Goal: Task Accomplishment & Management: Complete application form

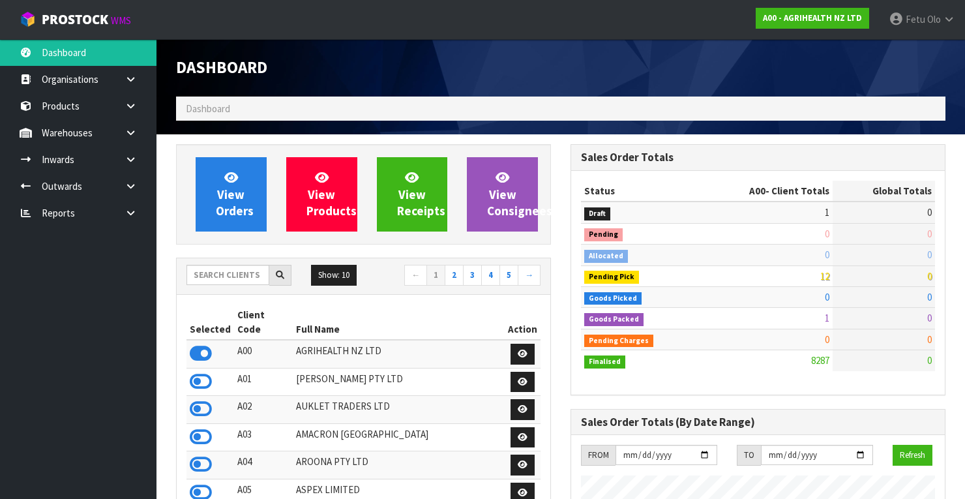
scroll to position [984, 395]
click at [207, 279] on input "text" at bounding box center [228, 275] width 83 height 20
type input "K01"
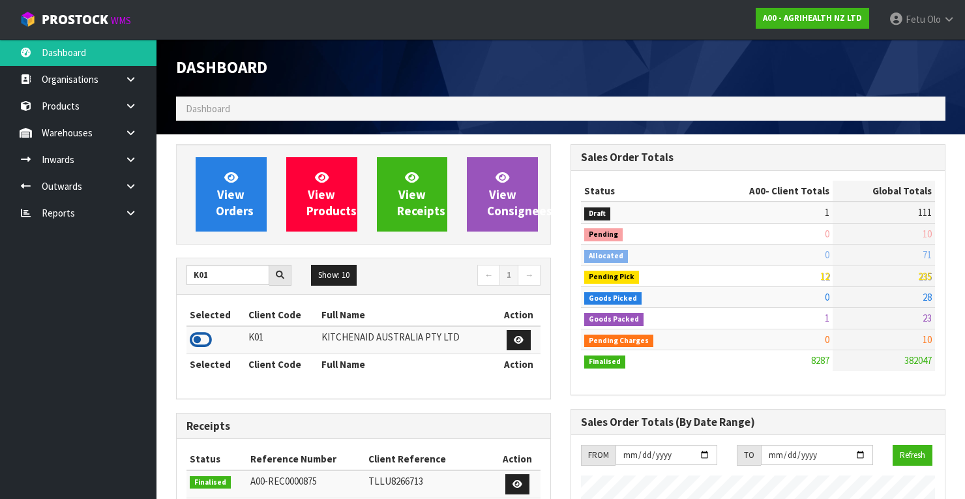
click at [197, 335] on icon at bounding box center [201, 340] width 22 height 20
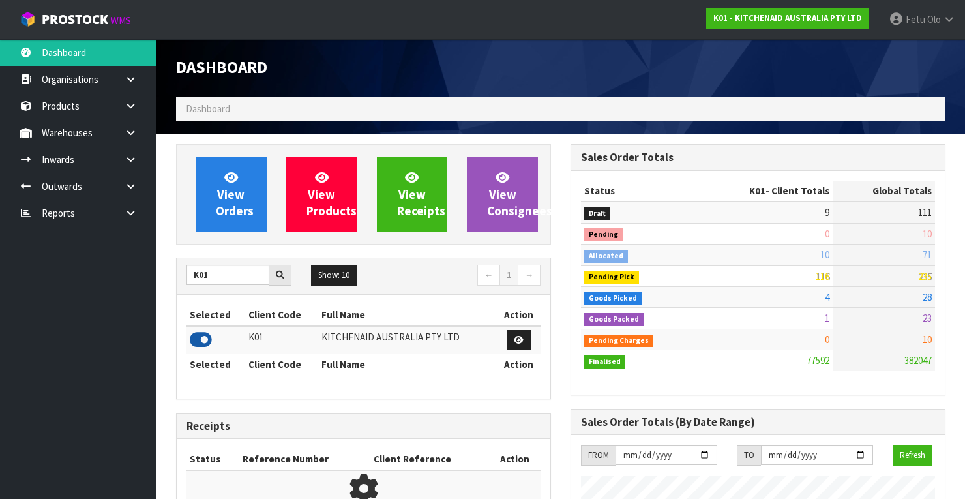
scroll to position [1012, 395]
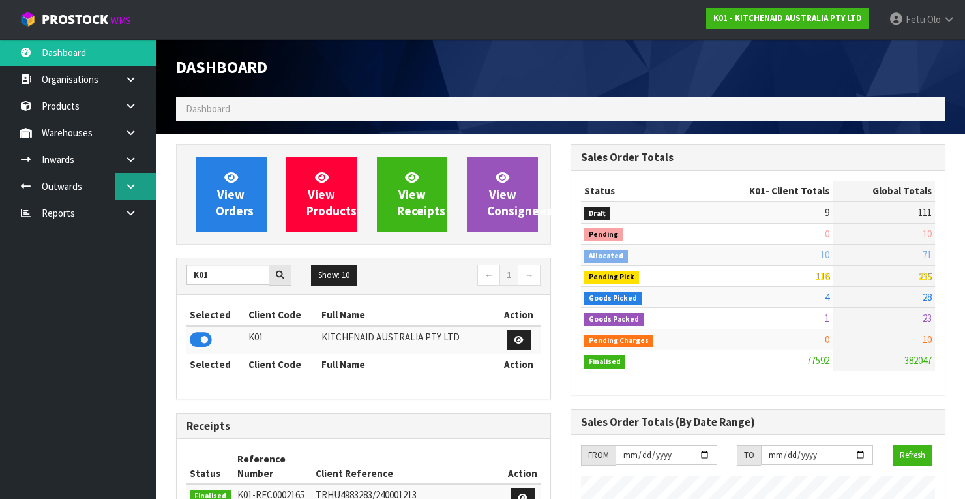
click at [133, 189] on icon at bounding box center [131, 186] width 12 height 10
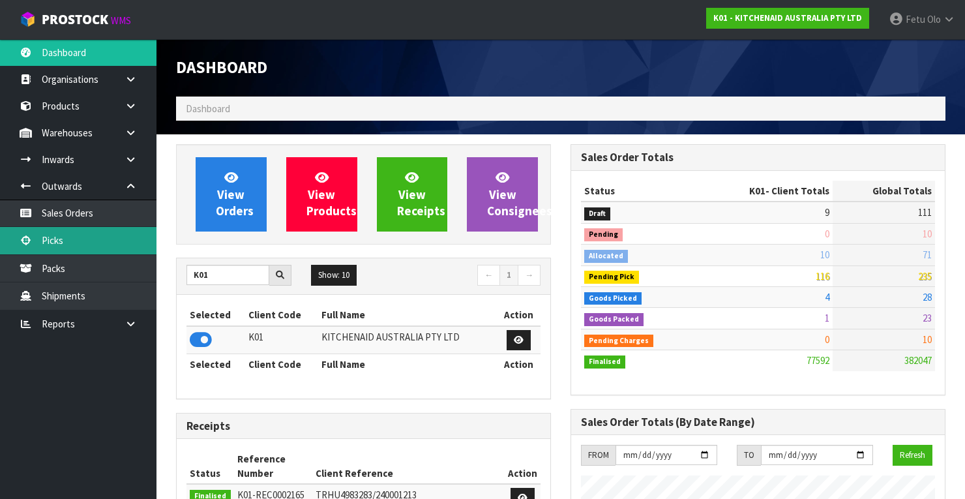
click at [59, 243] on link "Picks" at bounding box center [78, 240] width 157 height 27
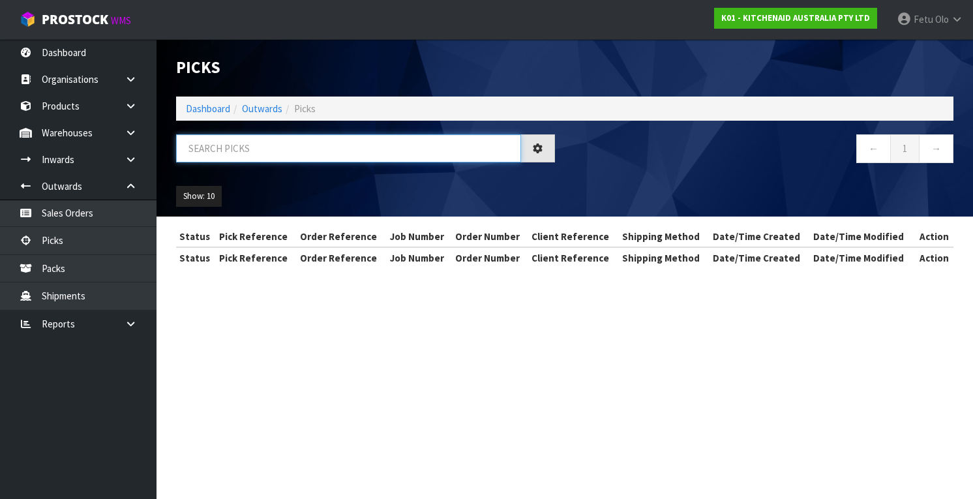
click at [213, 146] on input "text" at bounding box center [348, 148] width 345 height 28
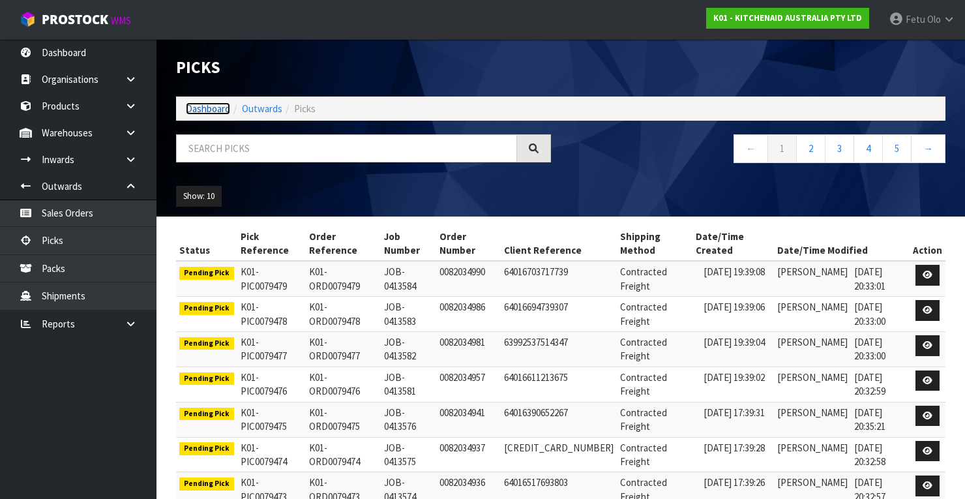
click at [199, 104] on link "Dashboard" at bounding box center [208, 108] width 44 height 12
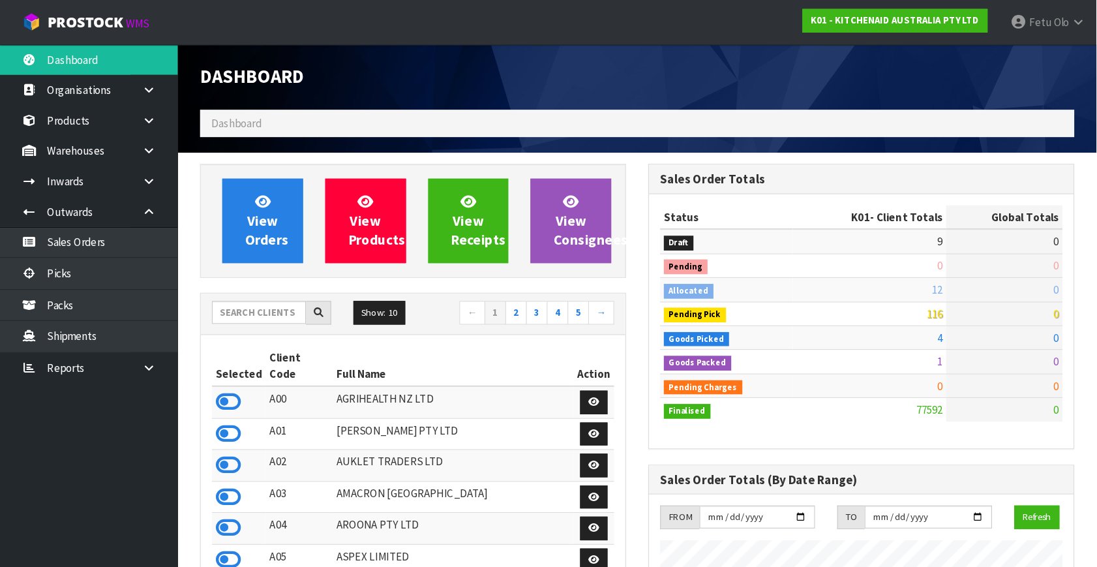
scroll to position [1012, 395]
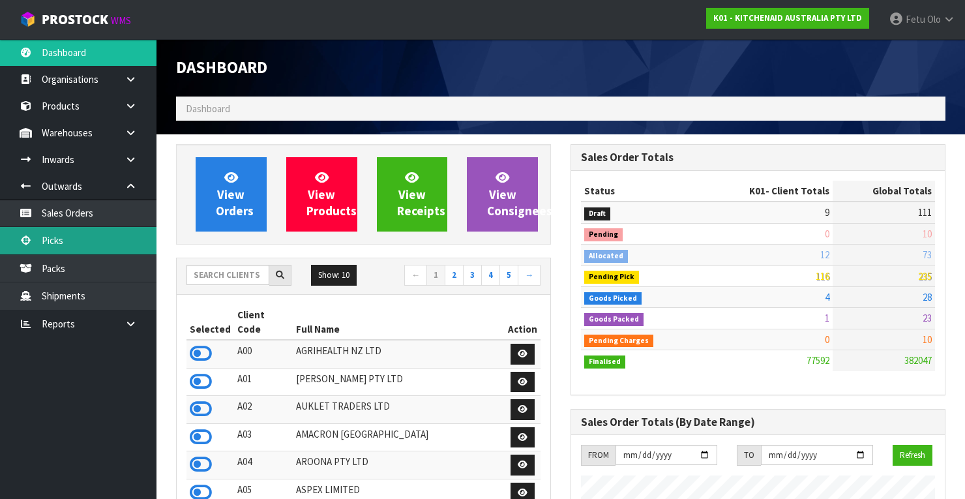
click at [58, 241] on link "Picks" at bounding box center [78, 240] width 157 height 27
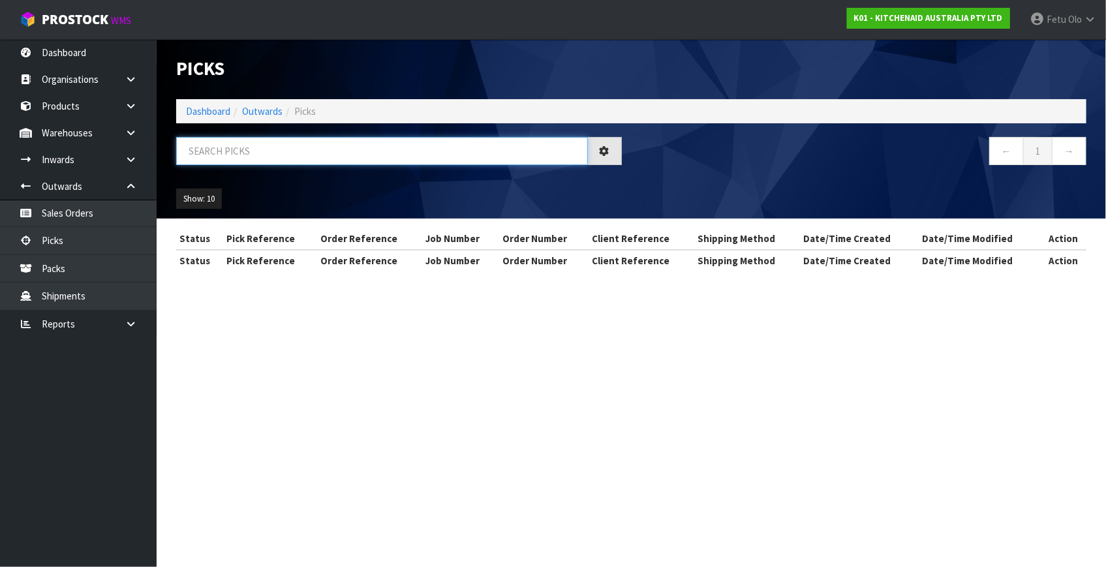
click at [359, 146] on input "text" at bounding box center [382, 151] width 412 height 28
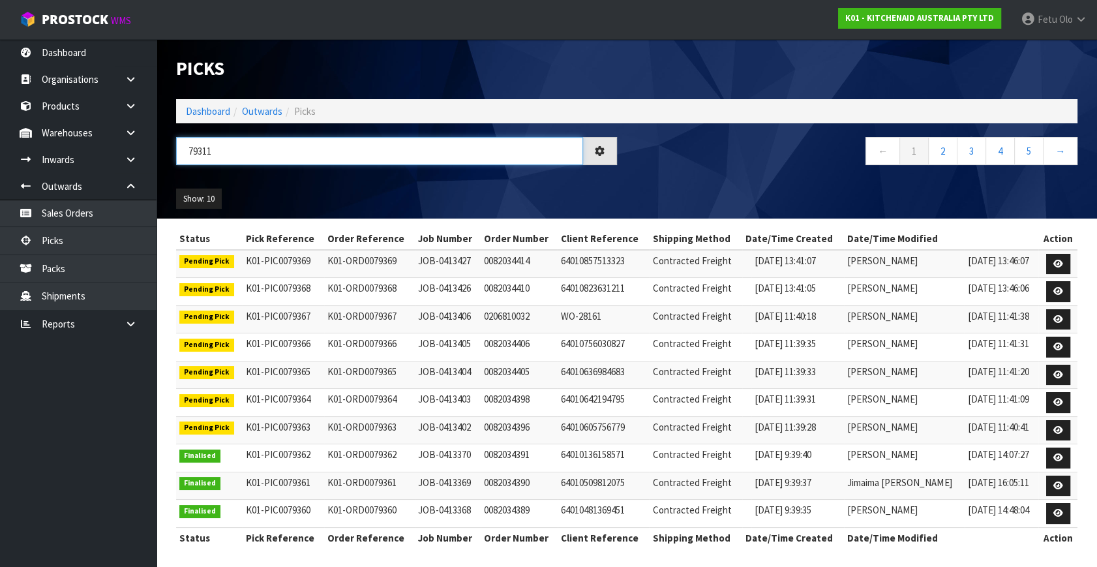
type input "79311"
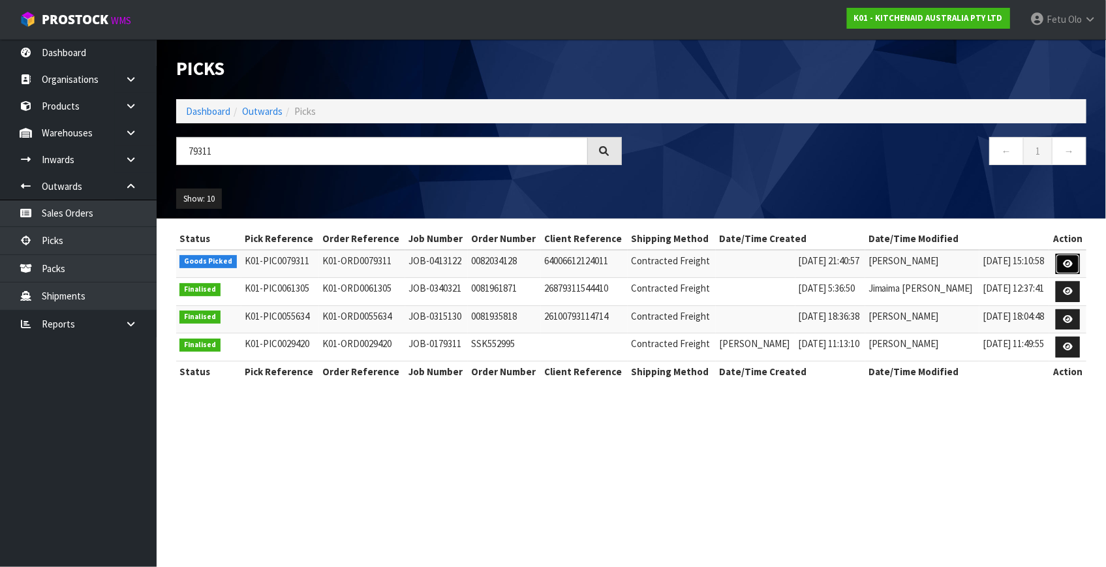
click at [973, 259] on link at bounding box center [1067, 264] width 24 height 21
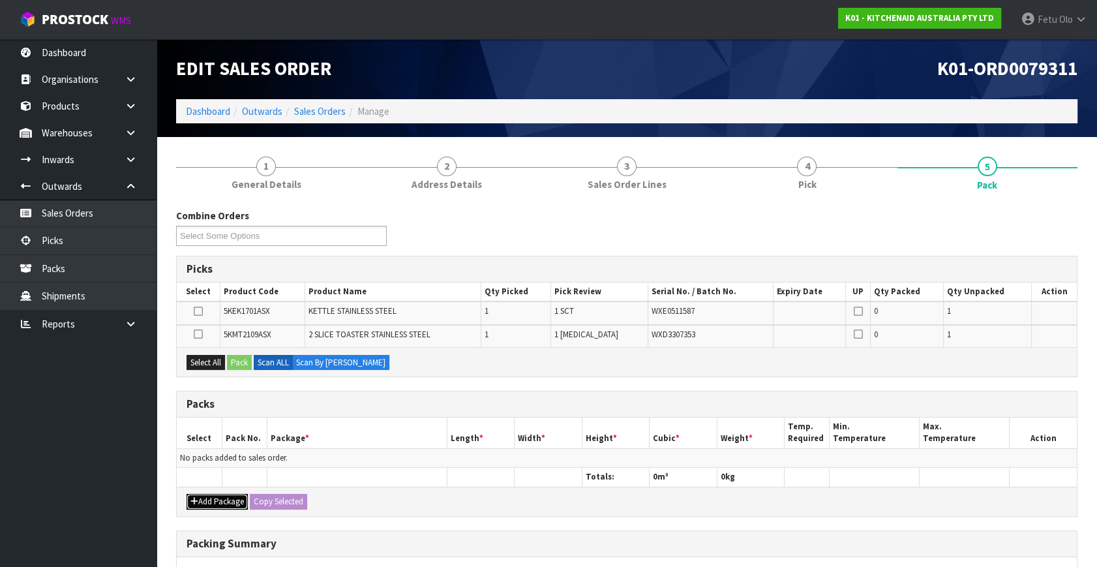
click at [196, 498] on icon "button" at bounding box center [194, 501] width 8 height 8
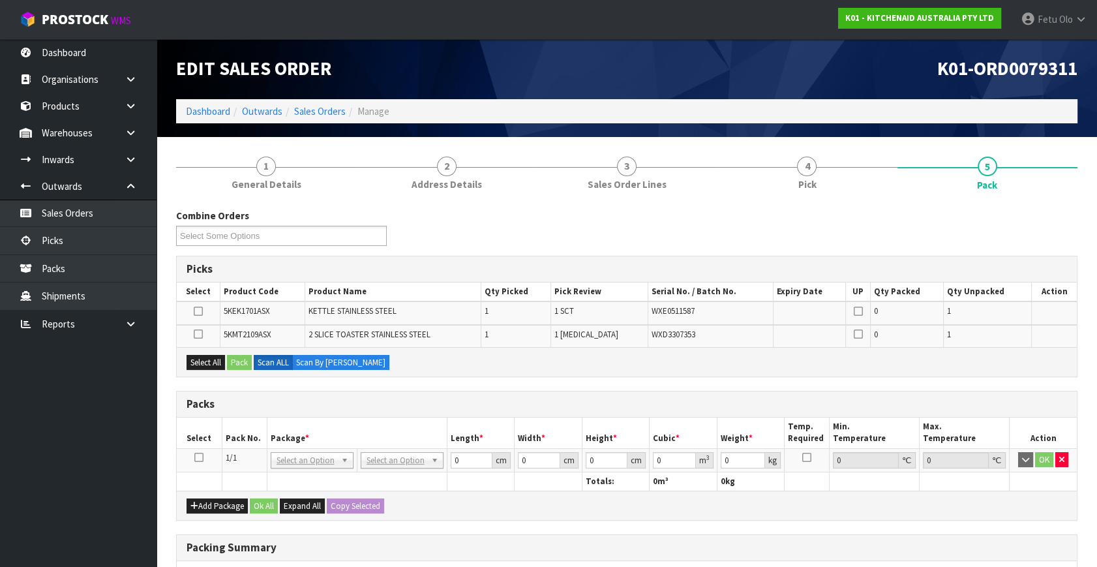
click at [198, 457] on icon at bounding box center [198, 457] width 9 height 1
click at [339, 411] on div "Packs" at bounding box center [627, 404] width 900 height 26
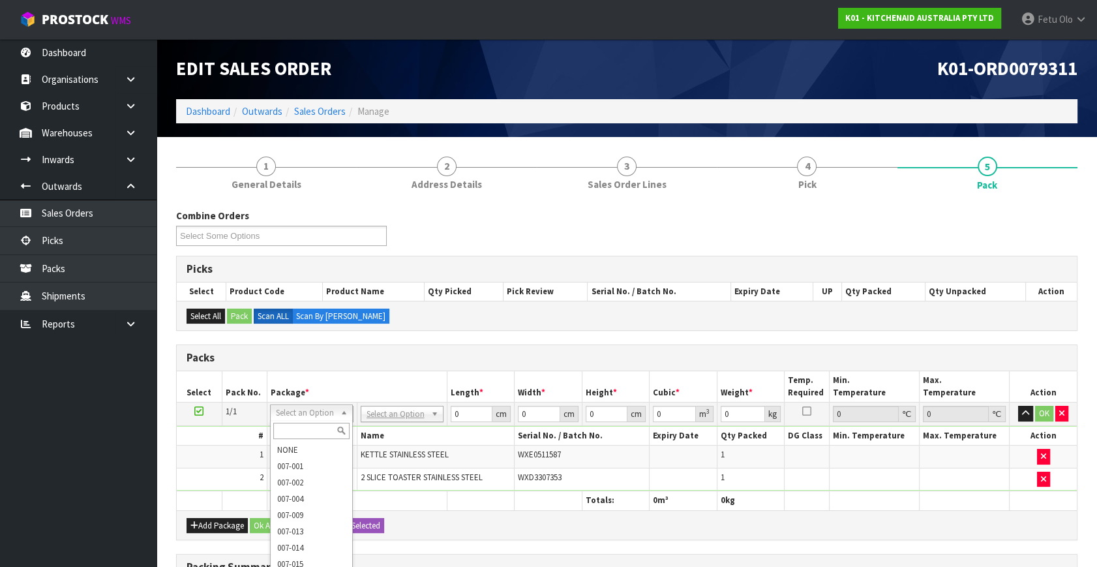
click at [303, 425] on input "text" at bounding box center [311, 431] width 76 height 16
type input "011"
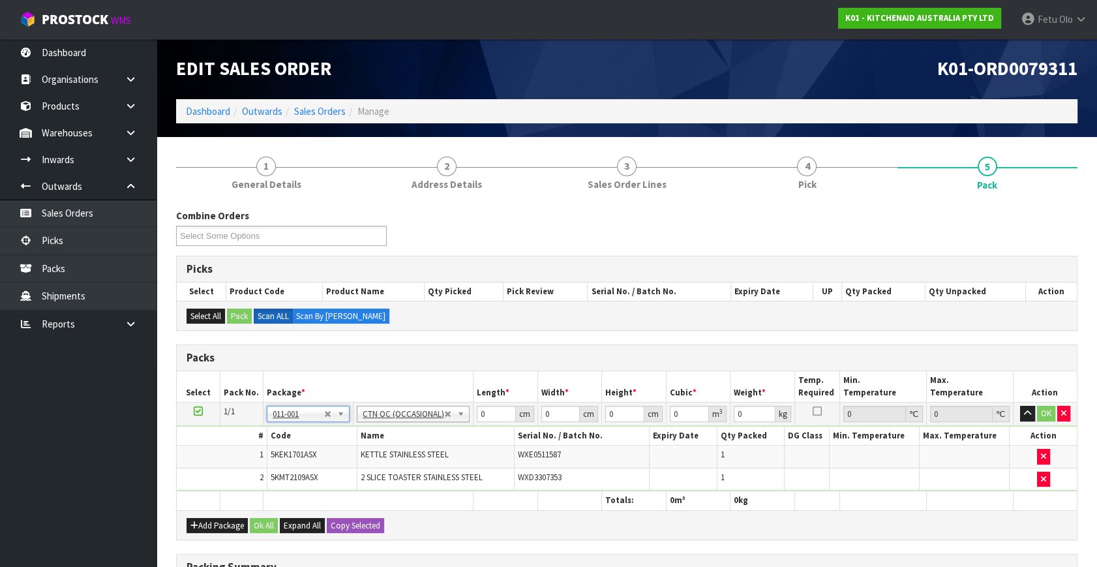
type input "4.75"
drag, startPoint x: 489, startPoint y: 416, endPoint x: 419, endPoint y: 447, distance: 77.4
click at [419, 447] on tbody "1/1 NONE 007-001 007-002 007-004 007-009 007-013 007-014 007-015 007-017 007-01…" at bounding box center [627, 446] width 900 height 89
type input "45"
type input "40"
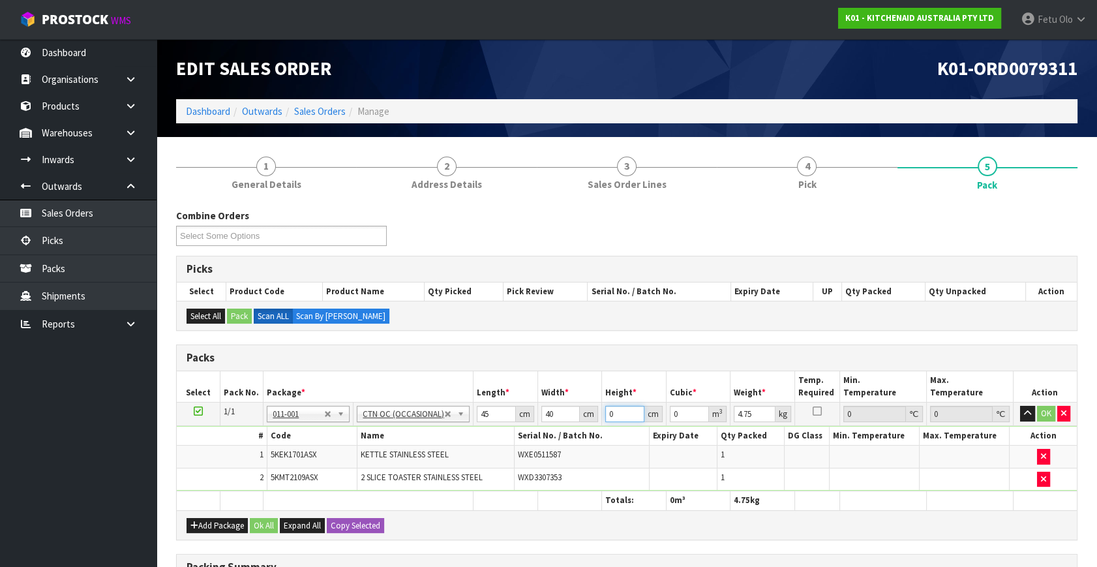
type input "2"
type input "0.0036"
type input "29"
type input "0.0522"
type input "29"
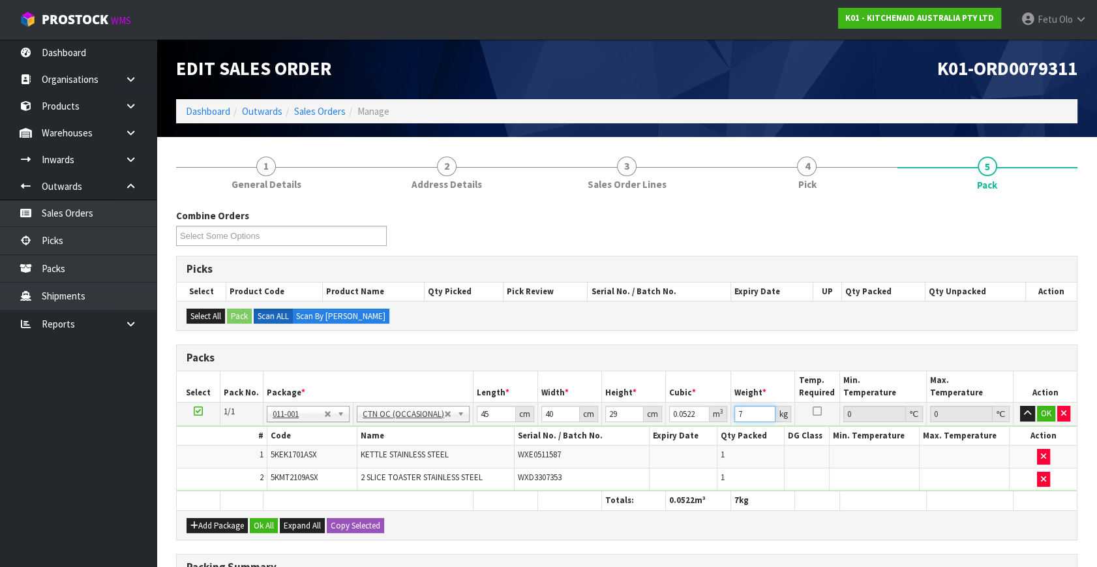
type input "7"
click button "OK" at bounding box center [1046, 414] width 18 height 16
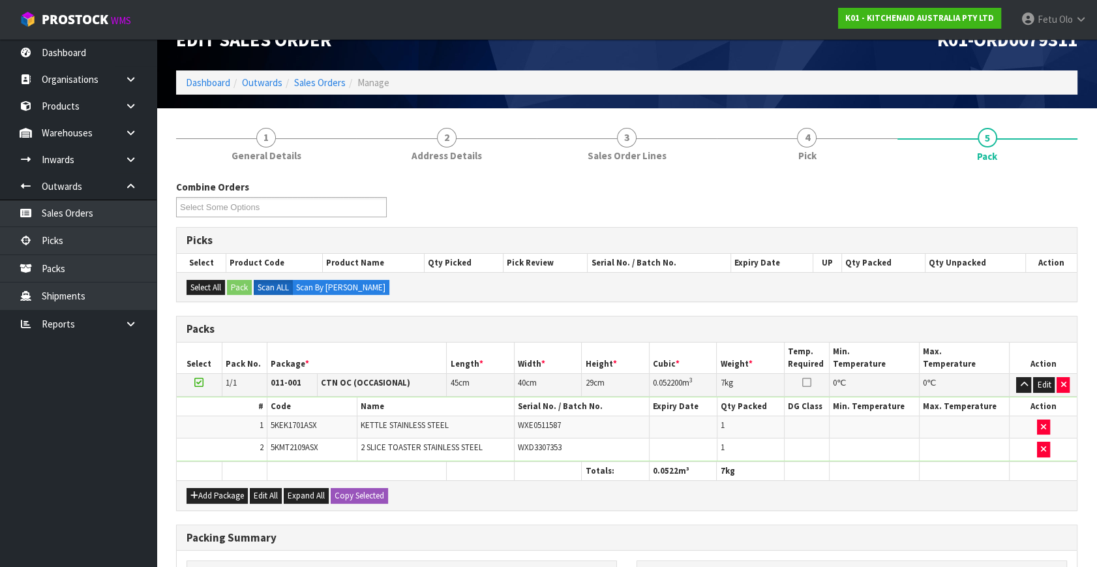
scroll to position [216, 0]
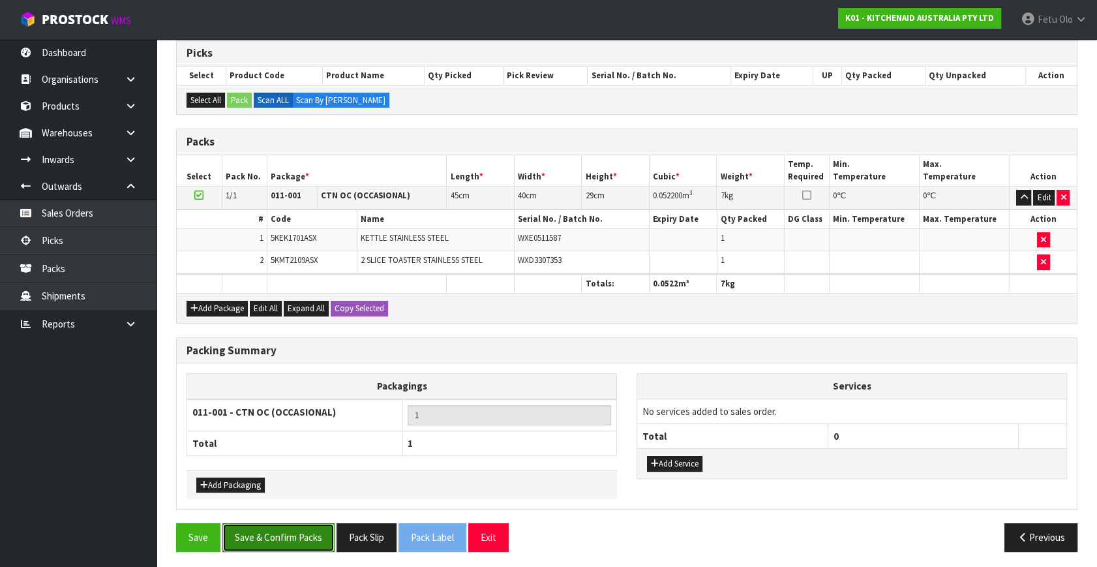
click at [286, 498] on button "Save & Confirm Packs" at bounding box center [278, 537] width 112 height 28
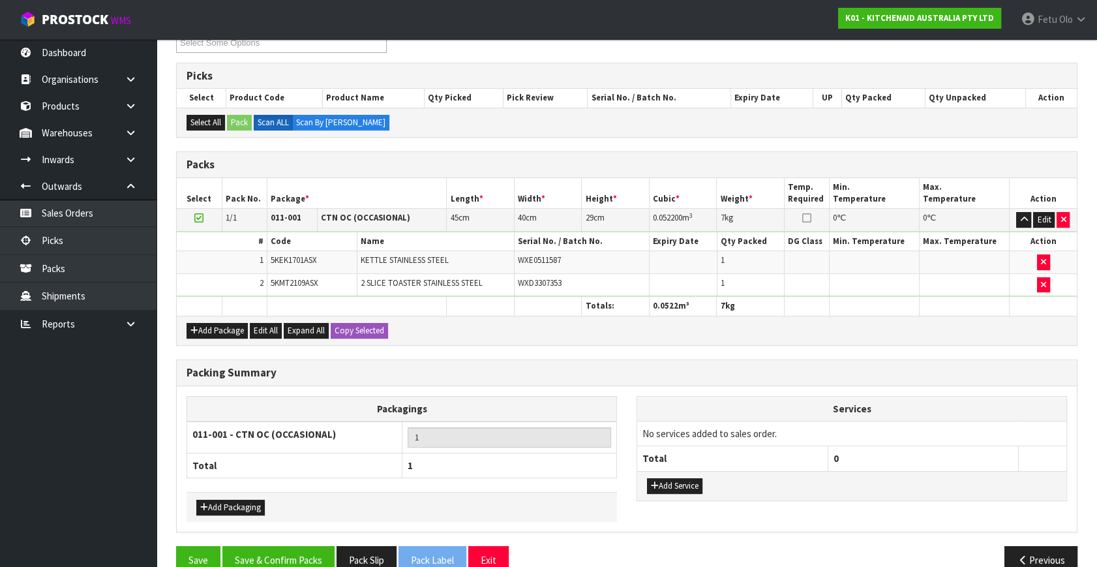
scroll to position [170, 0]
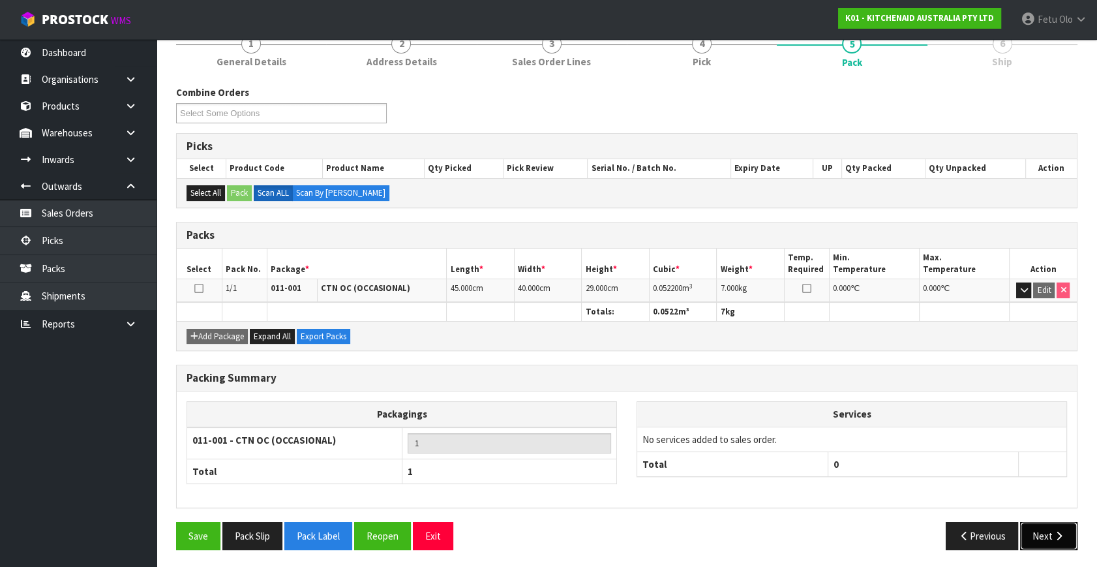
click at [973, 498] on button "Next" at bounding box center [1048, 536] width 57 height 28
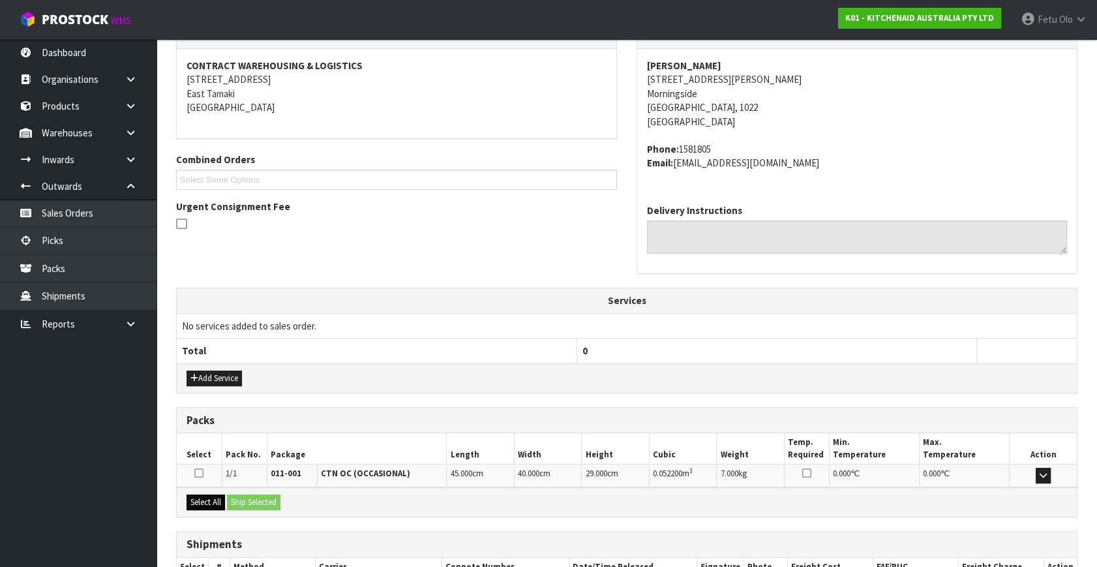
scroll to position [321, 0]
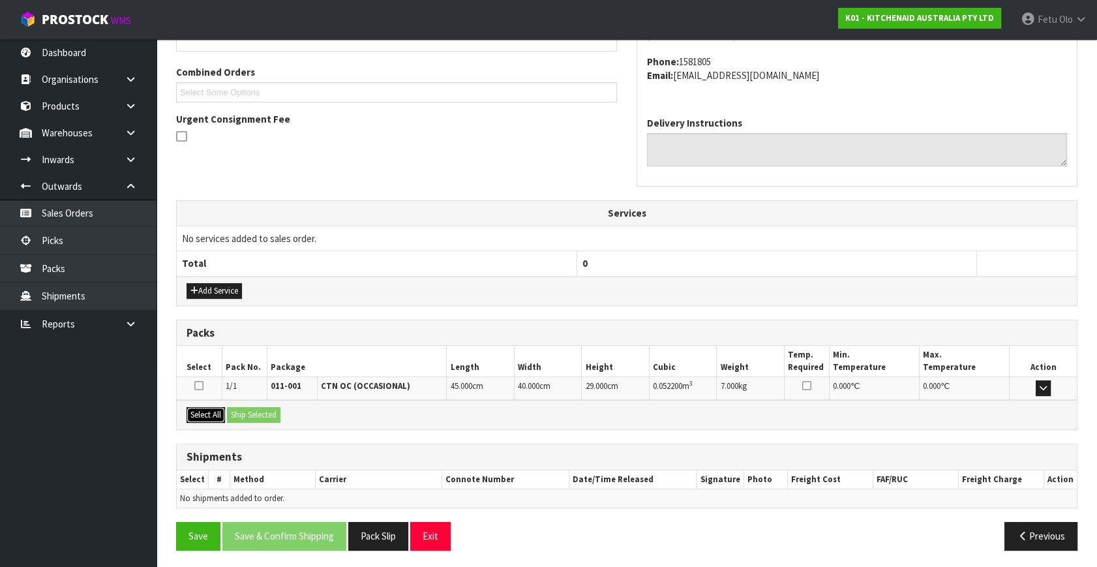
click at [214, 417] on button "Select All" at bounding box center [206, 415] width 38 height 16
click at [241, 410] on button "Ship Selected" at bounding box center [253, 415] width 53 height 16
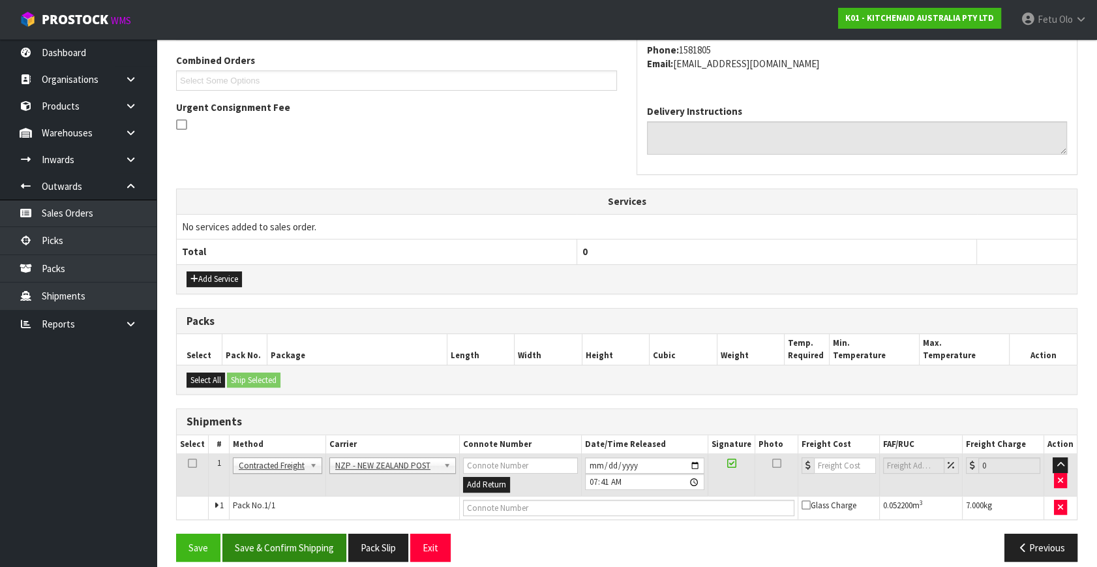
scroll to position [344, 0]
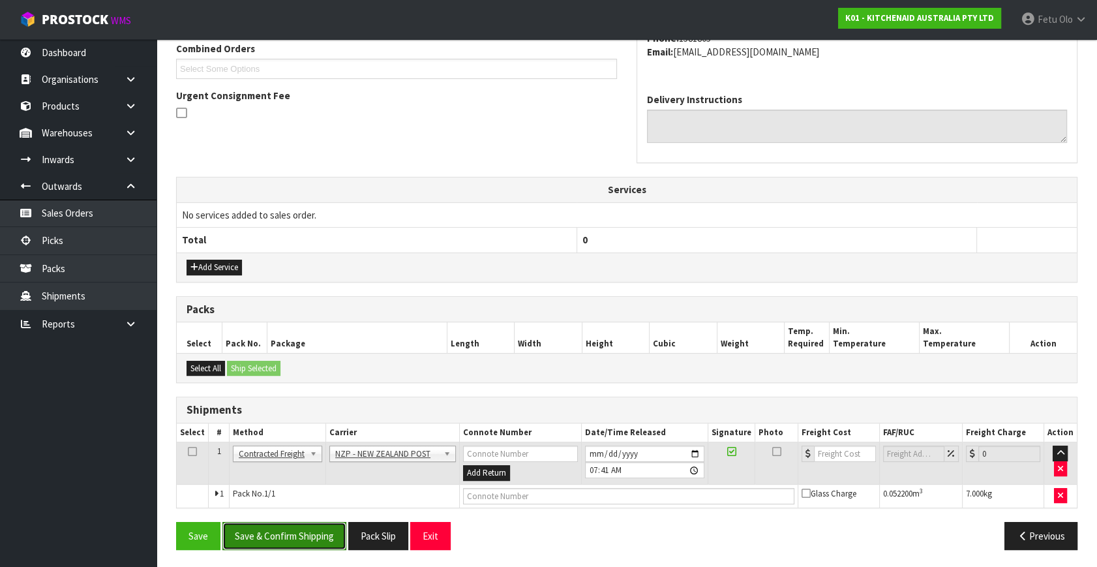
click at [325, 498] on button "Save & Confirm Shipping" at bounding box center [284, 536] width 124 height 28
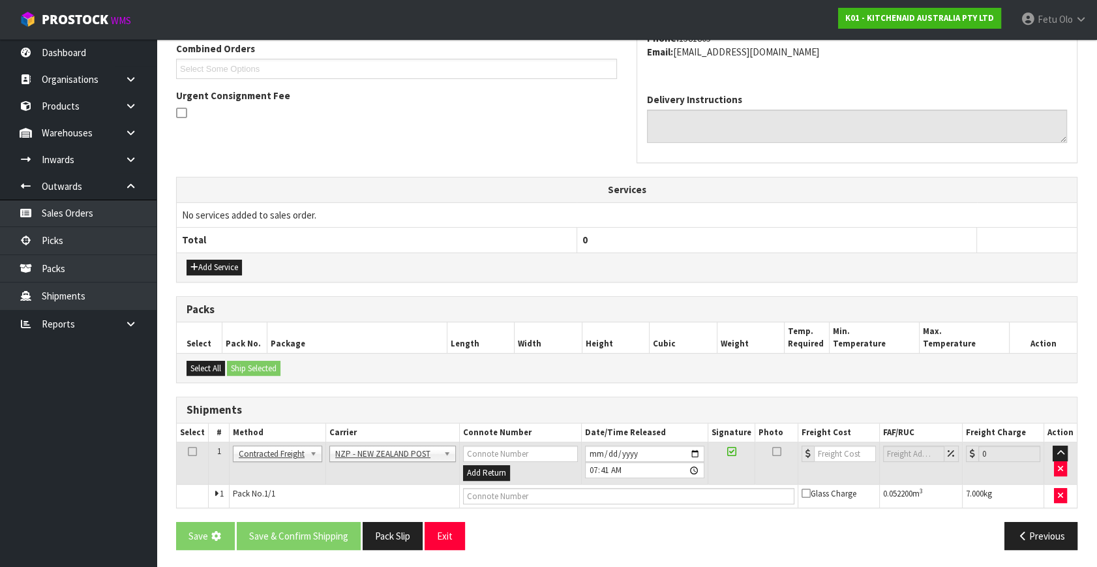
scroll to position [0, 0]
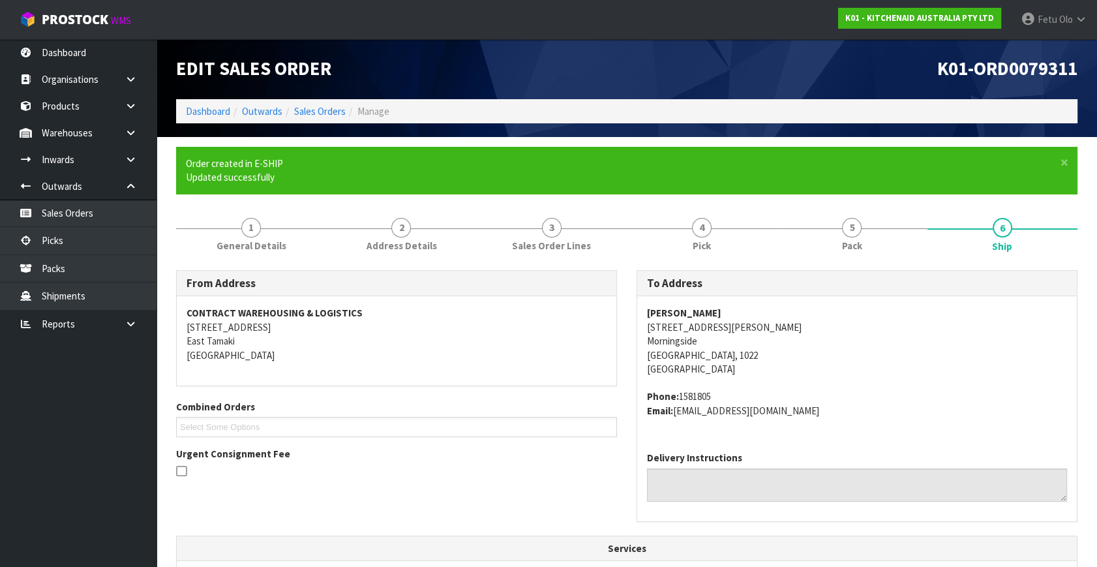
click at [894, 408] on address "Phone: 1581805 Email: ej.rand.stone@gmail.com" at bounding box center [857, 403] width 420 height 28
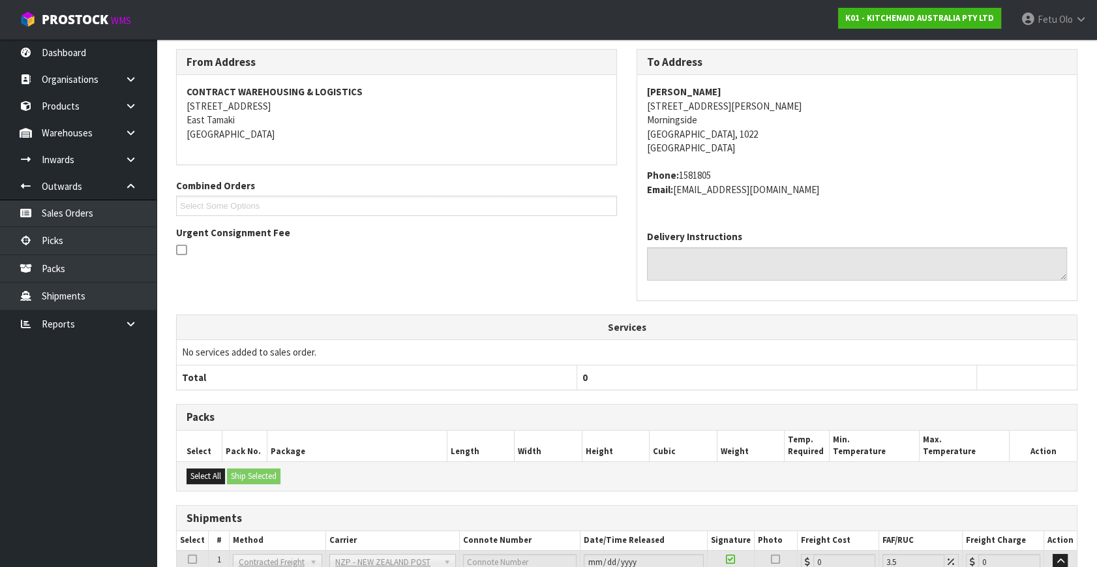
scroll to position [326, 0]
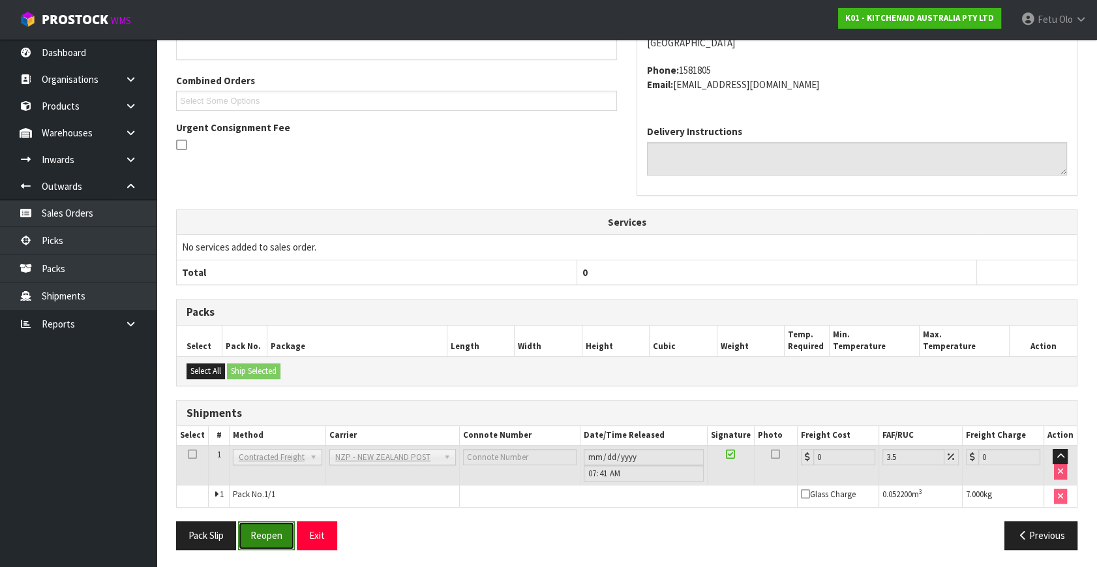
click at [271, 498] on button "Reopen" at bounding box center [266, 535] width 57 height 28
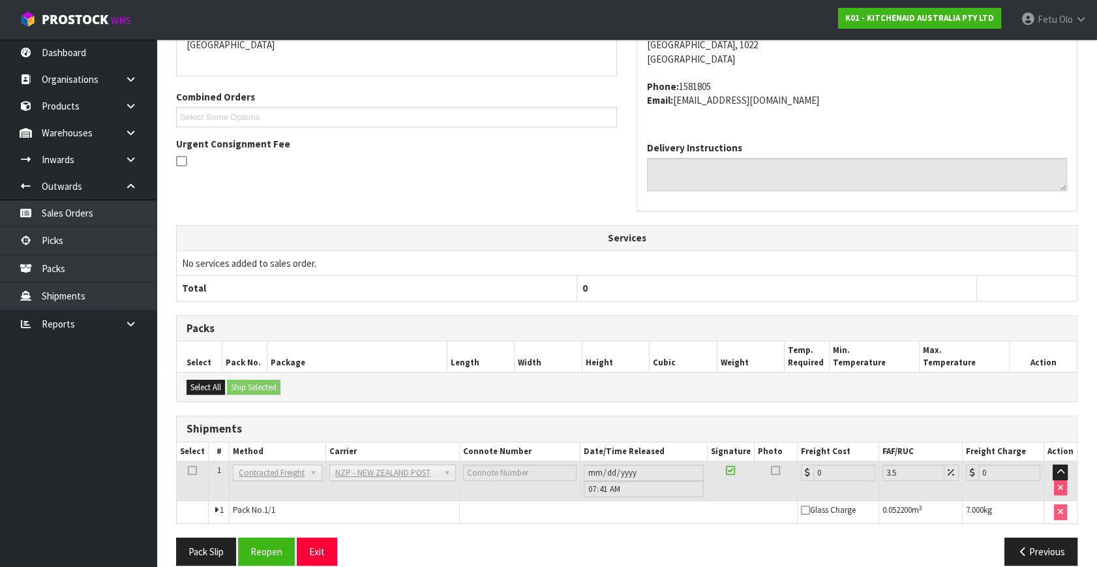
scroll to position [312, 0]
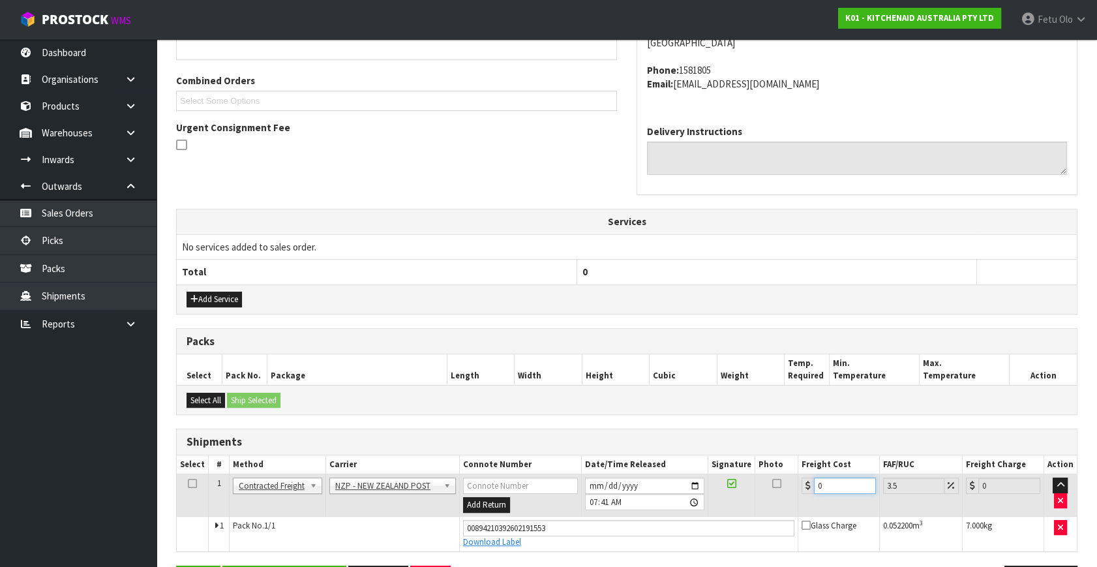
drag, startPoint x: 825, startPoint y: 489, endPoint x: 752, endPoint y: 506, distance: 75.1
click at [752, 498] on tr "1 Client Local Pickup Customer Local Pickup Company Freight Contracted Freight …" at bounding box center [627, 495] width 900 height 42
type input "4"
type input "4.14"
type input "4.3"
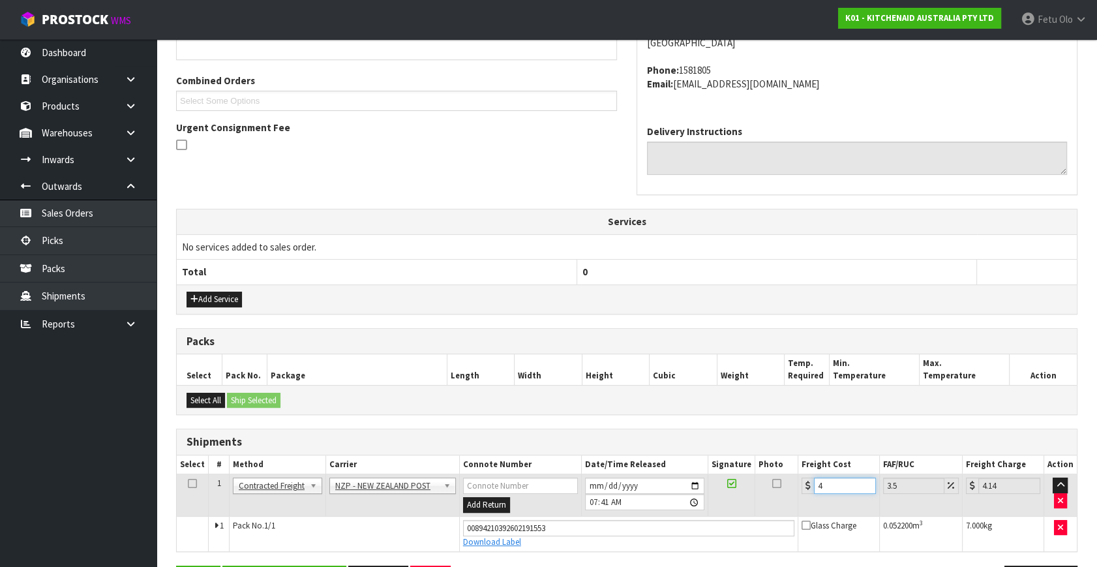
type input "4.45"
type input "4.33"
type input "4.48"
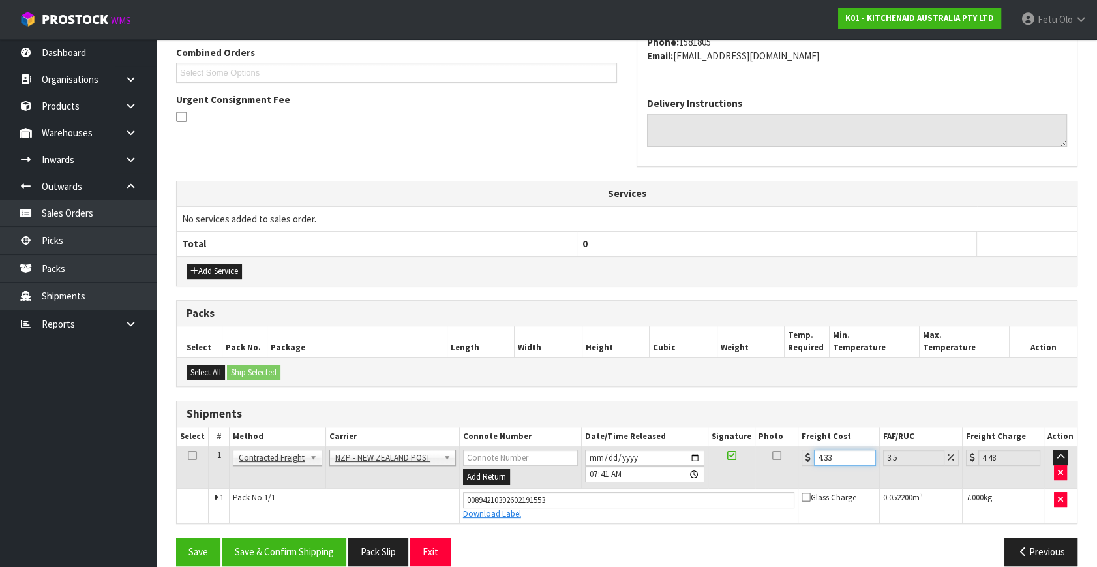
scroll to position [357, 0]
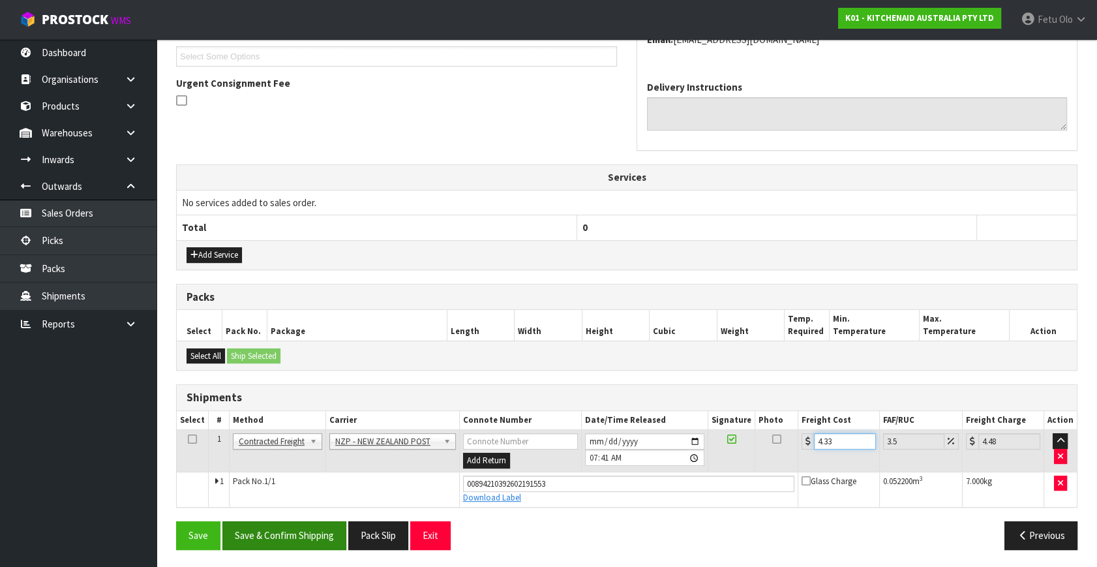
type input "4.33"
click at [292, 498] on button "Save & Confirm Shipping" at bounding box center [284, 535] width 124 height 28
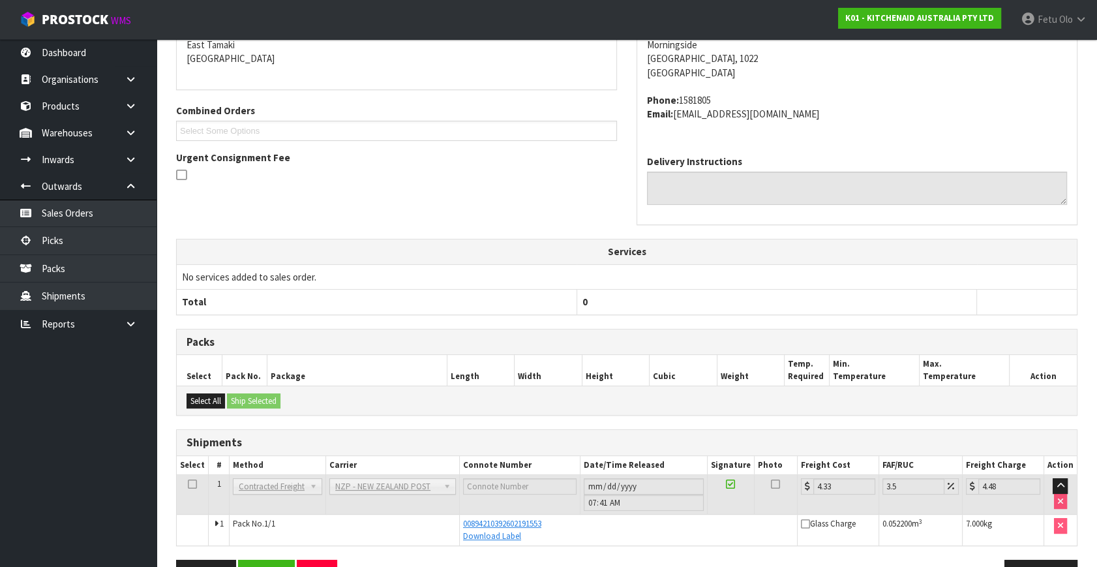
scroll to position [321, 0]
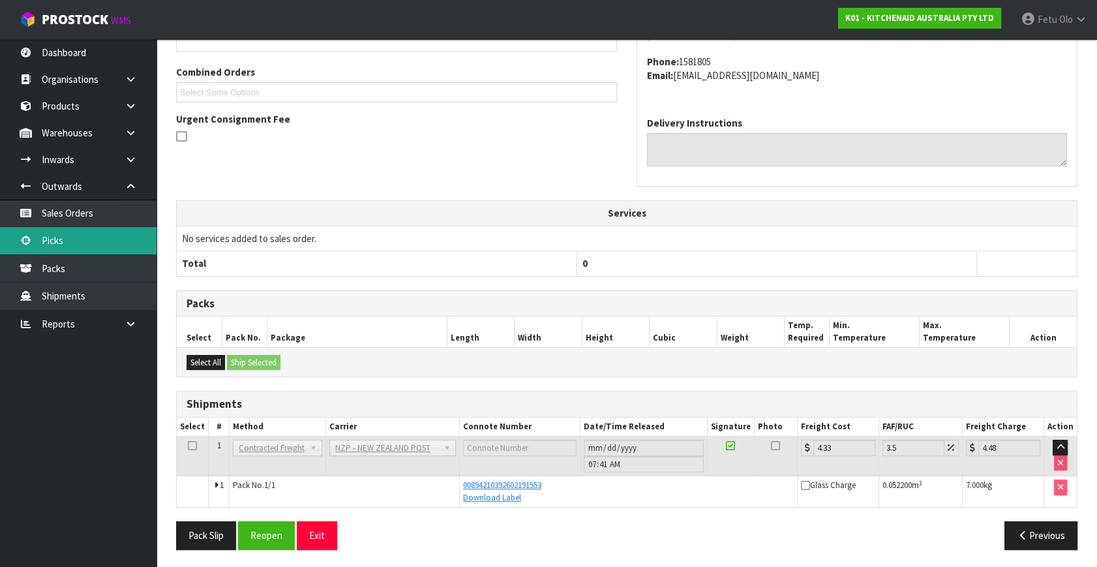
click at [54, 236] on link "Picks" at bounding box center [78, 240] width 157 height 27
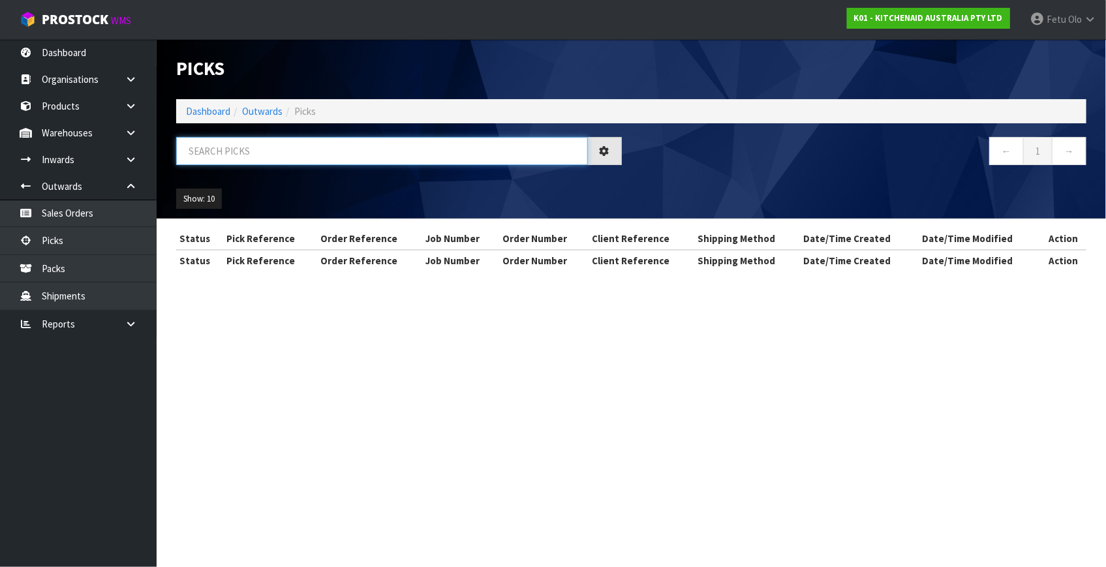
click at [331, 154] on input "text" at bounding box center [382, 151] width 412 height 28
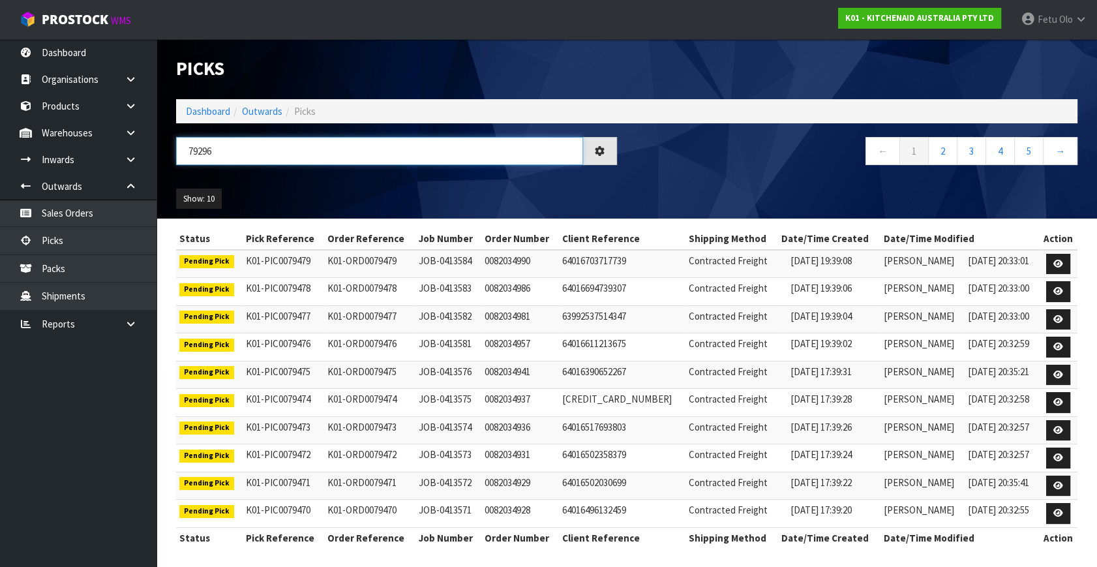
type input "79296"
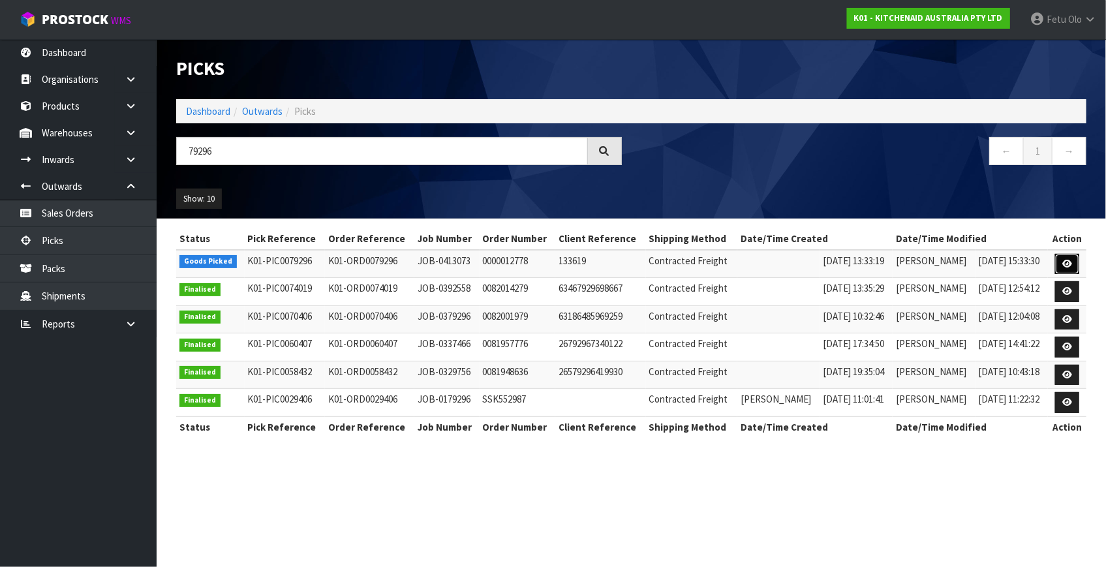
click at [973, 258] on link at bounding box center [1067, 264] width 24 height 21
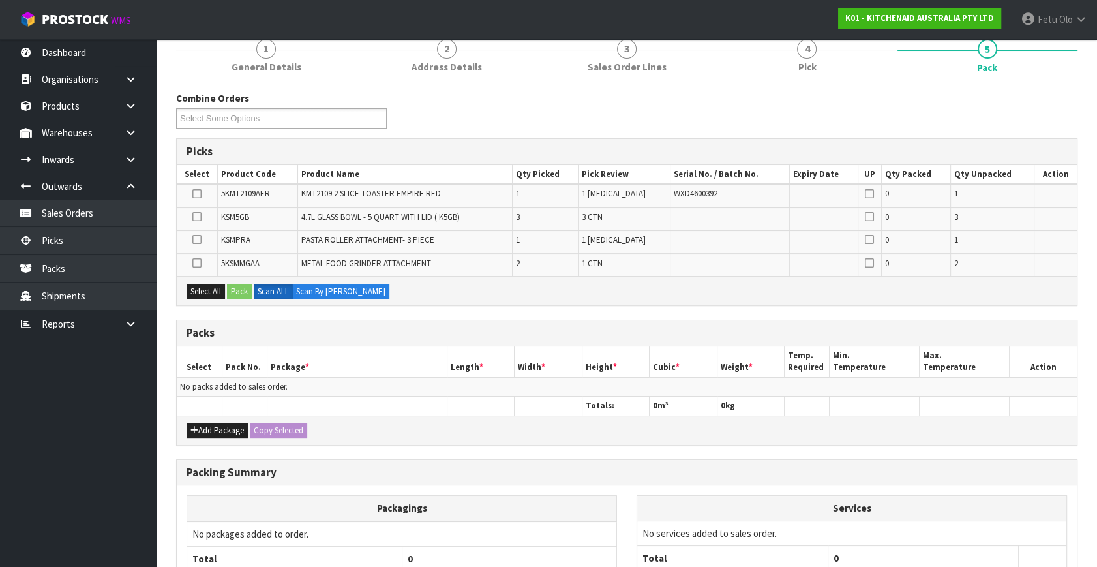
scroll to position [118, 0]
click at [213, 426] on button "Add Package" at bounding box center [217, 430] width 61 height 16
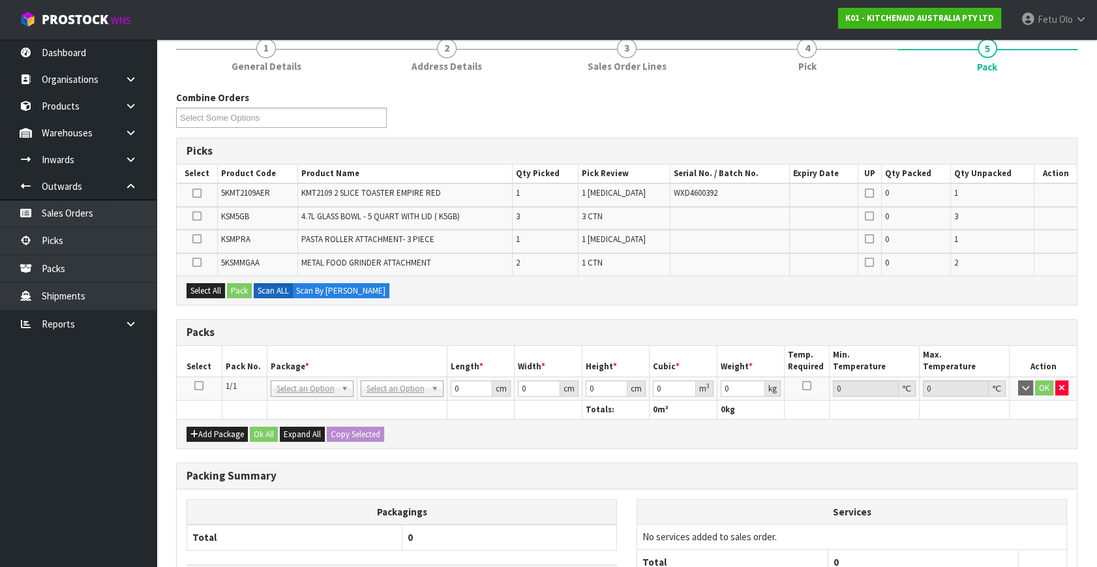
click at [196, 386] on icon at bounding box center [198, 386] width 9 height 1
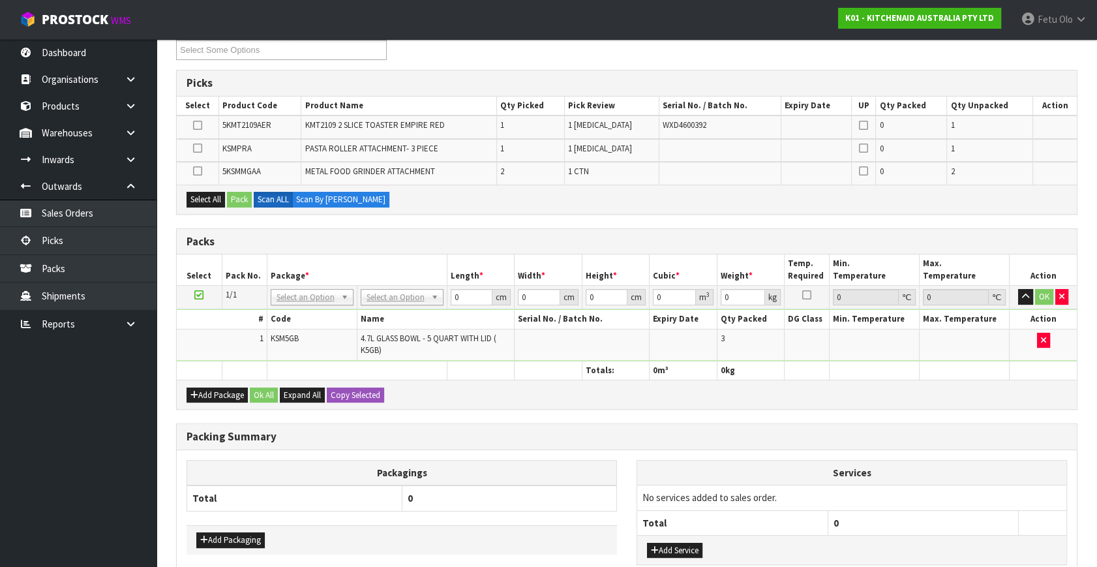
scroll to position [266, 0]
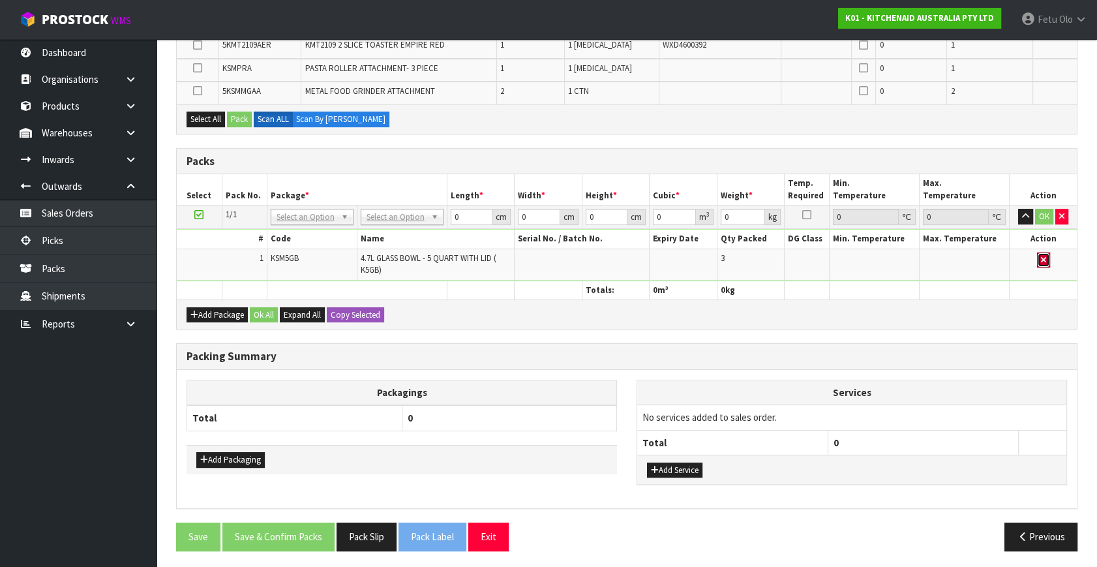
drag, startPoint x: 1041, startPoint y: 264, endPoint x: 502, endPoint y: 243, distance: 539.9
click at [973, 264] on button "button" at bounding box center [1043, 260] width 13 height 16
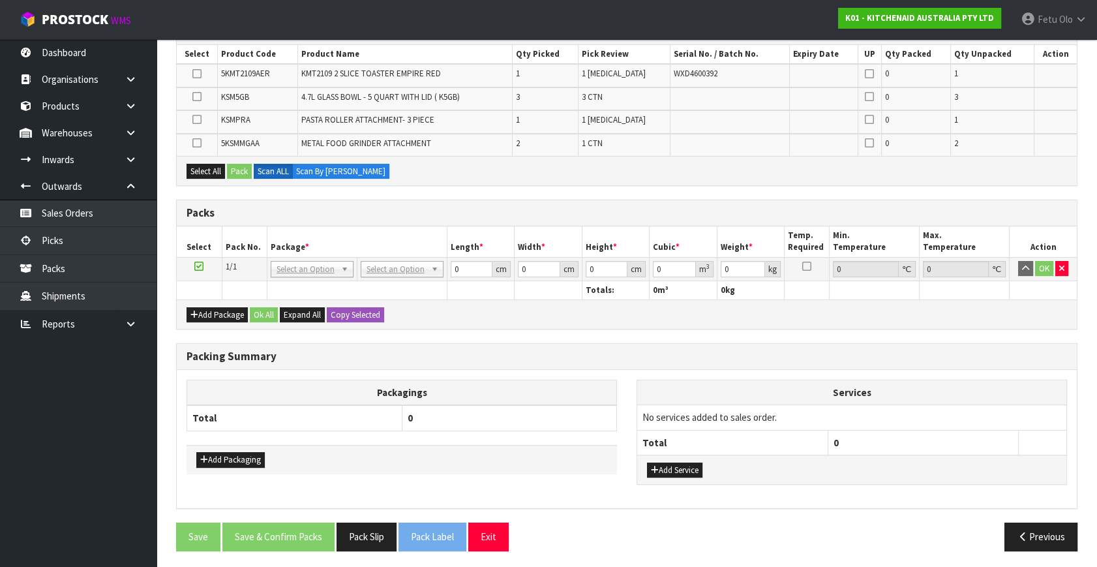
click at [196, 266] on icon at bounding box center [198, 266] width 9 height 1
click at [314, 217] on div "Packs" at bounding box center [627, 213] width 900 height 26
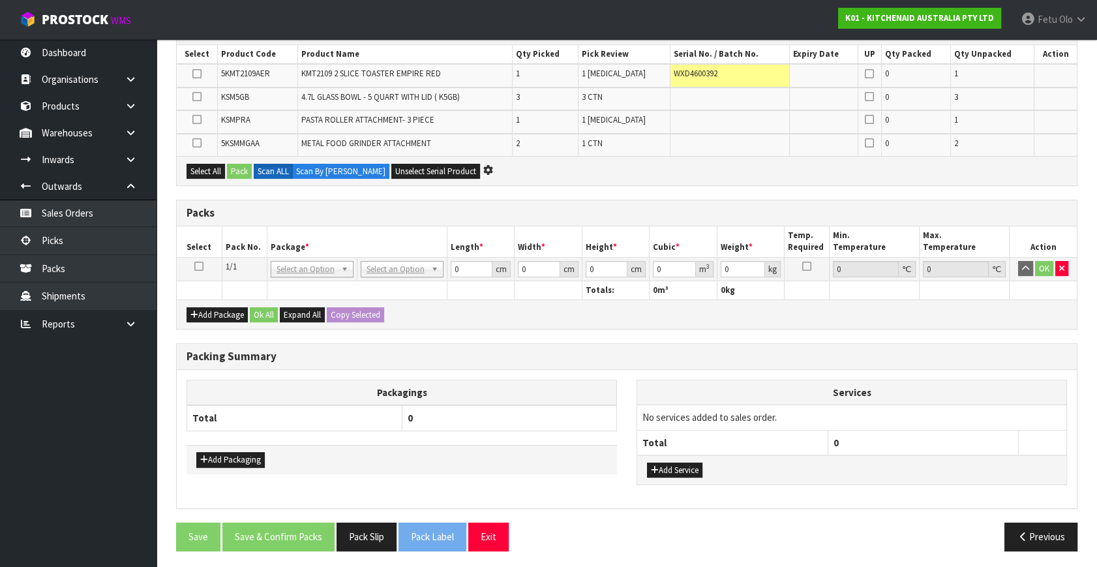
scroll to position [266, 0]
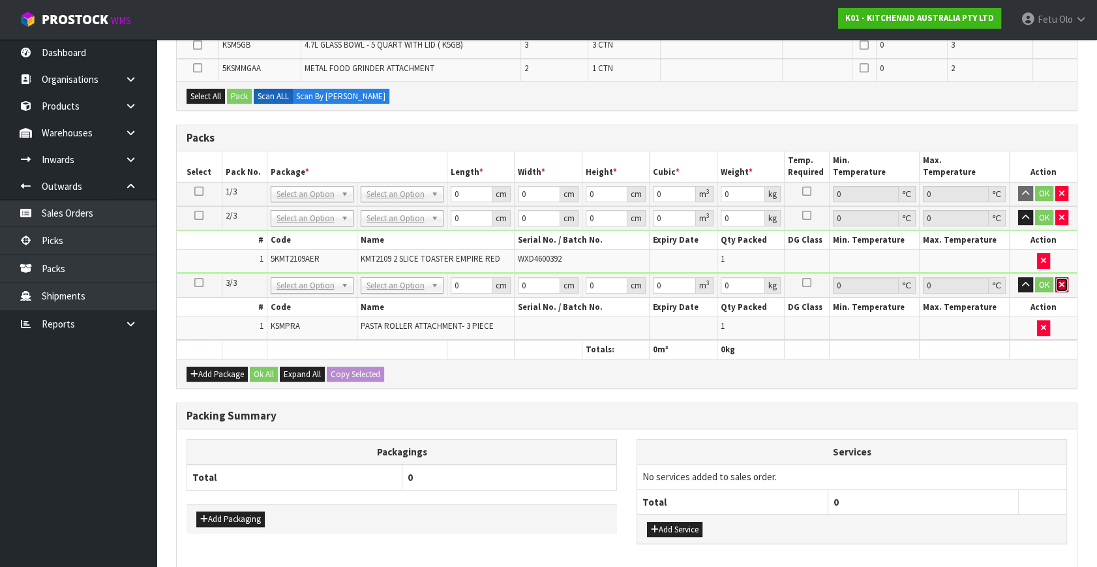
click at [973, 280] on icon "button" at bounding box center [1061, 284] width 5 height 8
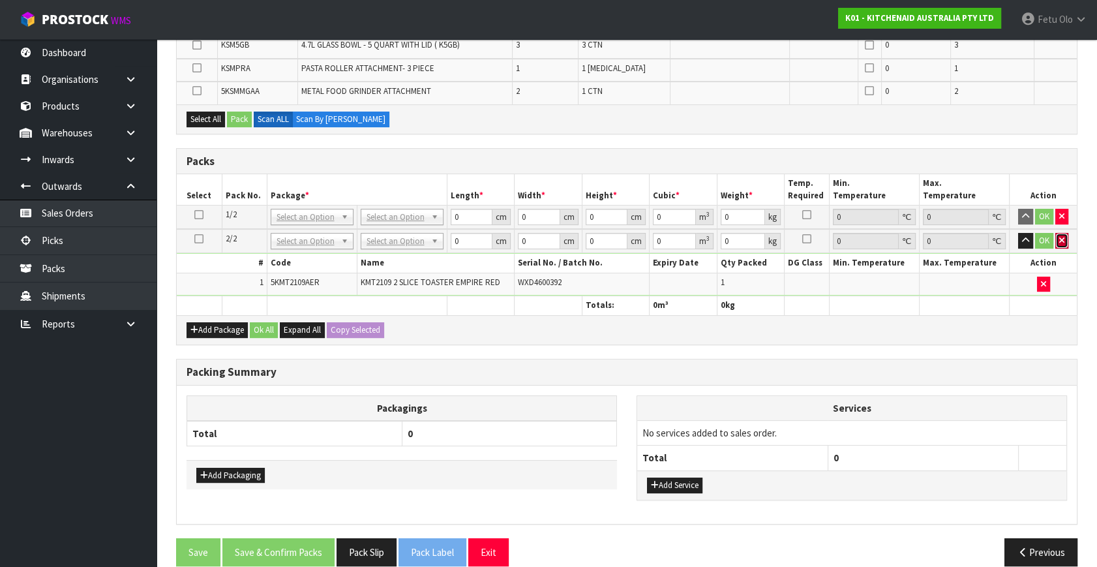
click at [973, 239] on icon "button" at bounding box center [1061, 240] width 5 height 8
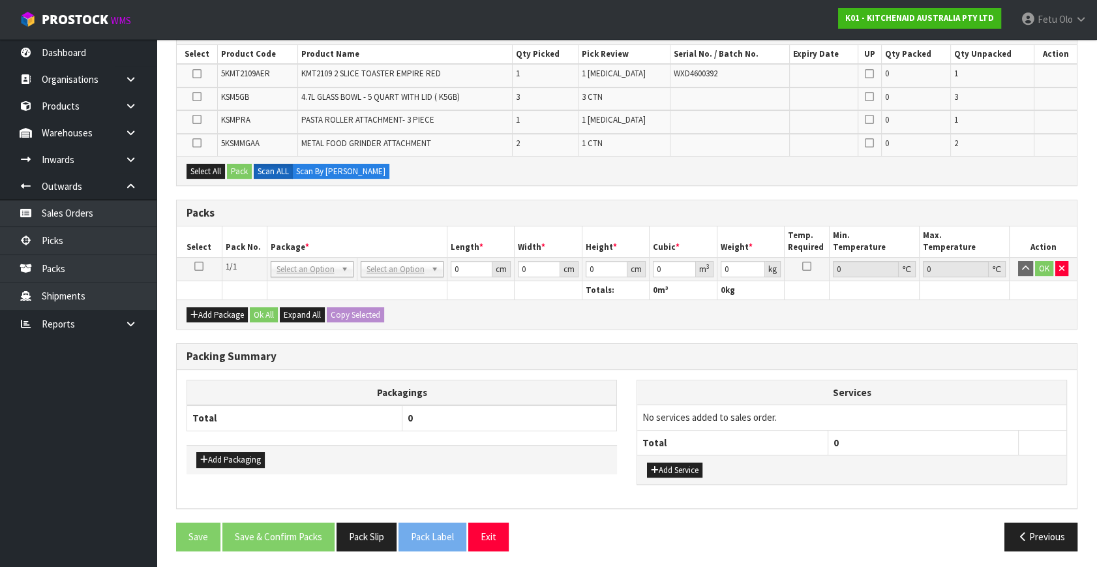
click at [201, 266] on icon at bounding box center [198, 266] width 9 height 1
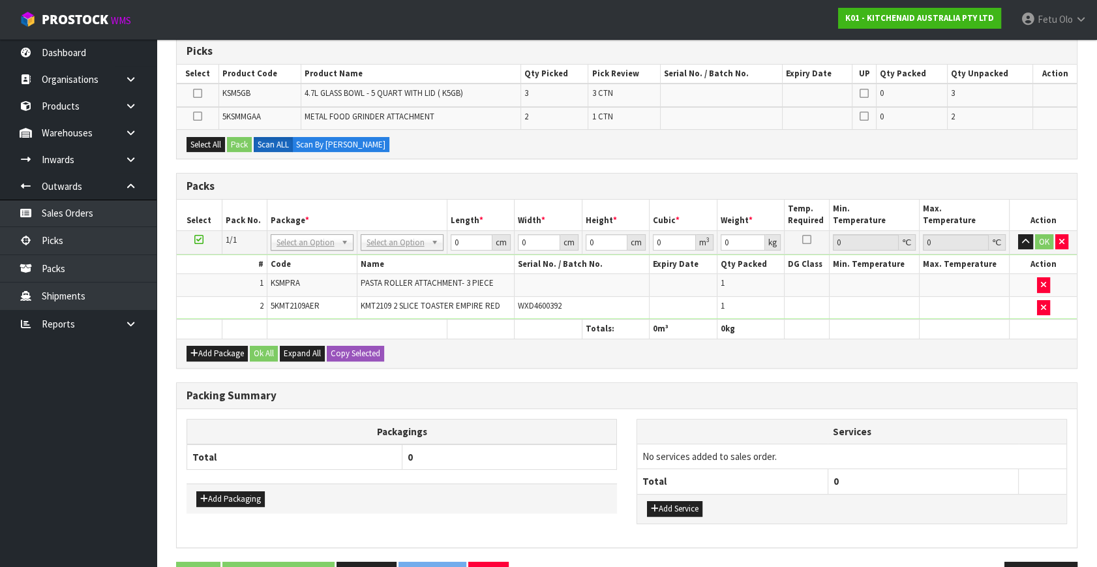
scroll to position [197, 0]
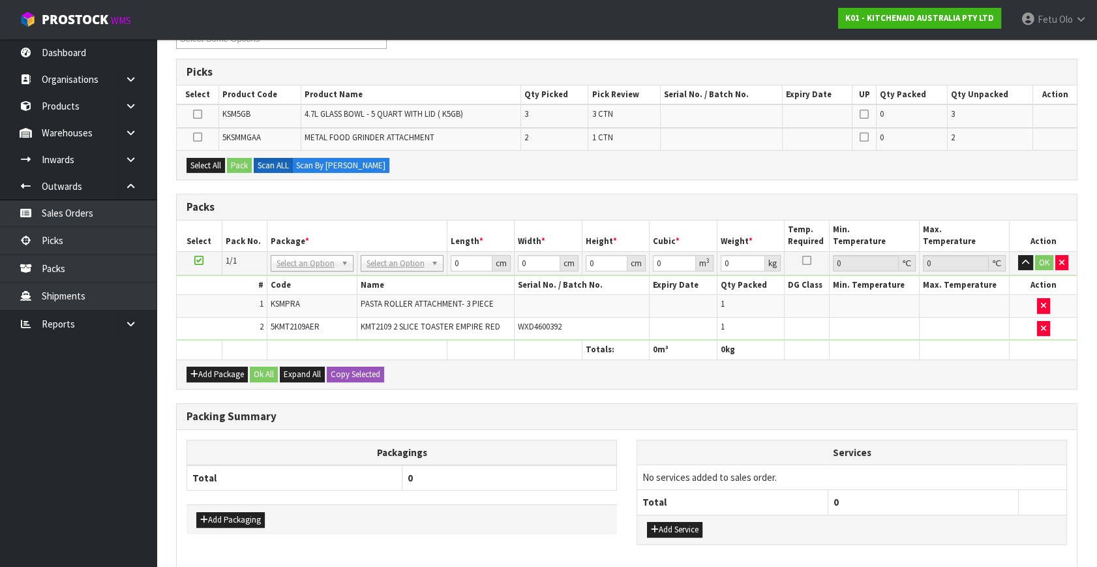
click at [202, 261] on icon at bounding box center [198, 260] width 9 height 1
click at [72, 480] on ul "Dashboard Organisations Clients Consignees Carriers Products Categories Serial …" at bounding box center [78, 303] width 157 height 528
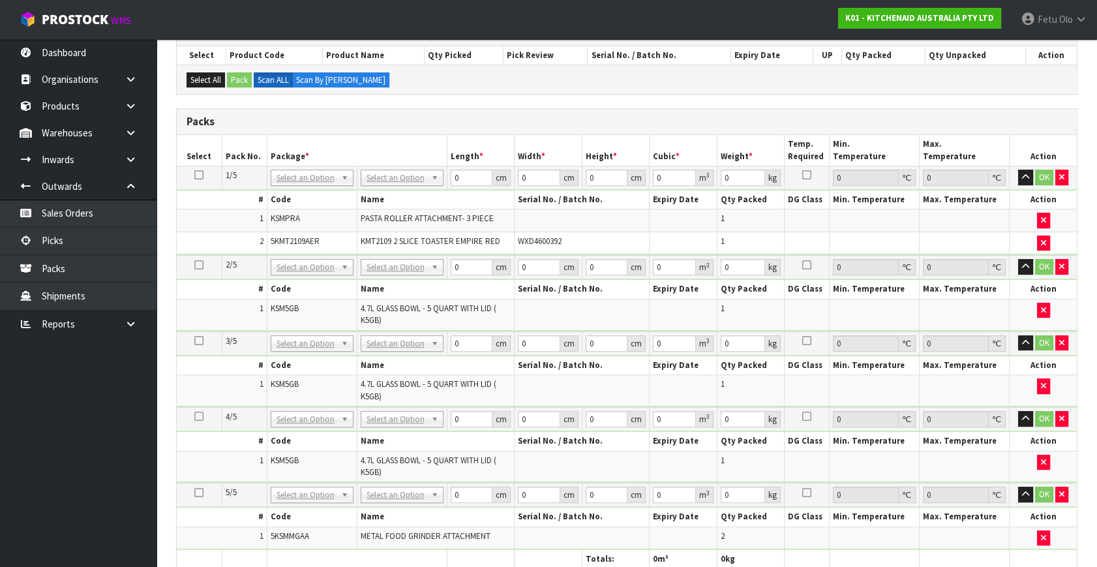
scroll to position [78, 0]
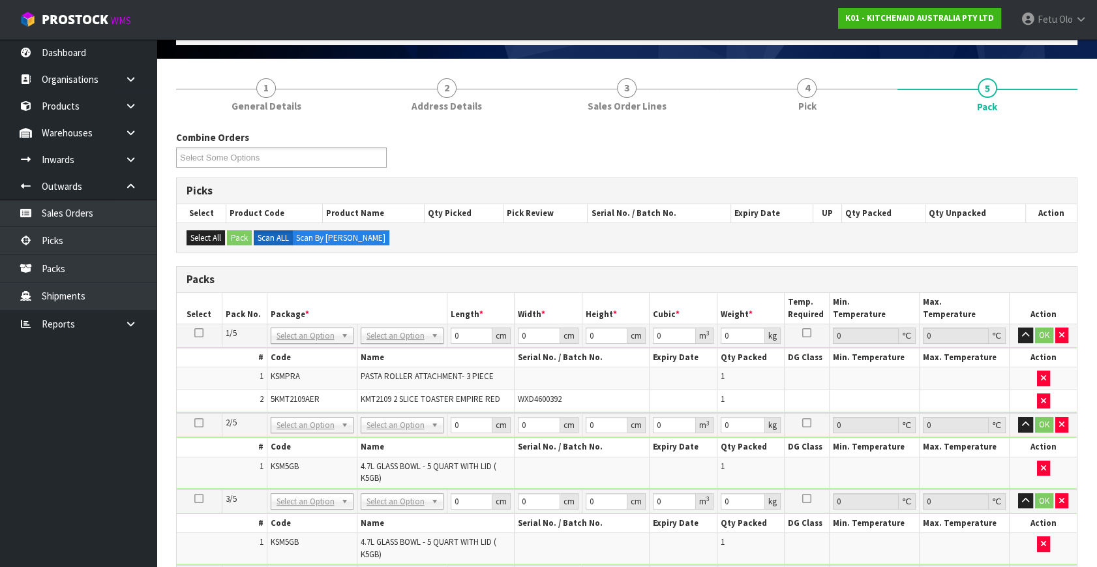
click at [194, 333] on icon at bounding box center [198, 333] width 9 height 1
click at [201, 333] on icon at bounding box center [198, 333] width 9 height 1
click at [297, 308] on th "Package *" at bounding box center [357, 308] width 180 height 31
click at [271, 356] on div at bounding box center [312, 353] width 82 height 22
click at [285, 352] on input "text" at bounding box center [311, 352] width 76 height 16
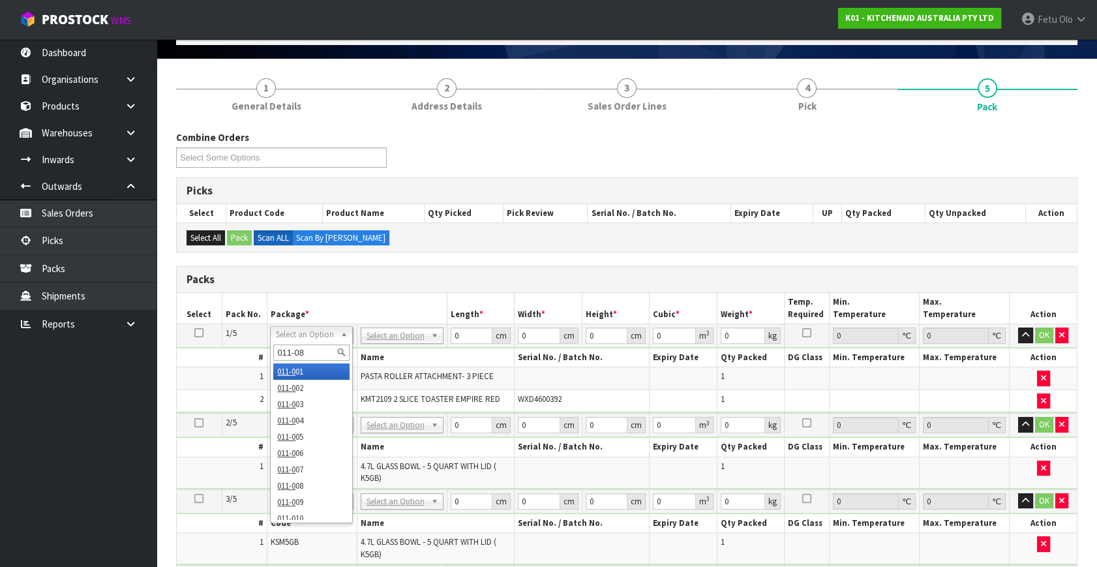
type input "011-084"
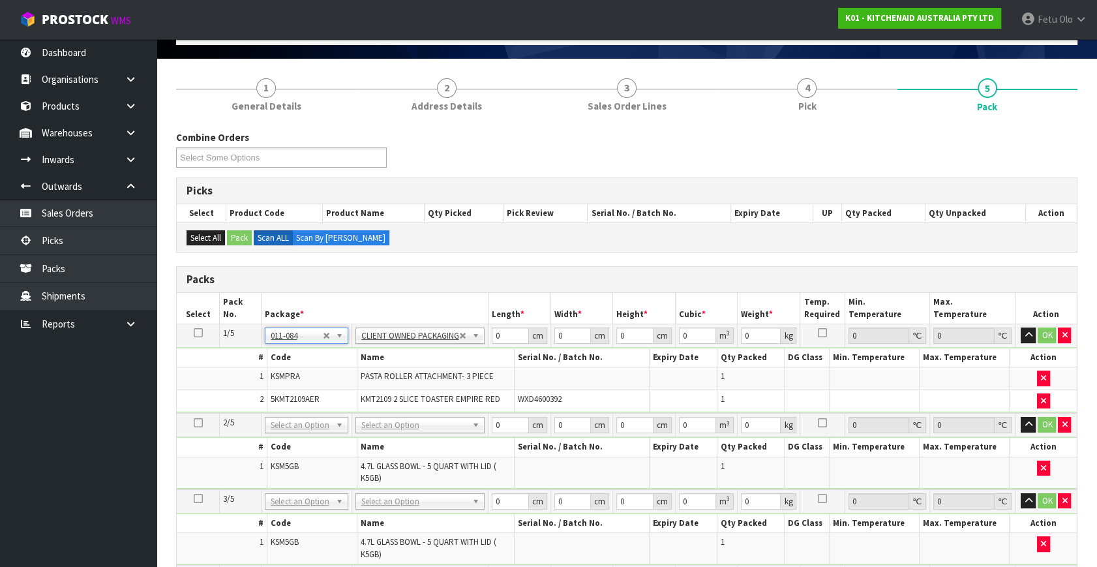
type input "6.56"
click at [429, 368] on tbody "1/5 NONE 007-001 007-002 007-004 007-009 007-013 007-014 007-015 007-017 007-01…" at bounding box center [627, 368] width 900 height 89
type input "52"
type input "31"
type input "2"
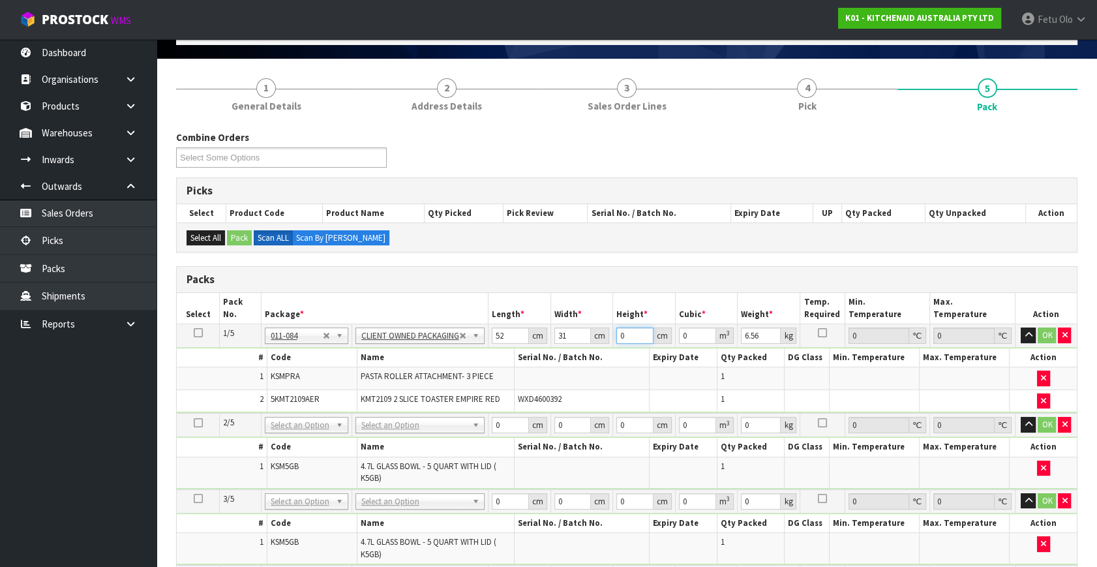
type input "0.003224"
type input "29"
type input "0.046748"
type input "29"
type input "8"
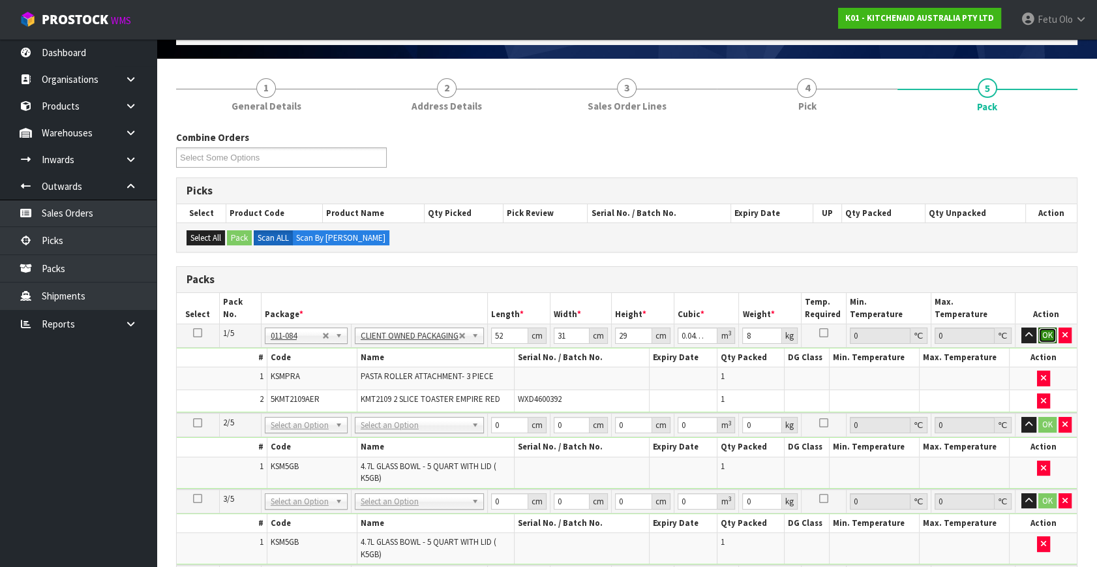
click button "OK" at bounding box center [1047, 335] width 18 height 16
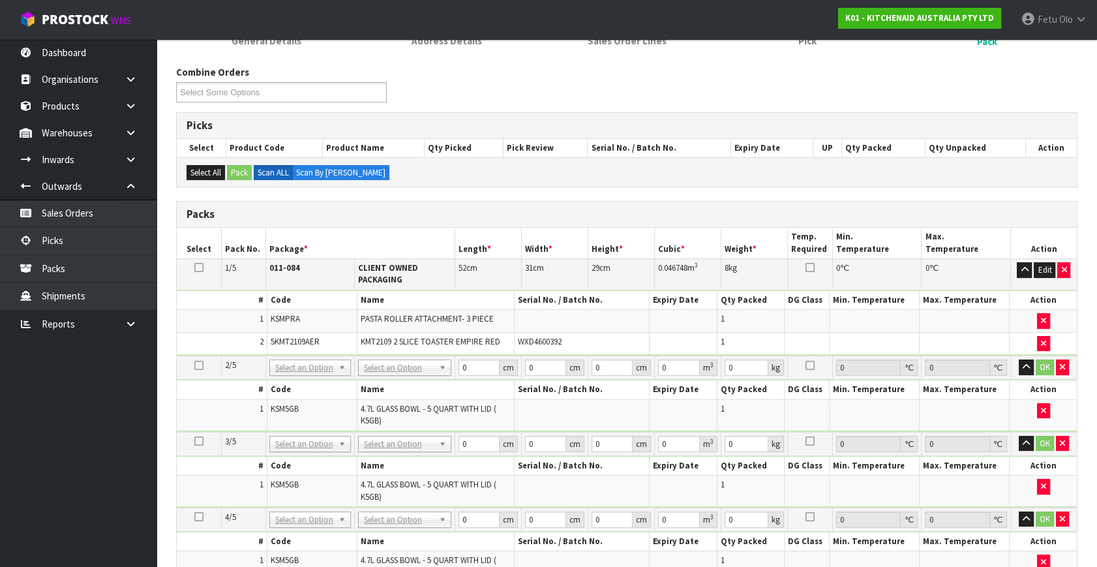
scroll to position [197, 0]
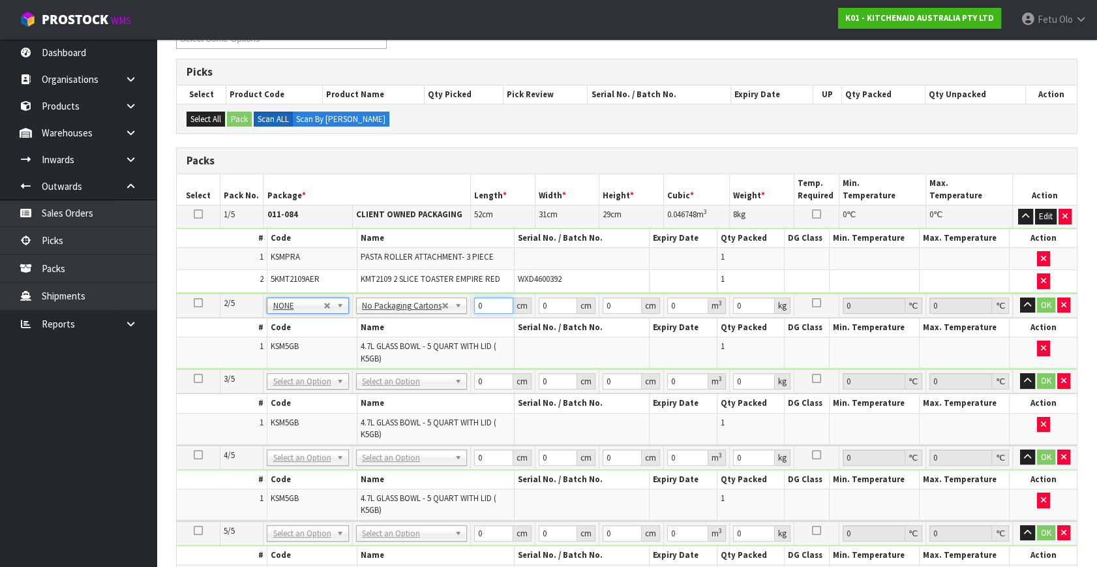
click at [404, 329] on tbody "2/5 NONE 007-001 007-002 007-004 007-009 007-013 007-014 007-015 007-017 007-01…" at bounding box center [627, 332] width 900 height 76
type input "31"
type input "2"
type input "0.001922"
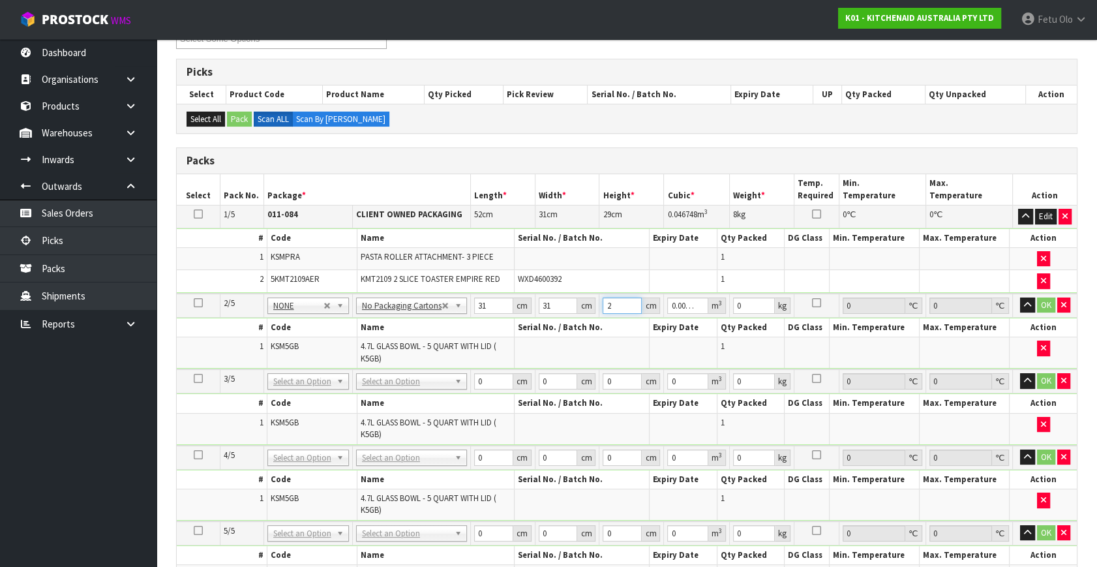
type input "26"
type input "0.024986"
type input "26"
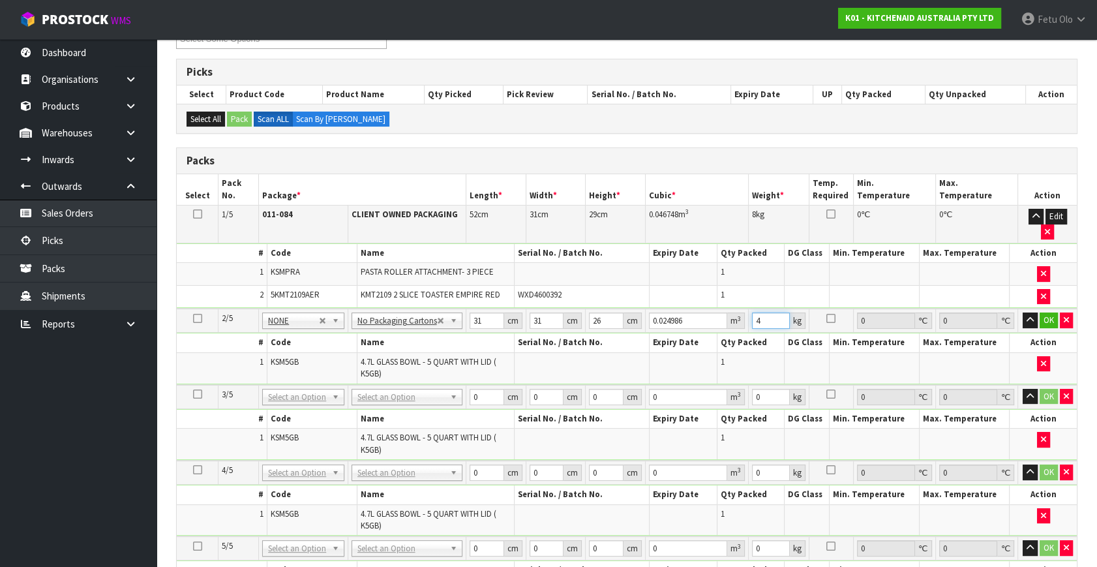
type input "4"
click button "OK" at bounding box center [1049, 320] width 18 height 16
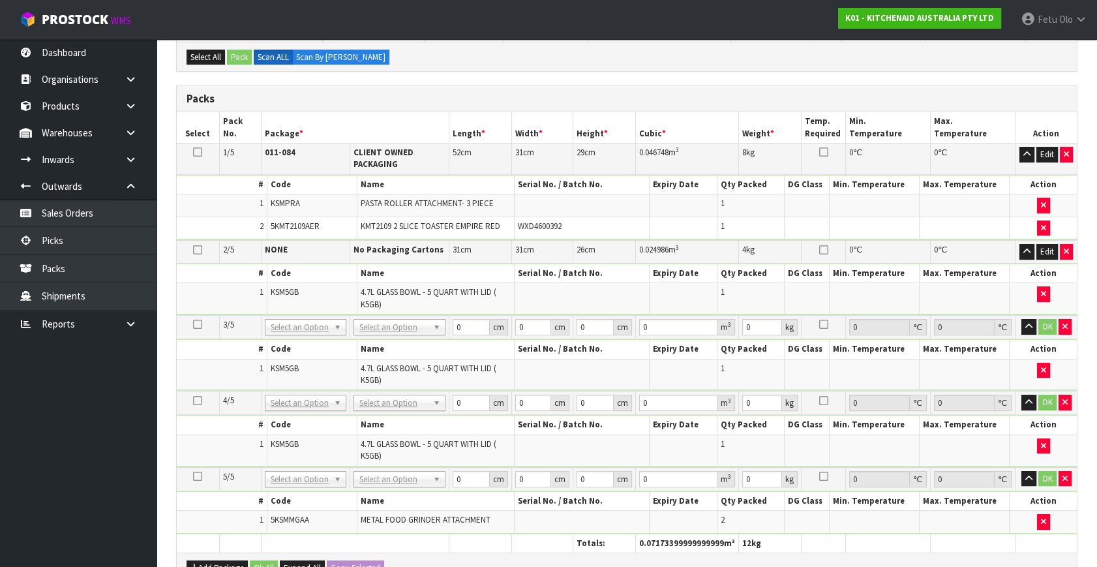
scroll to position [316, 0]
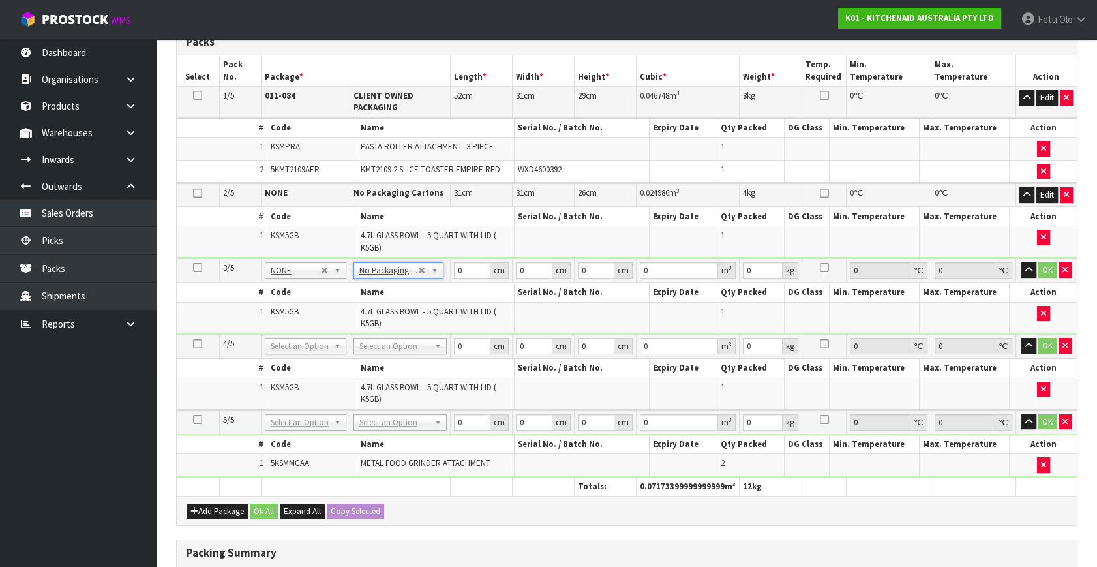
drag, startPoint x: 386, startPoint y: 351, endPoint x: 387, endPoint y: 363, distance: 11.8
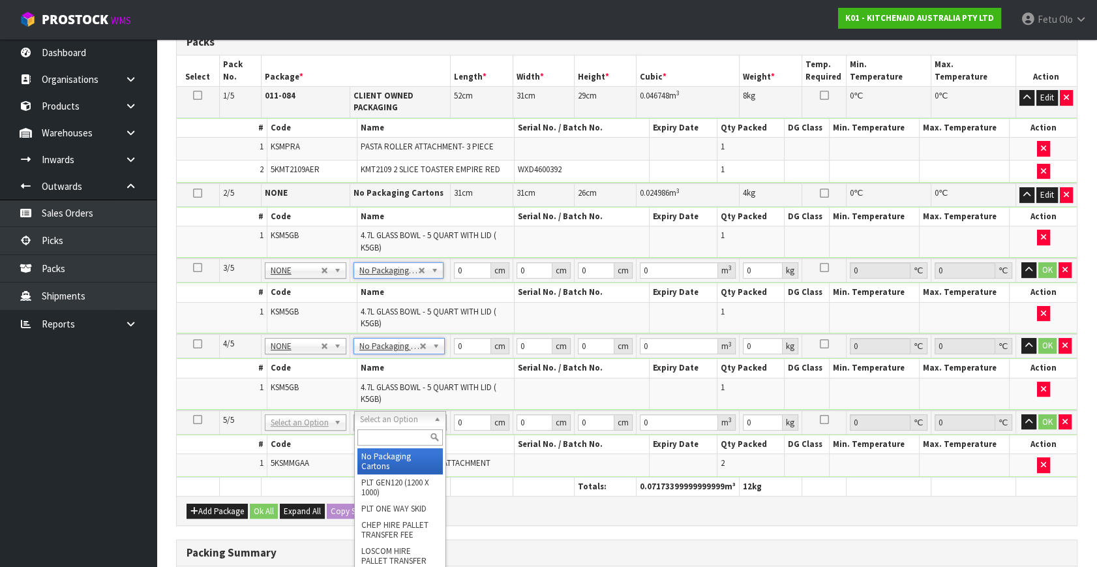
type input "4"
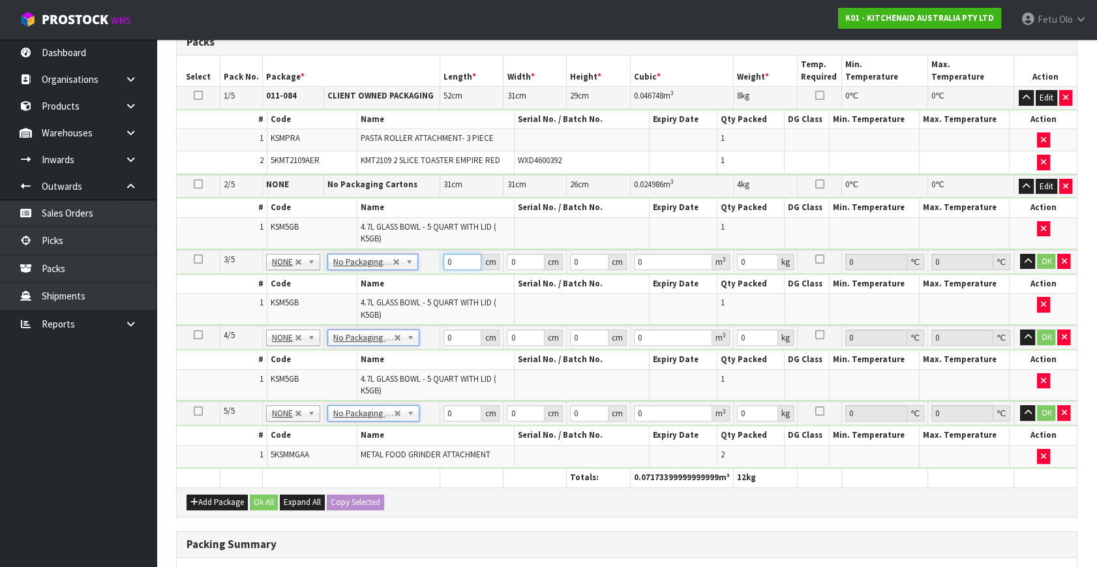
drag, startPoint x: 467, startPoint y: 256, endPoint x: 349, endPoint y: 312, distance: 131.0
click at [354, 312] on tbody "3/5 NONE 007-001 007-002 007-004 007-009 007-013 007-014 007-015 007-017 007-01…" at bounding box center [627, 288] width 900 height 76
type input "31"
type input "2"
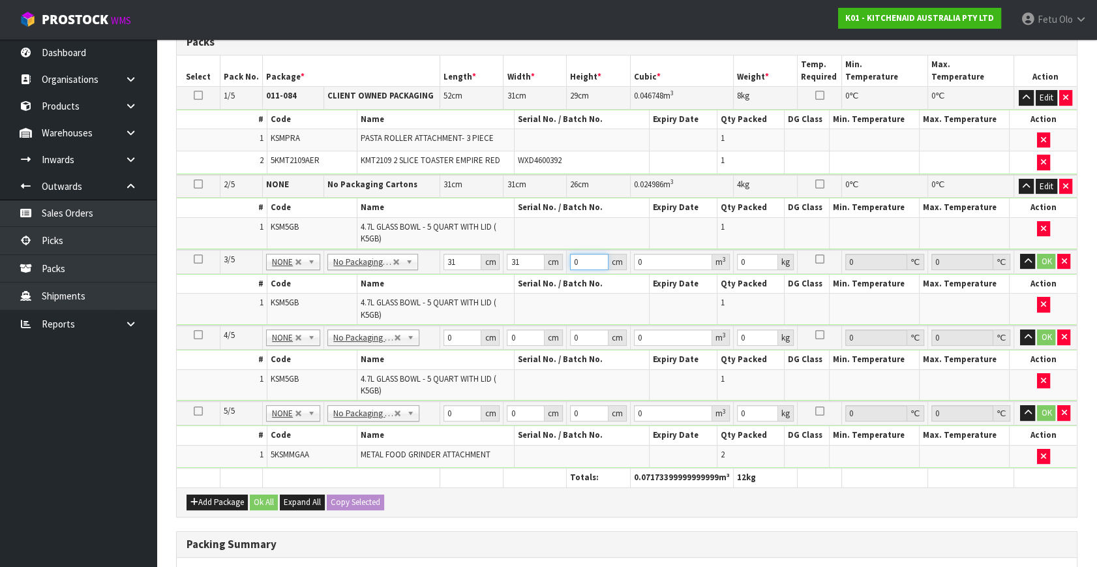
type input "0.001922"
type input "26"
type input "0.024986"
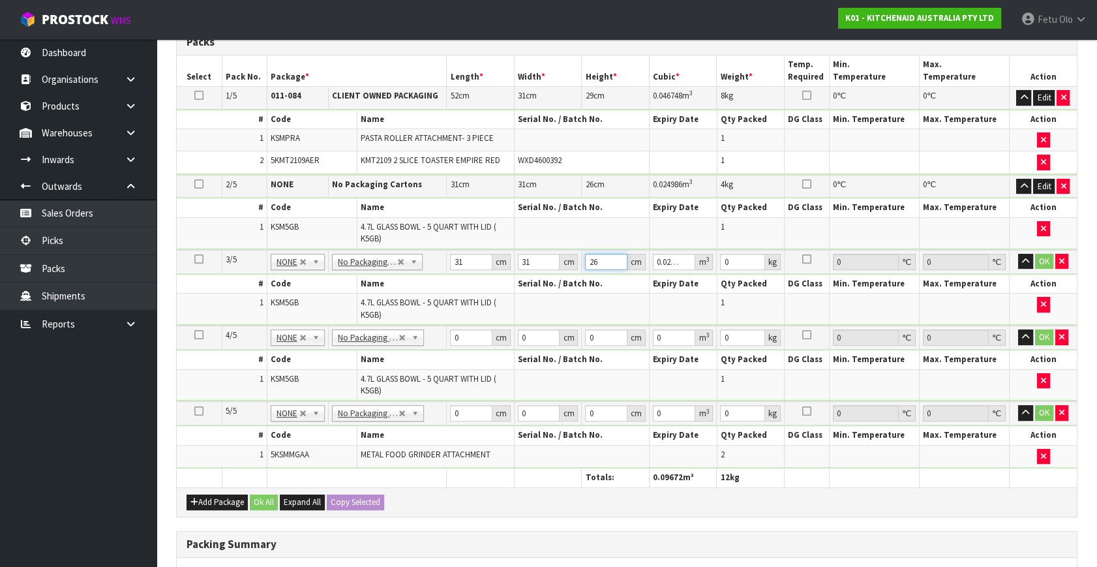
type input "26"
type input "4"
click button "OK" at bounding box center [1044, 262] width 18 height 16
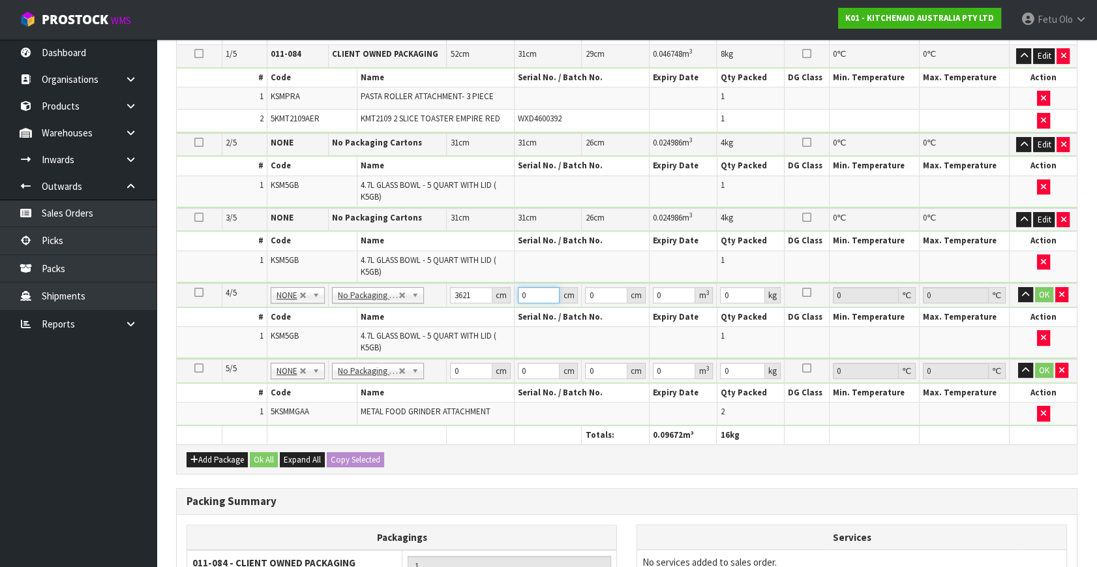
scroll to position [375, 0]
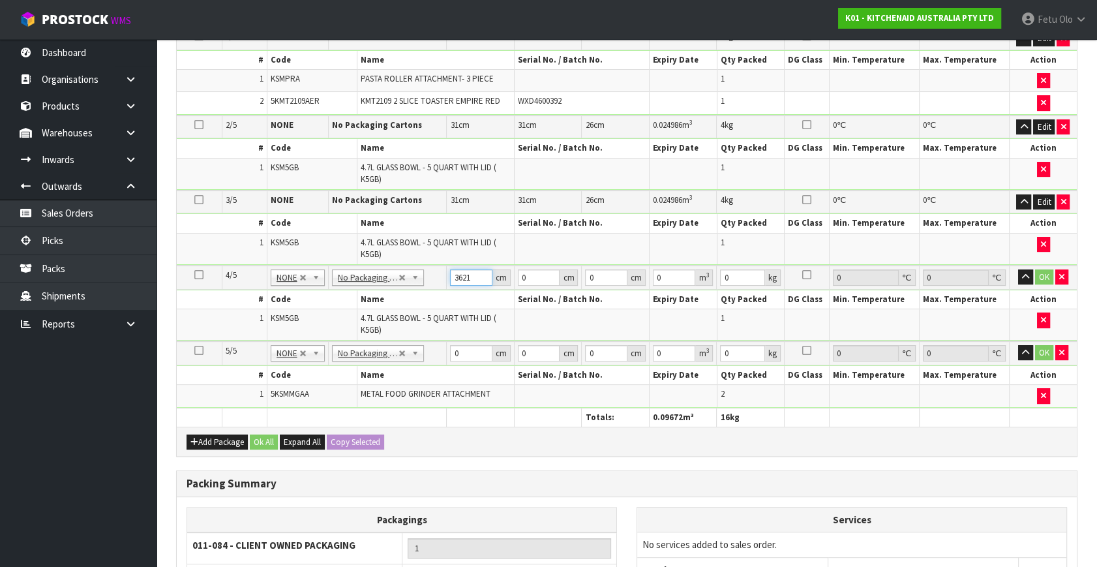
click at [464, 275] on input "3621" at bounding box center [471, 277] width 42 height 16
type input "31"
type input "2"
type input "31"
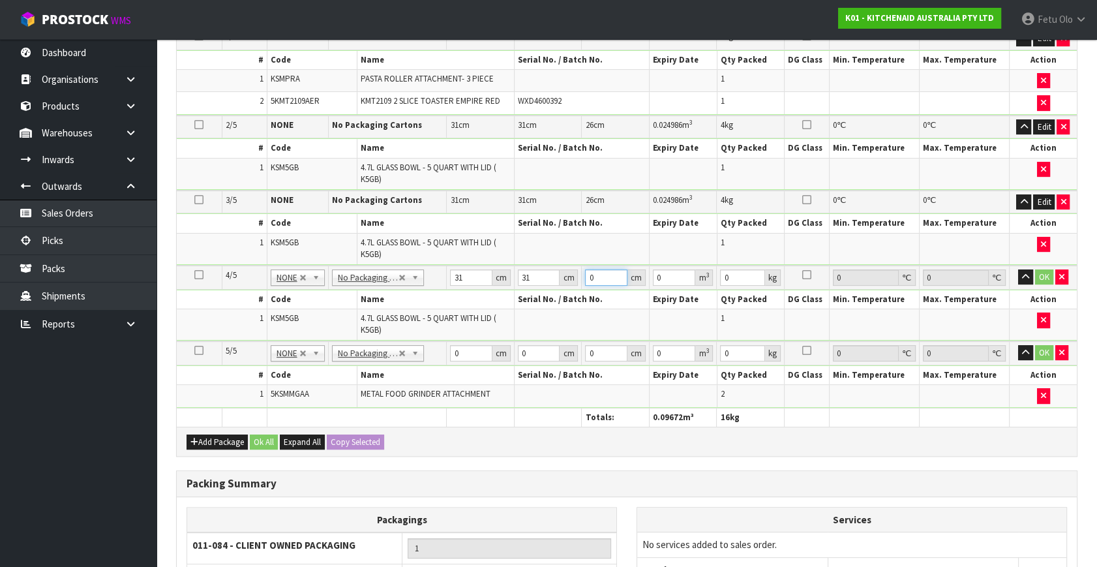
type input "2"
type input "0.001922"
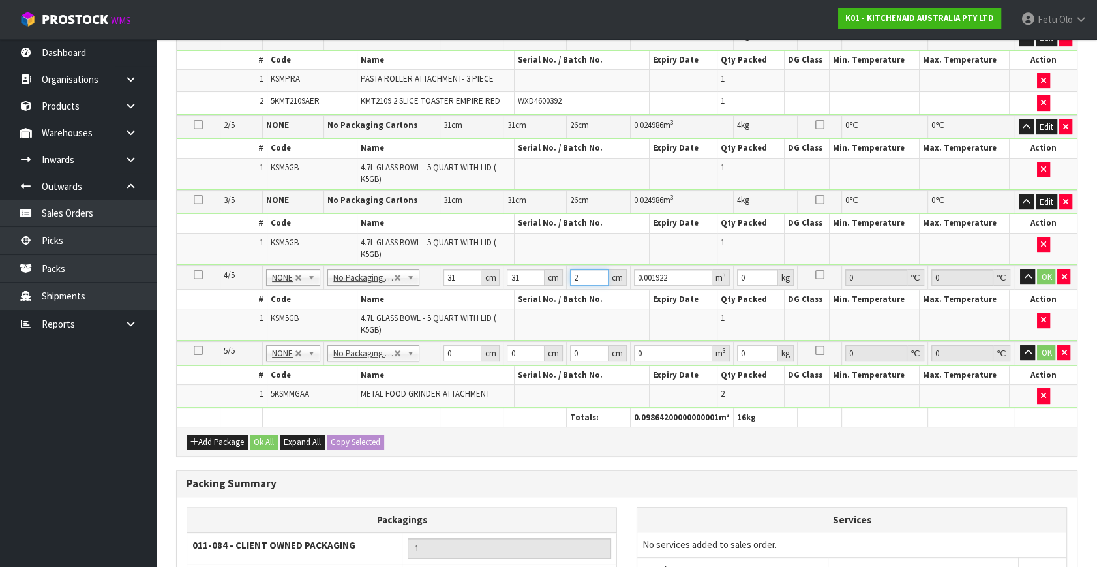
type input "26"
type input "0.024986"
type input "26"
type input "4"
click button "OK" at bounding box center [1046, 277] width 18 height 16
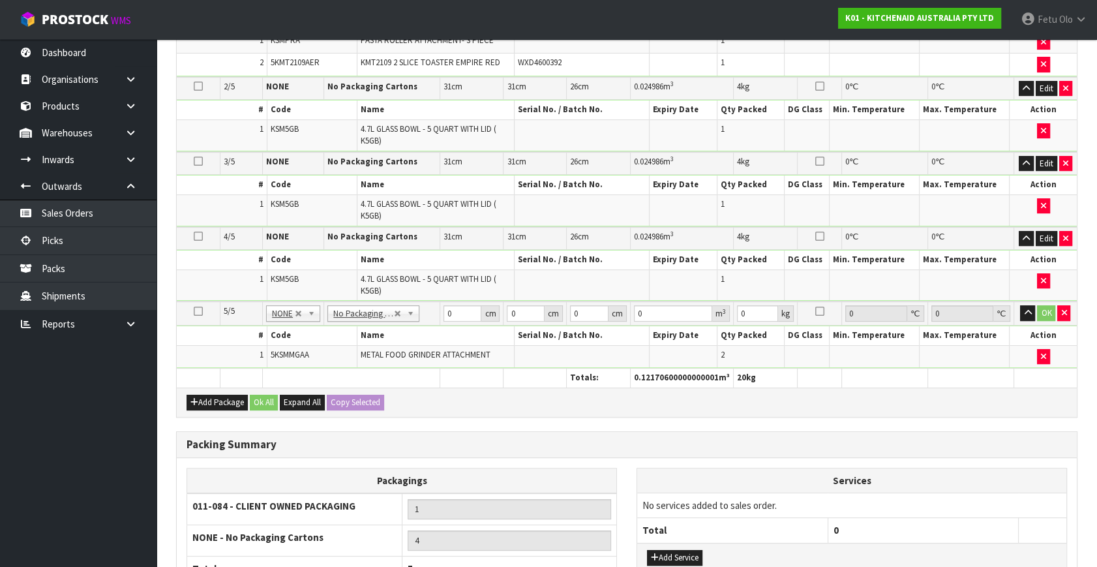
scroll to position [434, 0]
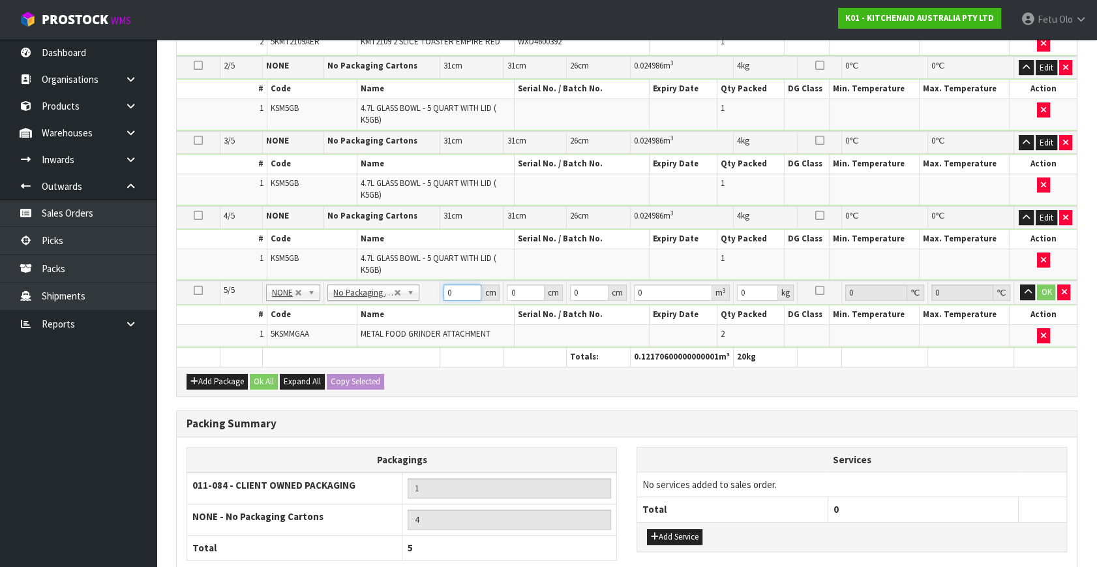
drag, startPoint x: 462, startPoint y: 286, endPoint x: 313, endPoint y: 363, distance: 167.5
click at [313, 363] on div "Packs Select Pack No. Package * Length * Width * Height * Cubic * Weight * Temp…" at bounding box center [626, 153] width 901 height 486
type input "42"
type input "29"
type input "3"
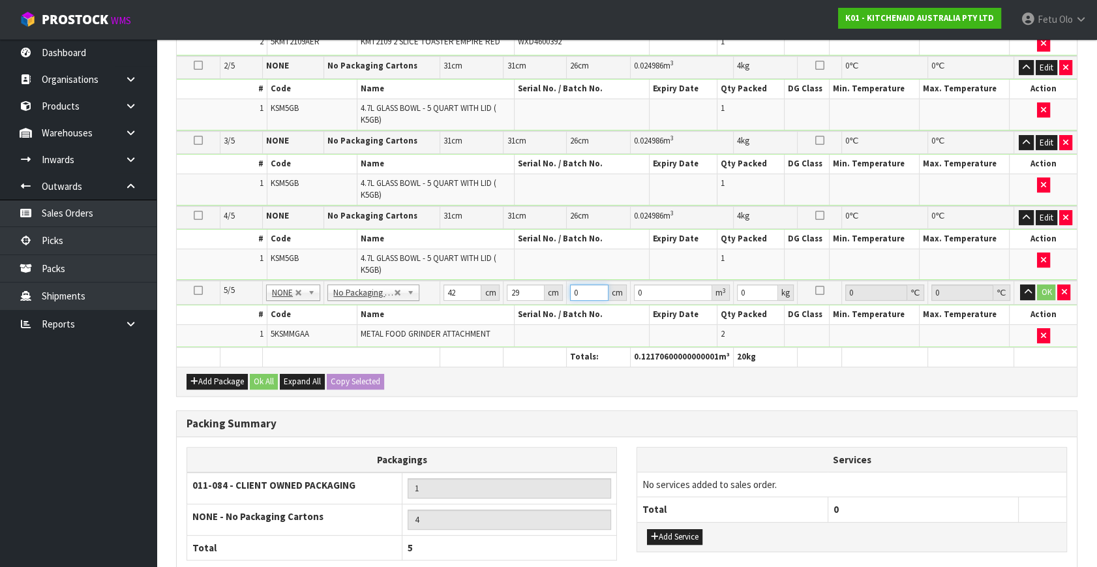
type input "0.003654"
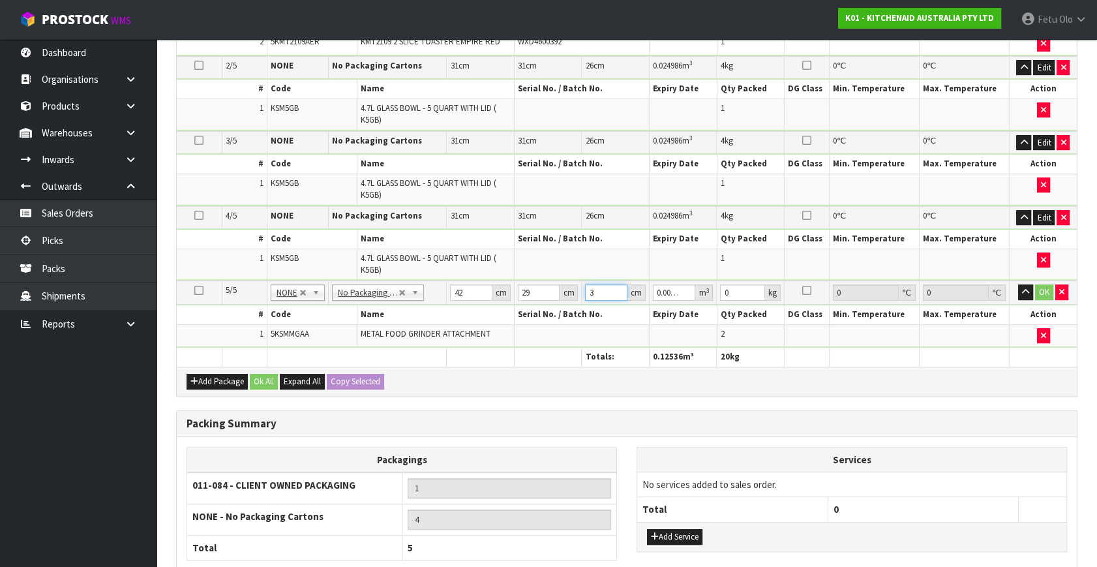
type input "34"
type input "0.041412"
type input "34"
type input "6"
click button "OK" at bounding box center [1044, 292] width 18 height 16
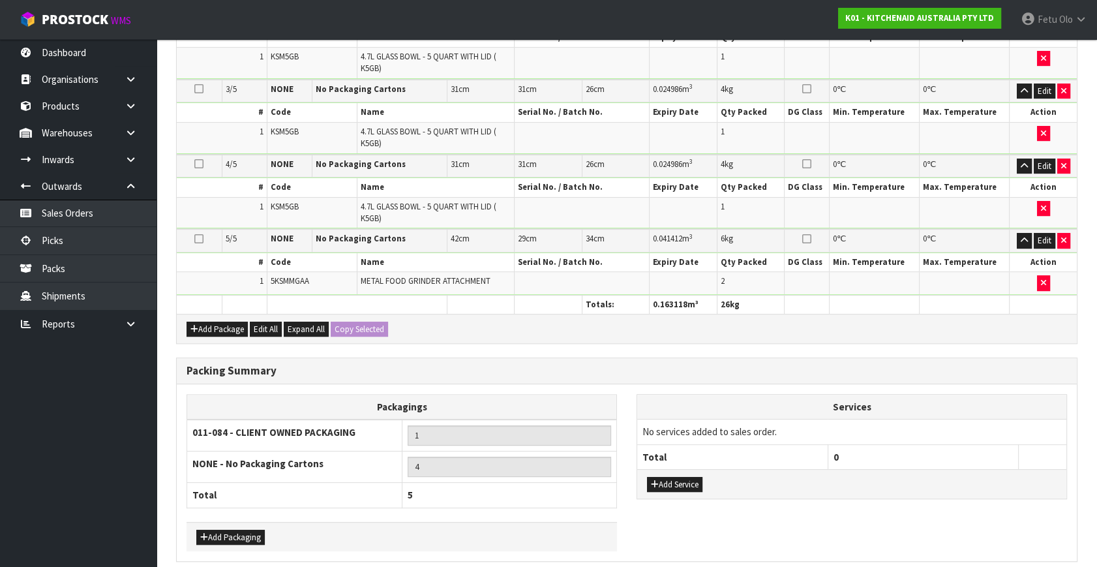
scroll to position [536, 0]
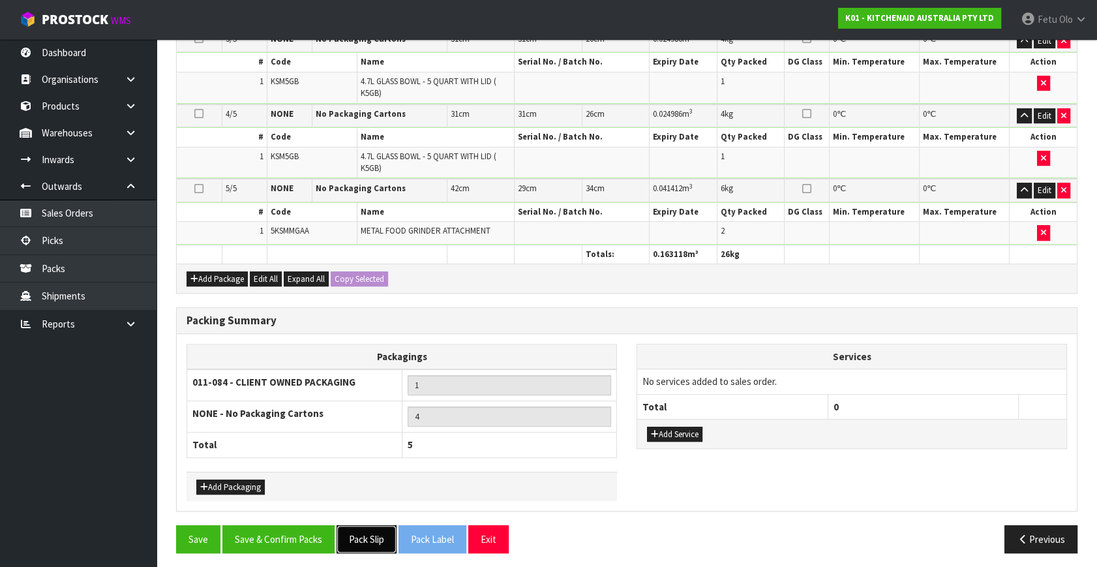
click at [364, 498] on button "Pack Slip" at bounding box center [367, 539] width 60 height 28
click at [314, 498] on button "Save & Confirm Packs" at bounding box center [278, 539] width 112 height 28
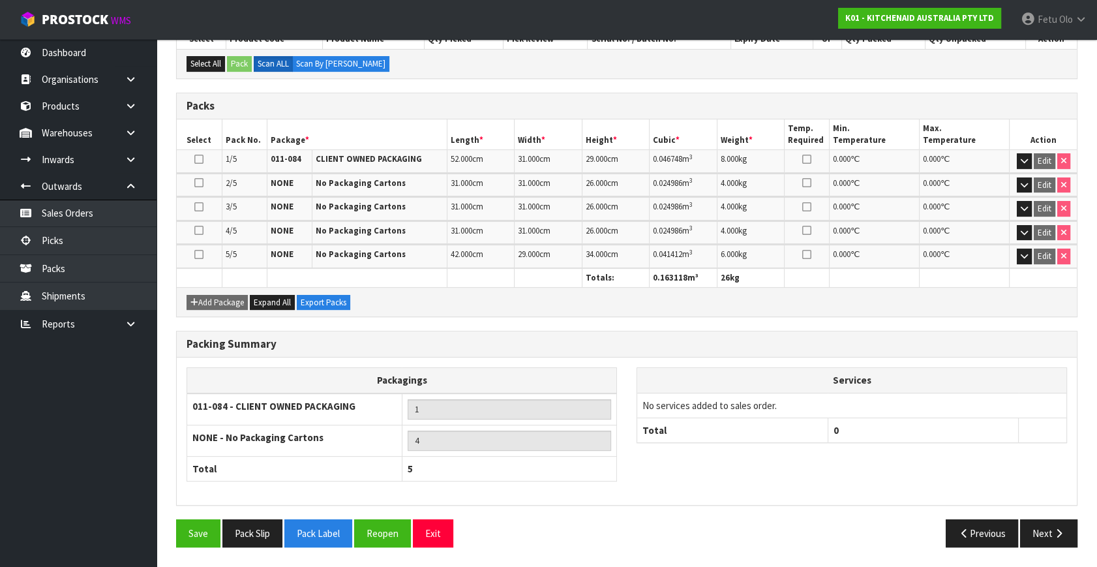
scroll to position [295, 0]
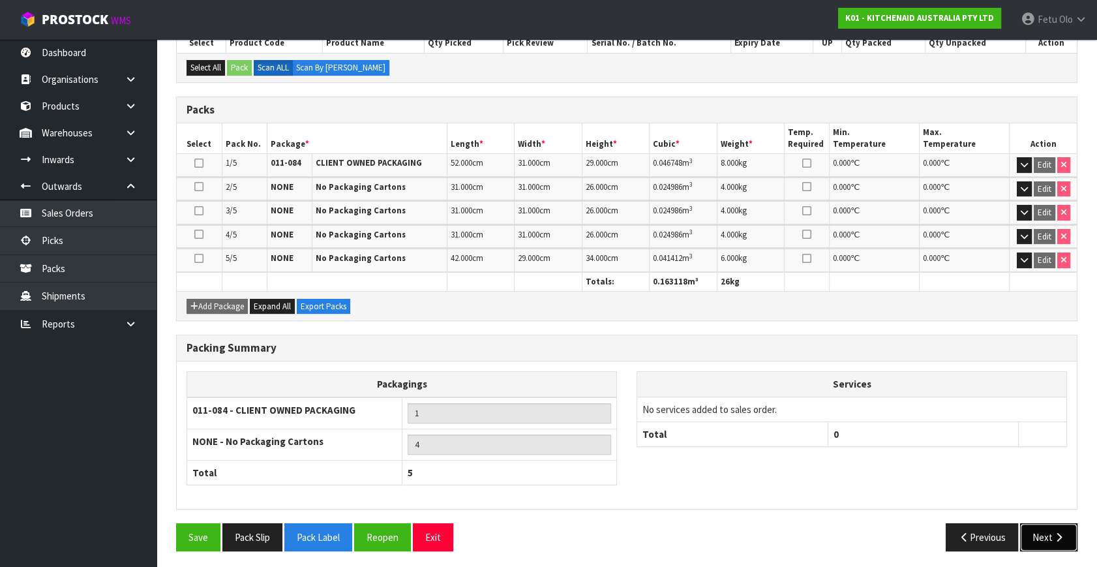
click at [973, 498] on button "Next" at bounding box center [1048, 537] width 57 height 28
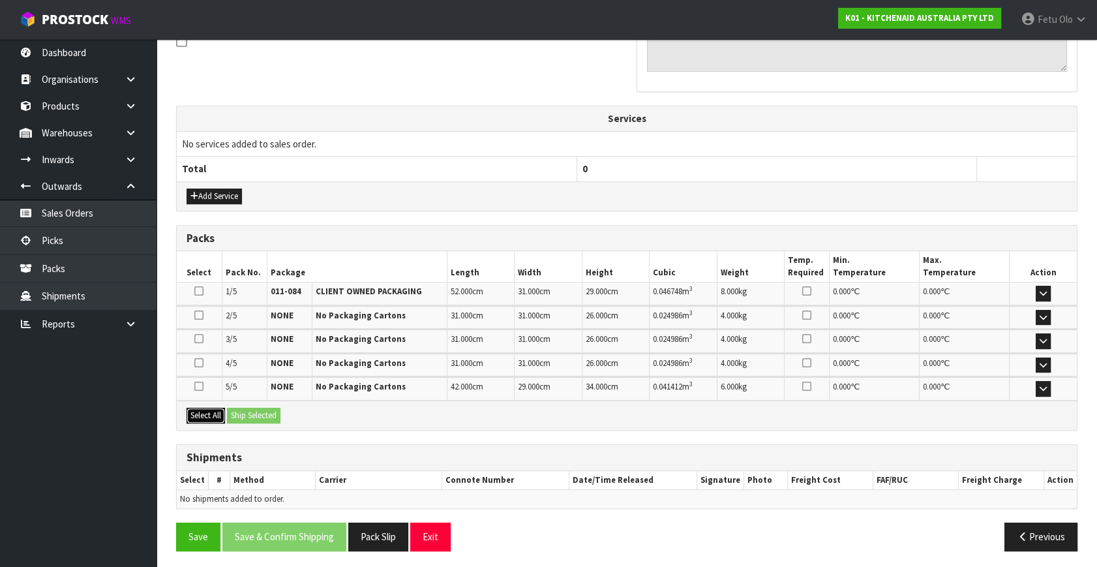
drag, startPoint x: 204, startPoint y: 416, endPoint x: 256, endPoint y: 416, distance: 52.2
click at [215, 416] on button "Select All" at bounding box center [206, 416] width 38 height 16
click at [256, 416] on button "Ship Selected" at bounding box center [253, 416] width 53 height 16
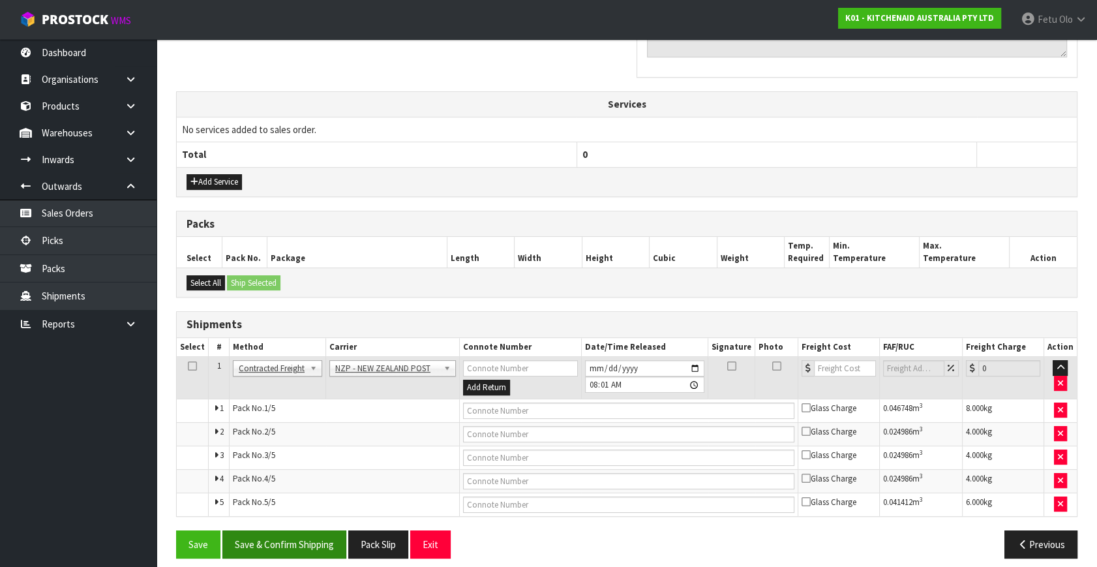
scroll to position [438, 0]
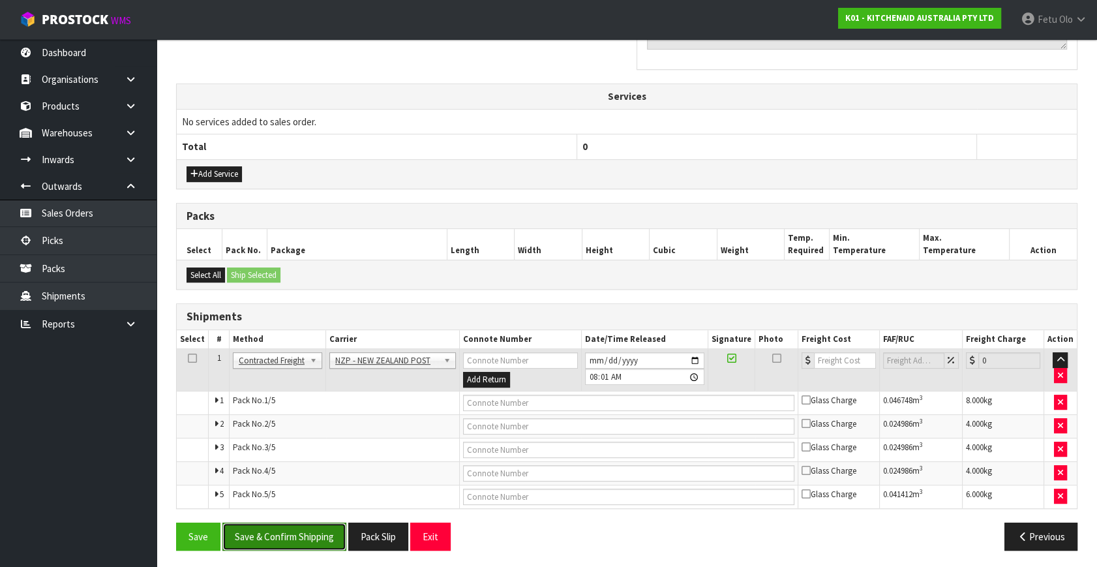
drag, startPoint x: 306, startPoint y: 522, endPoint x: 272, endPoint y: 530, distance: 35.0
click at [306, 498] on button "Save & Confirm Shipping" at bounding box center [284, 536] width 124 height 28
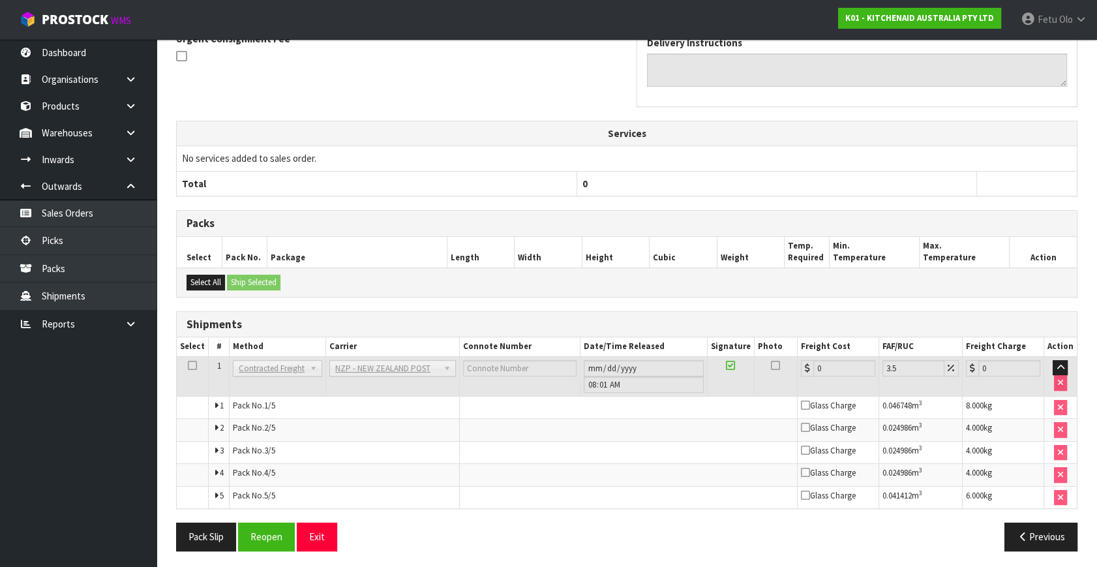
scroll to position [416, 0]
click at [252, 498] on button "Reopen" at bounding box center [266, 536] width 57 height 28
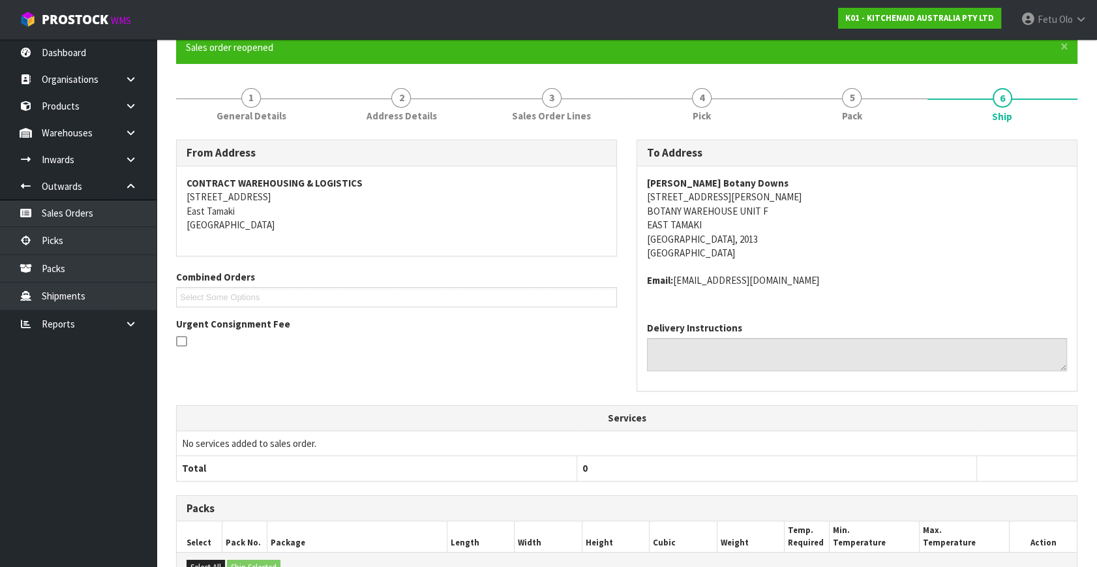
scroll to position [356, 0]
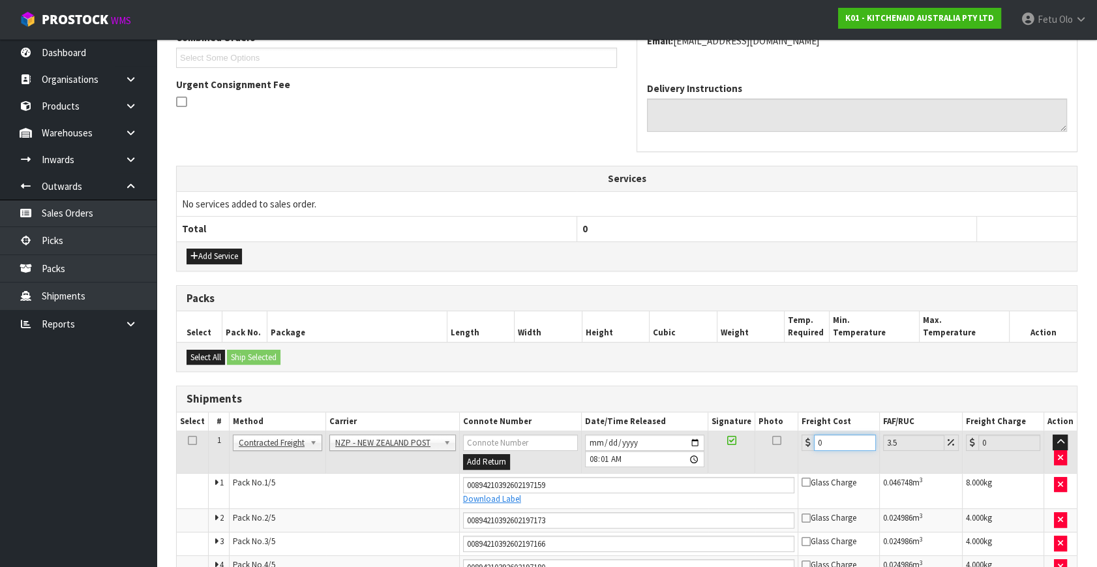
drag, startPoint x: 835, startPoint y: 442, endPoint x: 643, endPoint y: 475, distance: 195.2
click at [643, 475] on tbody "1 Client Local Pickup Customer Local Pickup Company Freight Contracted Freight …" at bounding box center [627, 516] width 900 height 171
type input "2"
type input "2.07"
type input "21"
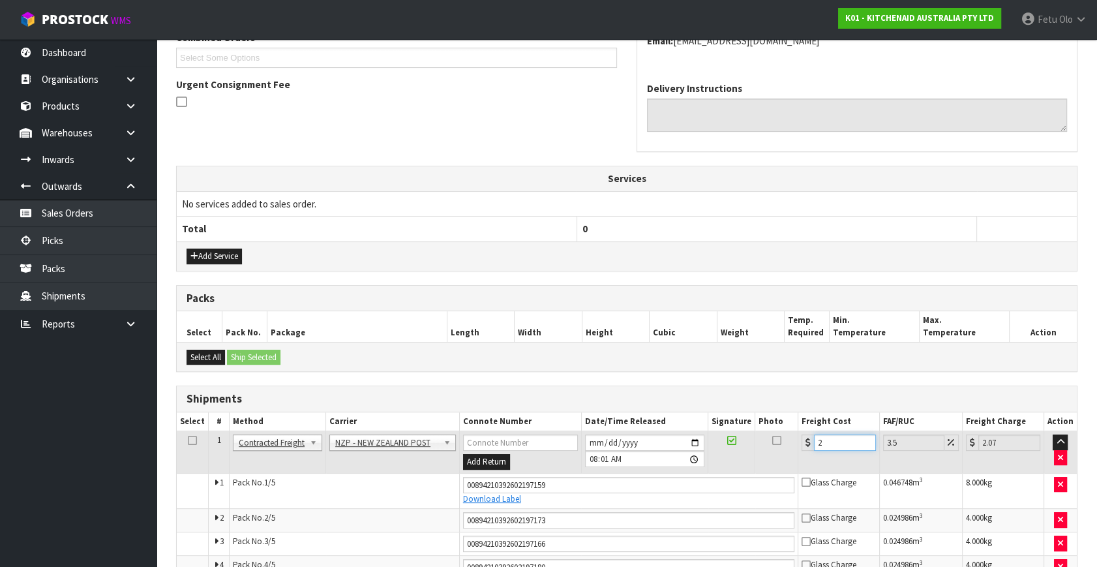
type input "21.73"
type input "21.6"
type input "22.36"
type input "21.65"
type input "22.41"
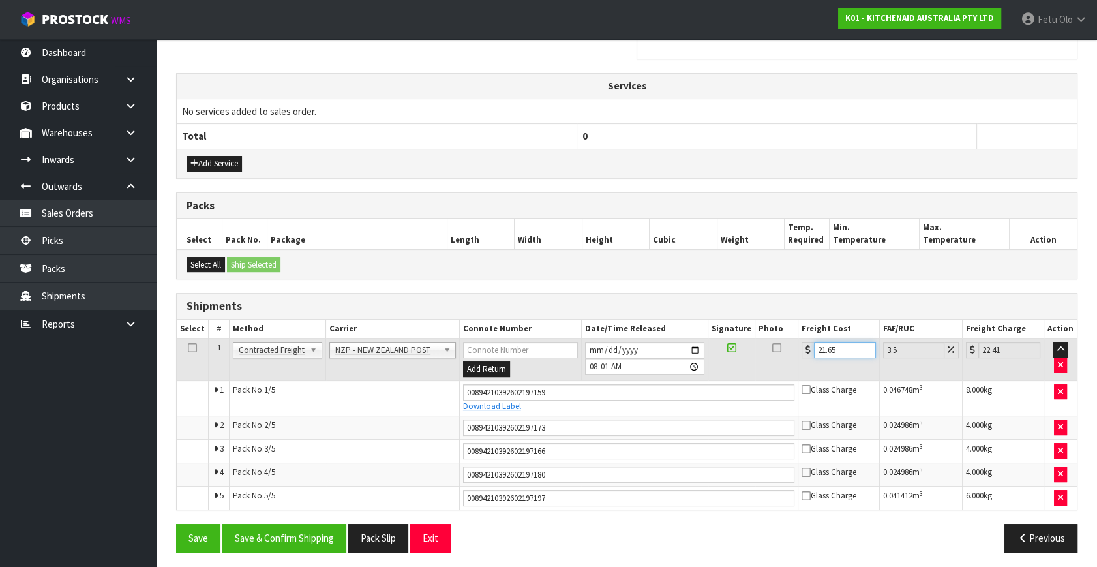
scroll to position [450, 0]
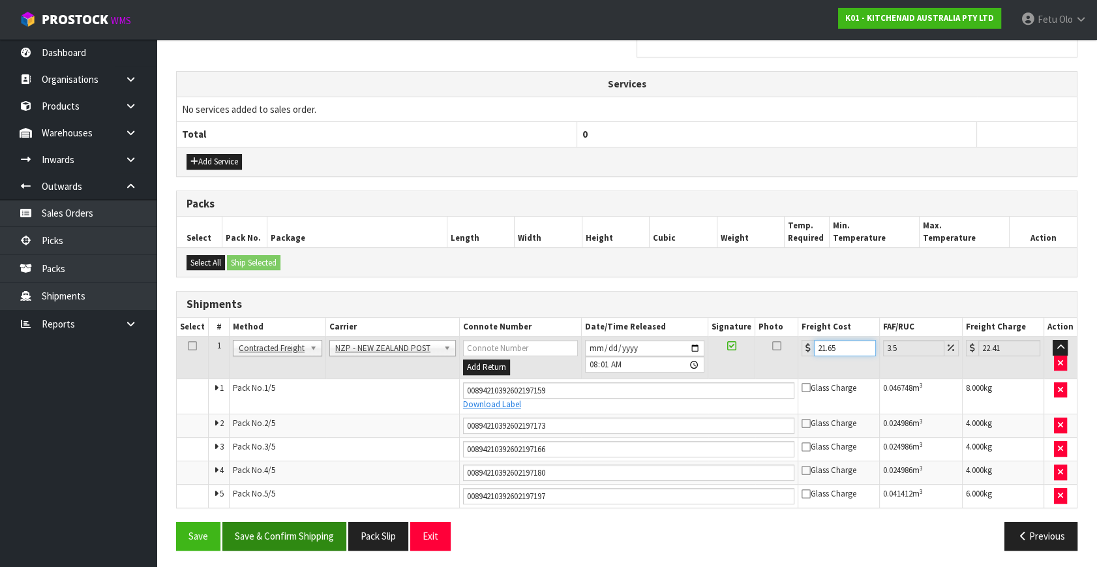
type input "21.65"
click at [316, 498] on button "Save & Confirm Shipping" at bounding box center [284, 536] width 124 height 28
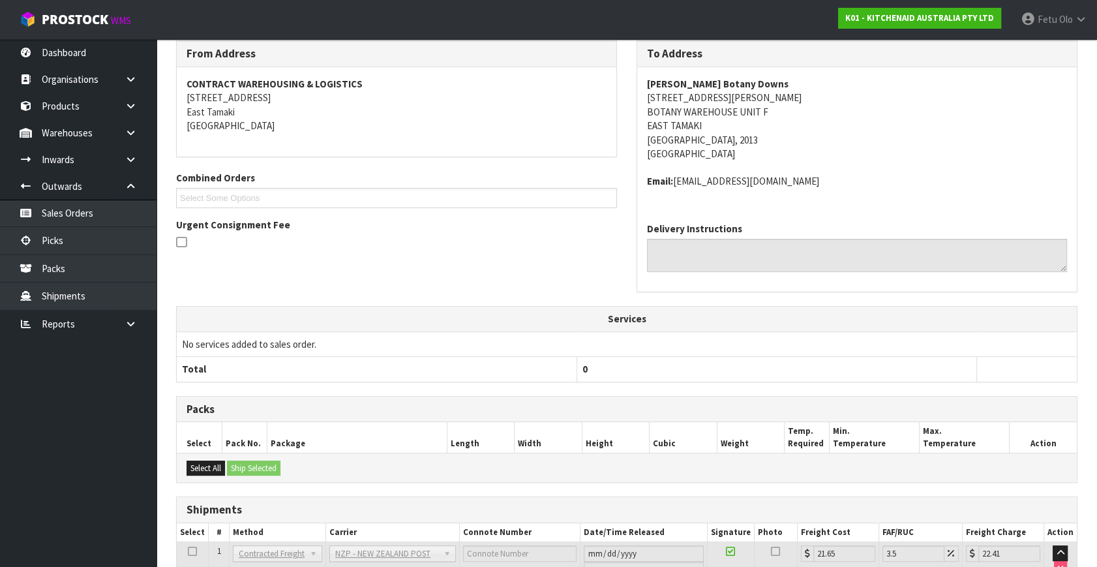
scroll to position [411, 0]
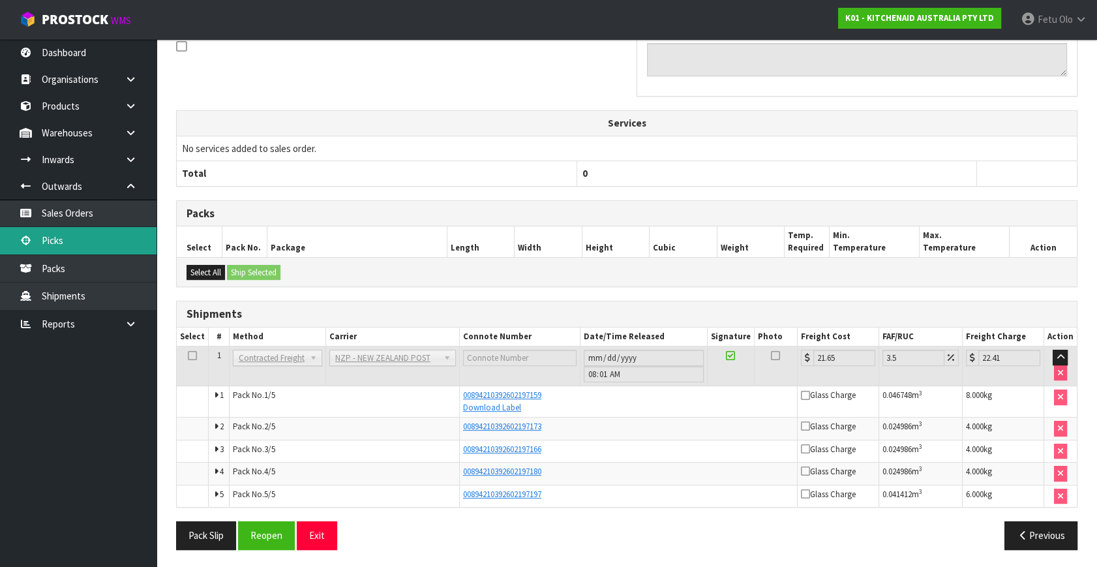
click at [82, 249] on link "Picks" at bounding box center [78, 240] width 157 height 27
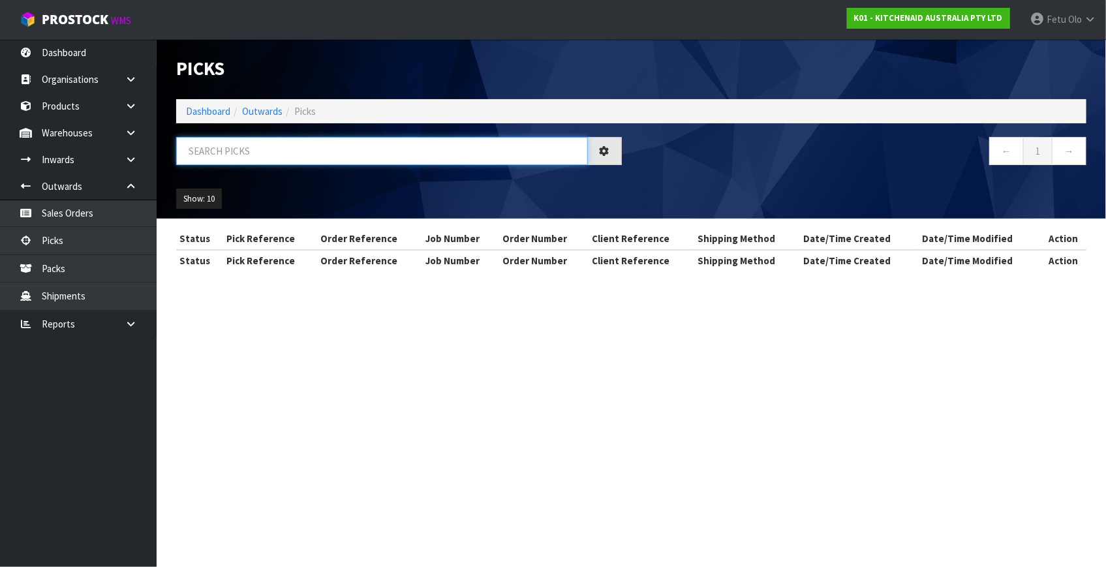
click at [299, 149] on input "text" at bounding box center [382, 151] width 412 height 28
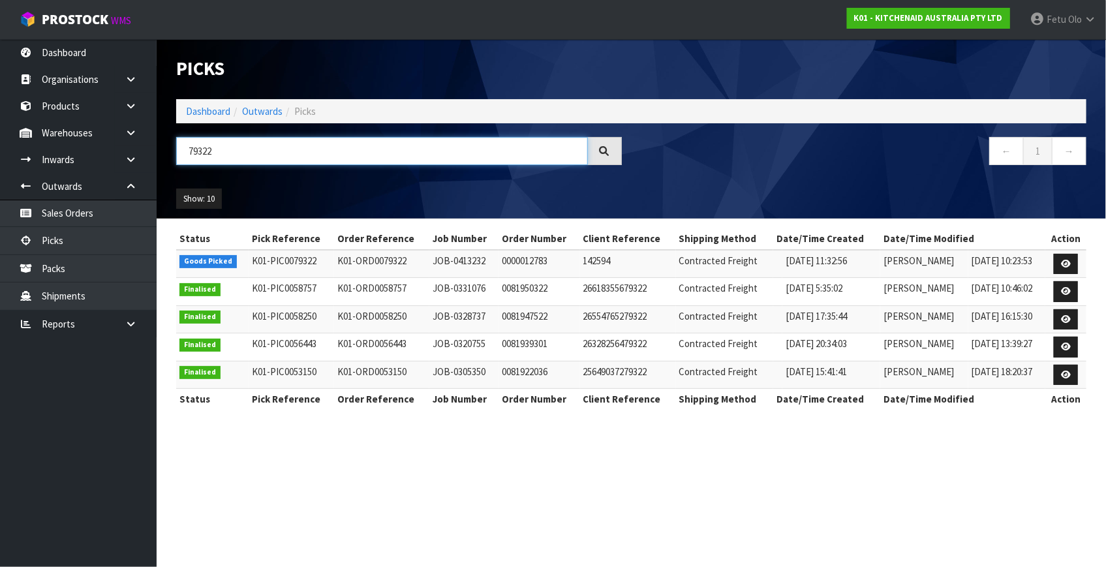
type input "79322"
click at [973, 262] on icon at bounding box center [1066, 264] width 10 height 8
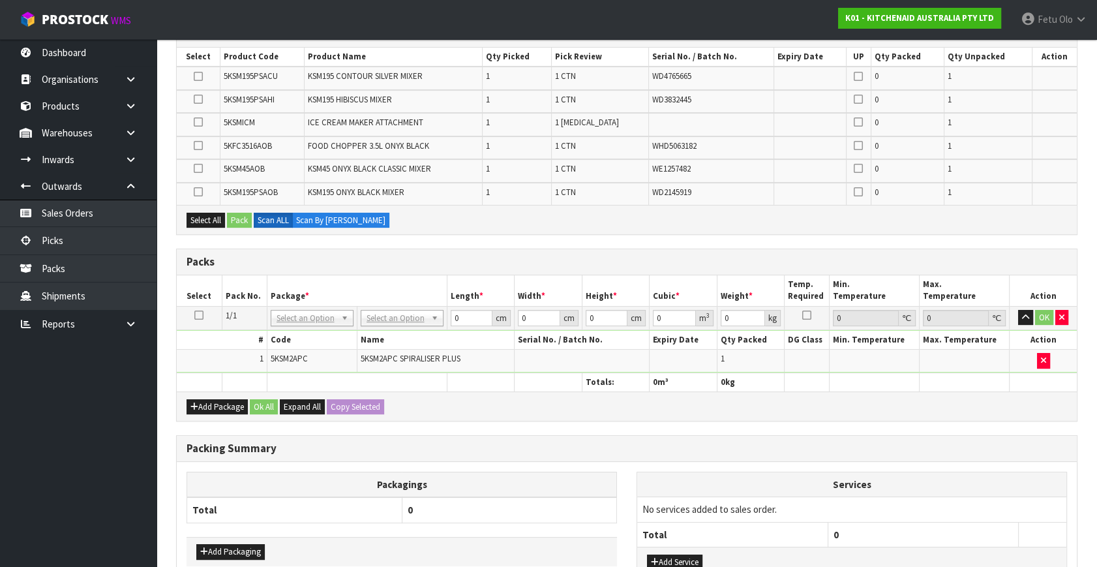
scroll to position [177, 0]
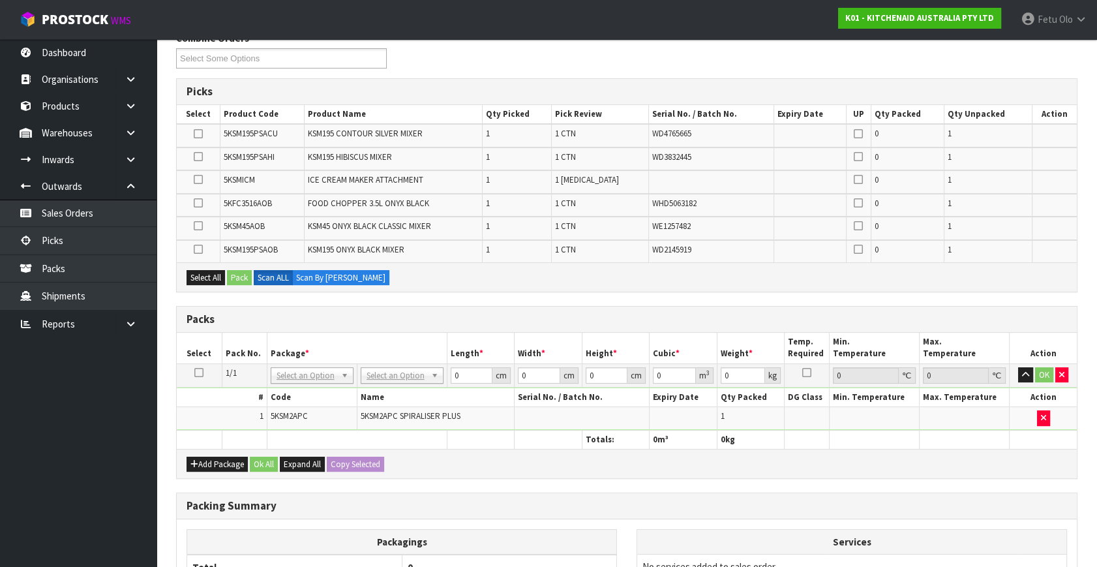
click at [198, 179] on icon at bounding box center [198, 179] width 9 height 1
click at [0, 0] on input "checkbox" at bounding box center [0, 0] width 0 height 0
click at [241, 280] on button "Pack" at bounding box center [239, 278] width 25 height 16
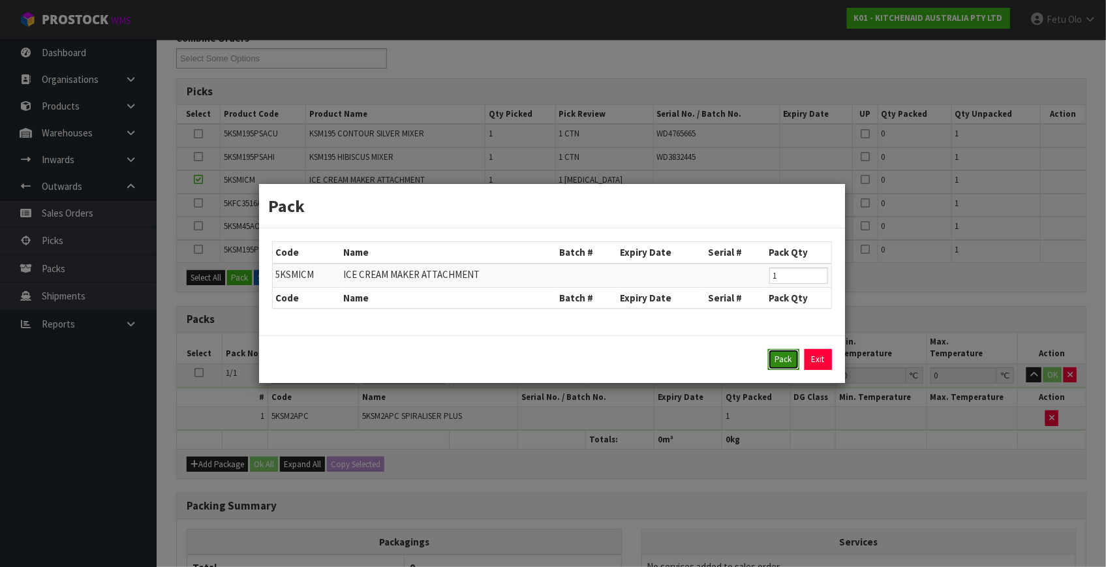
click at [783, 358] on button "Pack" at bounding box center [783, 359] width 31 height 21
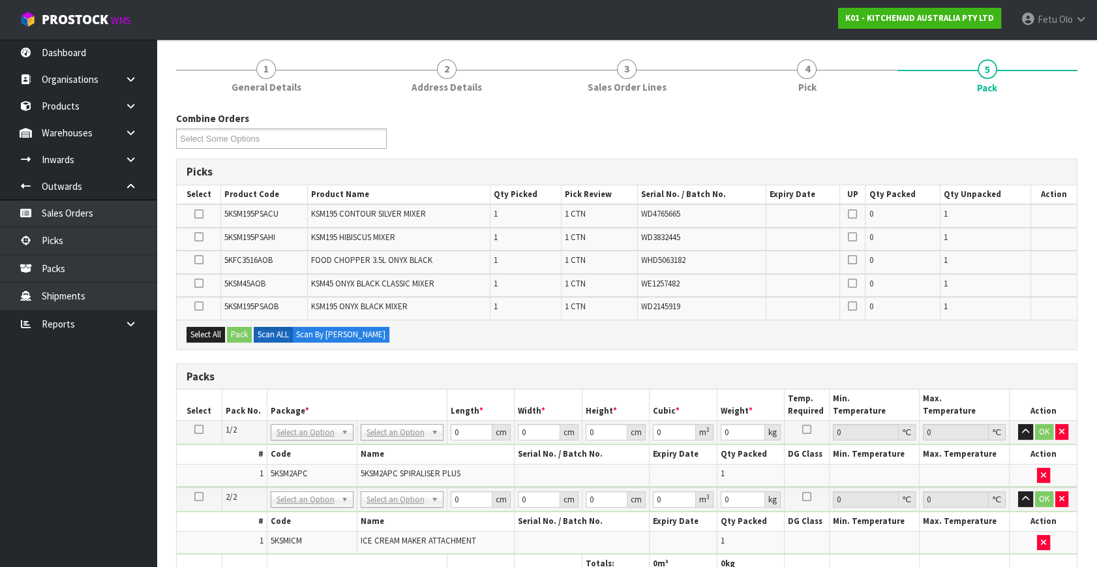
scroll to position [118, 0]
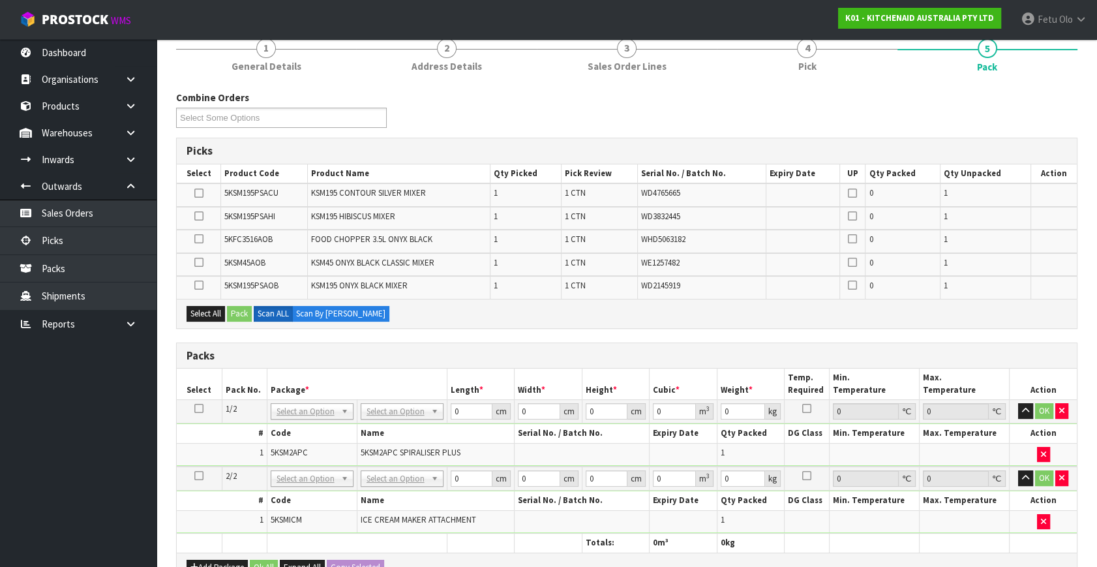
click at [178, 498] on td "1" at bounding box center [222, 521] width 90 height 22
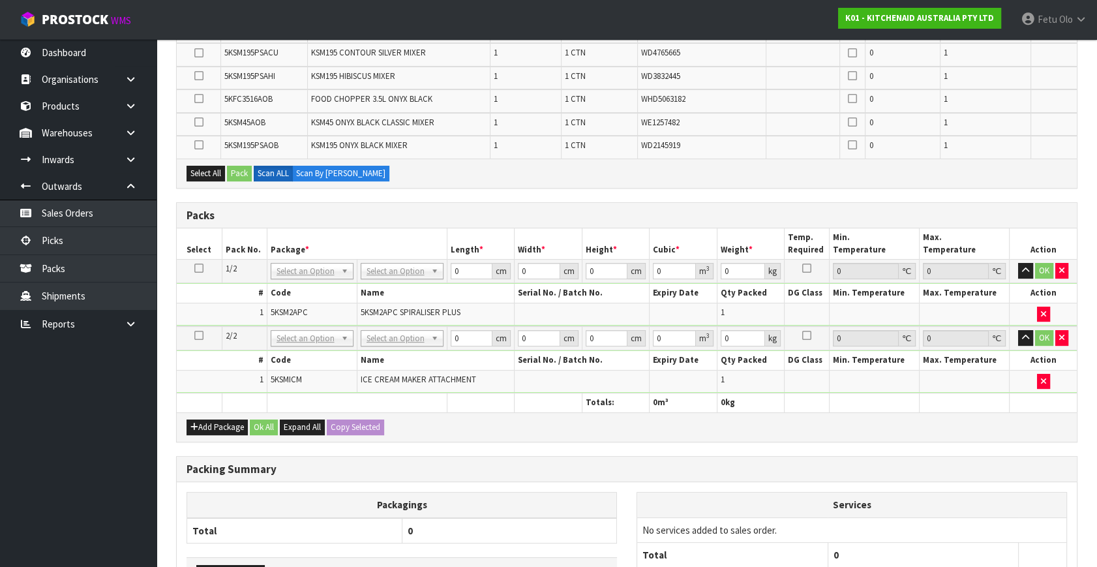
scroll to position [237, 0]
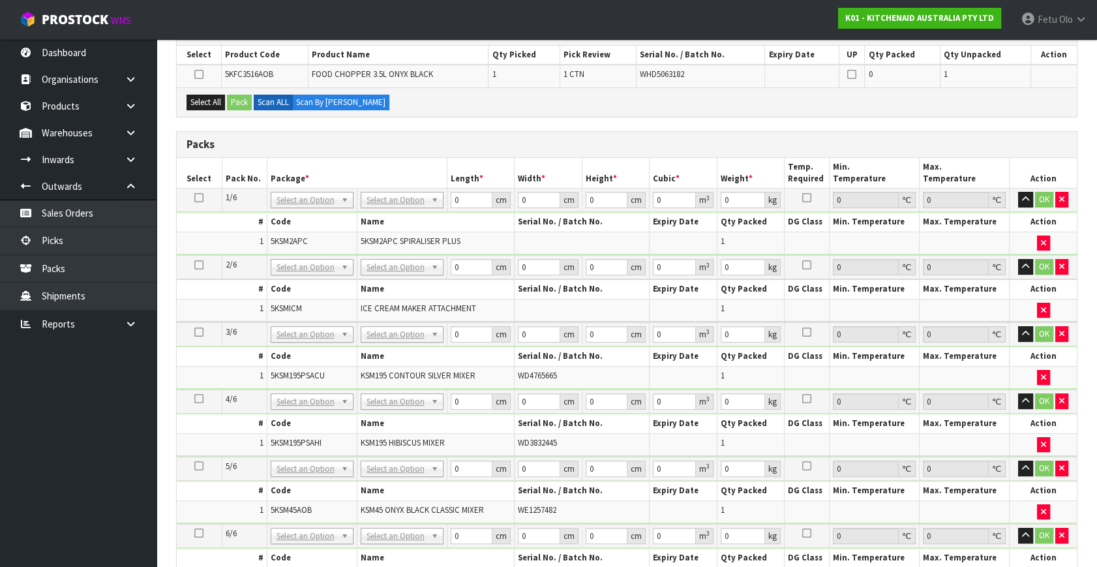
click at [199, 265] on icon at bounding box center [198, 265] width 9 height 1
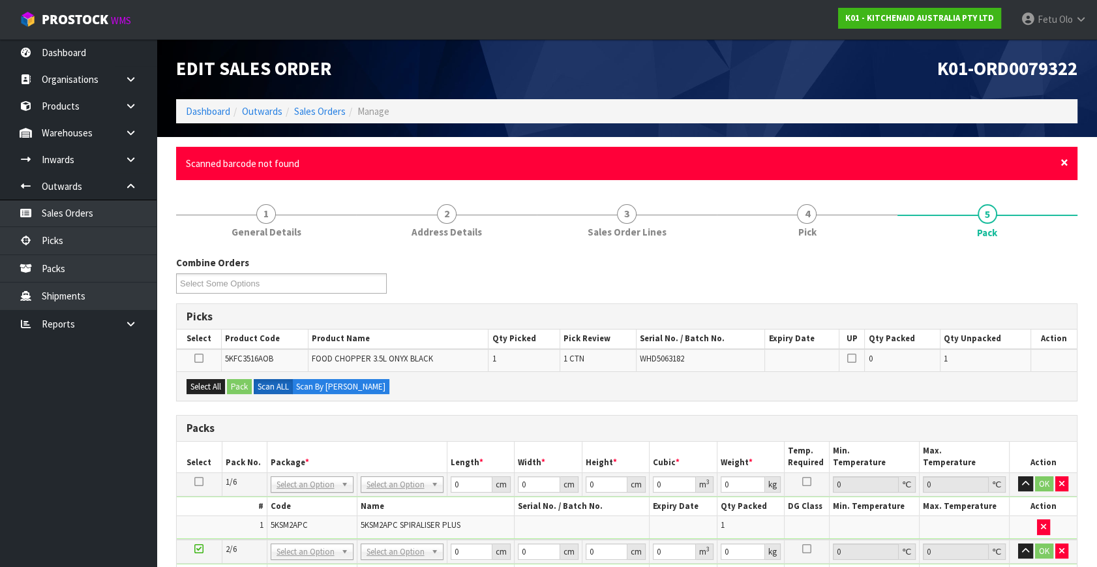
drag, startPoint x: 1065, startPoint y: 158, endPoint x: 1095, endPoint y: 318, distance: 163.2
click at [973, 160] on span "×" at bounding box center [1065, 162] width 8 height 18
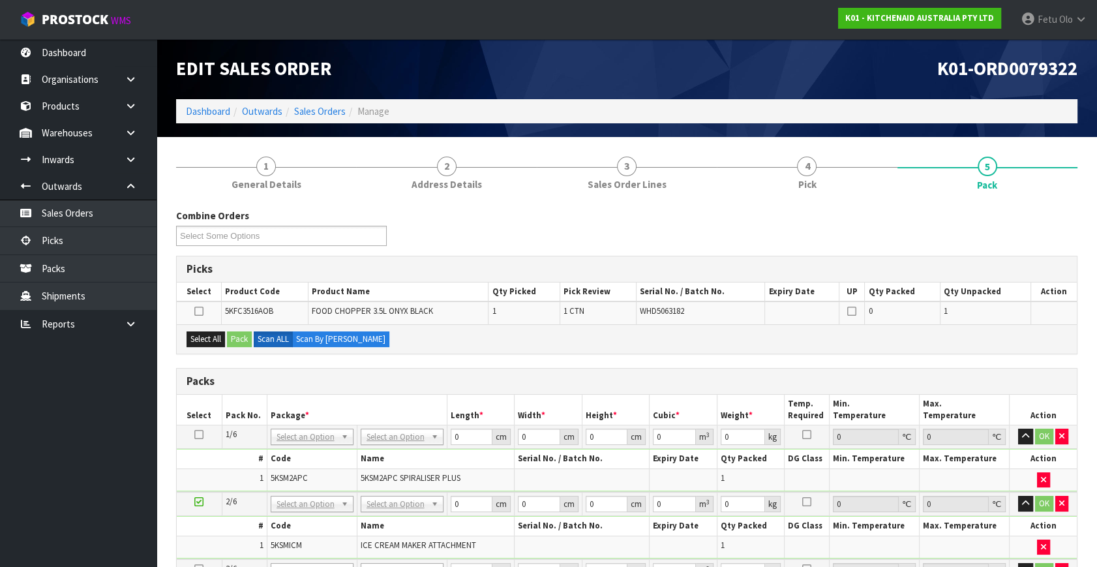
click at [680, 372] on div "Packs" at bounding box center [627, 382] width 900 height 26
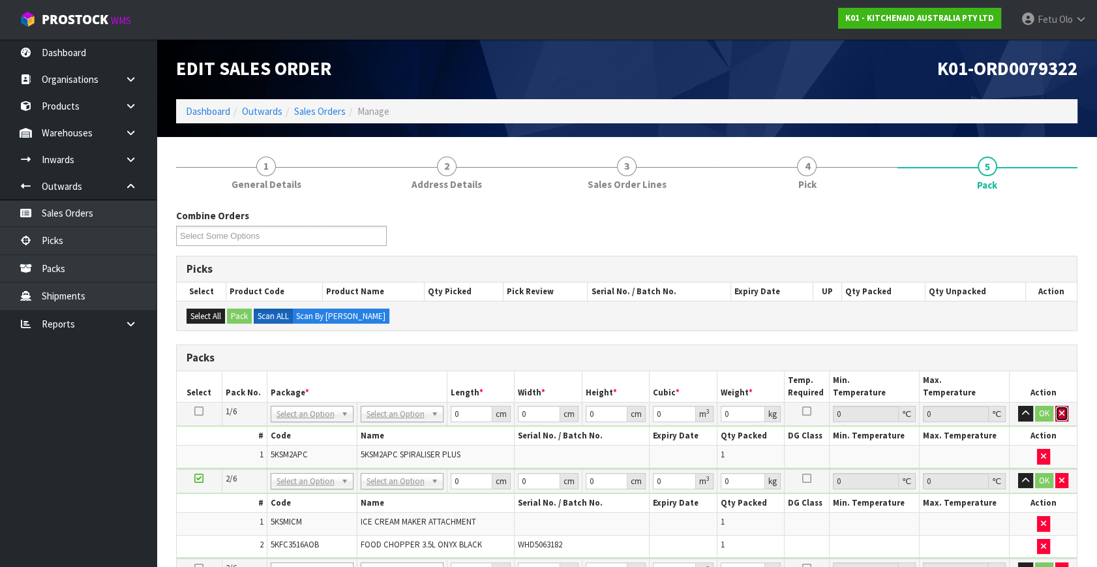
click at [973, 412] on icon "button" at bounding box center [1061, 413] width 5 height 8
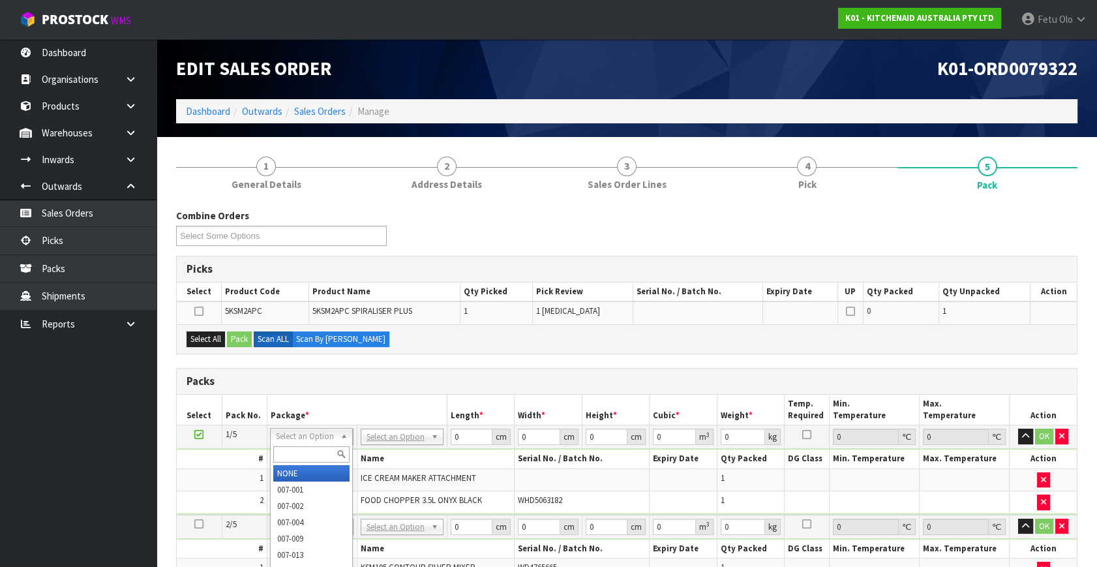
click at [309, 453] on input "text" at bounding box center [311, 454] width 76 height 16
type input "011"
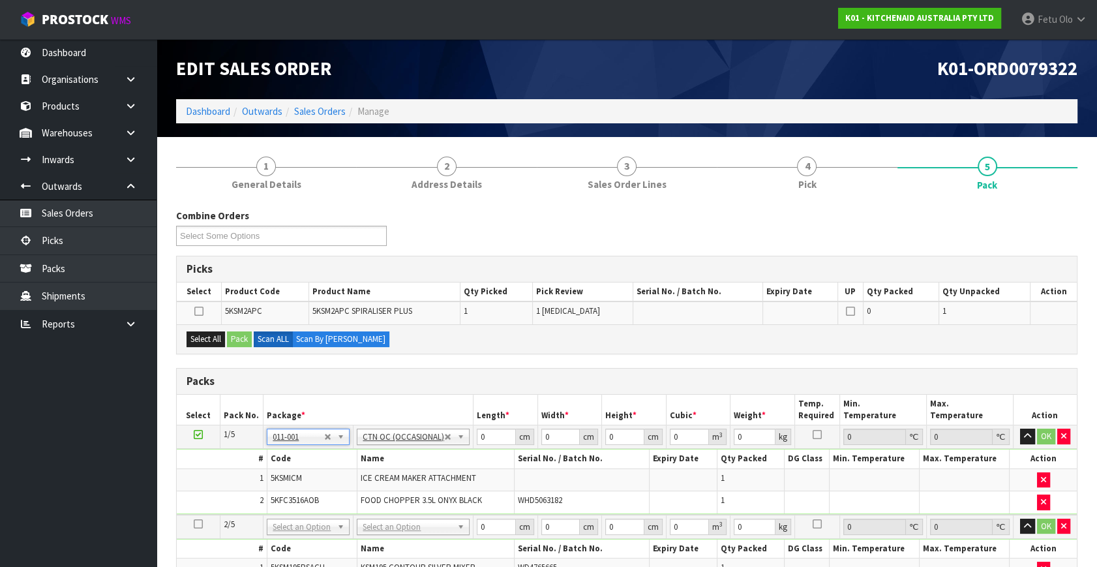
type input "5.46"
drag, startPoint x: 474, startPoint y: 438, endPoint x: 398, endPoint y: 461, distance: 79.5
click at [398, 461] on tbody "1/5 NONE 007-001 007-002 007-004 007-009 007-013 007-014 007-015 007-017 007-01…" at bounding box center [627, 469] width 900 height 89
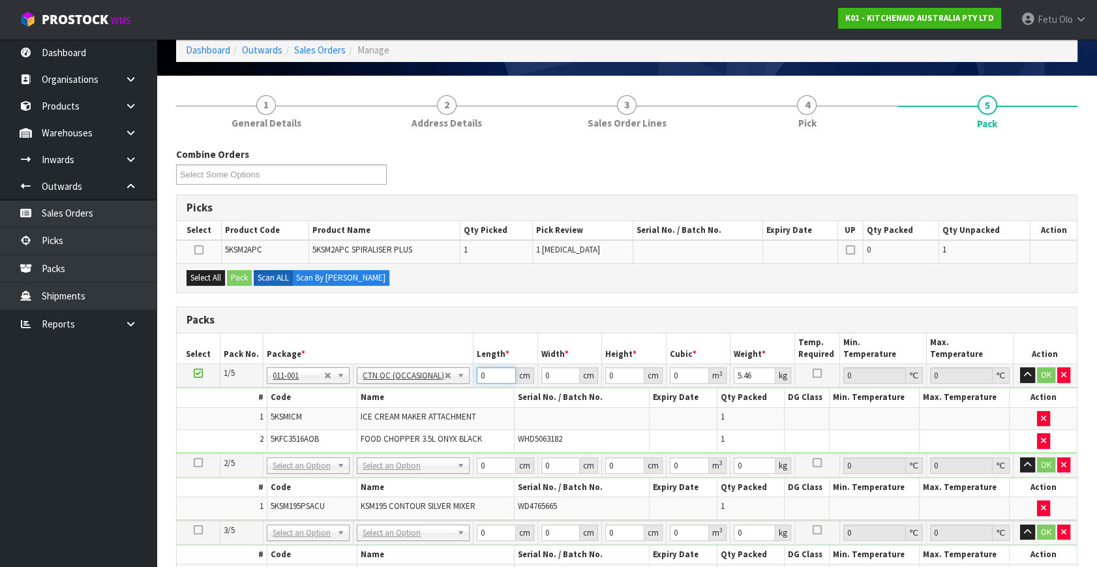
scroll to position [177, 0]
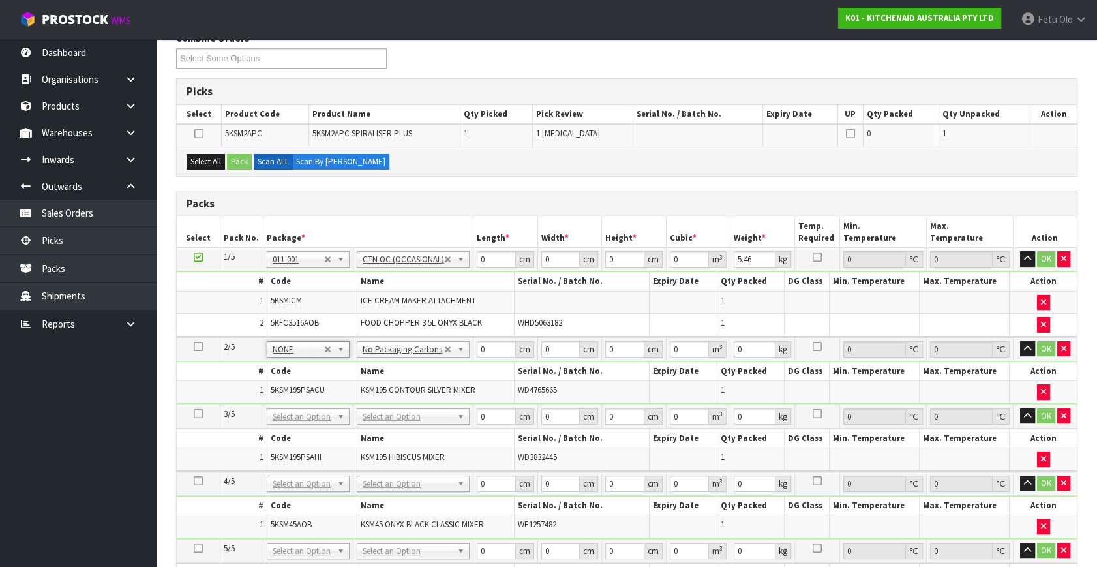
drag, startPoint x: 305, startPoint y: 411, endPoint x: 306, endPoint y: 437, distance: 26.1
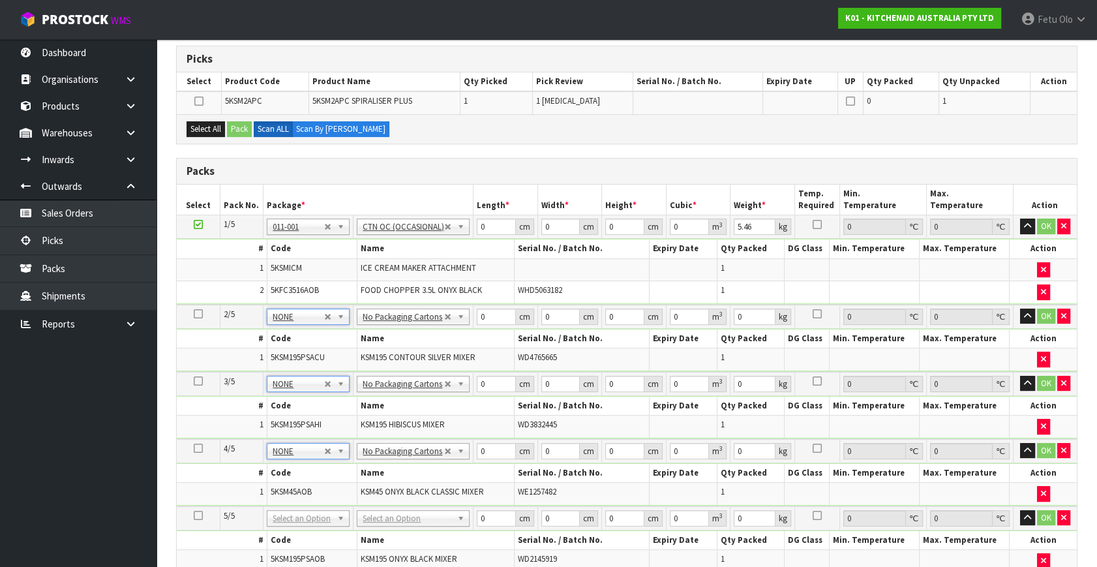
scroll to position [237, 0]
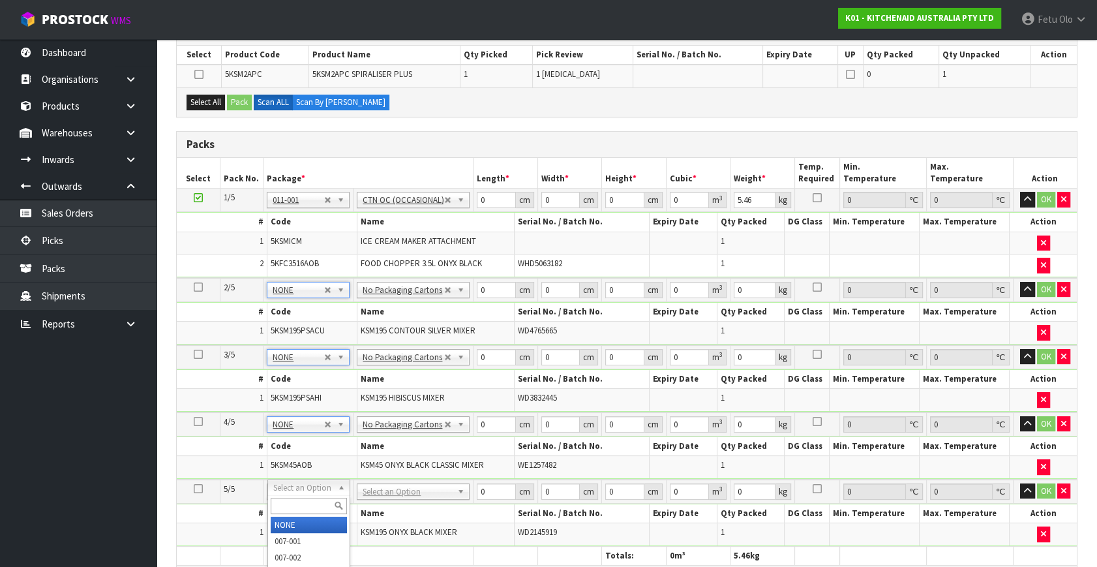
drag, startPoint x: 306, startPoint y: 526, endPoint x: 357, endPoint y: 489, distance: 63.9
type input "4"
type input "42"
type input "29"
type input "4"
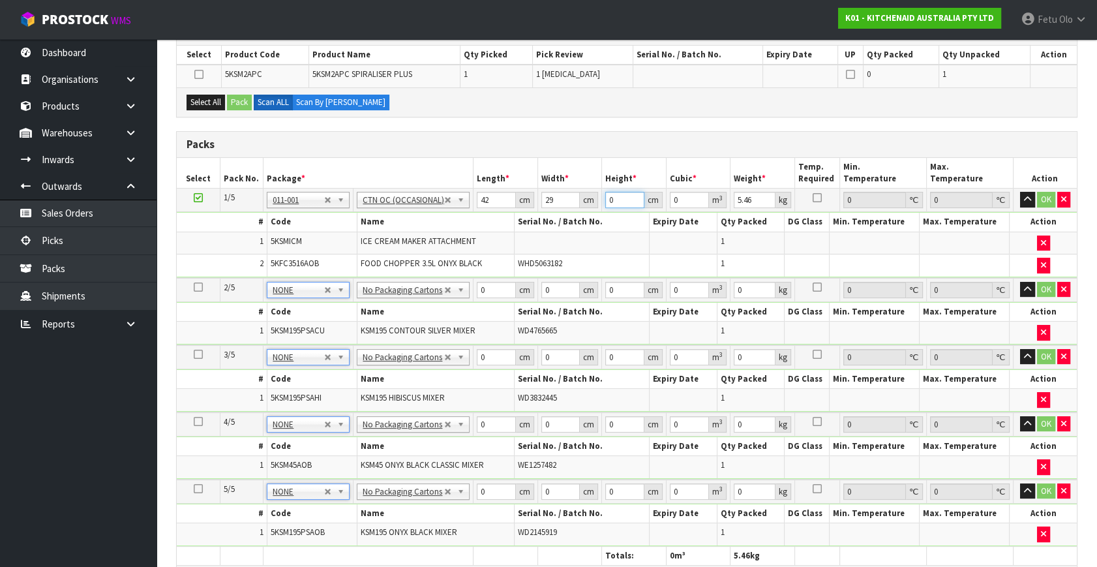
type input "0.004872"
type input "43"
type input "0.052374"
type input "43"
type input "13"
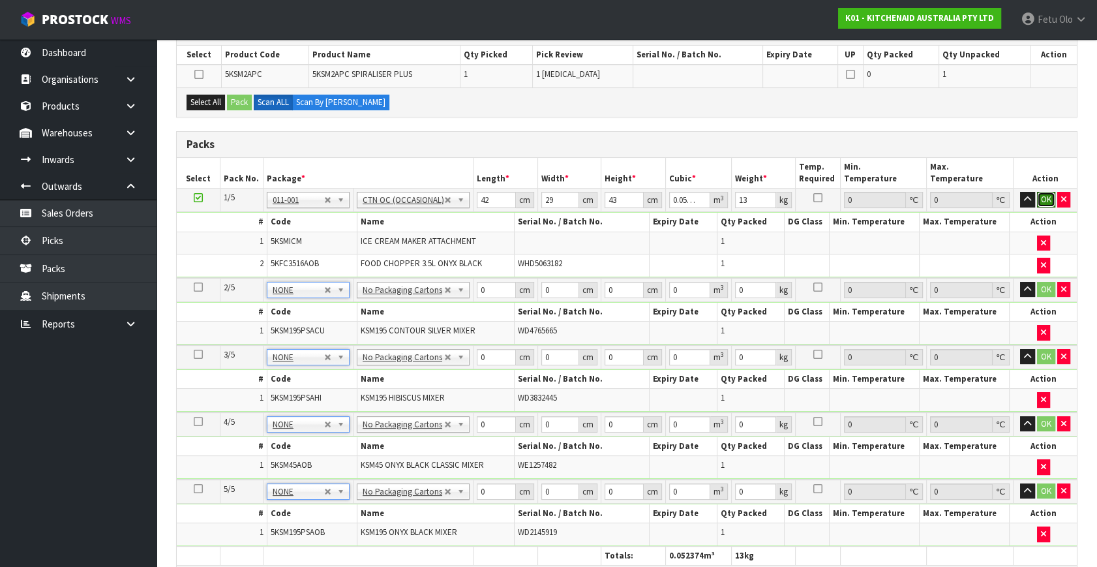
click button "OK" at bounding box center [1046, 200] width 18 height 16
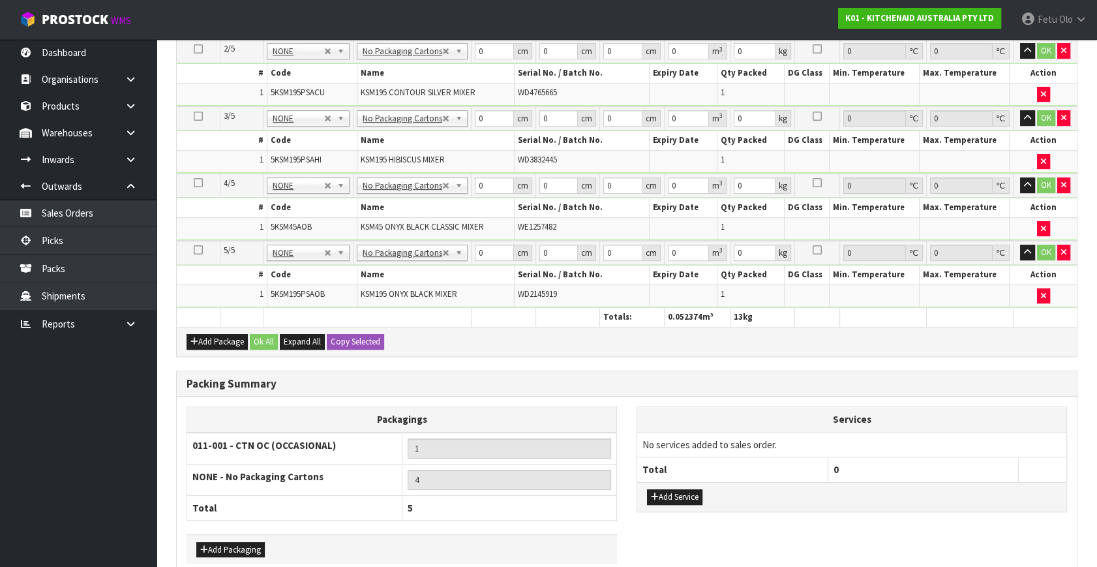
scroll to position [177, 0]
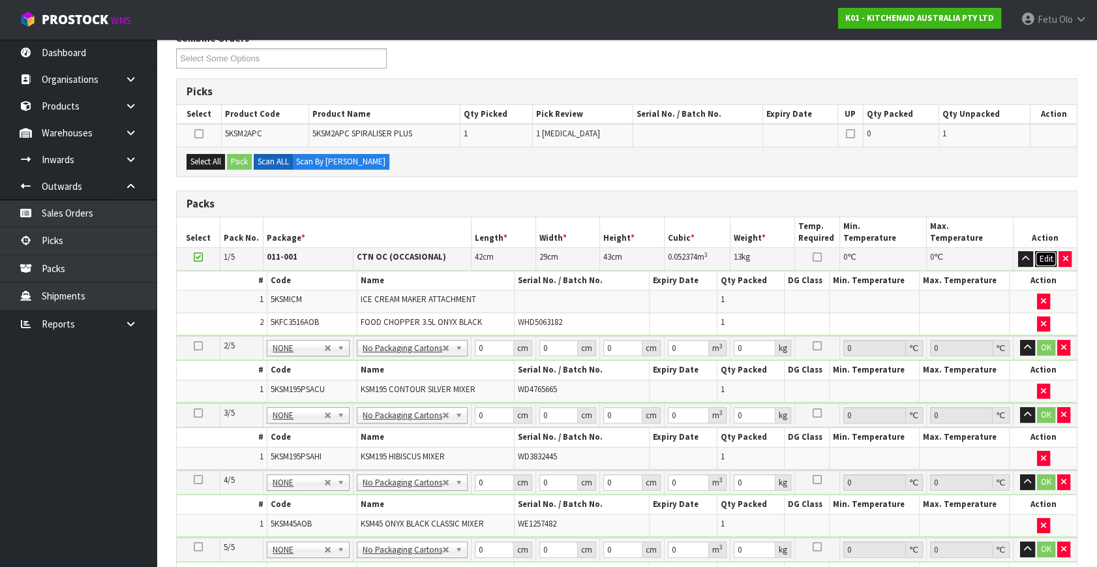
click at [973, 257] on button "Edit" at bounding box center [1046, 259] width 22 height 16
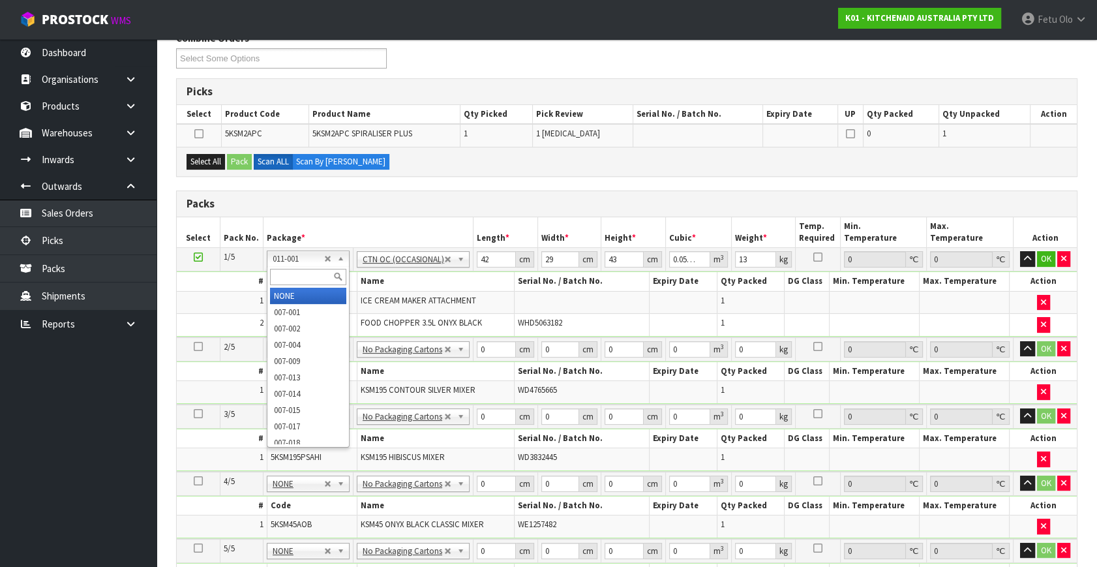
type input "5"
type input "0"
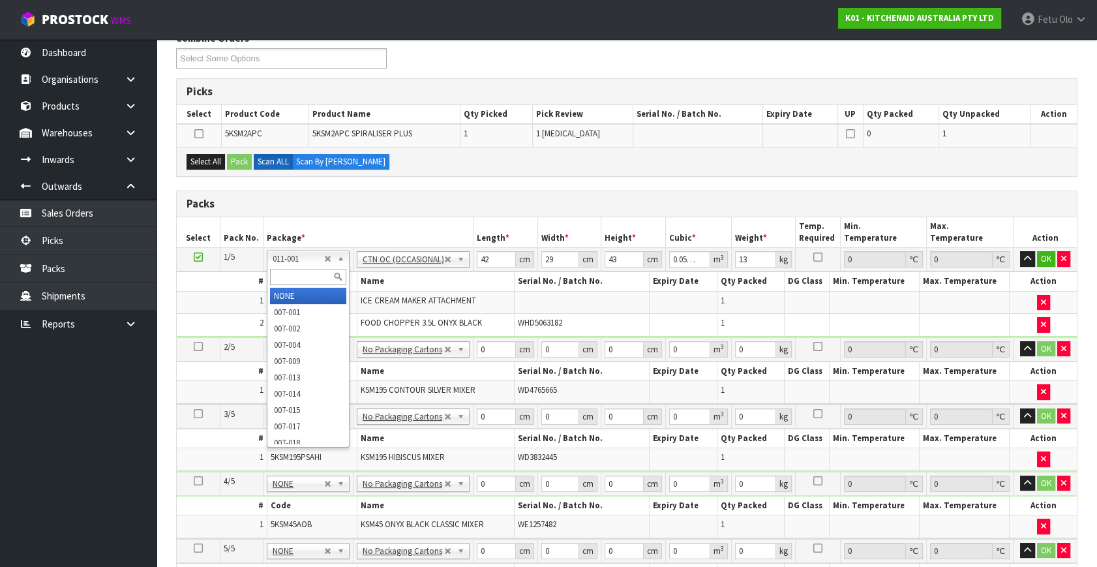
type input "0"
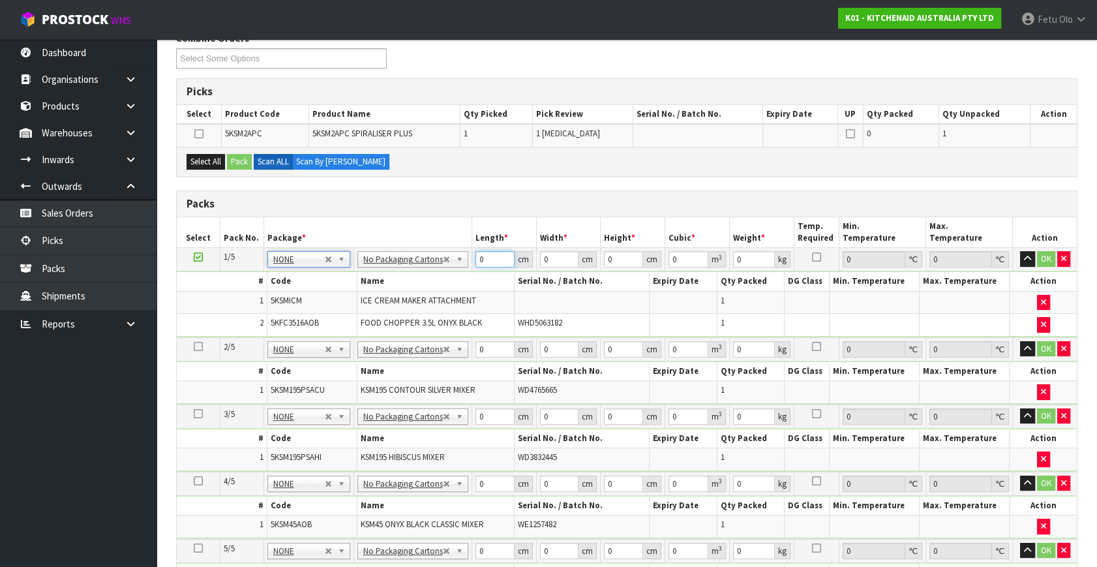
click at [370, 299] on tbody "1/5 NONE 007-001 007-002 007-004 007-009 007-013 007-014 007-015 007-017 007-01…" at bounding box center [627, 292] width 900 height 89
type input "42"
type input "29"
type input "4"
type input "0.004872"
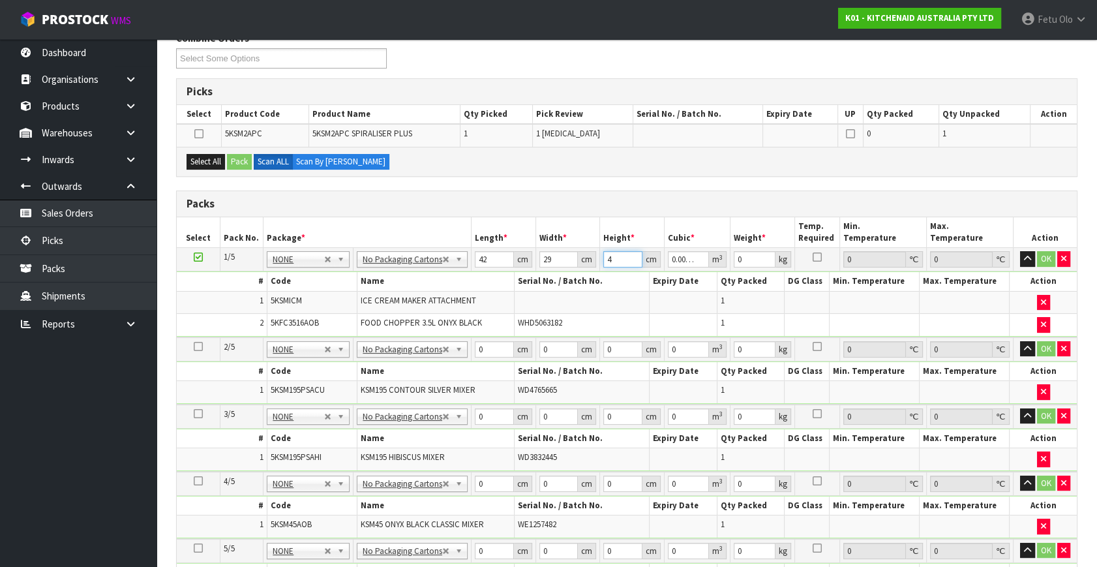
type input "43"
type input "0.052374"
type input "43"
type input "13"
click button "OK" at bounding box center [1046, 259] width 18 height 16
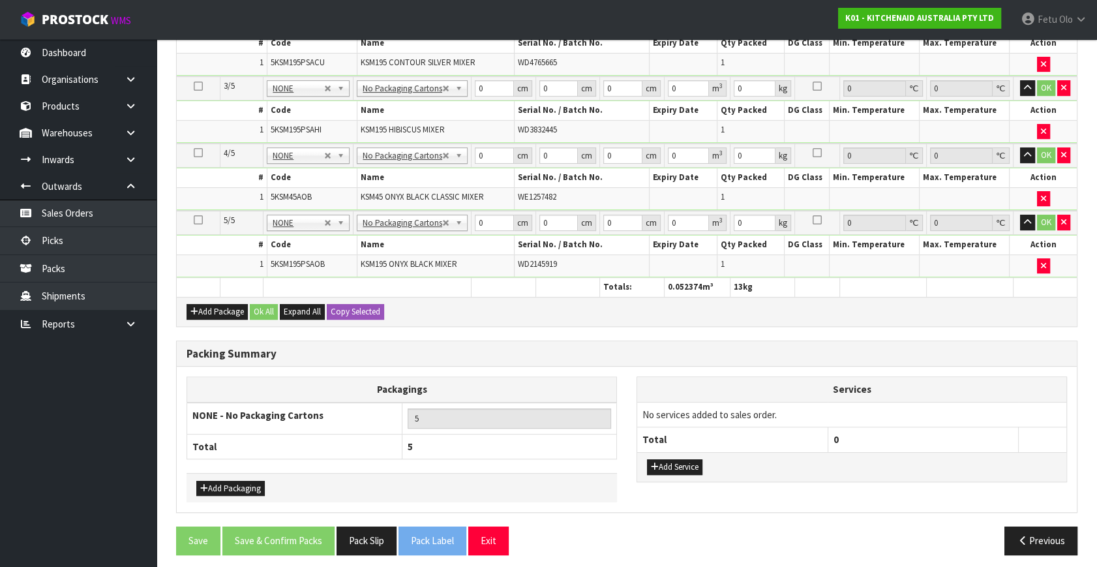
scroll to position [506, 0]
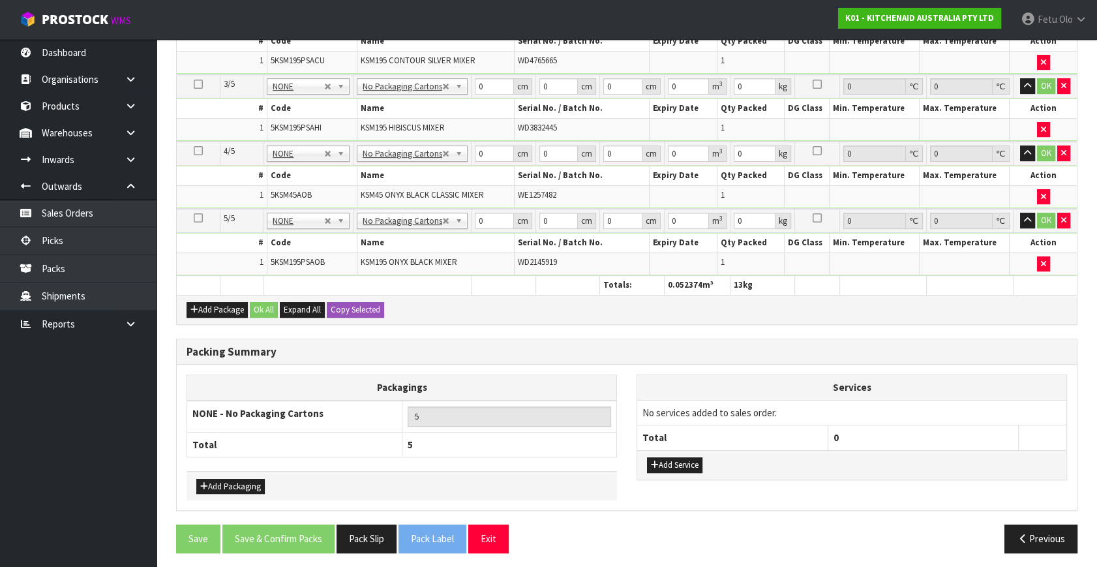
click at [354, 315] on div "Add Package Ok All Expand All Copy Selected" at bounding box center [627, 309] width 900 height 29
click at [354, 306] on button "Copy Selected" at bounding box center [355, 310] width 57 height 16
type input "42"
type input "29"
type input "43"
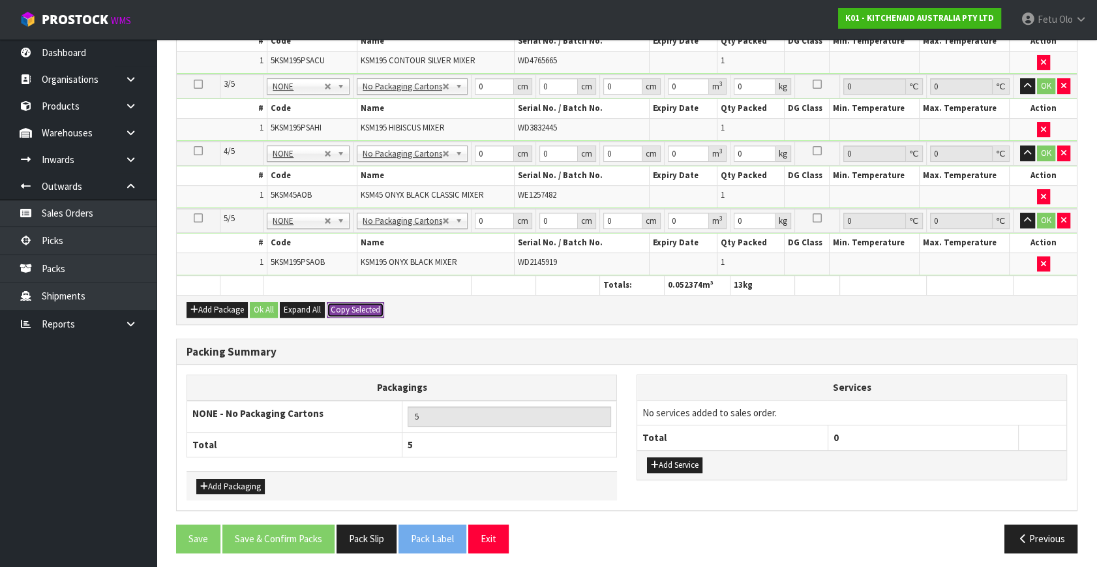
type input "0.052374"
type input "13"
type input "42"
type input "29"
type input "43"
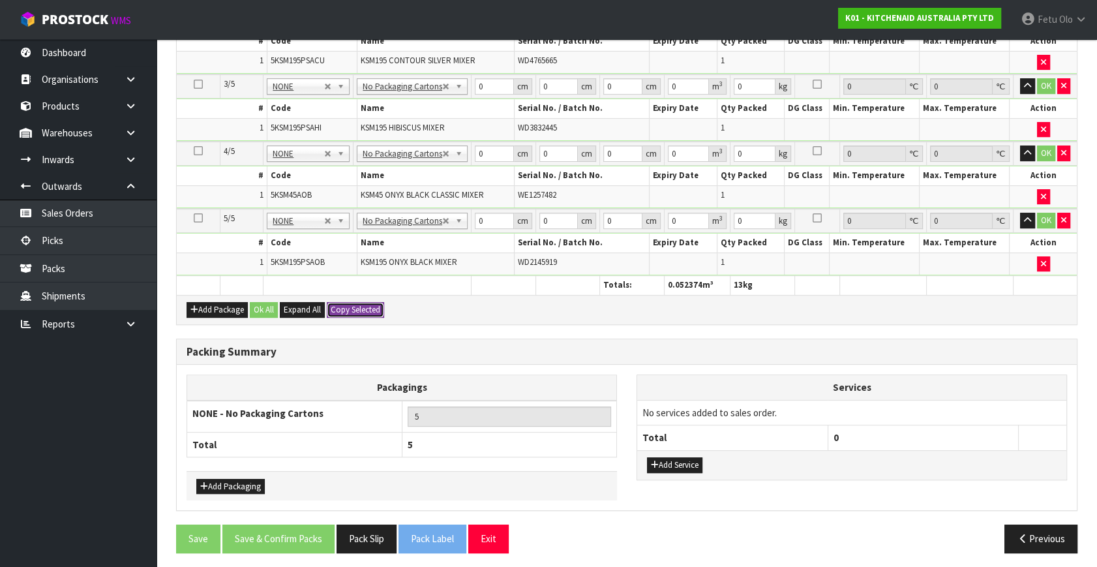
type input "0.052374"
type input "13"
type input "42"
type input "29"
type input "43"
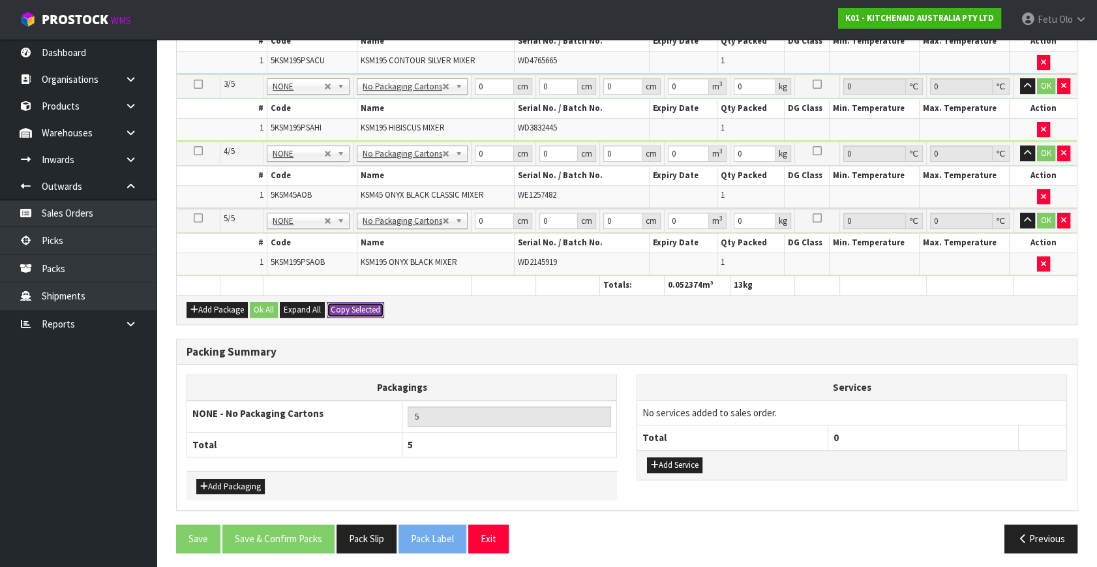
type input "0.052374"
type input "13"
type input "42"
type input "29"
type input "43"
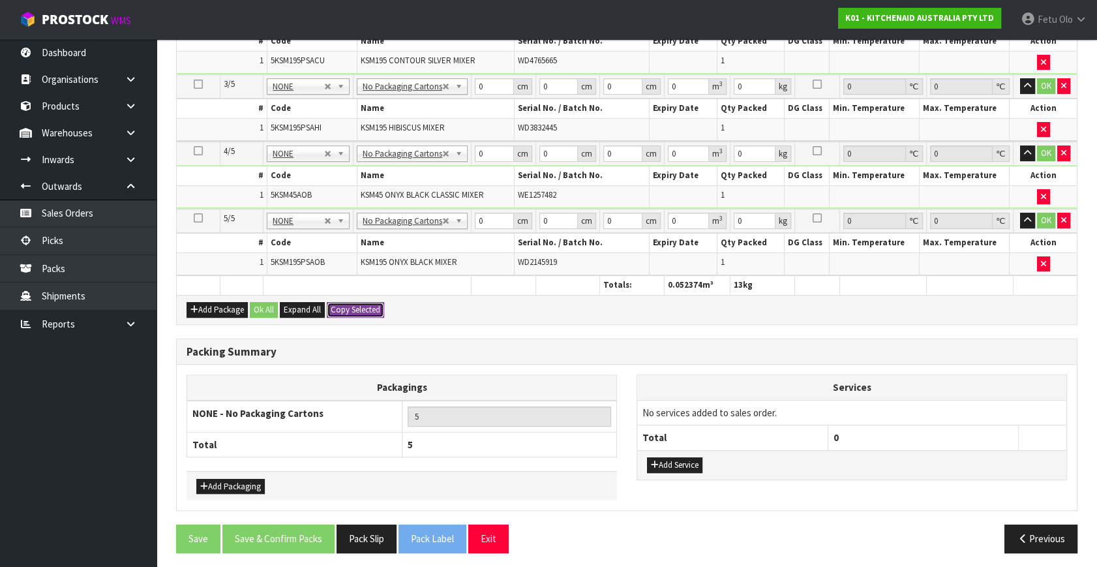
type input "0.052374"
type input "13"
click at [973, 219] on button "OK" at bounding box center [1046, 221] width 18 height 16
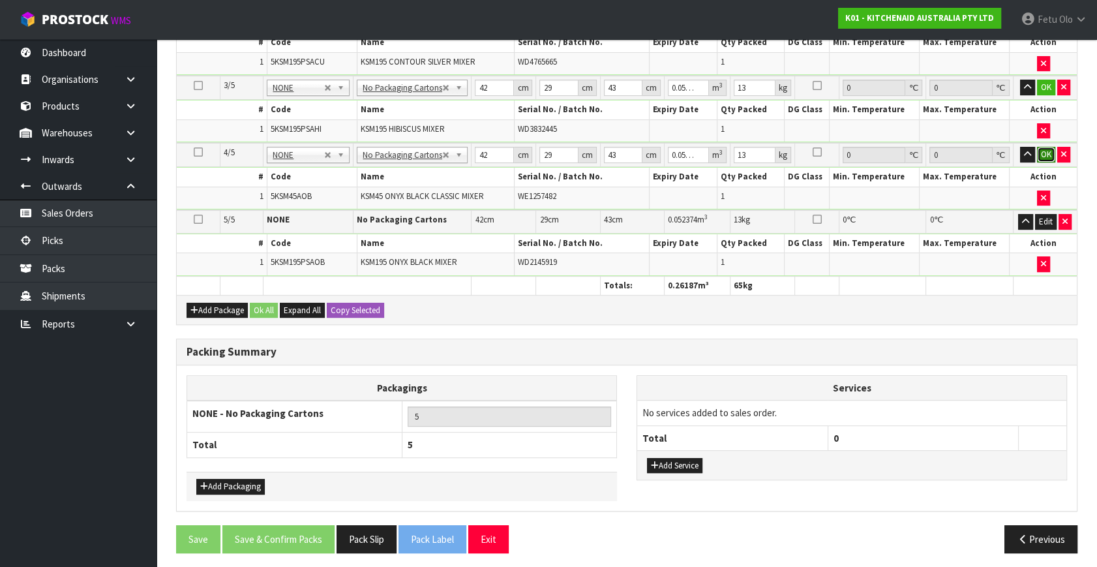
click at [973, 152] on button "OK" at bounding box center [1046, 155] width 18 height 16
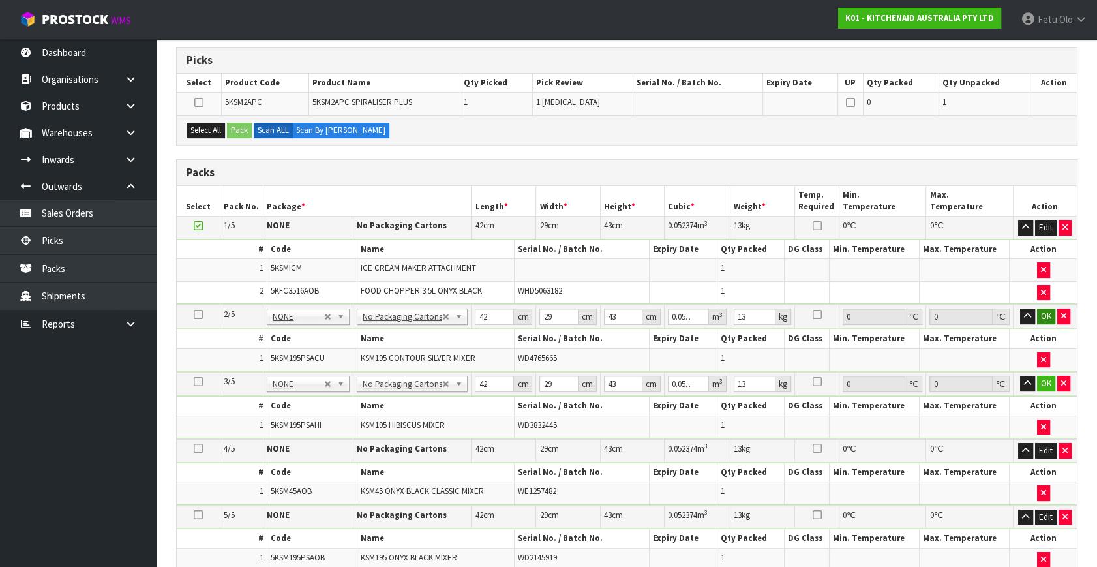
scroll to position [207, 0]
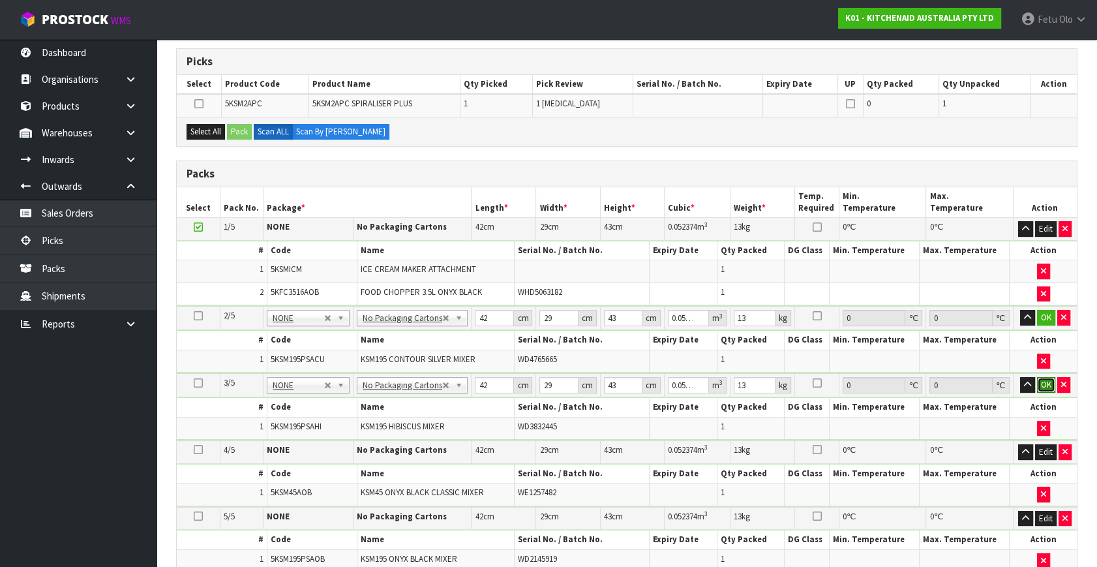
drag, startPoint x: 1042, startPoint y: 380, endPoint x: 1042, endPoint y: 359, distance: 21.5
click at [973, 378] on button "OK" at bounding box center [1046, 385] width 18 height 16
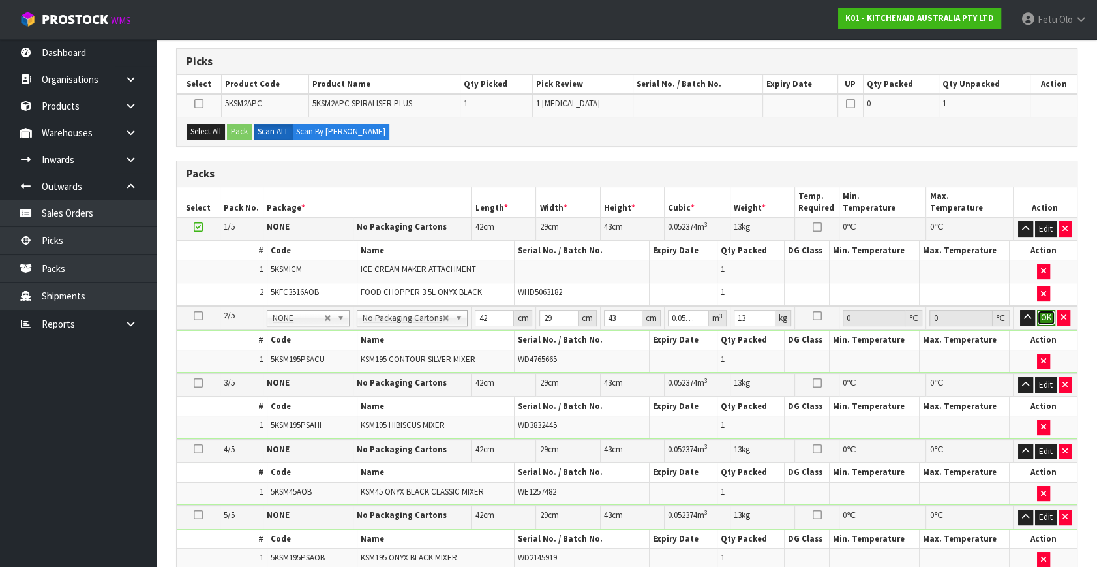
click at [973, 310] on button "OK" at bounding box center [1046, 318] width 18 height 16
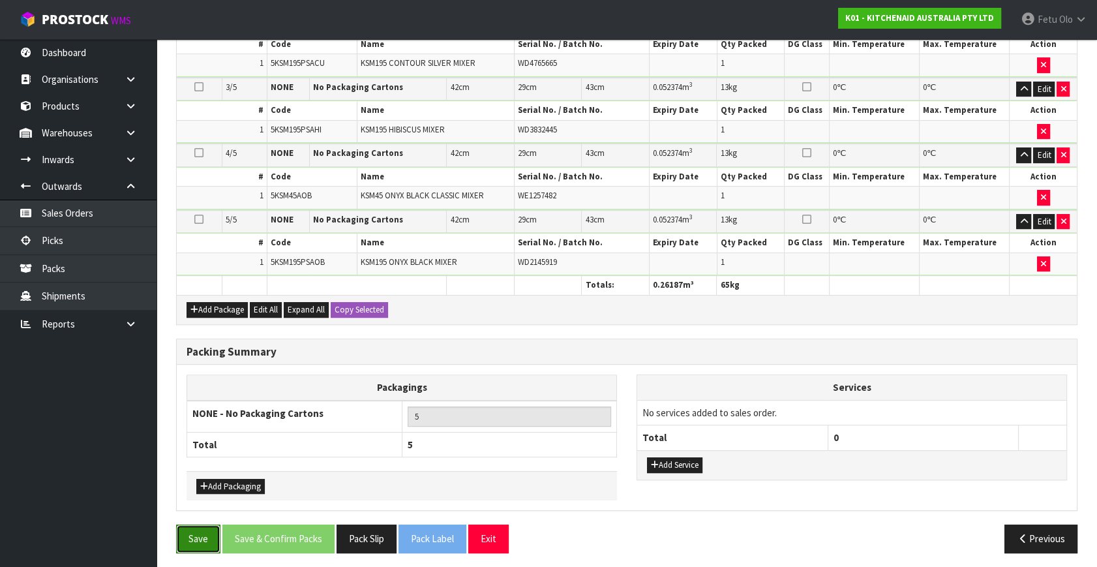
click at [195, 498] on button "Save" at bounding box center [198, 538] width 44 height 28
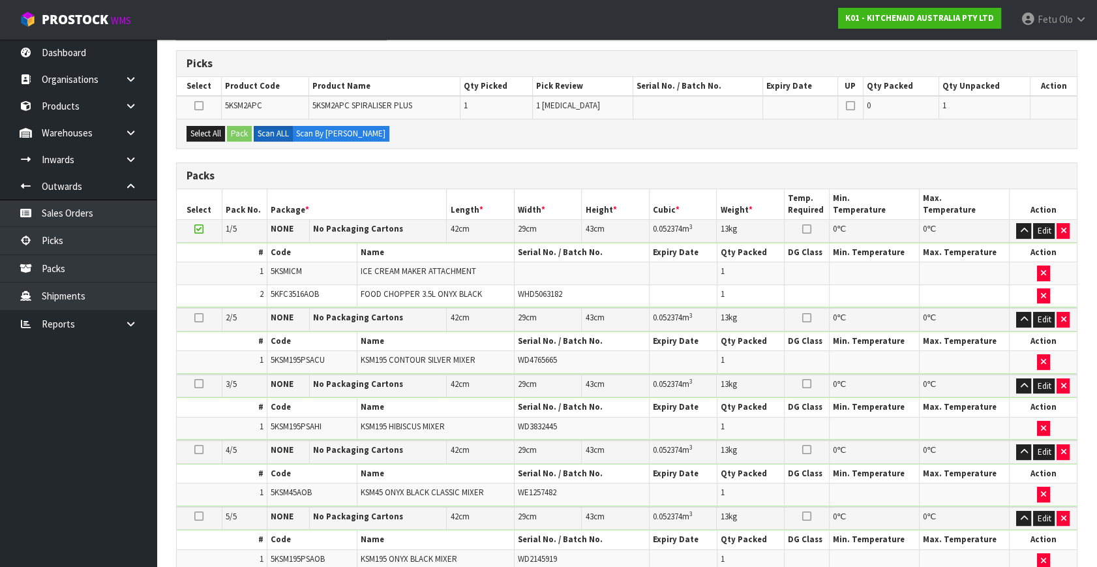
scroll to position [0, 0]
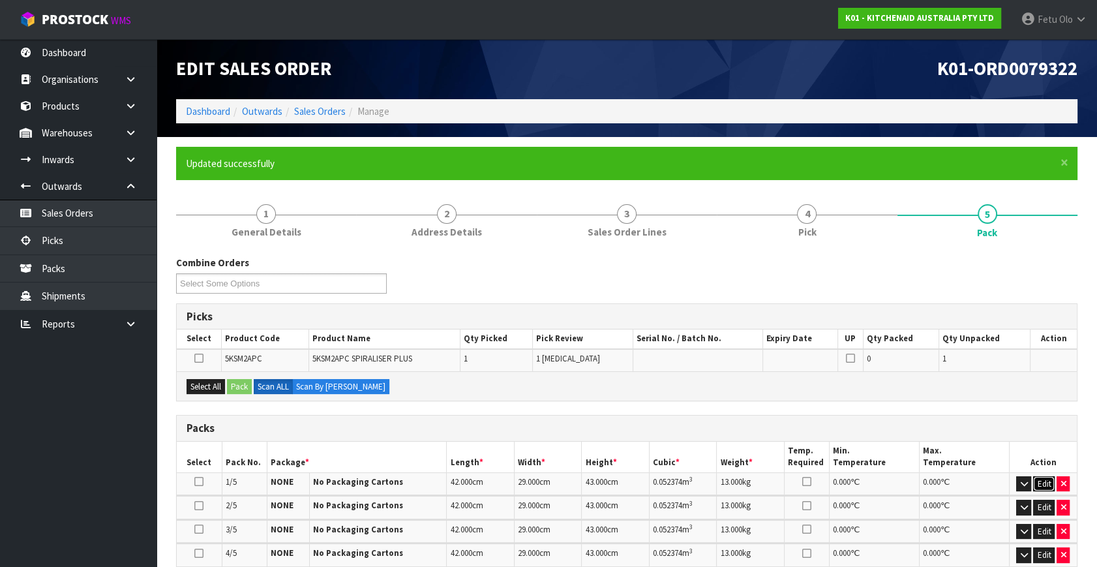
click at [973, 477] on button "Edit" at bounding box center [1044, 484] width 22 height 16
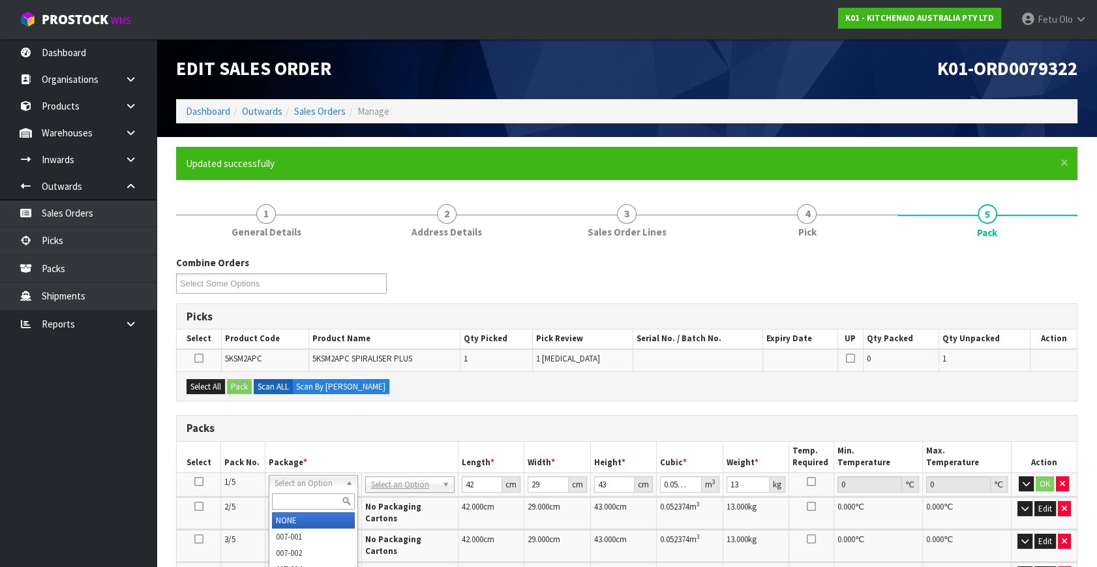
click at [300, 496] on input "text" at bounding box center [313, 501] width 83 height 16
type input "011"
type input "0"
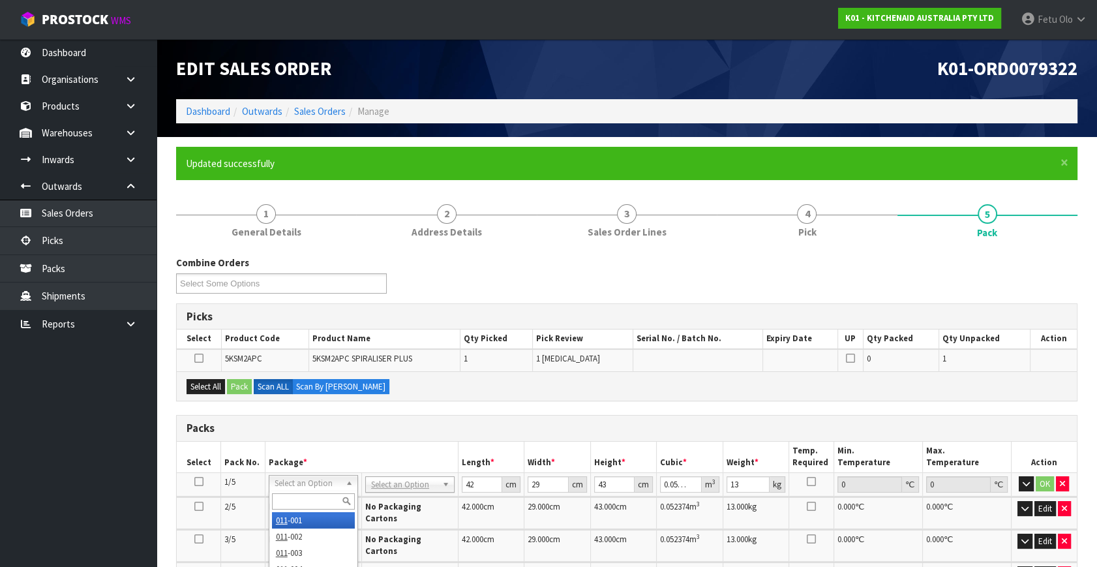
type input "0"
type input "5.46"
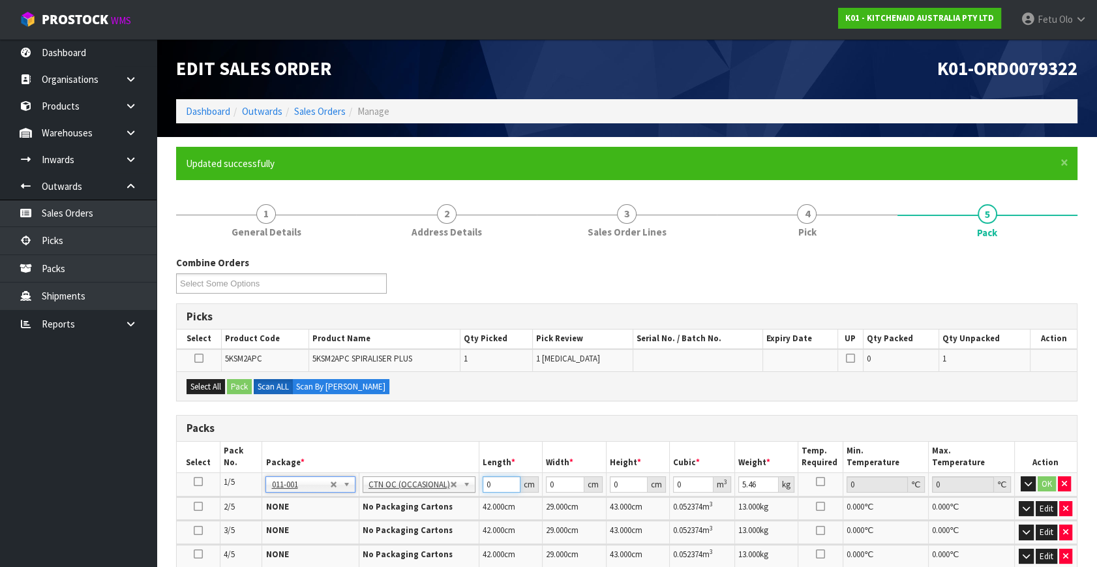
drag, startPoint x: 391, startPoint y: 522, endPoint x: 350, endPoint y: 531, distance: 42.1
click at [354, 498] on table "Select Pack No. Package * Length * Width * Height * Cubic * Weight * Temp. Requ…" at bounding box center [627, 526] width 900 height 169
type input "66"
type input "38"
type input "2"
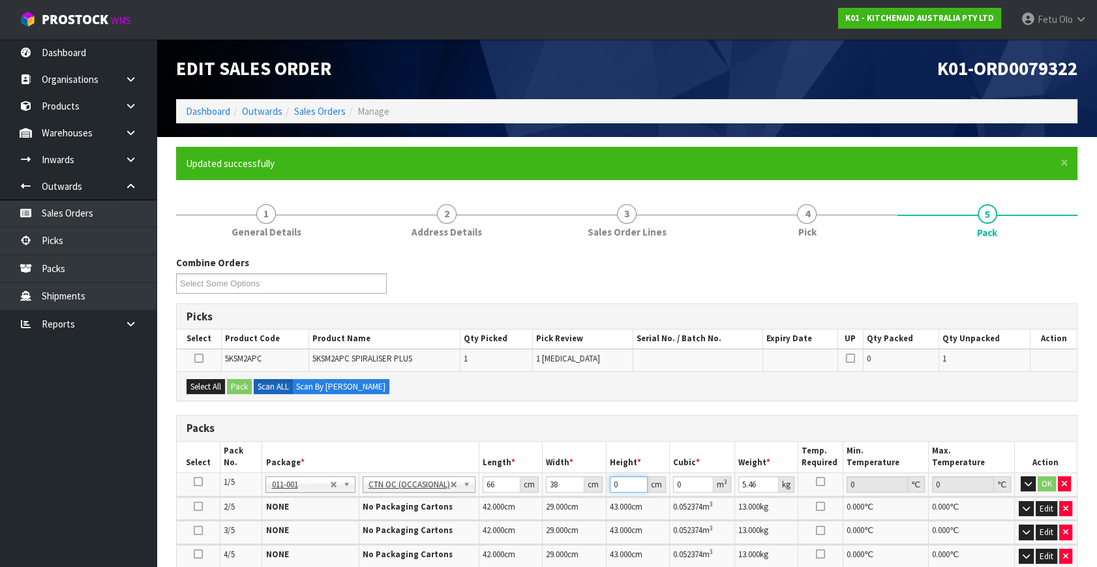
type input "0.005016"
type input "29"
type input "0.072732"
type input "29"
type input "10"
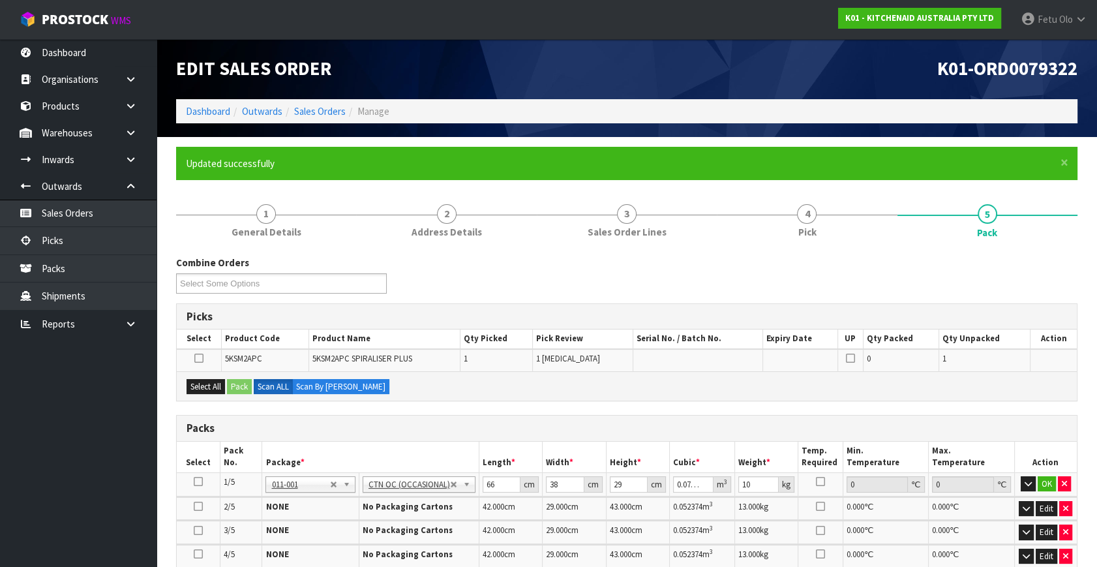
click at [196, 481] on icon at bounding box center [198, 481] width 9 height 1
click at [192, 382] on button "Select All" at bounding box center [206, 387] width 38 height 16
click at [235, 382] on button "Pack" at bounding box center [239, 387] width 25 height 16
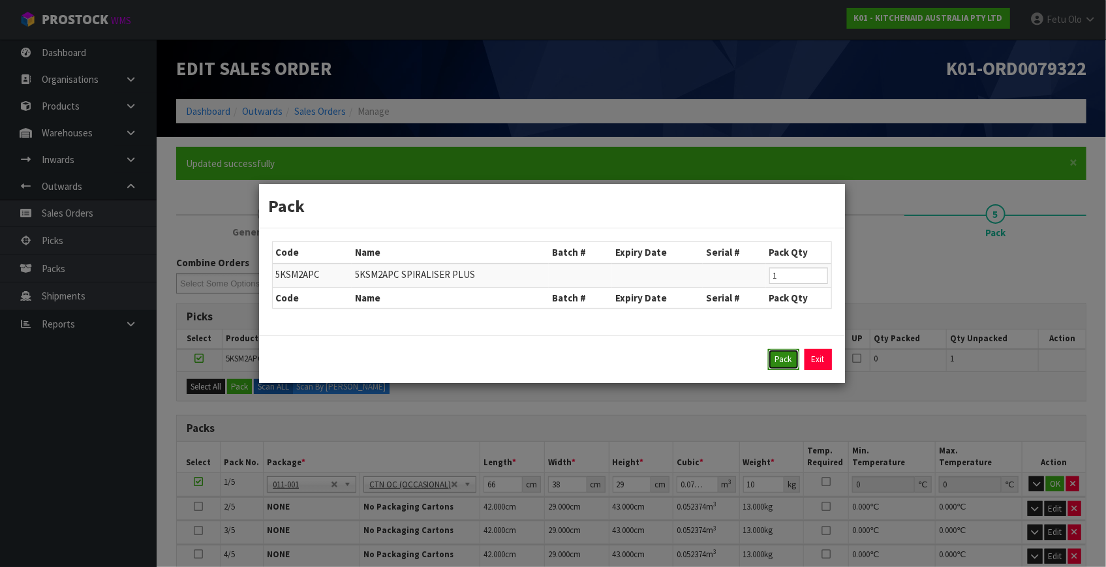
click at [793, 358] on button "Pack" at bounding box center [783, 359] width 31 height 21
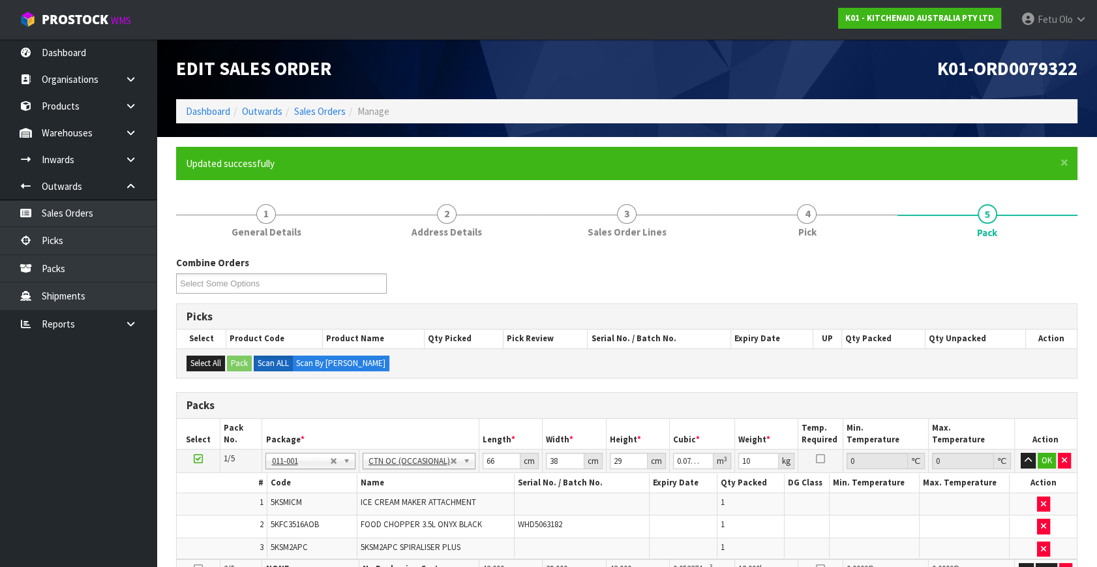
type input "0"
type input "7.46"
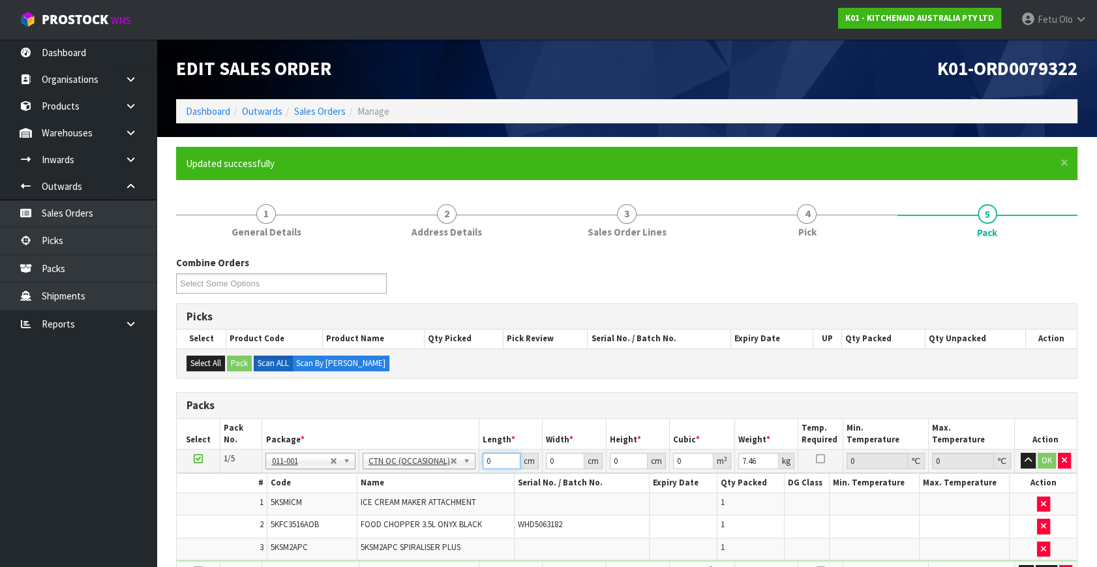
drag, startPoint x: 493, startPoint y: 465, endPoint x: 420, endPoint y: 497, distance: 79.7
click at [420, 497] on tbody "1/5 NONE 007-001 007-002 007-004 007-009 007-013 007-014 007-015 007-017 007-01…" at bounding box center [627, 505] width 900 height 112
type input "66"
type input "38"
type input "2"
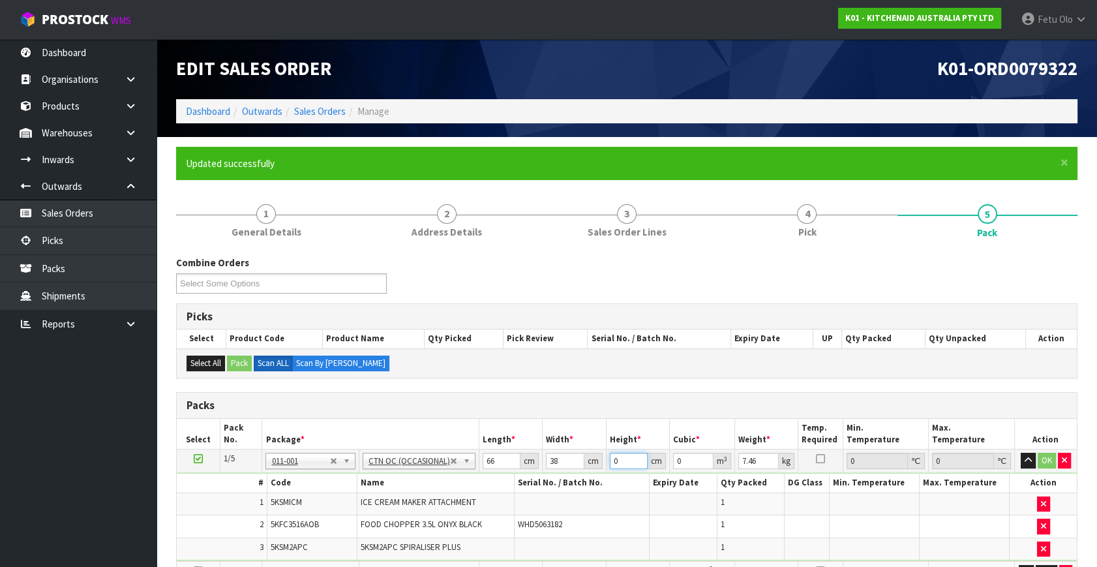
type input "0.005016"
type input "29"
type input "0.072732"
type input "29"
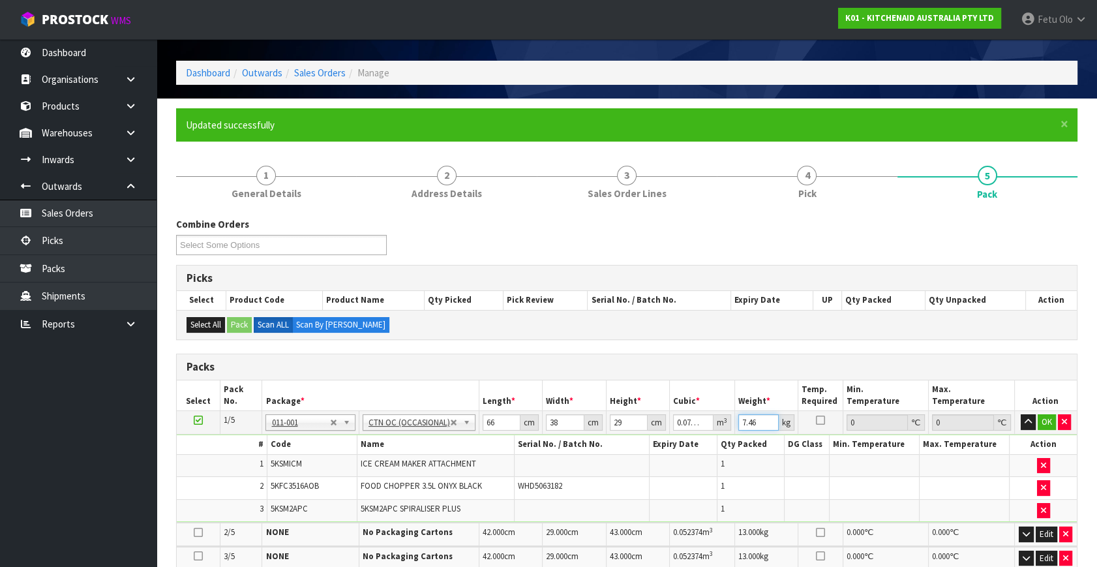
scroll to position [59, 0]
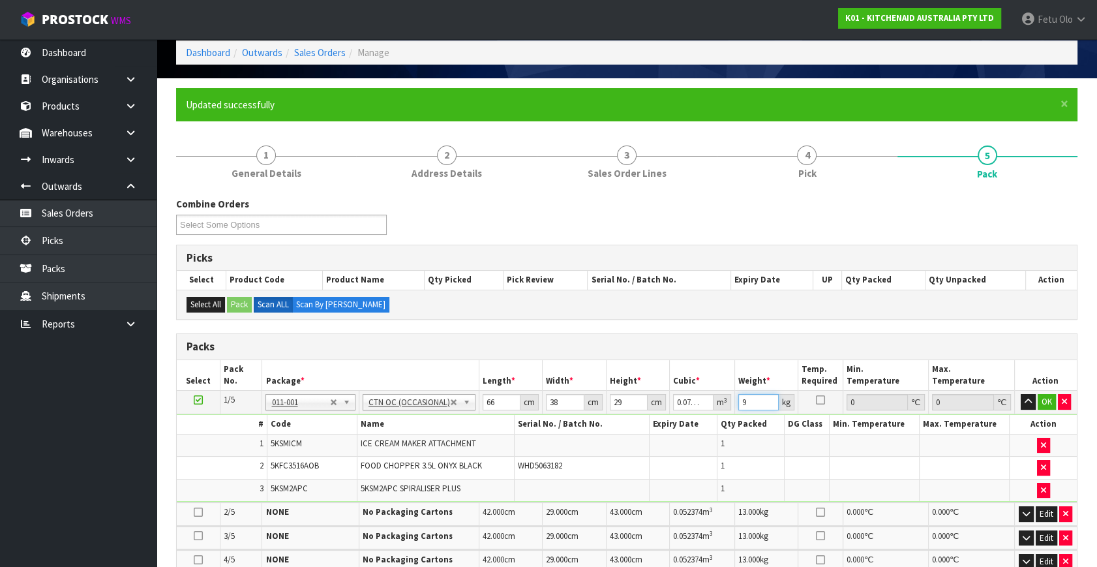
type input "9"
click button "OK" at bounding box center [1047, 402] width 18 height 16
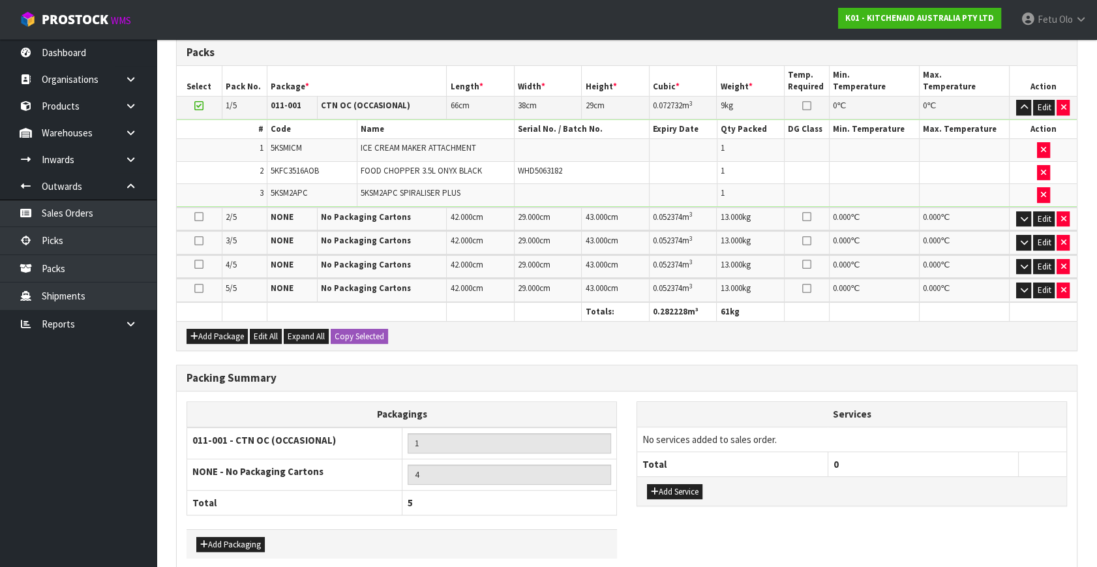
scroll to position [411, 0]
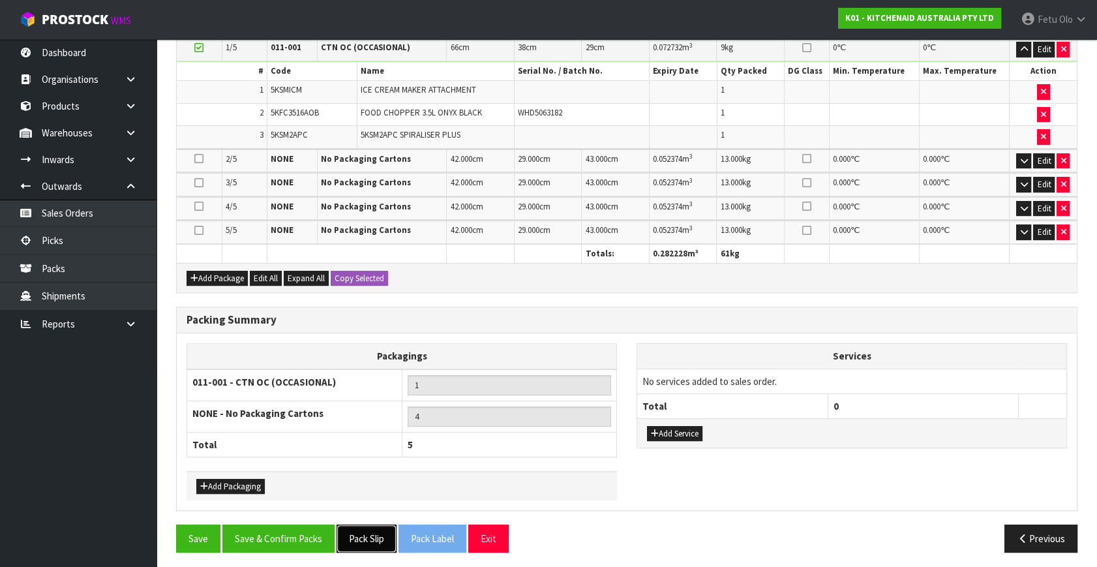
drag, startPoint x: 365, startPoint y: 524, endPoint x: 355, endPoint y: 533, distance: 13.4
click at [365, 498] on button "Pack Slip" at bounding box center [367, 538] width 60 height 28
click at [294, 498] on button "Save & Confirm Packs" at bounding box center [278, 538] width 112 height 28
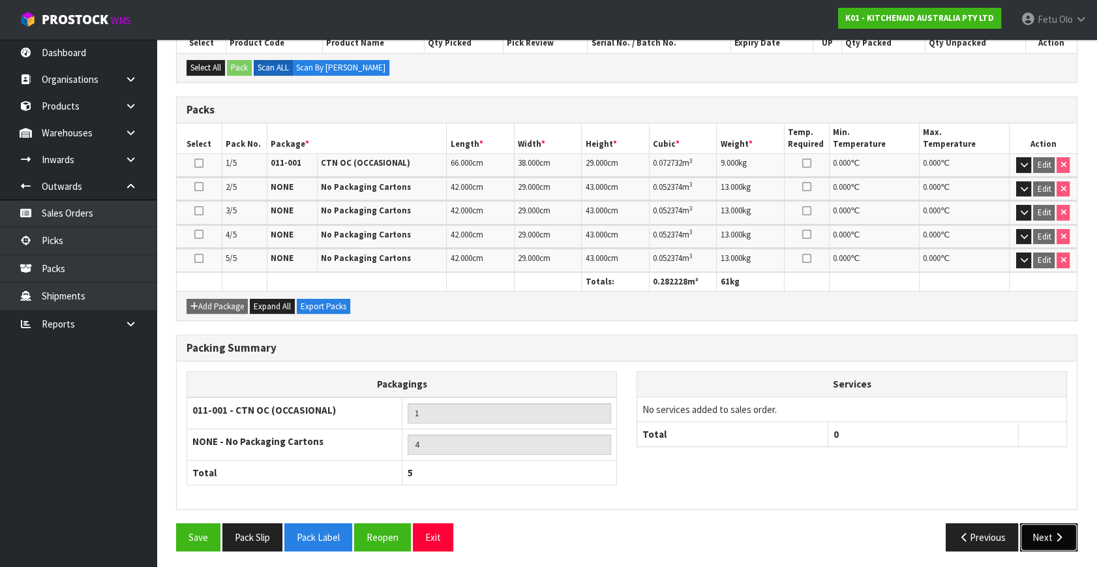
click at [973, 498] on button "Next" at bounding box center [1048, 537] width 57 height 28
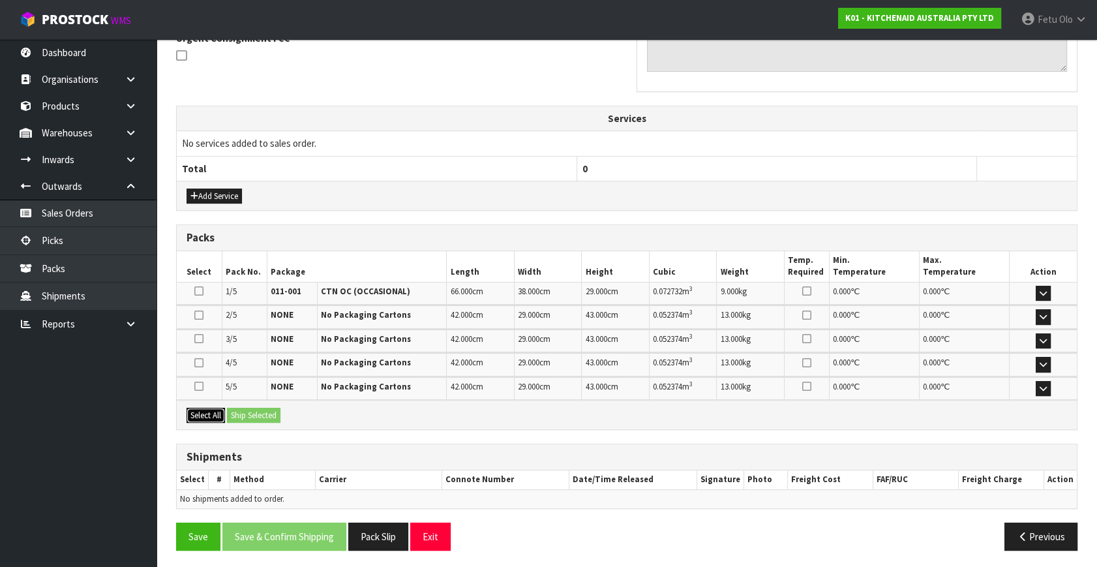
drag, startPoint x: 196, startPoint y: 404, endPoint x: 227, endPoint y: 416, distance: 33.2
click at [208, 410] on button "Select All" at bounding box center [206, 416] width 38 height 16
click at [252, 411] on button "Ship Selected" at bounding box center [253, 416] width 53 height 16
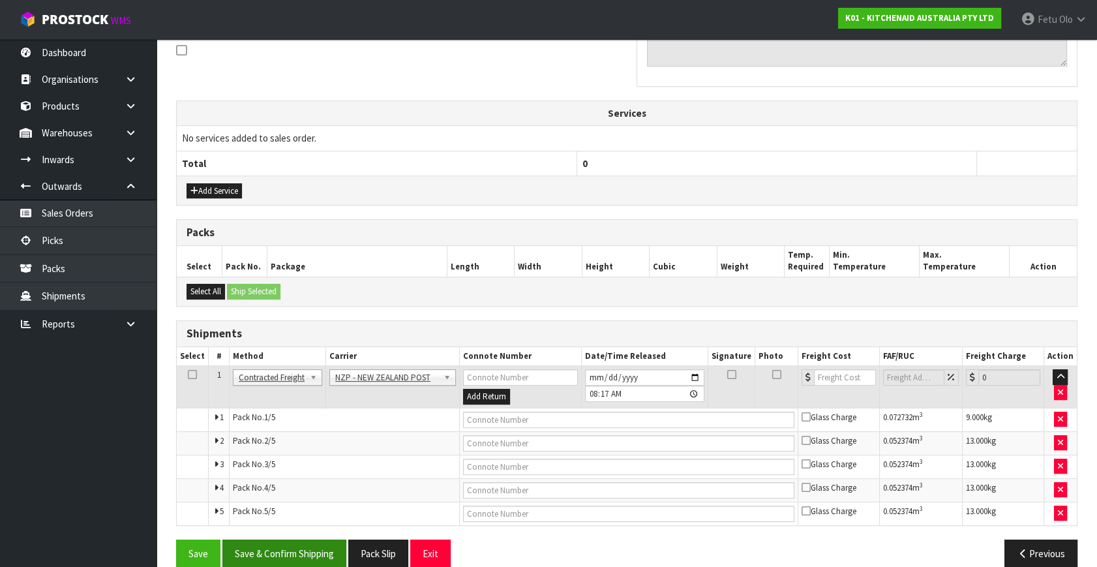
scroll to position [424, 0]
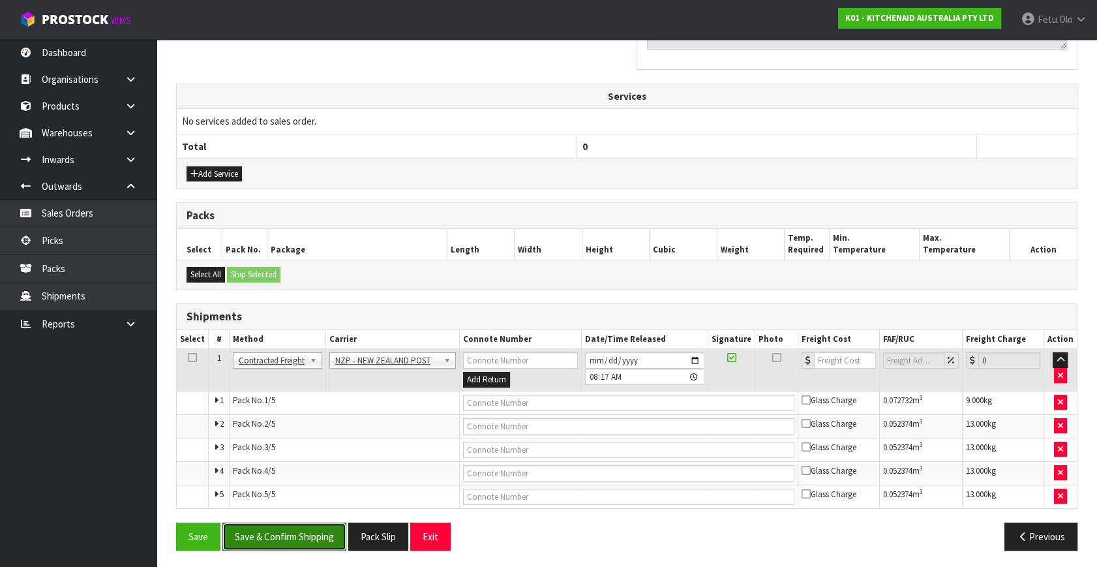
click at [306, 498] on button "Save & Confirm Shipping" at bounding box center [284, 536] width 124 height 28
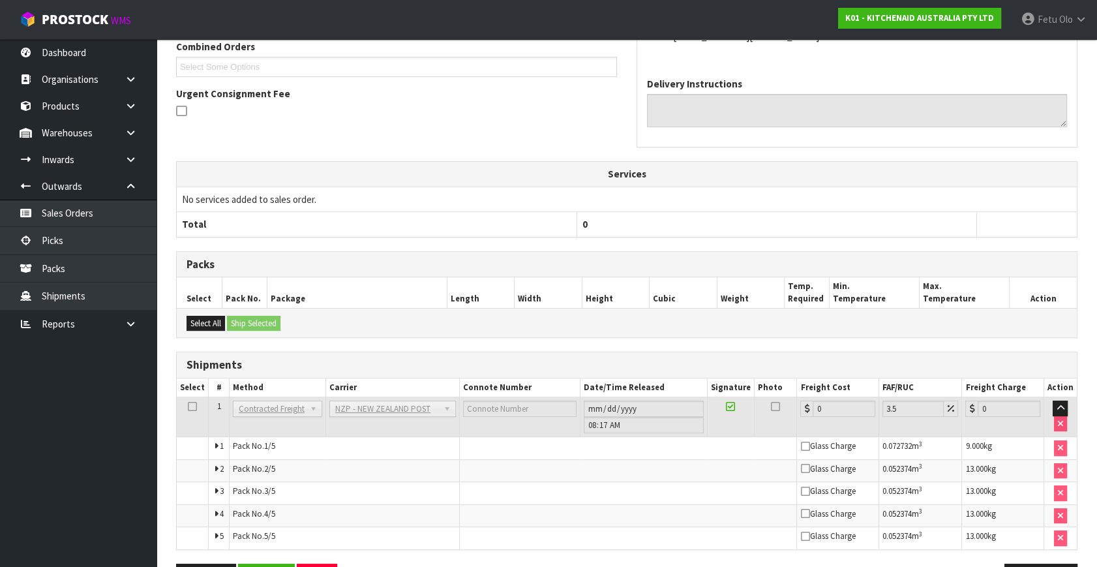
scroll to position [402, 0]
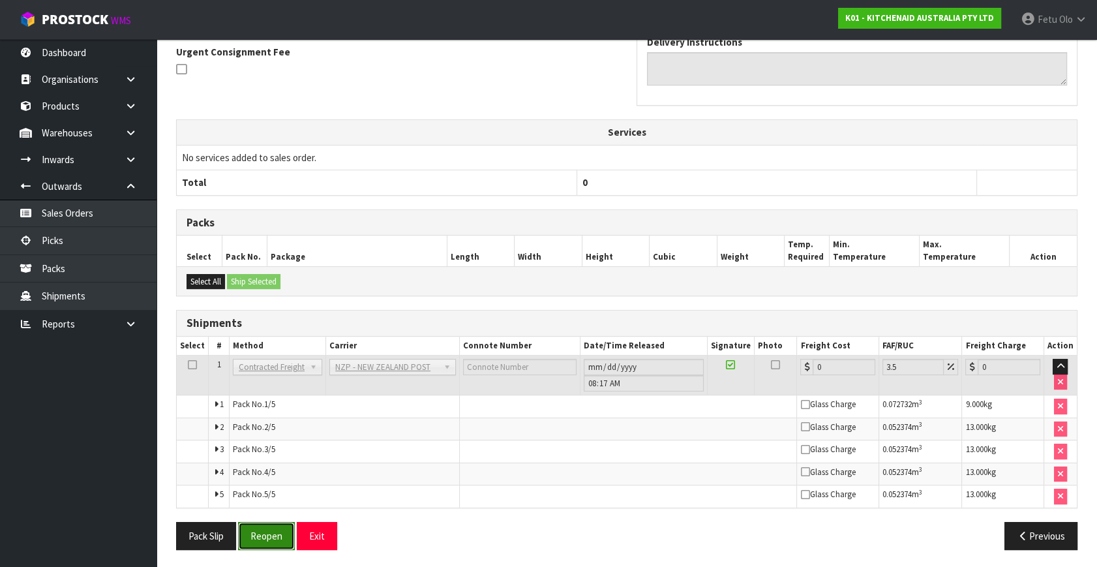
click at [254, 498] on button "Reopen" at bounding box center [266, 536] width 57 height 28
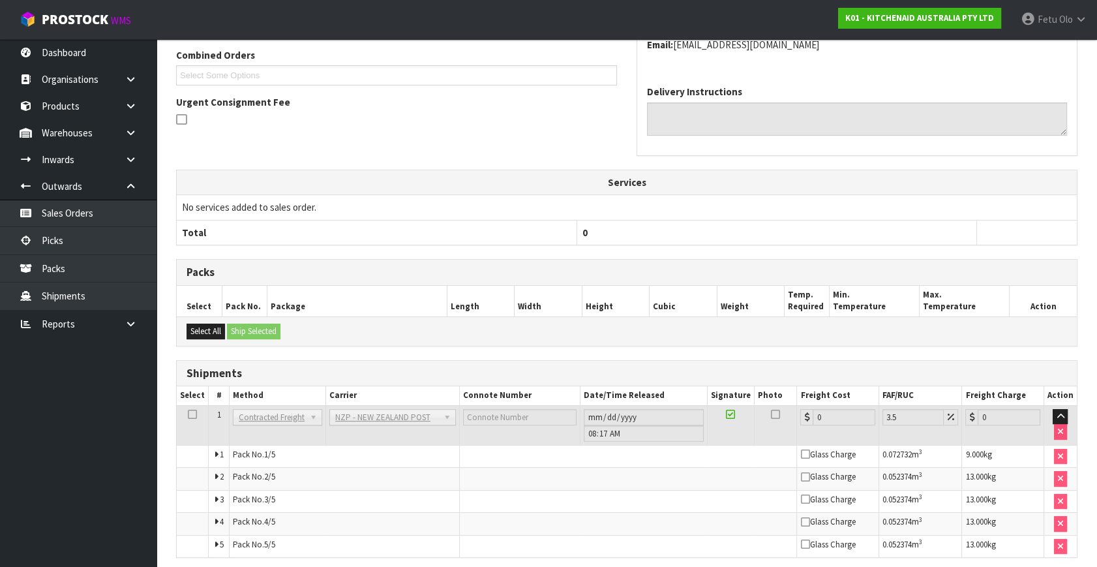
scroll to position [387, 0]
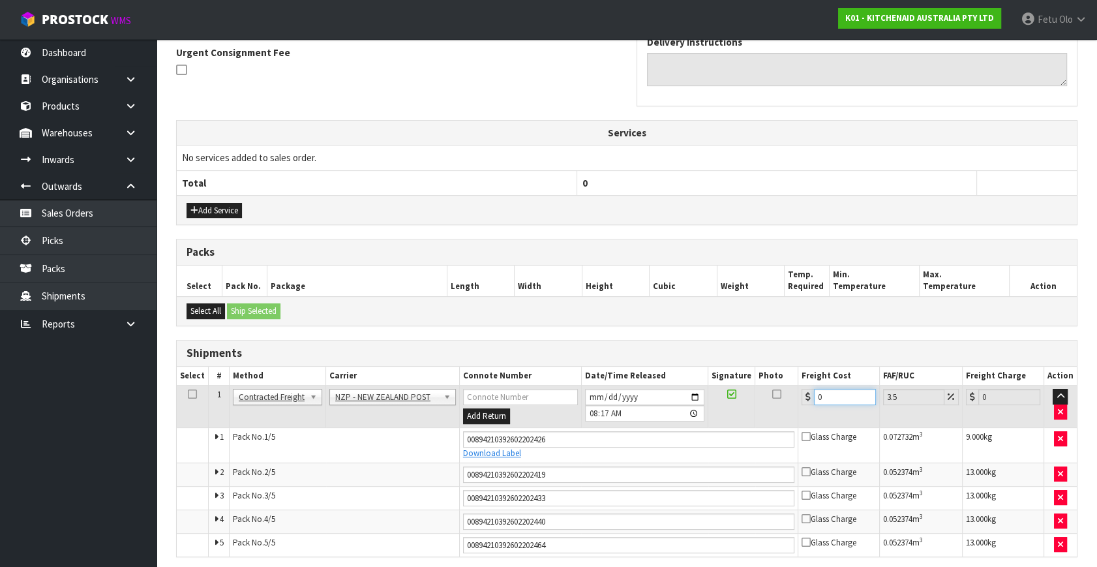
drag, startPoint x: 804, startPoint y: 405, endPoint x: 687, endPoint y: 457, distance: 127.9
click at [685, 457] on tbody "1 Client Local Pickup Customer Local Pickup Company Freight Contracted Freight …" at bounding box center [627, 471] width 900 height 171
type input "2"
type input "2.07"
type input "21"
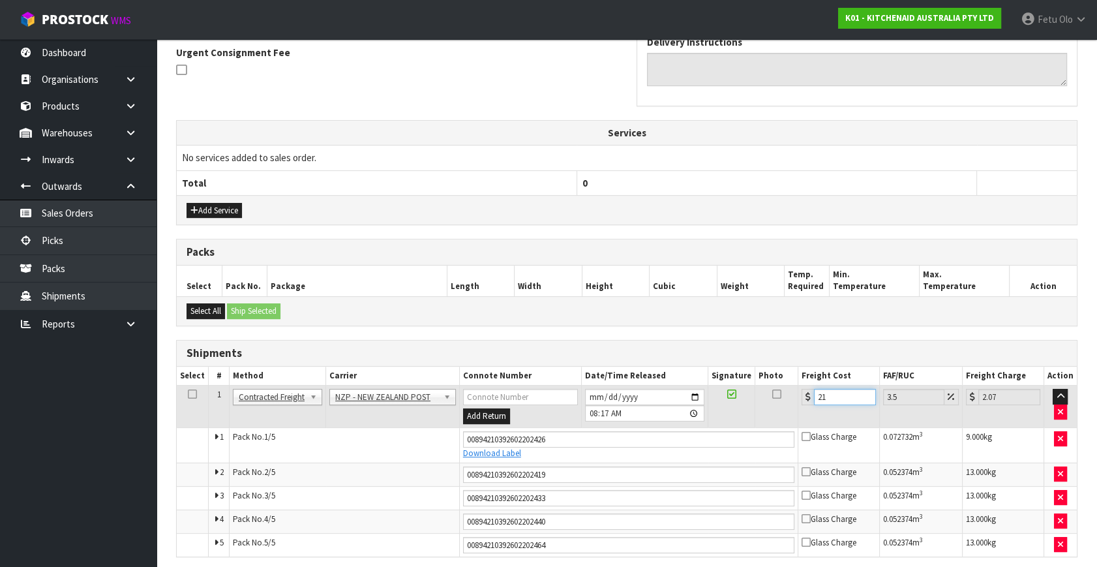
type input "21.73"
type input "21.6"
type input "22.36"
type input "21.65"
type input "22.41"
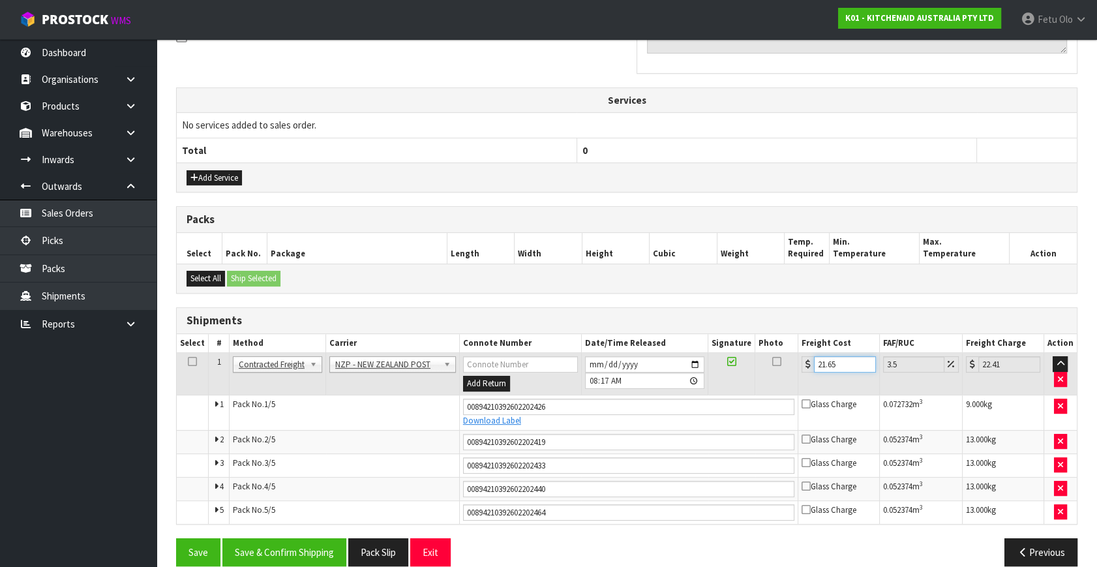
scroll to position [436, 0]
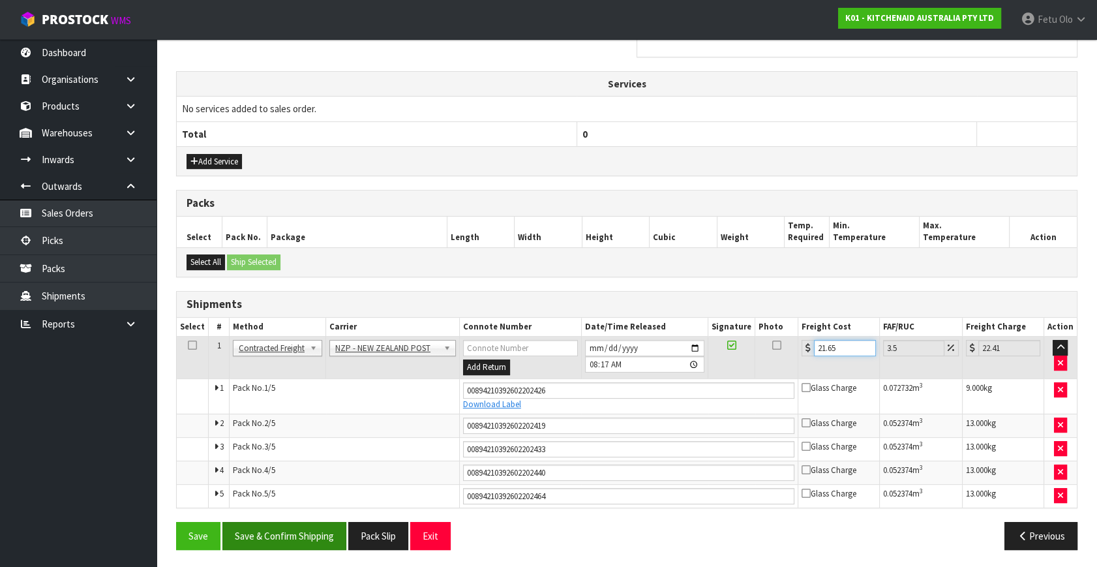
type input "21.65"
click at [322, 498] on button "Save & Confirm Shipping" at bounding box center [284, 536] width 124 height 28
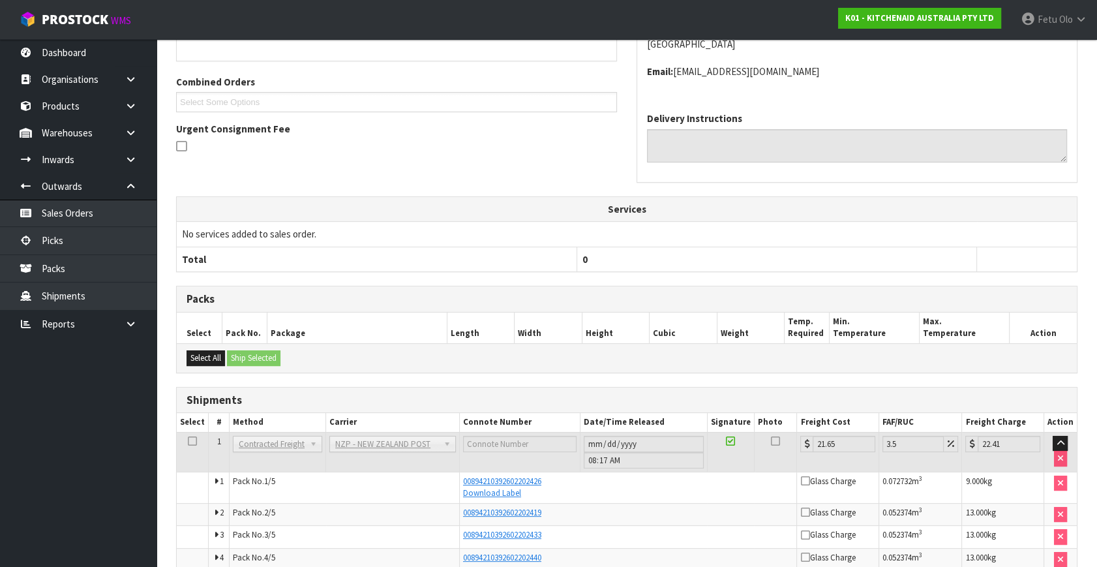
scroll to position [397, 0]
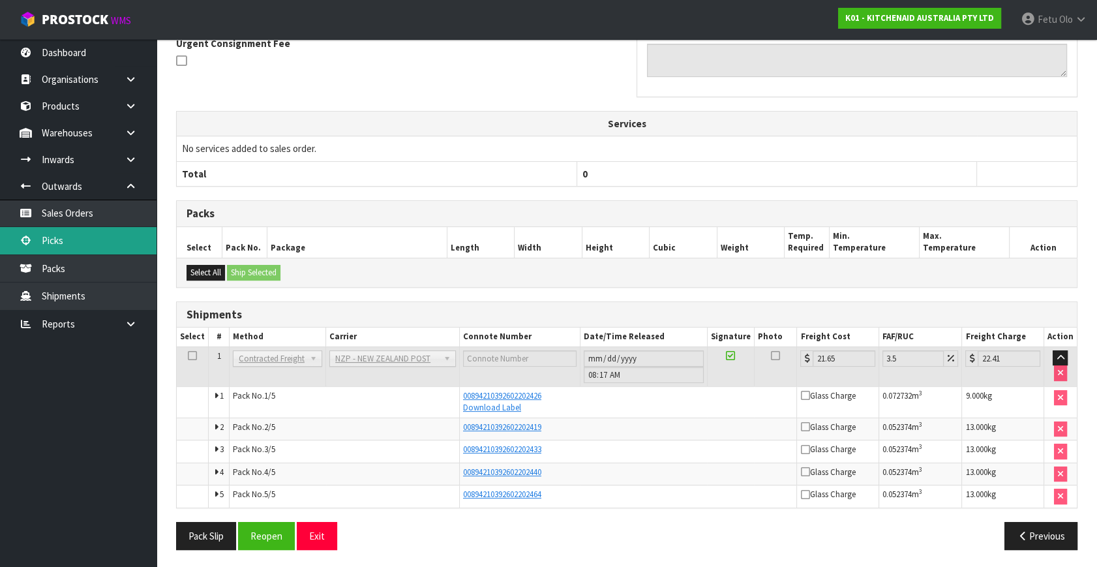
click at [65, 245] on link "Picks" at bounding box center [78, 240] width 157 height 27
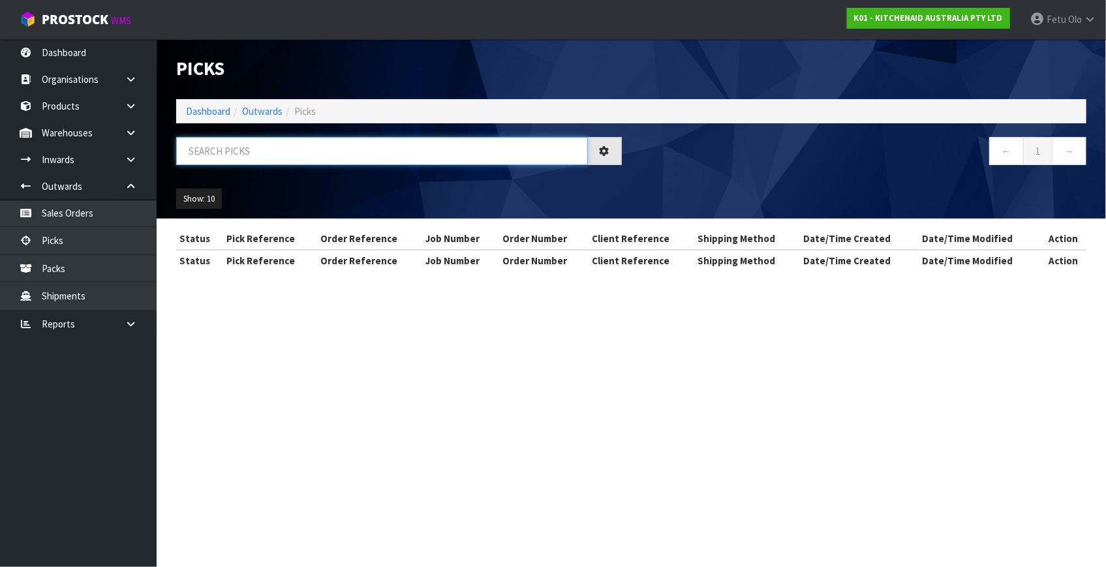
click at [378, 156] on input "text" at bounding box center [382, 151] width 412 height 28
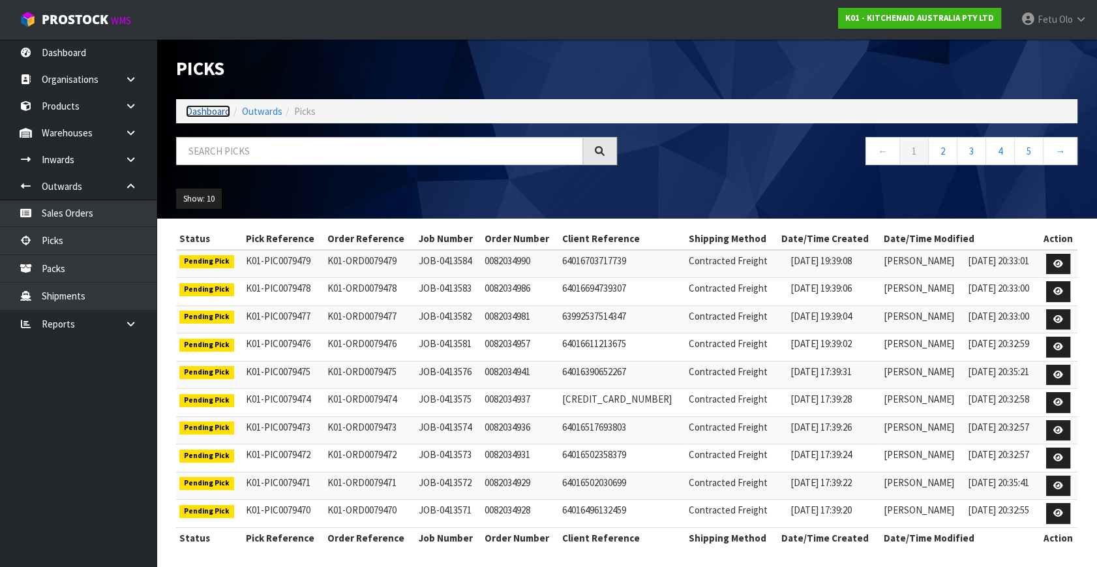
click at [209, 106] on link "Dashboard" at bounding box center [208, 111] width 44 height 12
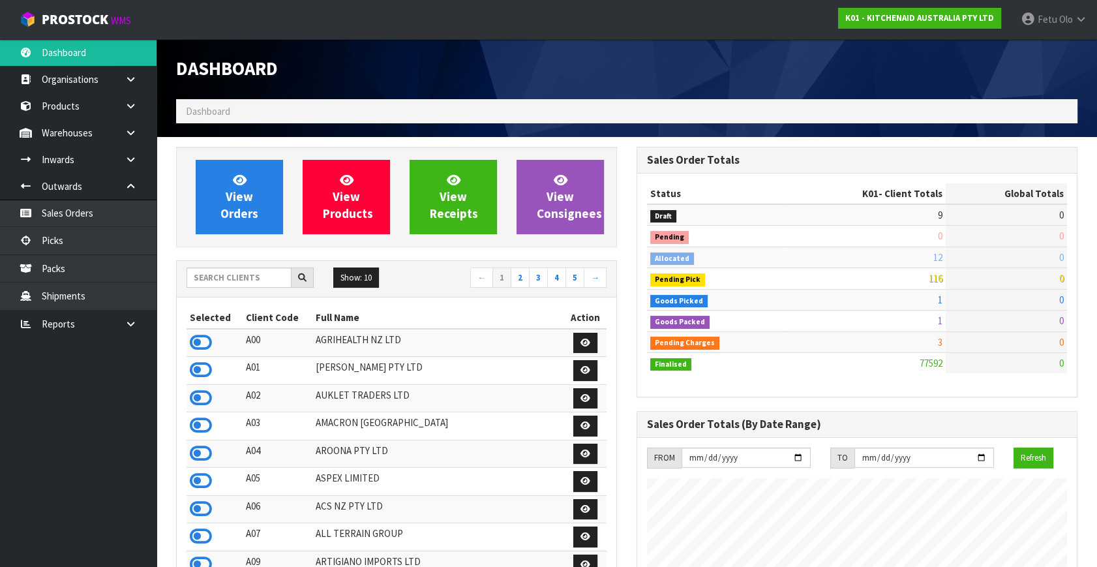
scroll to position [986, 460]
click at [59, 243] on link "Picks" at bounding box center [78, 240] width 157 height 27
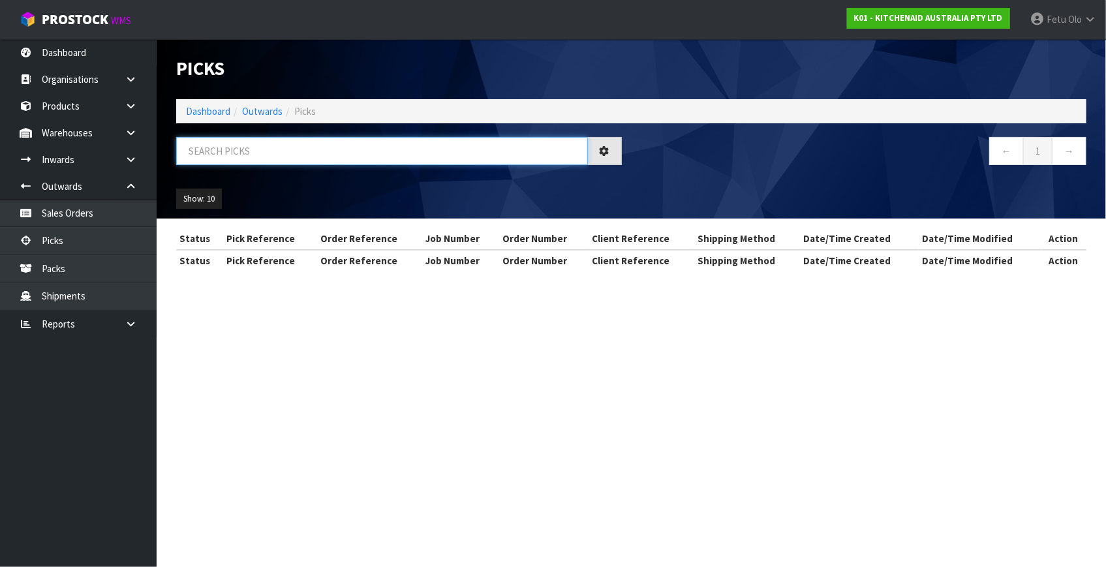
click at [288, 155] on input "text" at bounding box center [382, 151] width 412 height 28
type input "79293"
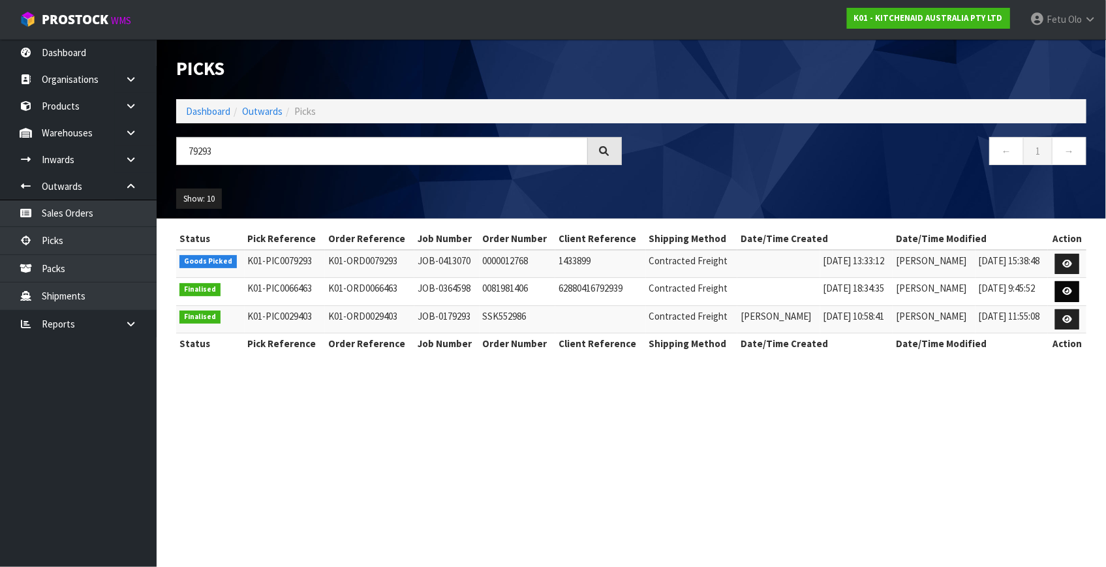
drag, startPoint x: 1050, startPoint y: 266, endPoint x: 1061, endPoint y: 288, distance: 24.8
click at [973, 266] on td at bounding box center [1067, 264] width 38 height 28
click at [973, 262] on icon at bounding box center [1067, 264] width 10 height 8
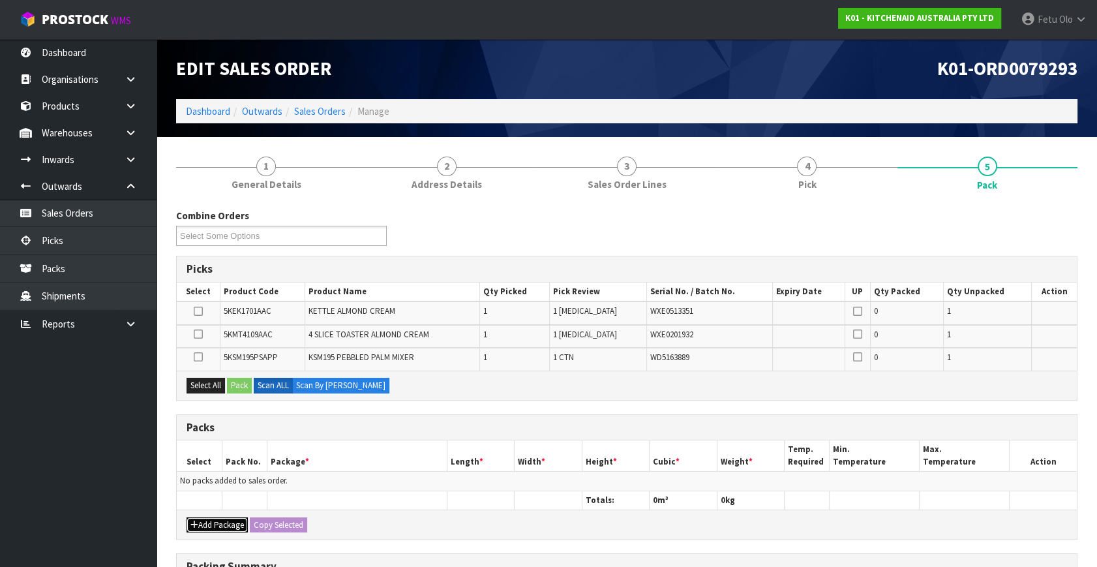
click at [211, 498] on button "Add Package" at bounding box center [217, 525] width 61 height 16
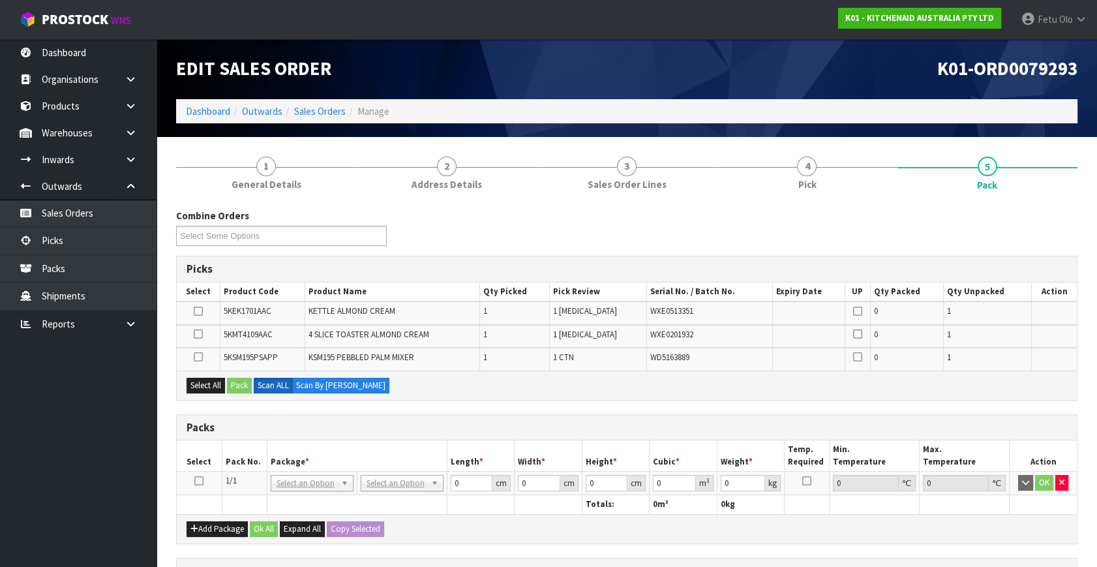
click at [195, 481] on icon at bounding box center [198, 481] width 9 height 1
click at [240, 464] on th "Pack No." at bounding box center [244, 455] width 45 height 31
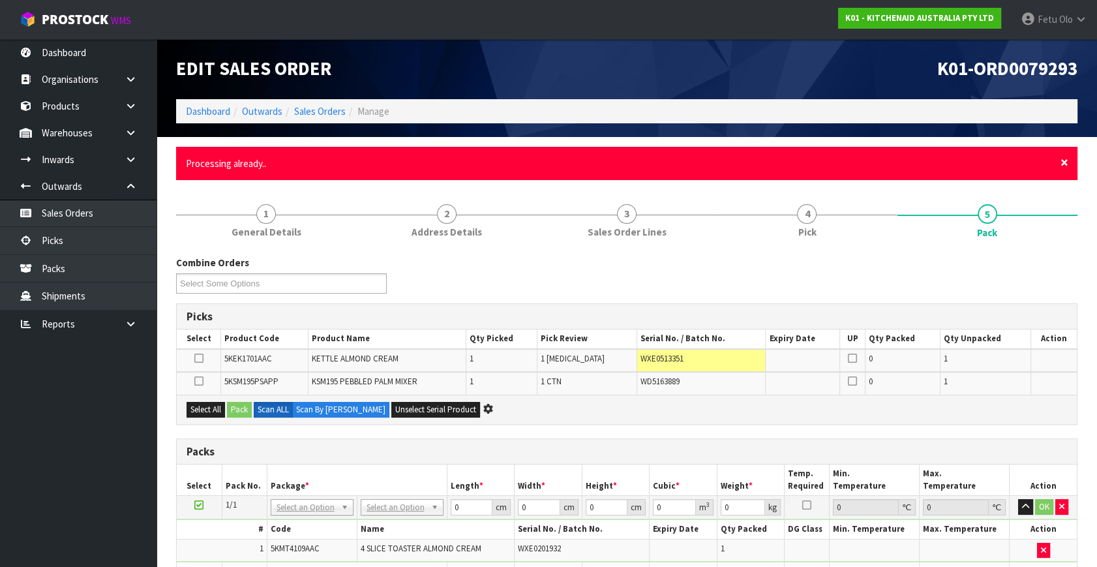
click at [973, 159] on span "×" at bounding box center [1065, 162] width 8 height 18
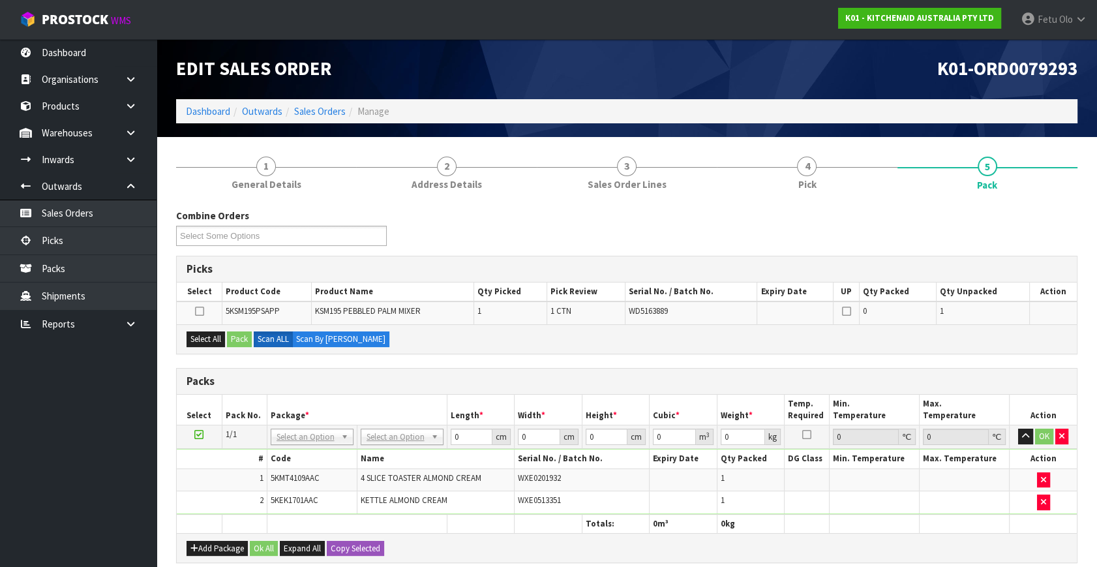
click at [199, 434] on icon at bounding box center [198, 434] width 9 height 1
click at [260, 416] on th "Pack No." at bounding box center [244, 410] width 45 height 31
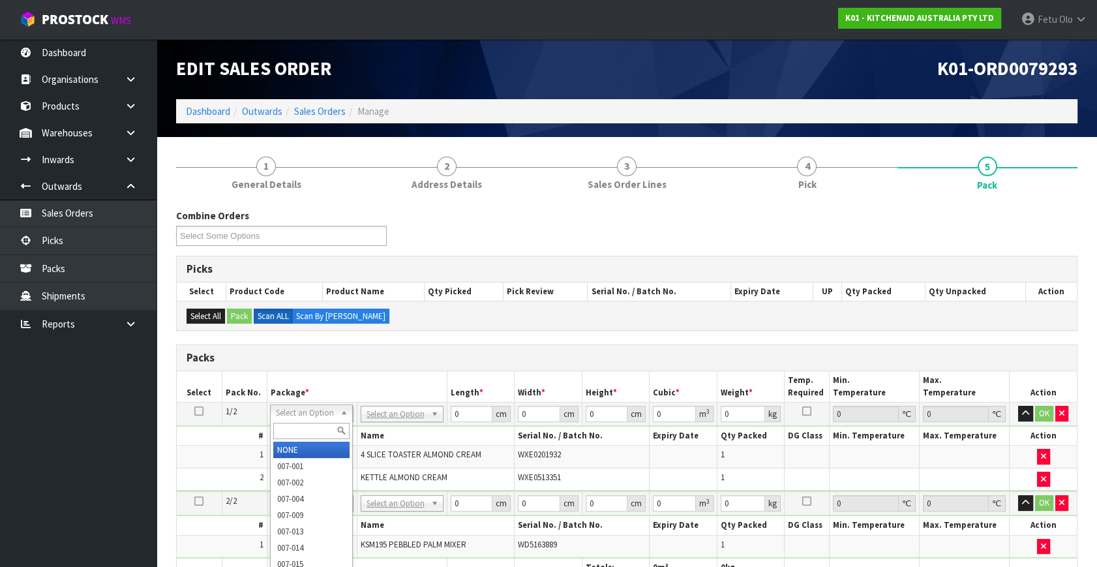
click at [299, 434] on input "text" at bounding box center [311, 431] width 76 height 16
type input "011"
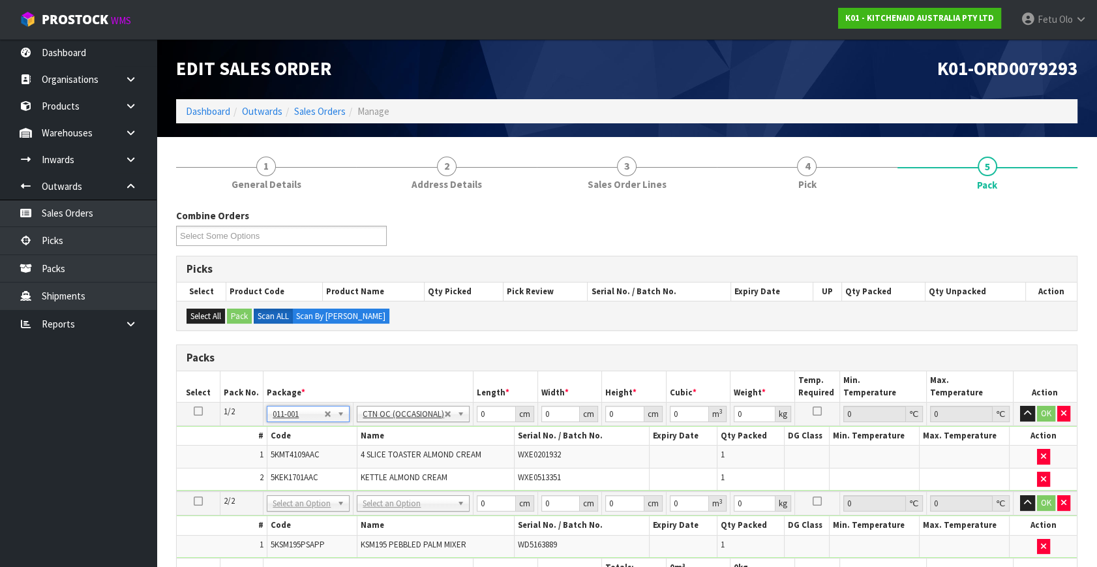
type input "6.55"
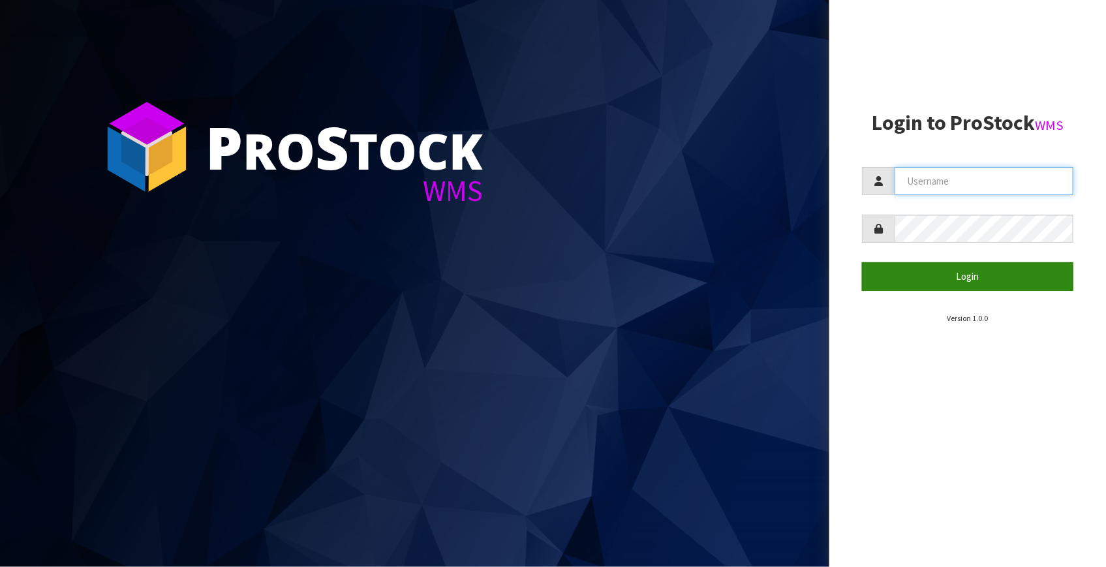
type input "[EMAIL_ADDRESS][DOMAIN_NAME]"
click at [943, 277] on button "Login" at bounding box center [967, 276] width 211 height 28
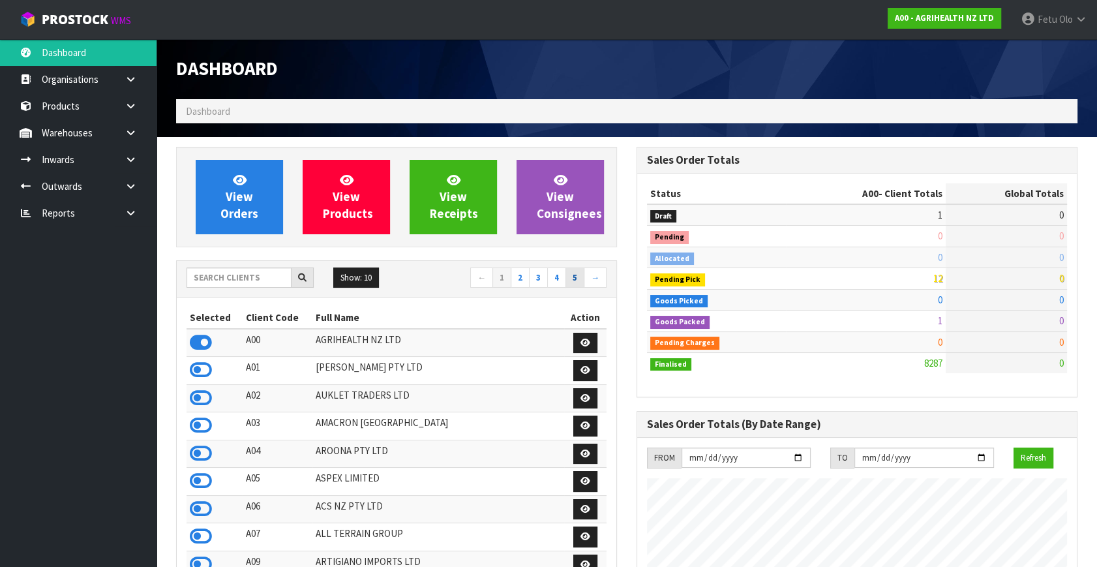
scroll to position [986, 460]
click at [231, 280] on input "text" at bounding box center [239, 277] width 105 height 20
type input "K01"
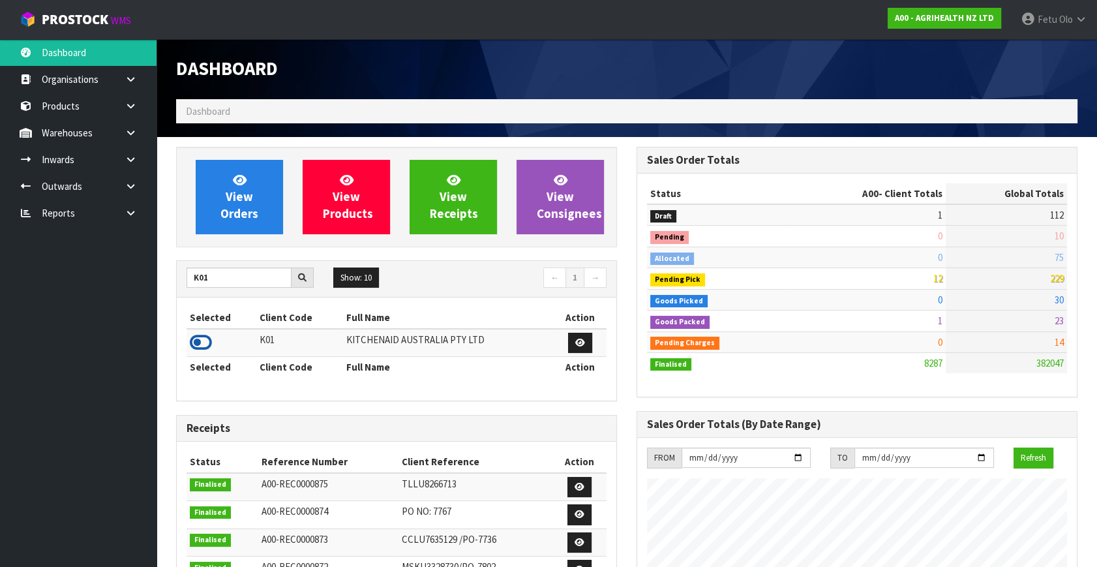
click at [197, 333] on icon at bounding box center [201, 343] width 22 height 20
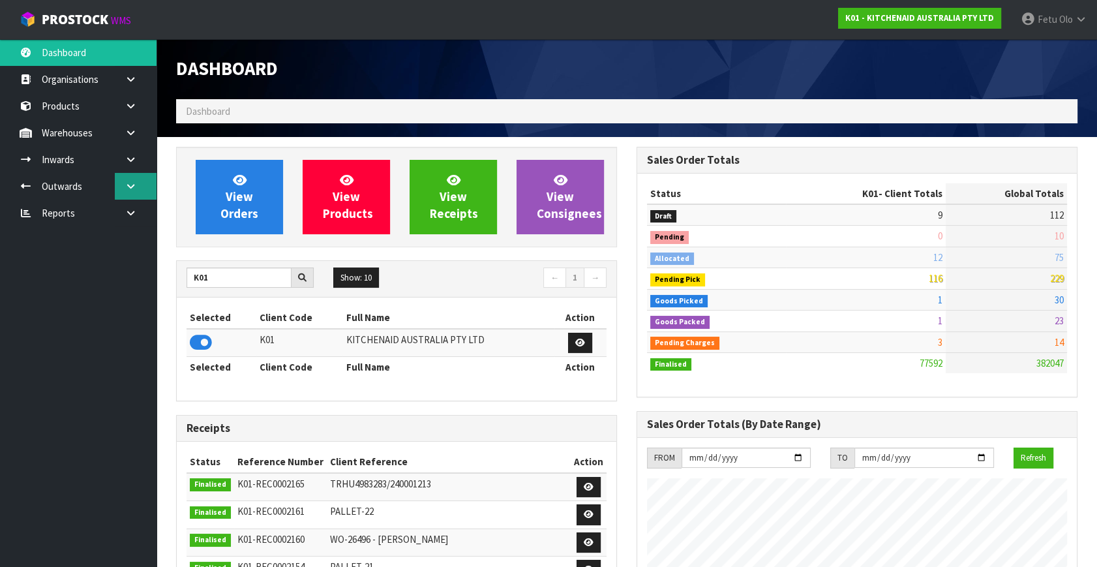
click at [127, 182] on icon at bounding box center [131, 186] width 12 height 10
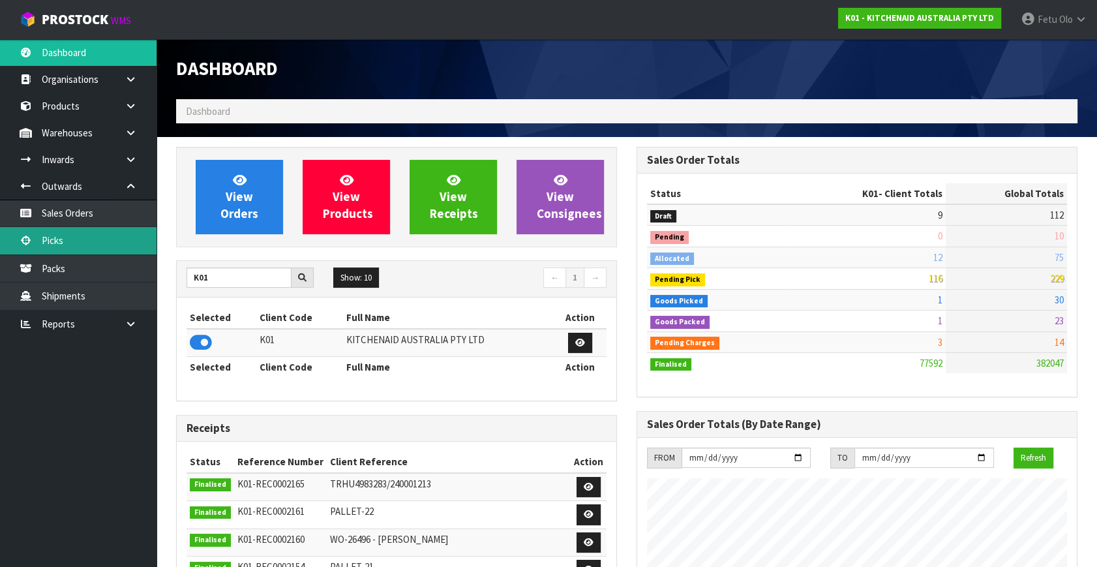
click at [71, 245] on link "Picks" at bounding box center [78, 240] width 157 height 27
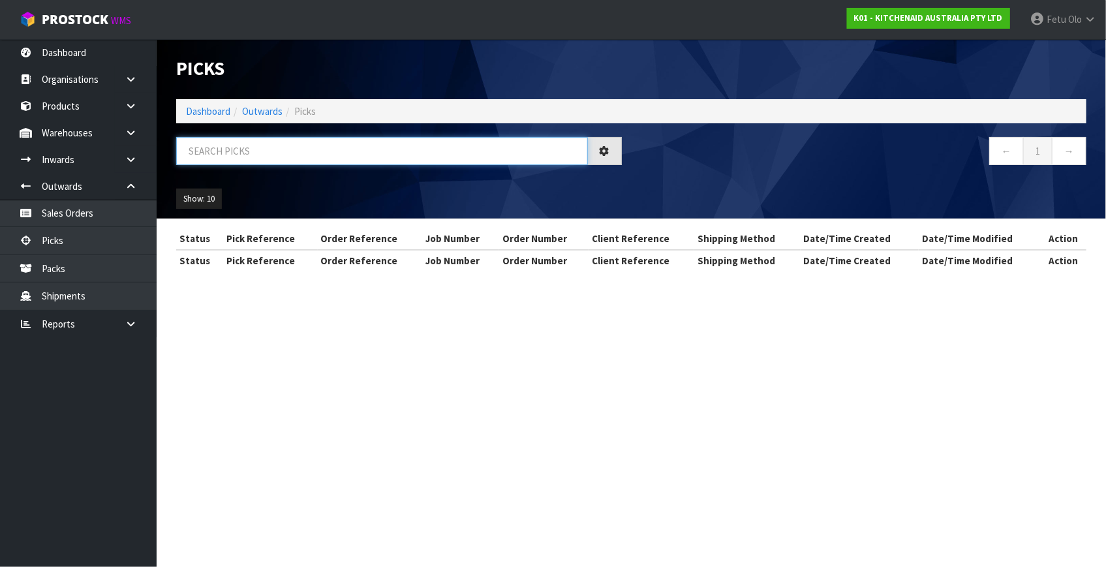
click at [313, 153] on input "text" at bounding box center [382, 151] width 412 height 28
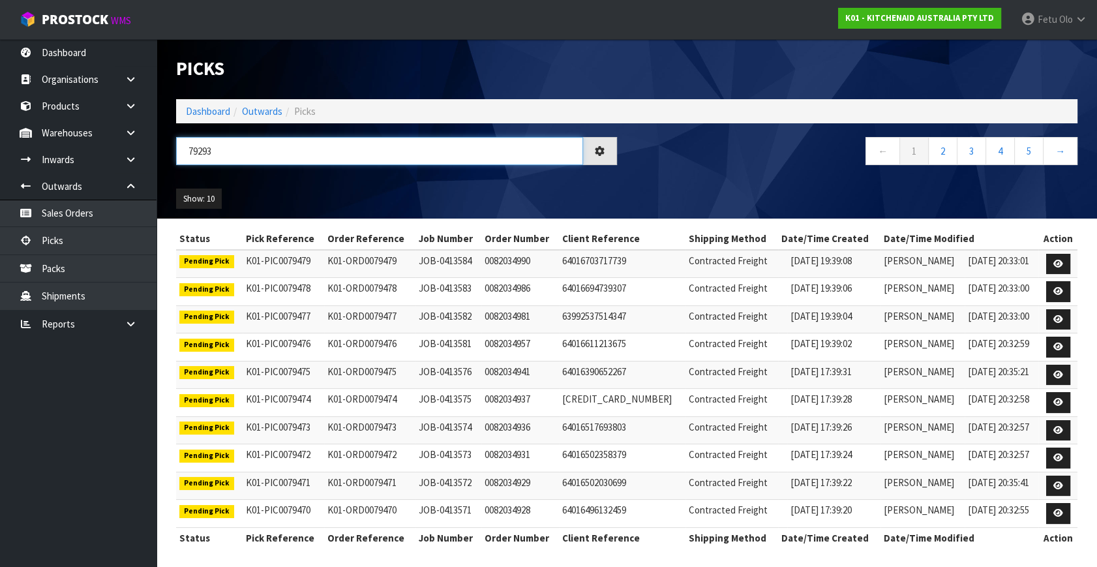
type input "79293"
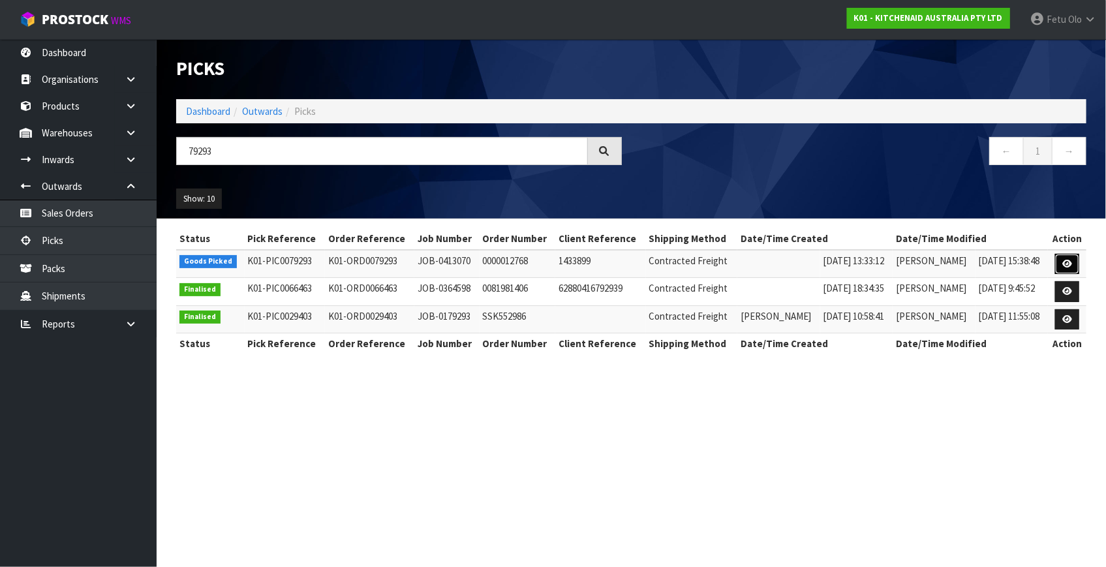
click at [1057, 262] on link at bounding box center [1067, 264] width 24 height 21
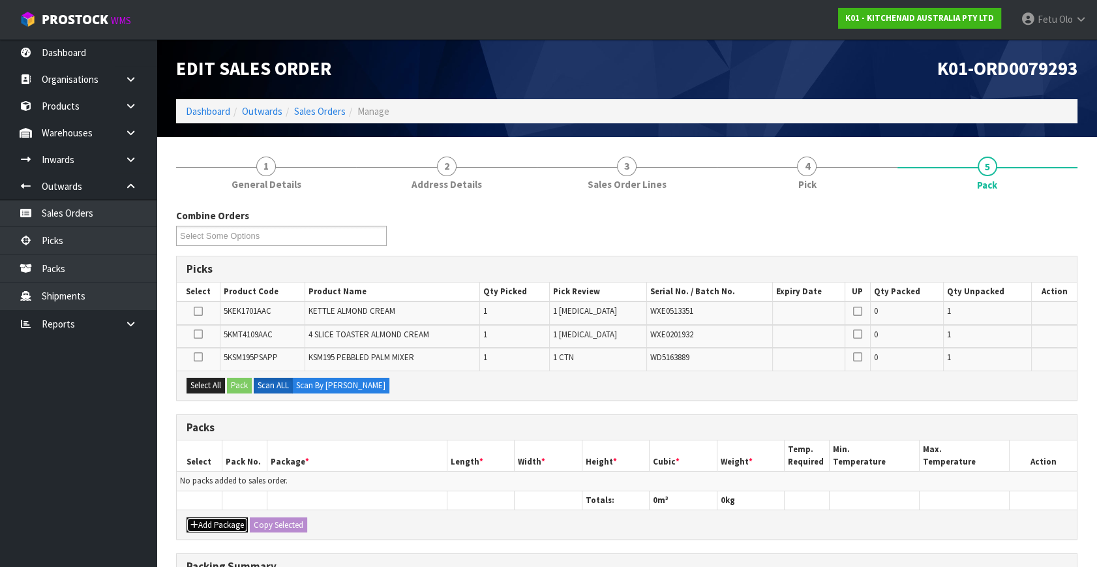
click at [202, 522] on button "Add Package" at bounding box center [217, 525] width 61 height 16
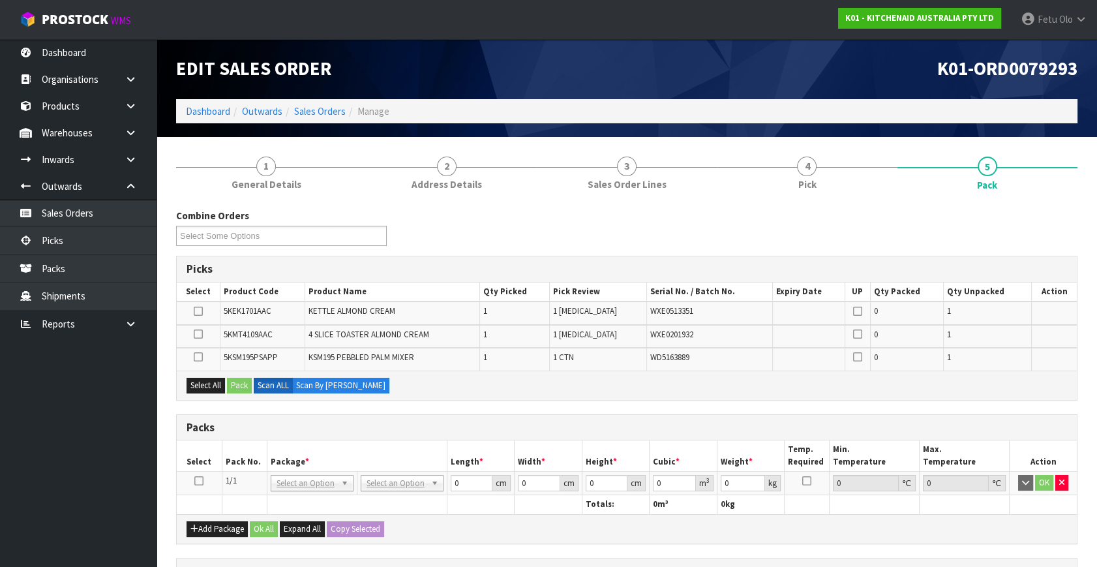
click at [198, 481] on icon at bounding box center [198, 481] width 9 height 1
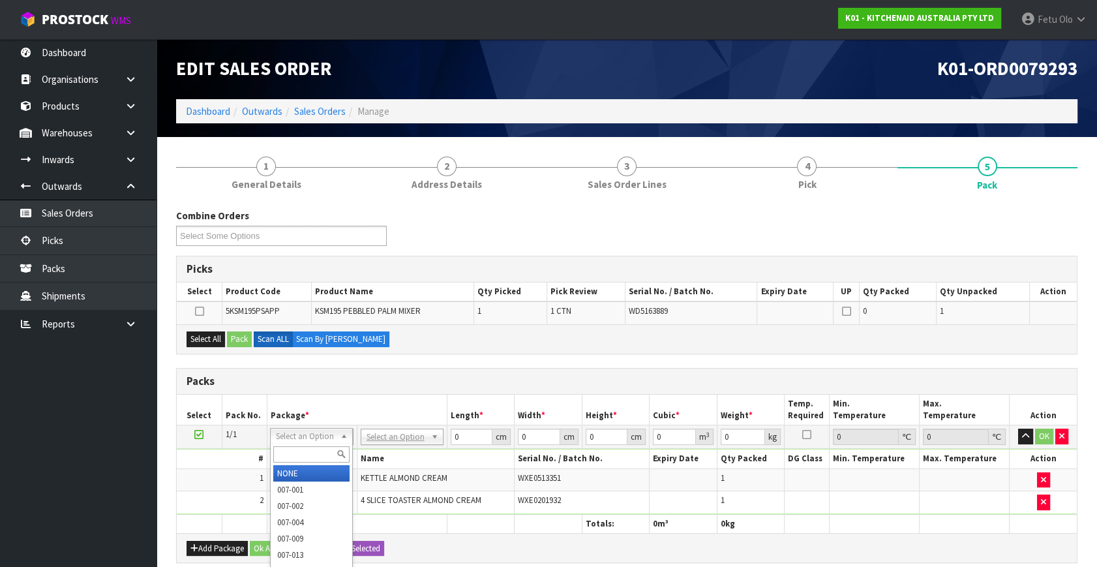
click at [294, 457] on input "text" at bounding box center [311, 454] width 76 height 16
type input "011"
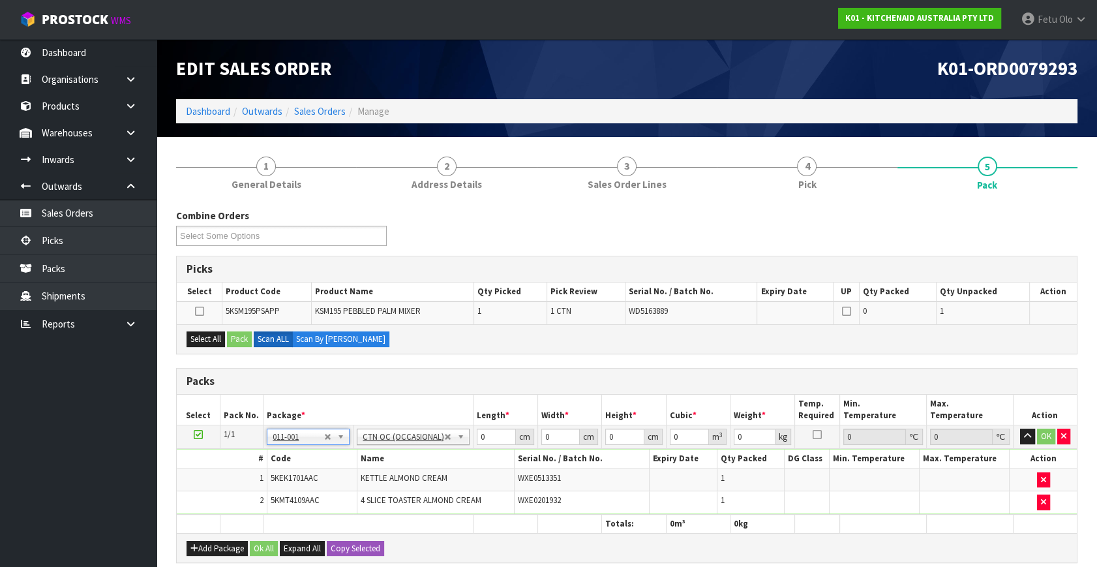
type input "6.55"
drag, startPoint x: 492, startPoint y: 436, endPoint x: 444, endPoint y: 463, distance: 56.1
click at [444, 463] on tbody "1/1 NONE 007-001 007-002 007-004 007-009 007-013 007-014 007-015 007-017 007-01…" at bounding box center [627, 469] width 900 height 89
type input "59"
type input "38"
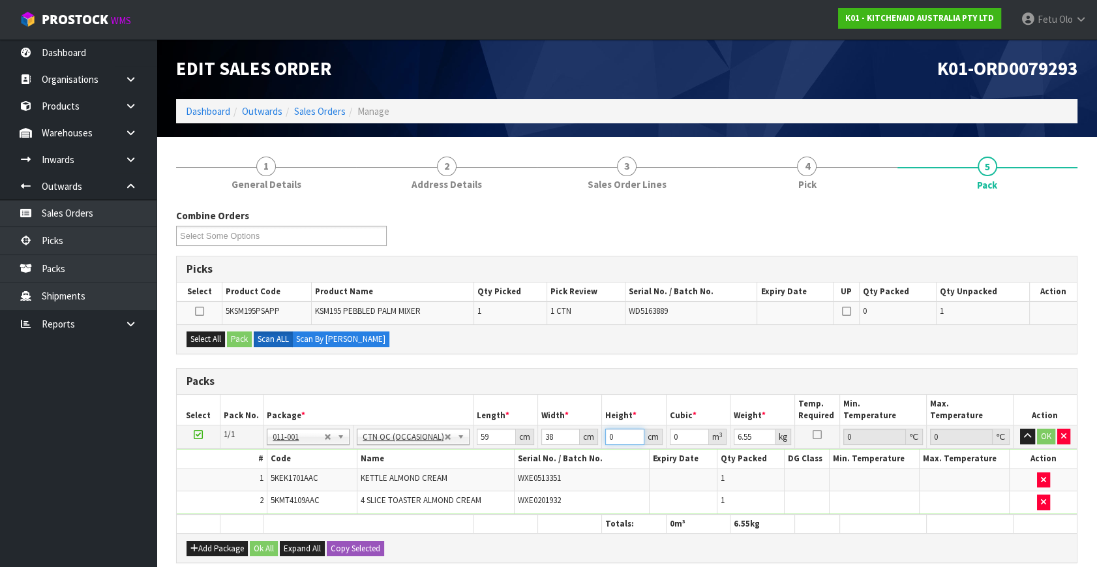
type input "2"
type input "0.004484"
type input "29"
type input "0.065018"
type input "29"
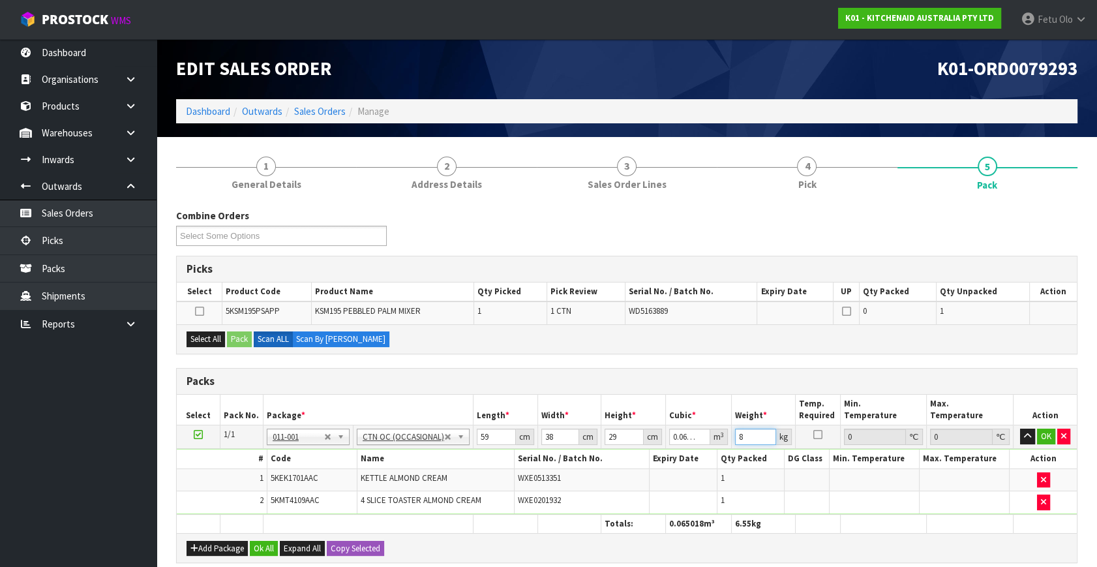
type input "8"
click button "OK" at bounding box center [1046, 437] width 18 height 16
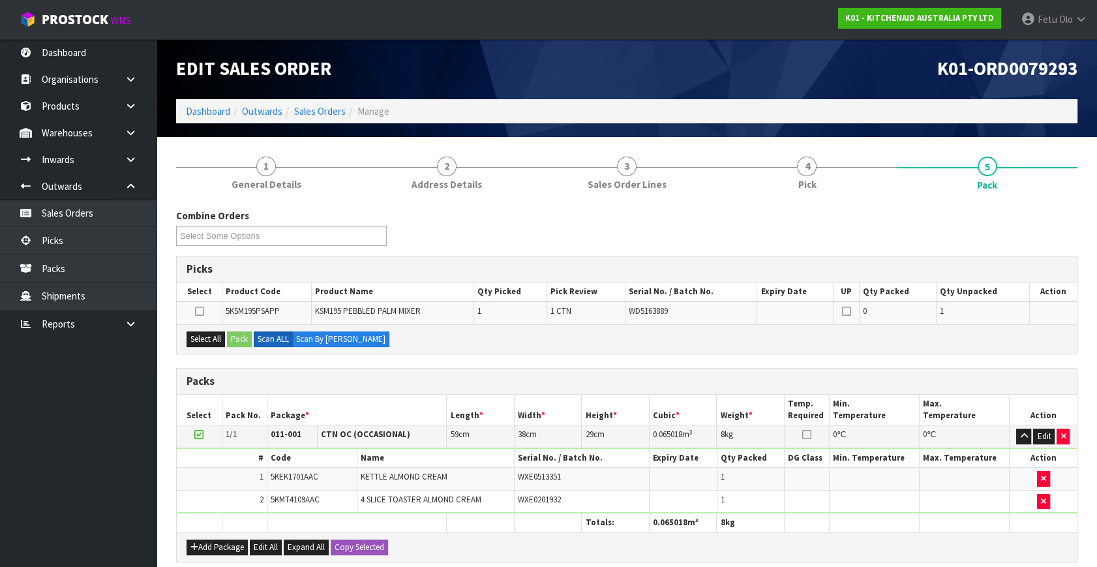
click at [199, 427] on td at bounding box center [199, 436] width 45 height 23
drag, startPoint x: 300, startPoint y: 399, endPoint x: 213, endPoint y: 441, distance: 96.9
click at [300, 399] on th "Package *" at bounding box center [357, 410] width 180 height 31
click at [197, 434] on icon at bounding box center [198, 434] width 9 height 1
click at [284, 403] on th "Package *" at bounding box center [357, 410] width 180 height 31
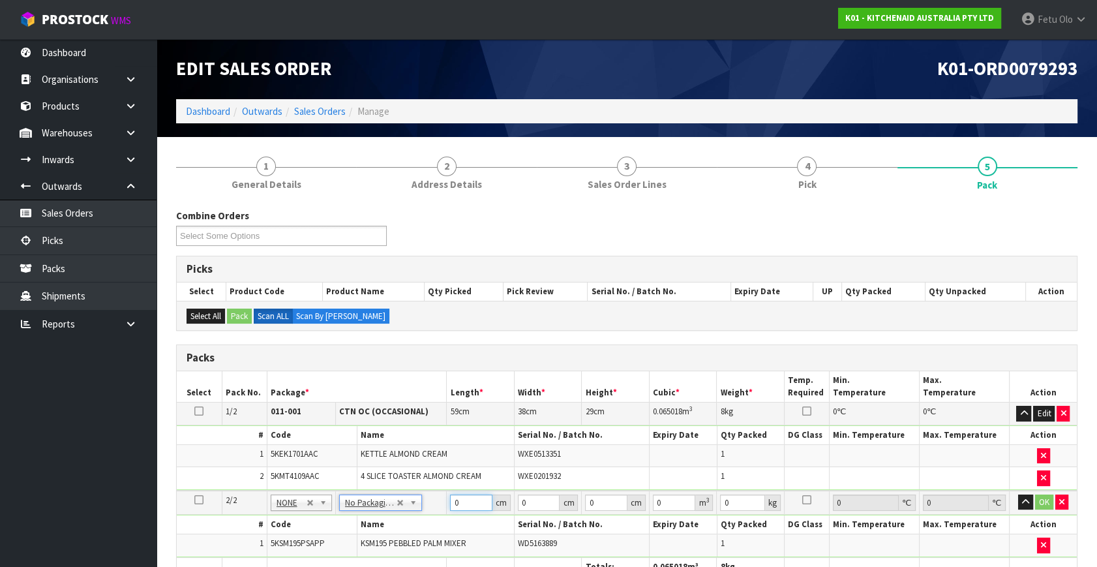
drag, startPoint x: 472, startPoint y: 502, endPoint x: 372, endPoint y: 536, distance: 105.6
click at [372, 536] on tbody "2/2 NONE 007-001 007-002 007-004 007-009 007-013 007-014 007-015 007-017 007-01…" at bounding box center [627, 524] width 900 height 67
type input "42"
type input "29"
type input "4"
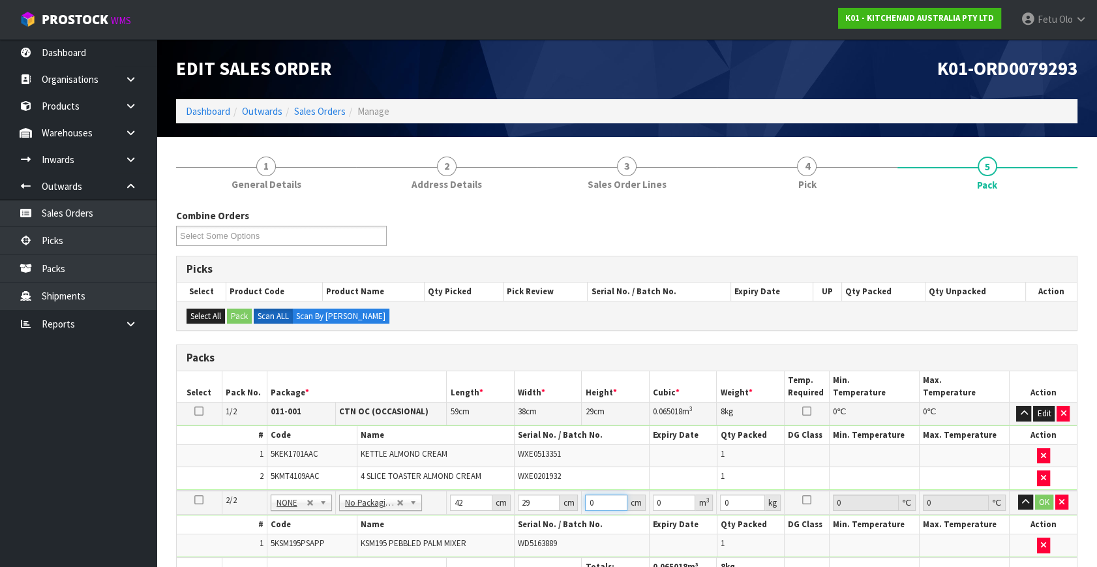
type input "0.004872"
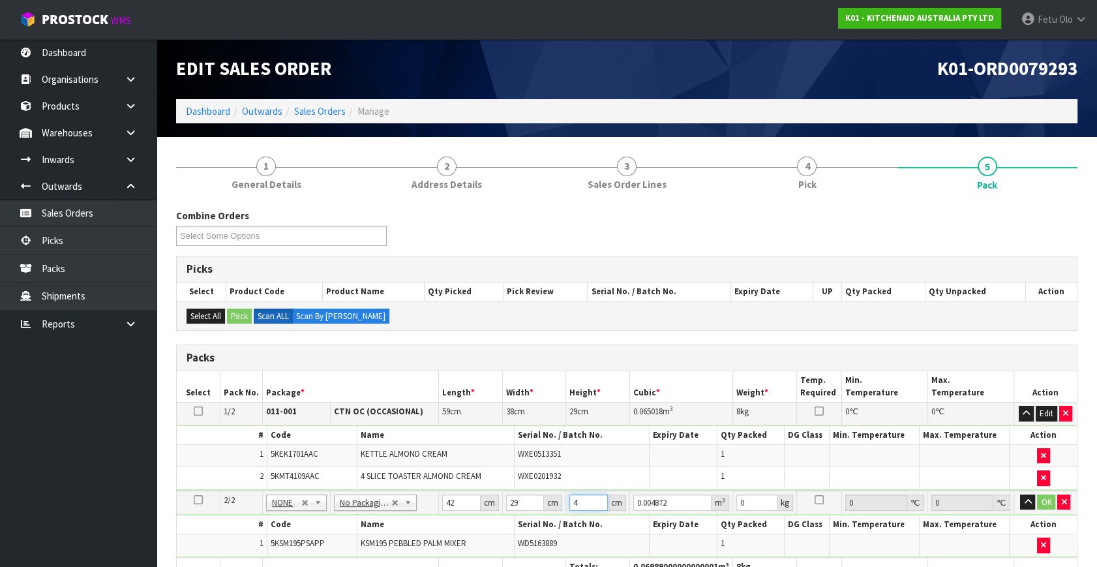
type input "43"
type input "0.052374"
type input "43"
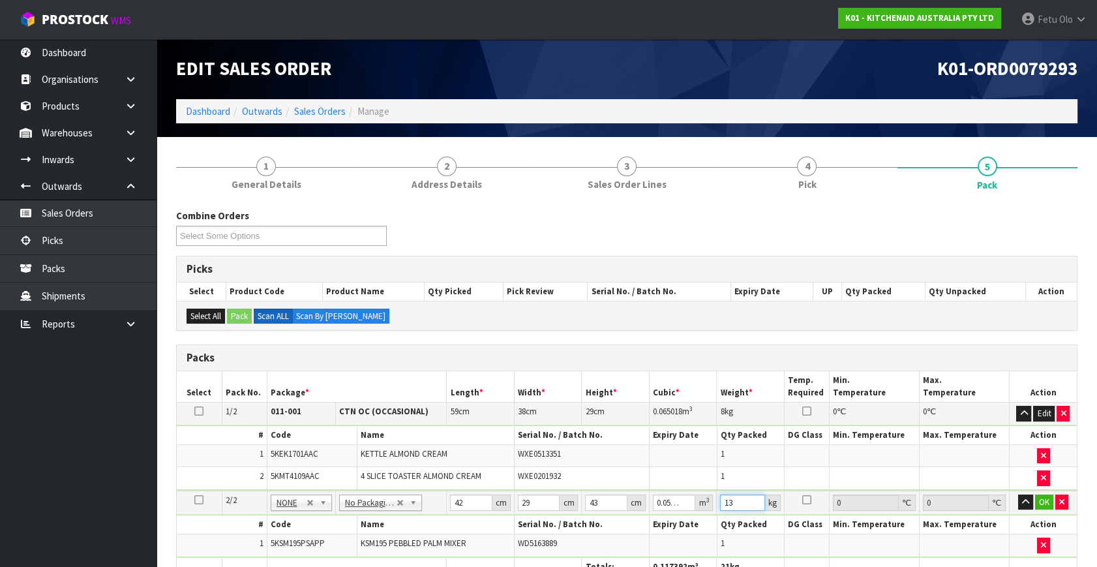
type input "13"
click button "OK" at bounding box center [1044, 502] width 18 height 16
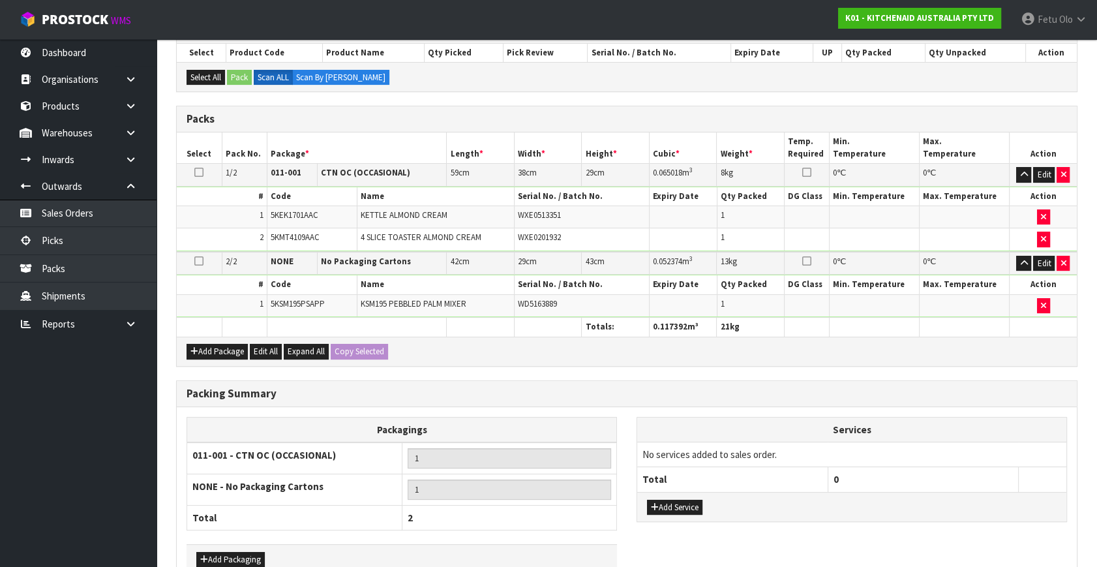
scroll to position [313, 0]
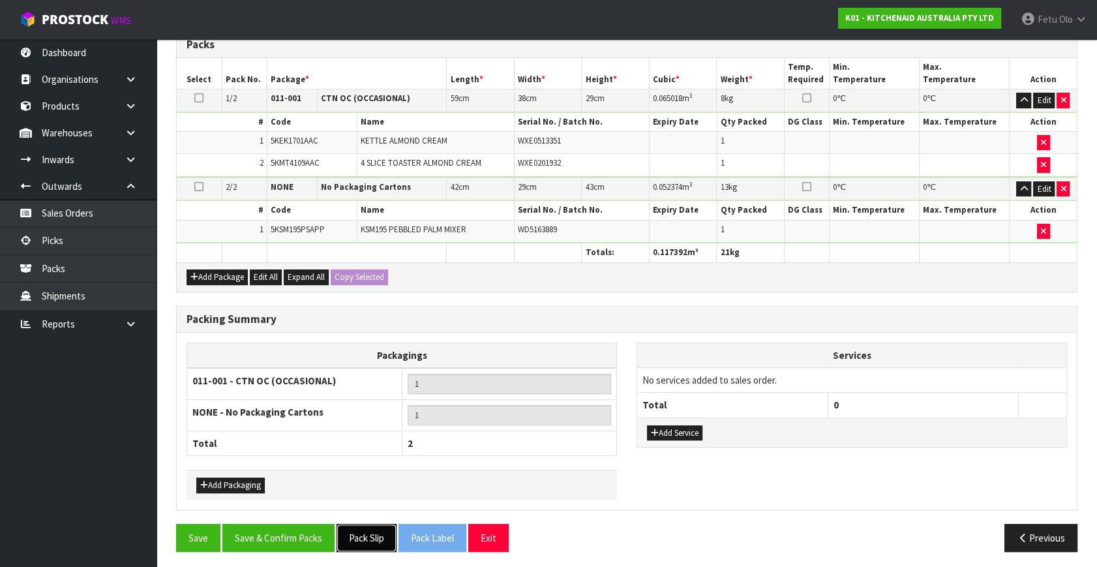
click at [370, 533] on button "Pack Slip" at bounding box center [367, 538] width 60 height 28
click at [279, 537] on button "Save & Confirm Packs" at bounding box center [278, 538] width 112 height 28
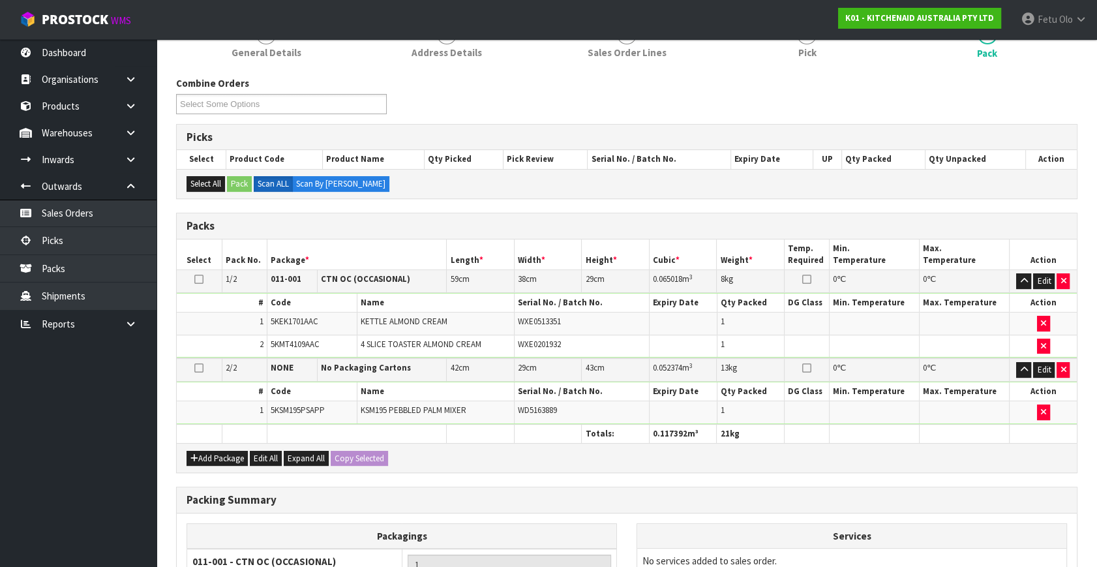
scroll to position [225, 0]
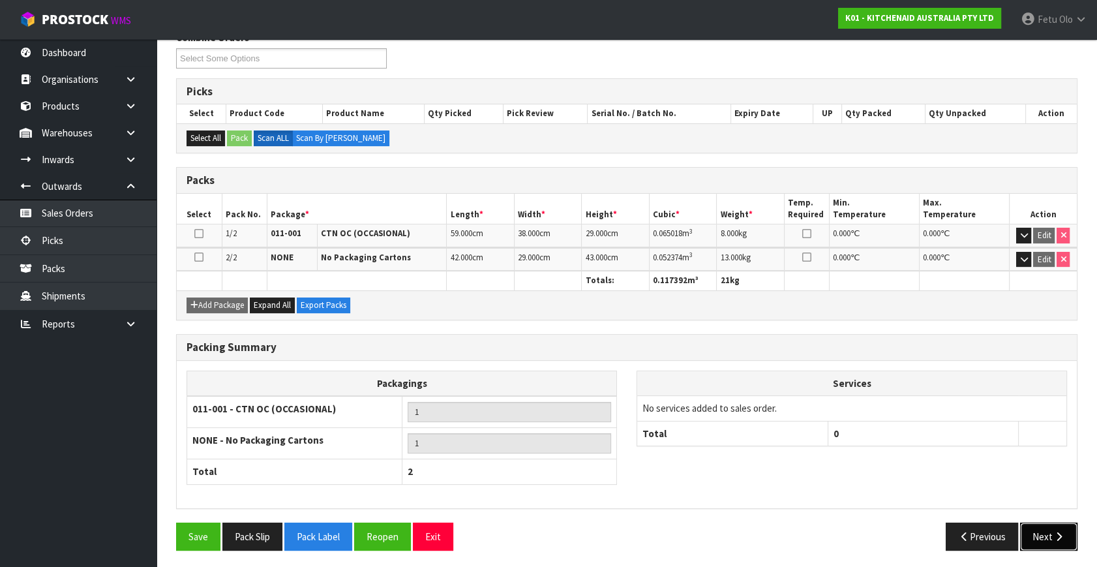
drag, startPoint x: 1049, startPoint y: 538, endPoint x: 753, endPoint y: 504, distance: 298.1
click at [1049, 537] on button "Next" at bounding box center [1048, 536] width 57 height 28
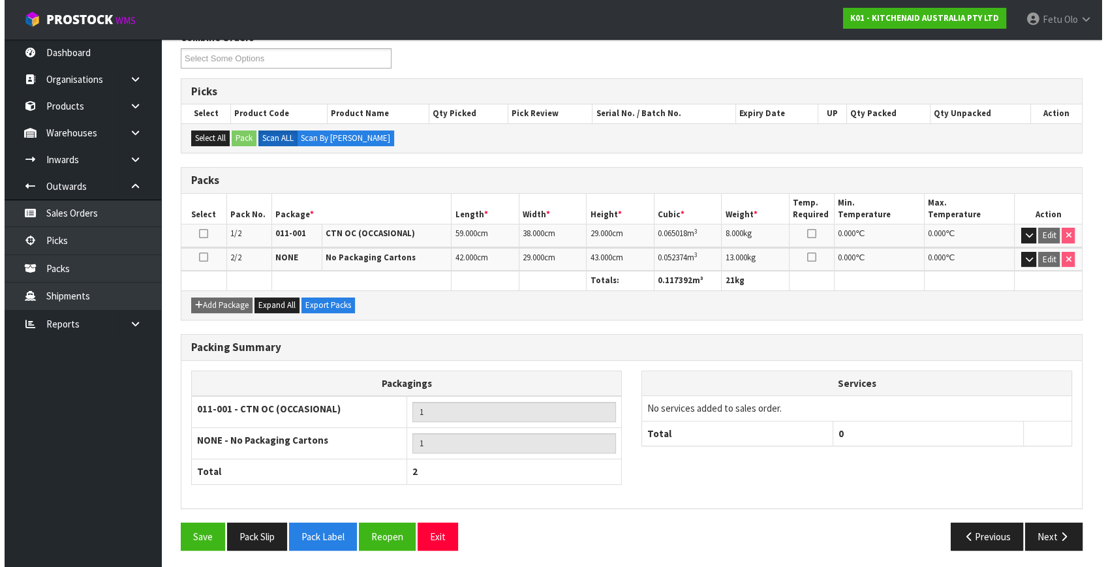
scroll to position [0, 0]
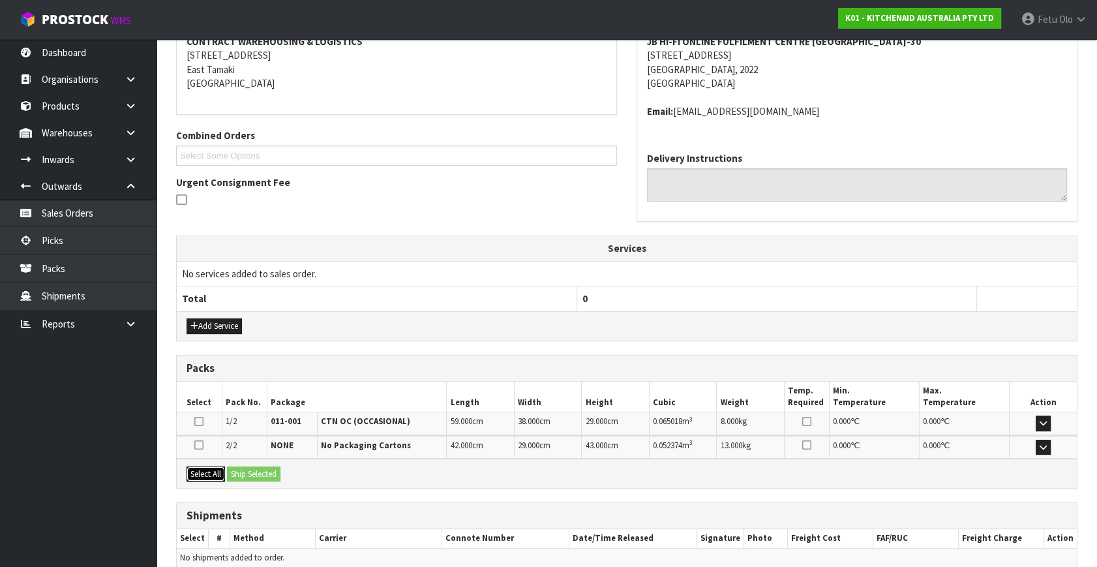
drag, startPoint x: 198, startPoint y: 474, endPoint x: 249, endPoint y: 469, distance: 51.1
click at [227, 474] on div "Select All Ship Selected" at bounding box center [627, 473] width 900 height 29
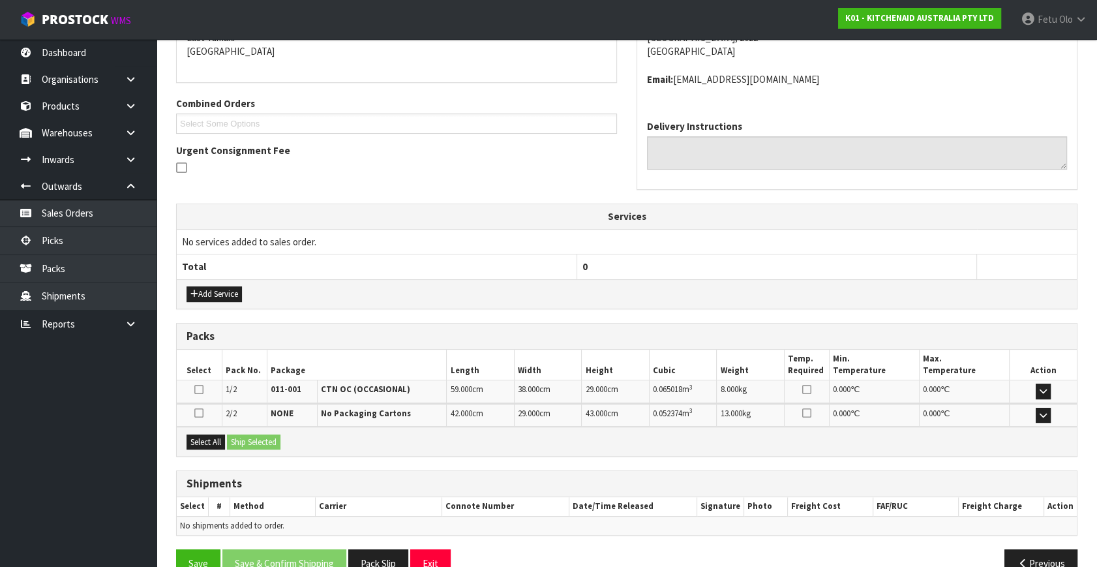
scroll to position [317, 0]
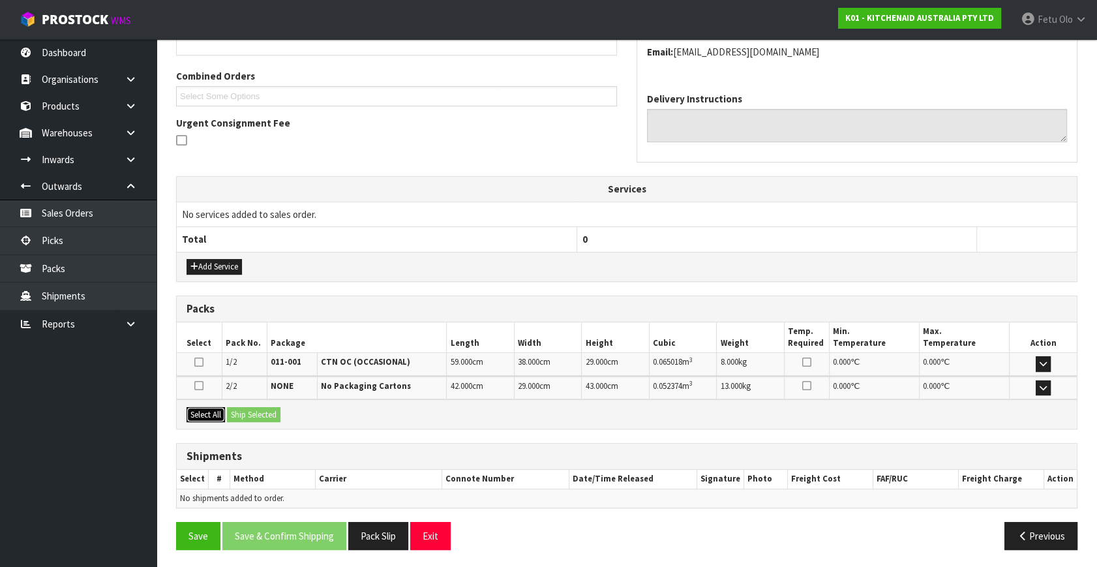
click at [231, 410] on div "Select All Ship Selected" at bounding box center [627, 413] width 900 height 29
click at [222, 414] on button "Select All" at bounding box center [206, 415] width 38 height 16
click at [254, 409] on button "Ship Selected" at bounding box center [253, 415] width 53 height 16
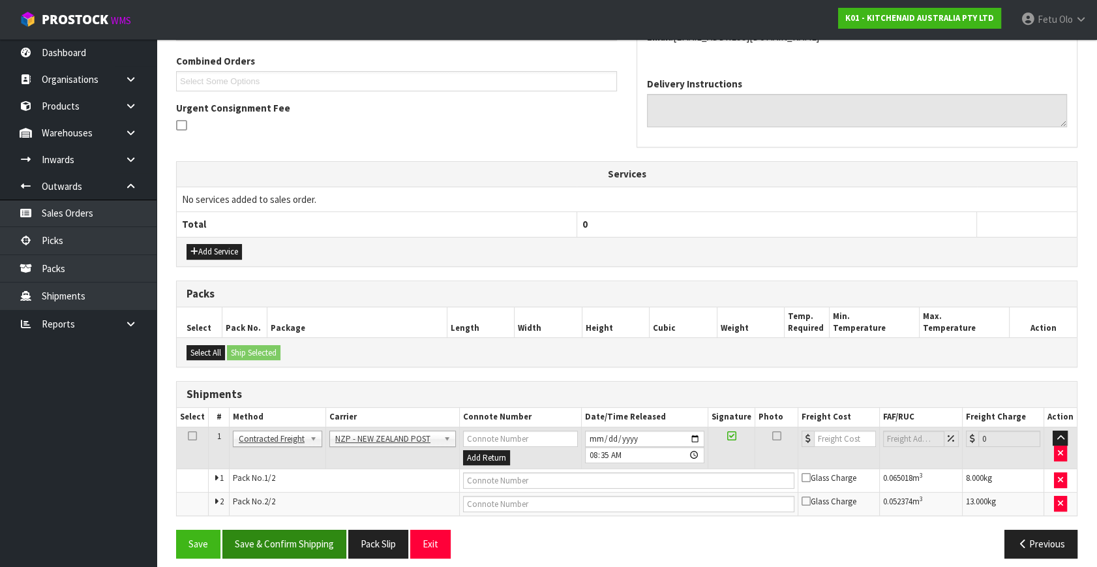
scroll to position [340, 0]
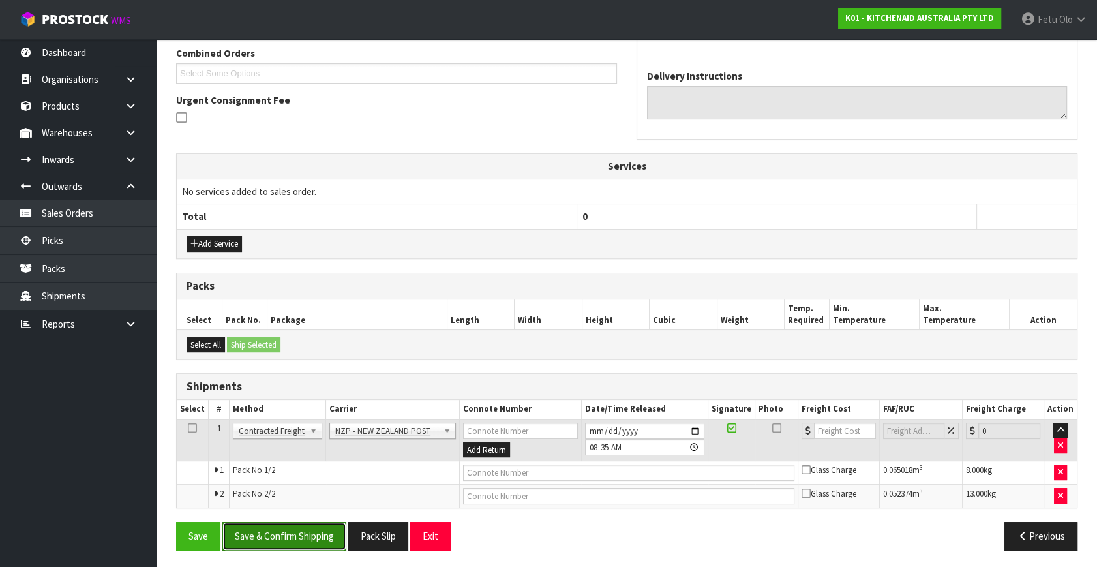
click at [302, 534] on button "Save & Confirm Shipping" at bounding box center [284, 536] width 124 height 28
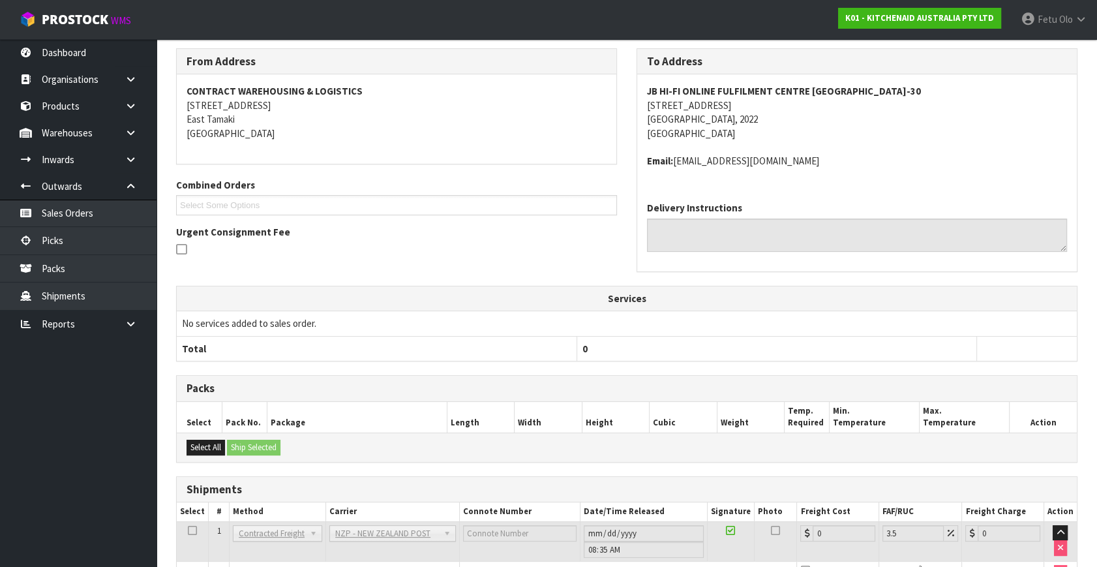
scroll to position [320, 0]
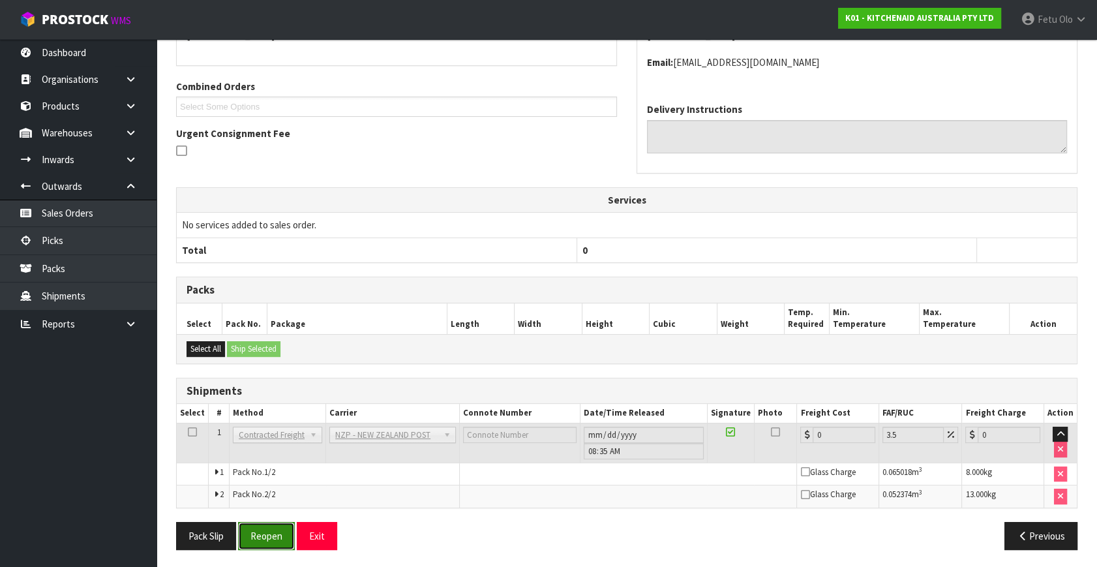
click at [260, 535] on button "Reopen" at bounding box center [266, 536] width 57 height 28
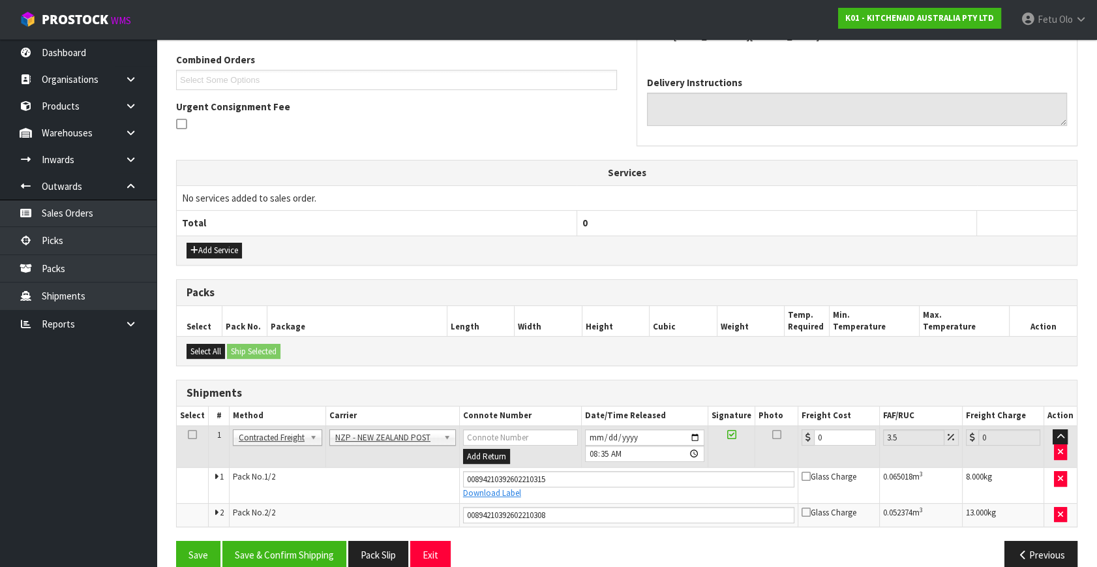
scroll to position [352, 0]
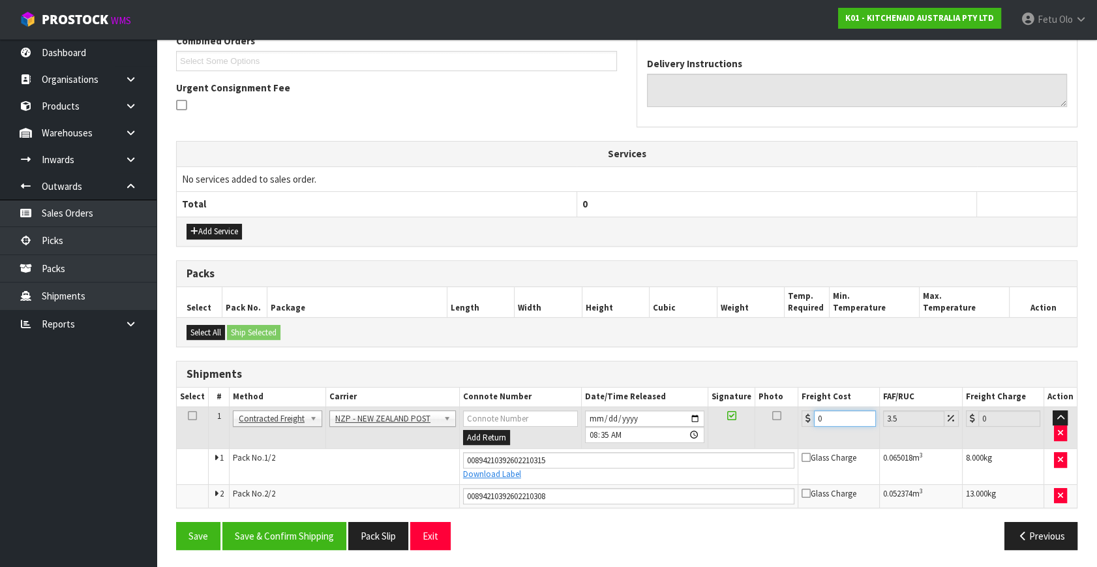
drag, startPoint x: 832, startPoint y: 416, endPoint x: 623, endPoint y: 483, distance: 219.9
click at [623, 483] on tbody "1 Client Local Pickup Customer Local Pickup Company Freight Contracted Freight …" at bounding box center [627, 456] width 900 height 100
type input "8"
type input "8.28"
type input "8.6"
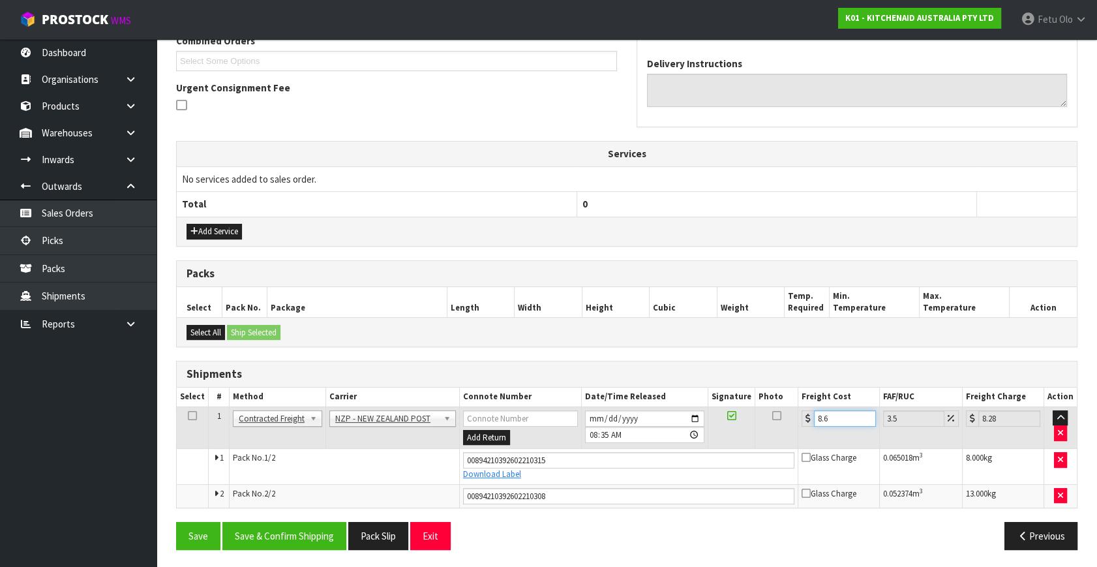
type input "8.9"
type input "8.66"
type input "8.96"
type input "8.66"
click at [270, 530] on button "Save & Confirm Shipping" at bounding box center [284, 536] width 124 height 28
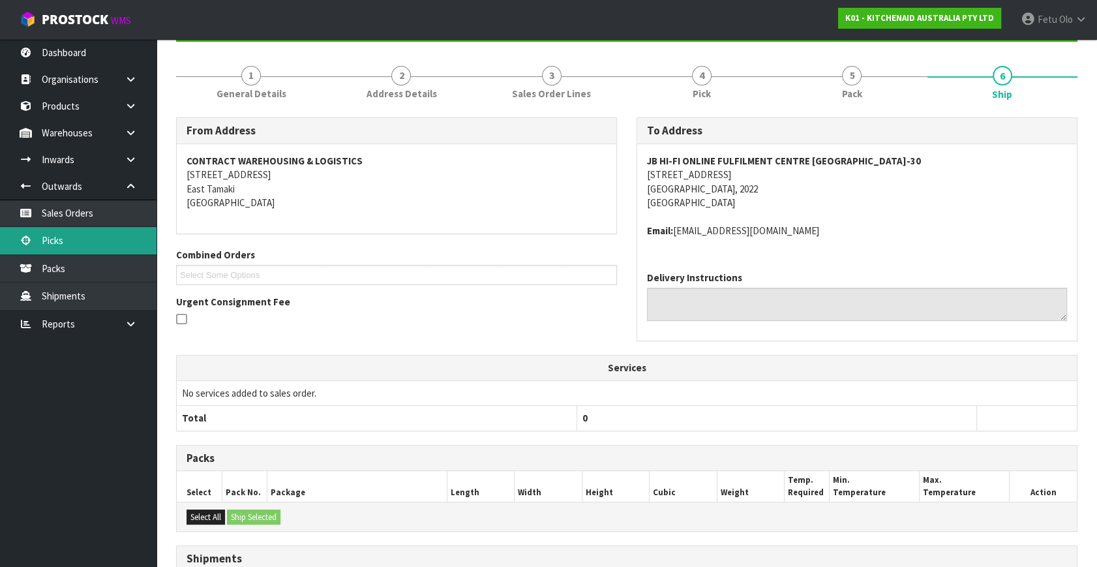
scroll to position [138, 0]
click at [50, 241] on link "Picks" at bounding box center [78, 240] width 157 height 27
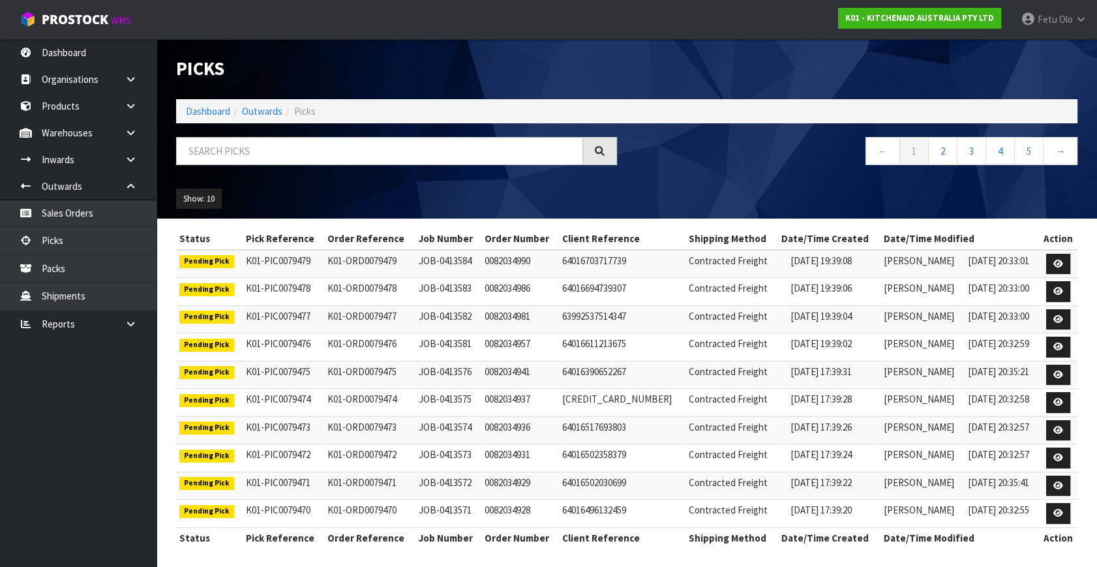
click at [306, 188] on div "Show: 10 5 10 25 50" at bounding box center [626, 199] width 921 height 40
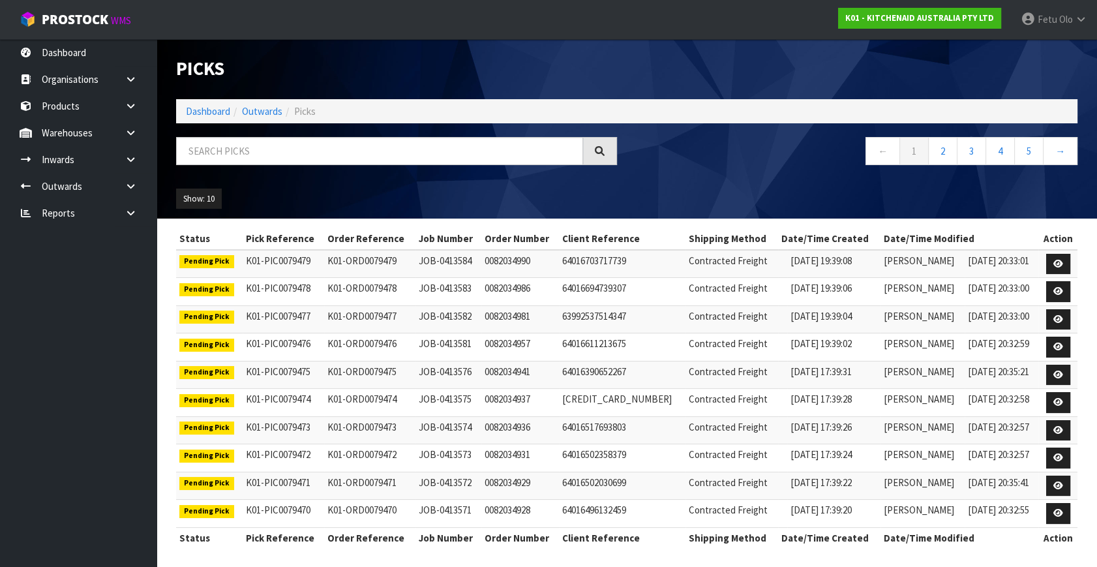
click at [563, 194] on div "Show: 10 5 10 25 50" at bounding box center [626, 199] width 921 height 40
click at [194, 110] on link "Dashboard" at bounding box center [208, 111] width 44 height 12
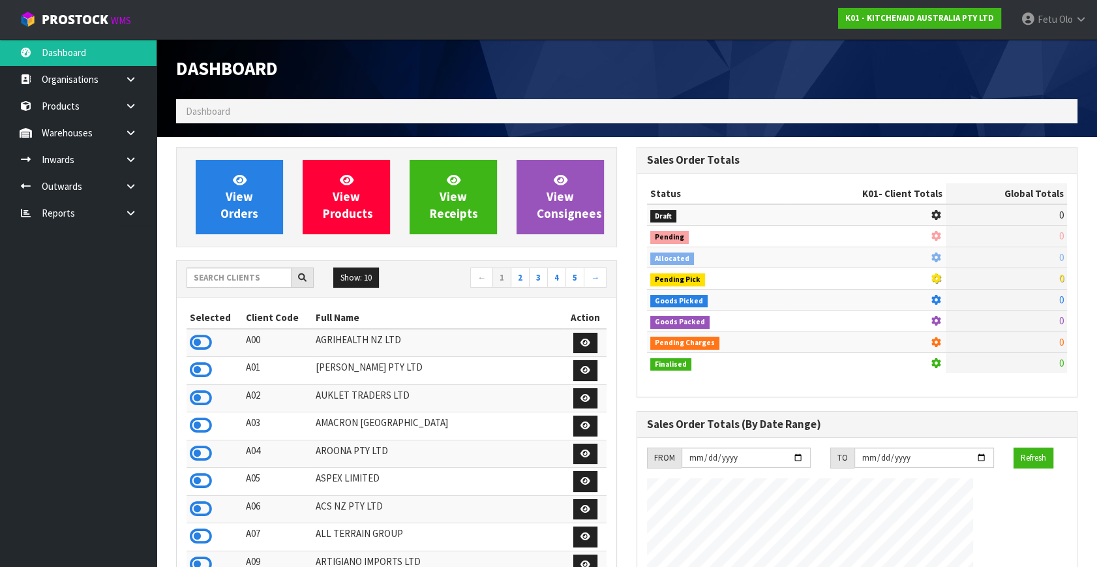
scroll to position [812, 460]
click at [219, 265] on div "Show: 10 5 10 25 50 ← 1 2 3 4 5 →" at bounding box center [397, 279] width 440 height 37
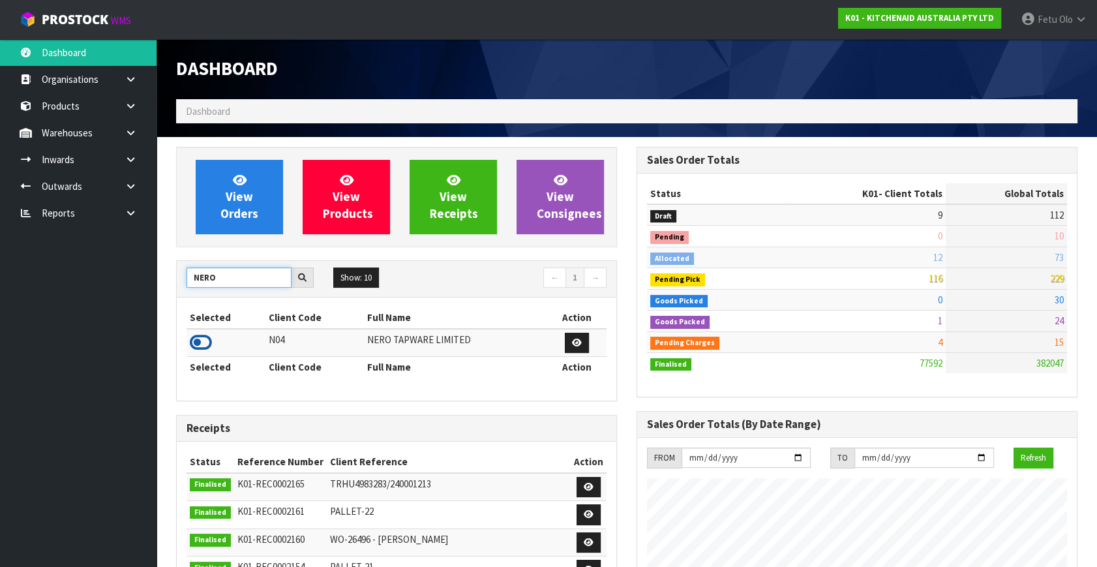
type input "NERO"
click at [207, 345] on icon at bounding box center [201, 343] width 22 height 20
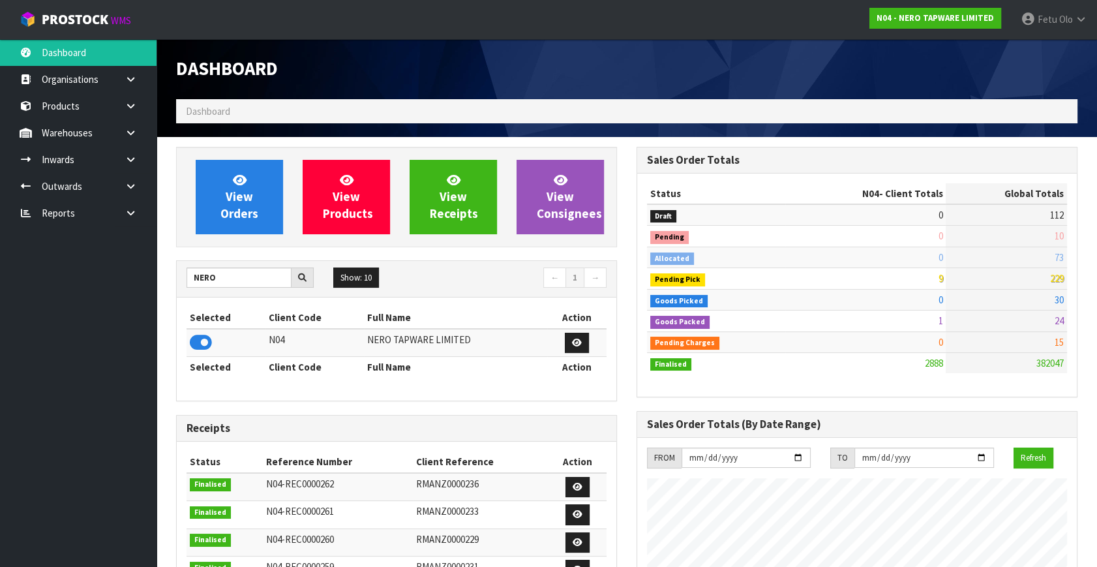
scroll to position [1070, 460]
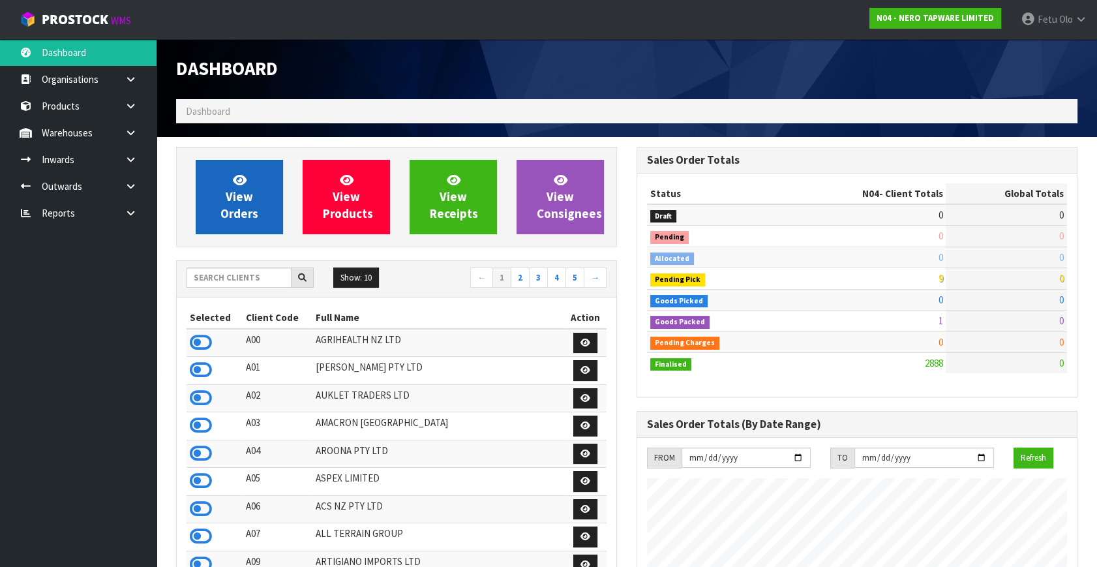
scroll to position [1070, 460]
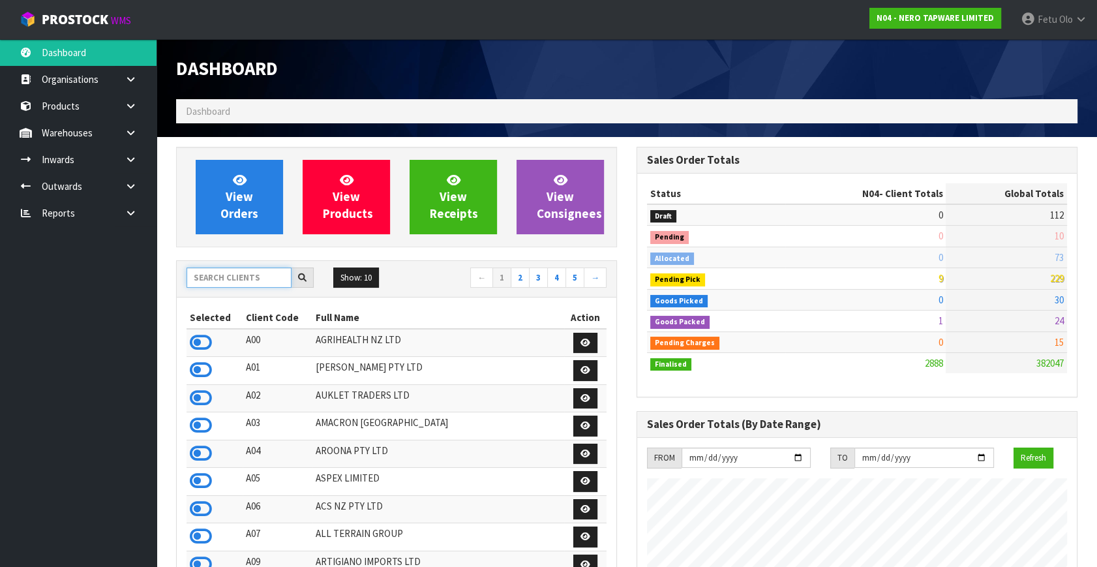
click at [231, 271] on input "text" at bounding box center [239, 277] width 105 height 20
type input "K01"
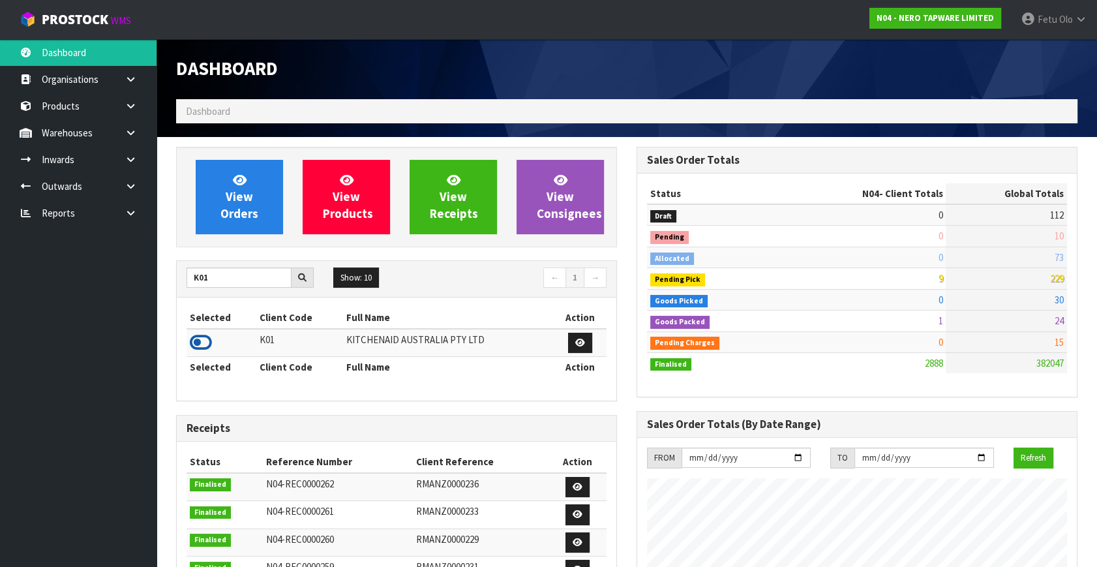
click at [197, 342] on icon at bounding box center [201, 343] width 22 height 20
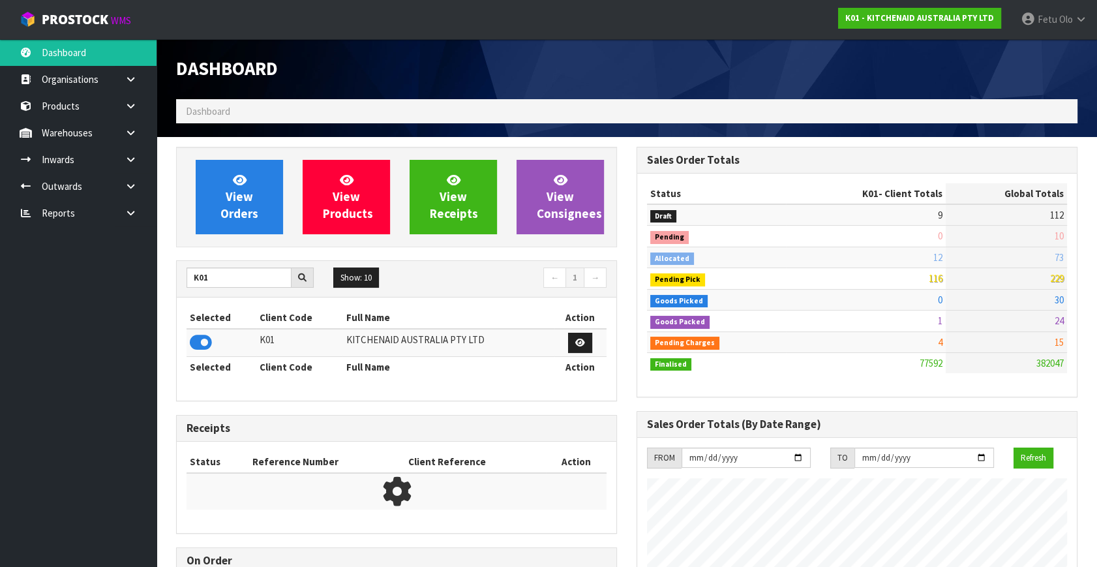
scroll to position [986, 460]
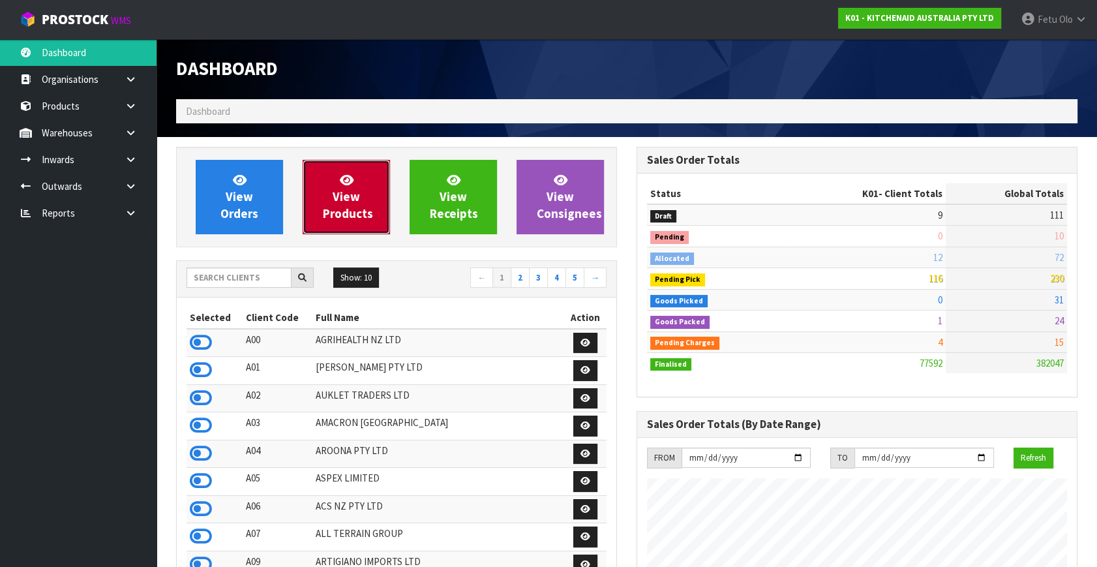
click at [339, 220] on span "View Products" at bounding box center [348, 196] width 50 height 49
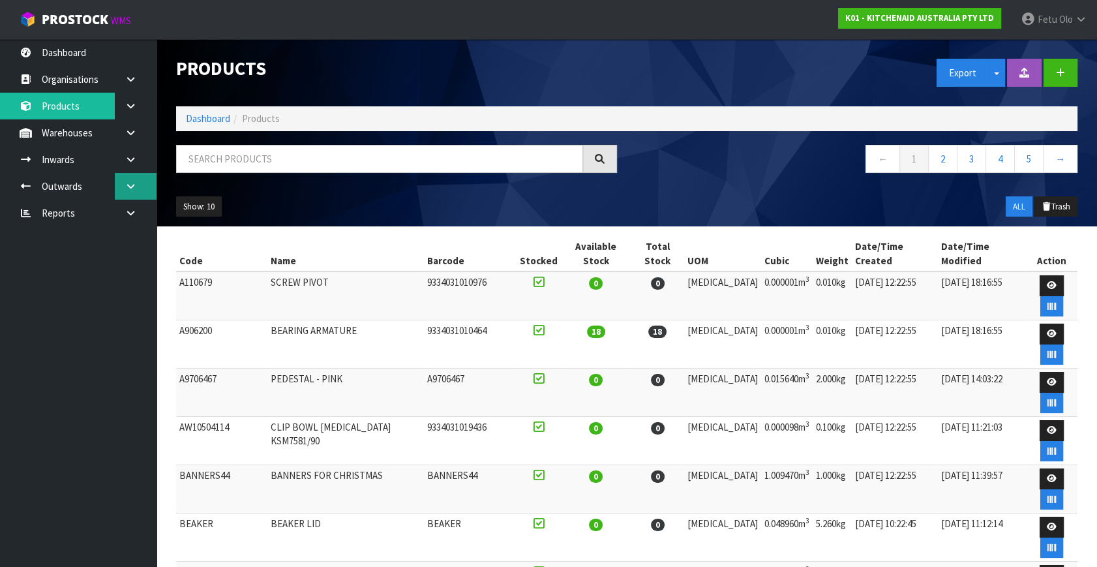
click at [141, 186] on link at bounding box center [136, 186] width 42 height 27
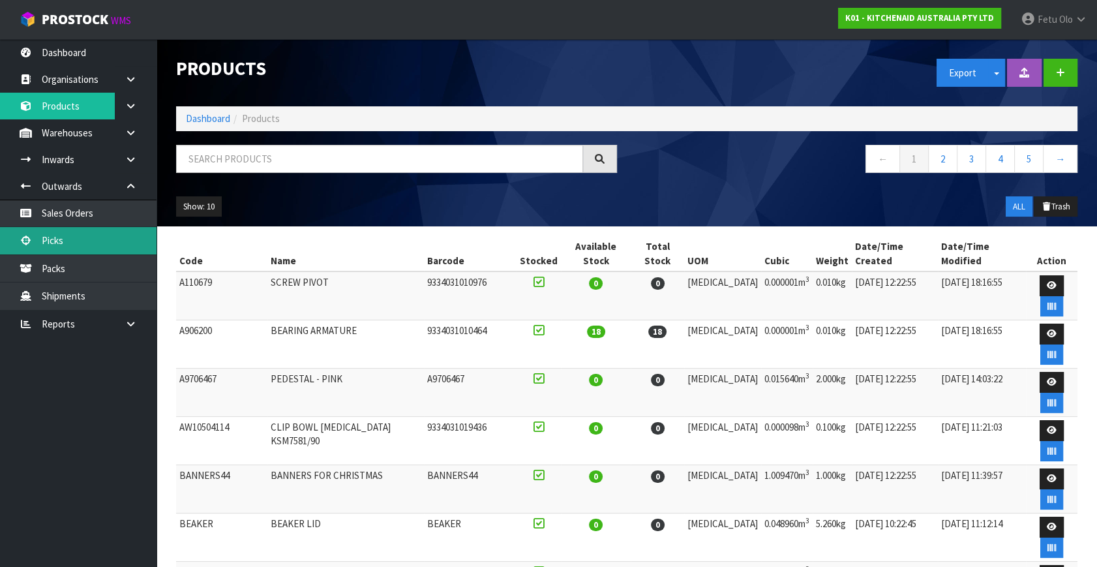
click at [76, 238] on link "Picks" at bounding box center [78, 240] width 157 height 27
